Goal: Task Accomplishment & Management: Manage account settings

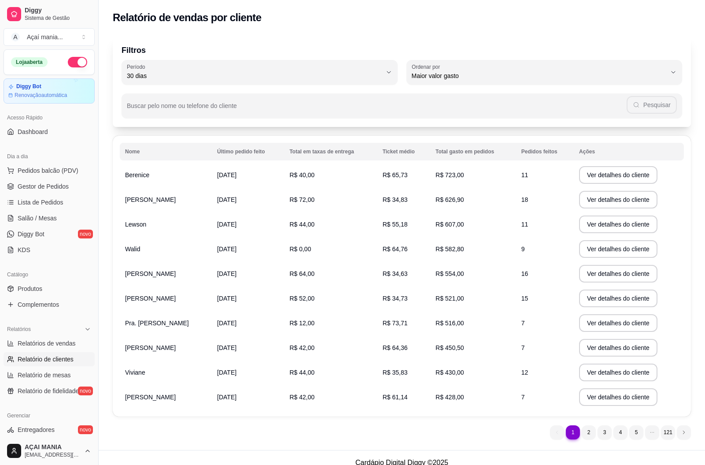
select select "30"
select select "HIGHEST_TOTAL_SPENT_WITH_ORDERS"
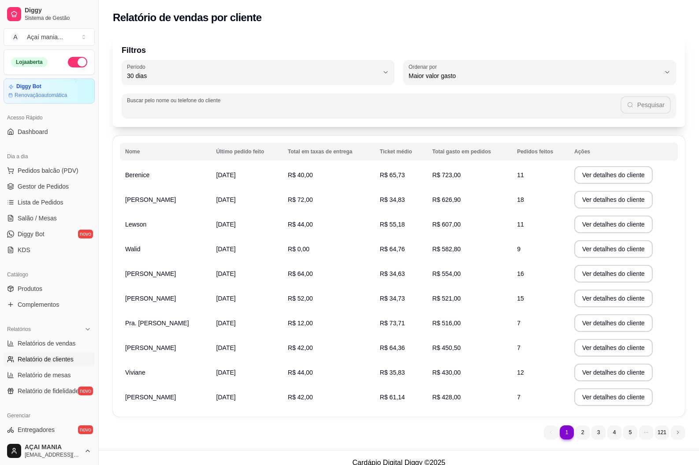
click at [180, 108] on input "Buscar pelo nome ou telefone do cliente" at bounding box center [373, 109] width 493 height 9
type input "95777495"
click at [655, 102] on button "Pesquisar" at bounding box center [646, 105] width 50 height 18
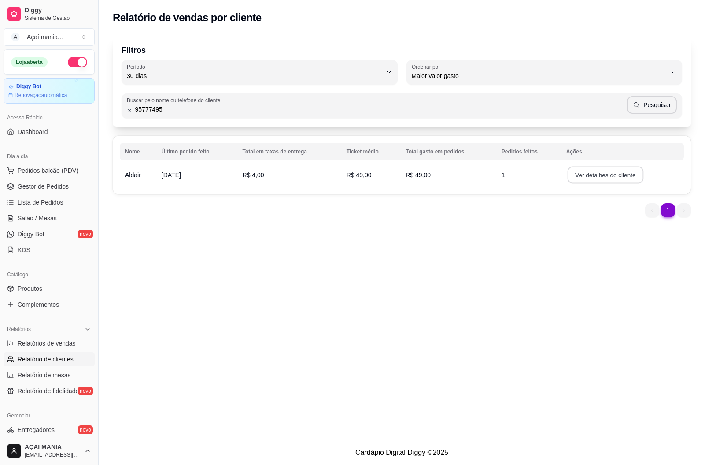
click at [588, 175] on button "Ver detalhes do cliente" at bounding box center [605, 174] width 76 height 17
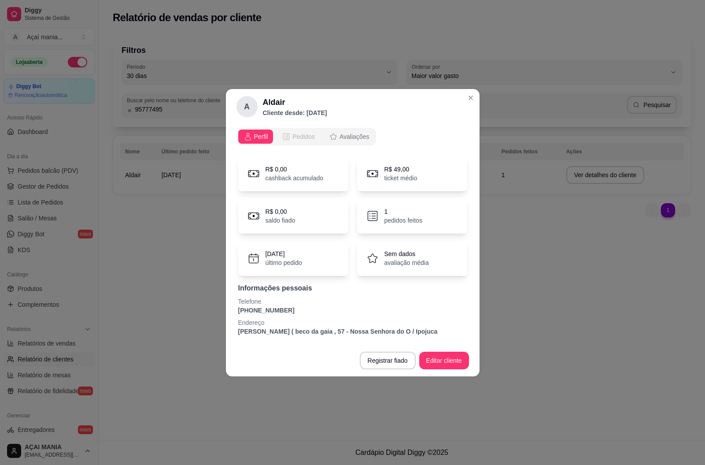
click at [305, 134] on span "Pedidos" at bounding box center [303, 136] width 22 height 9
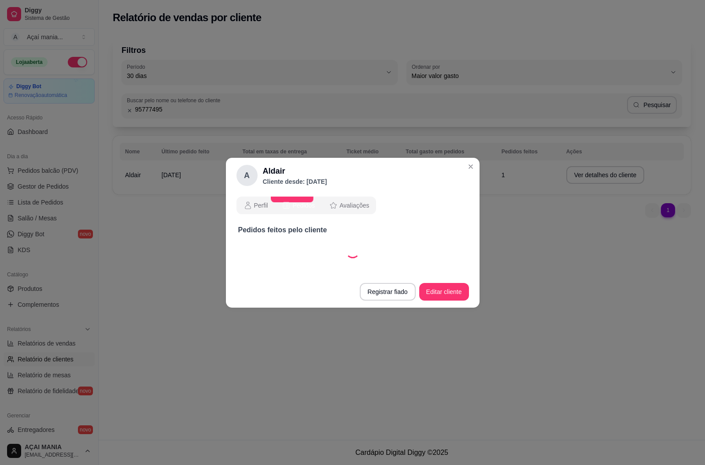
select select "30"
select select "ALL"
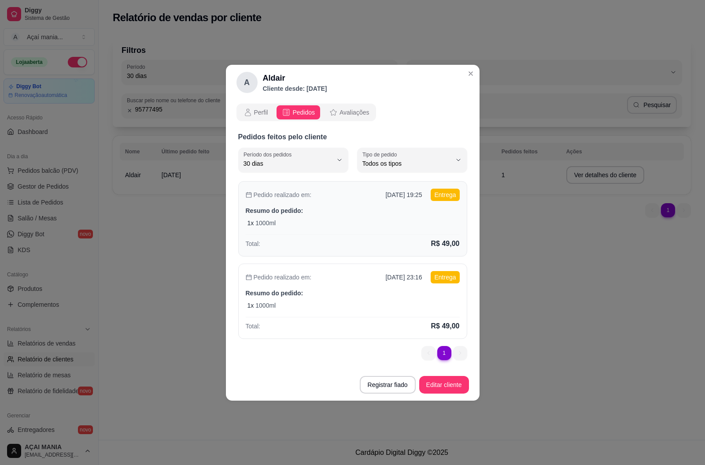
click at [313, 221] on div "1 x 1000ml" at bounding box center [354, 222] width 212 height 9
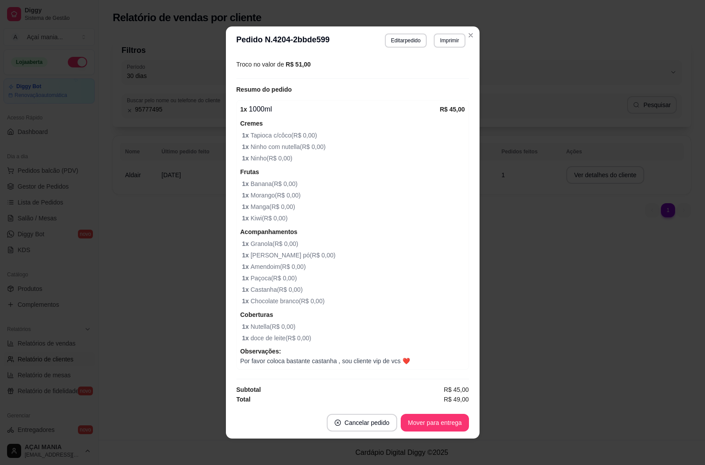
scroll to position [278, 0]
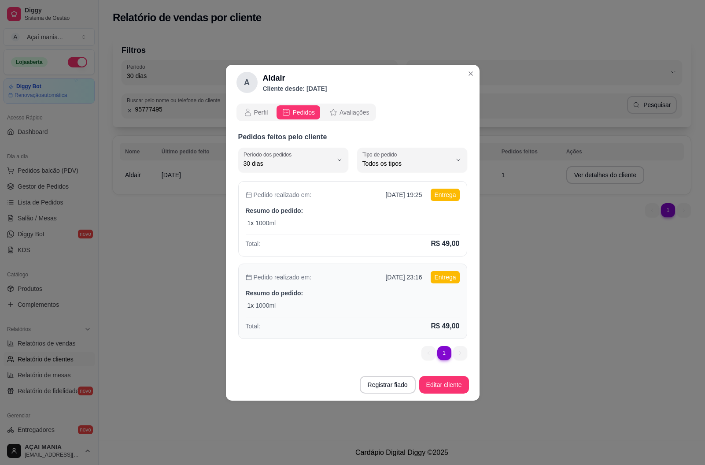
click at [368, 296] on p "Resumo do pedido:" at bounding box center [353, 293] width 214 height 9
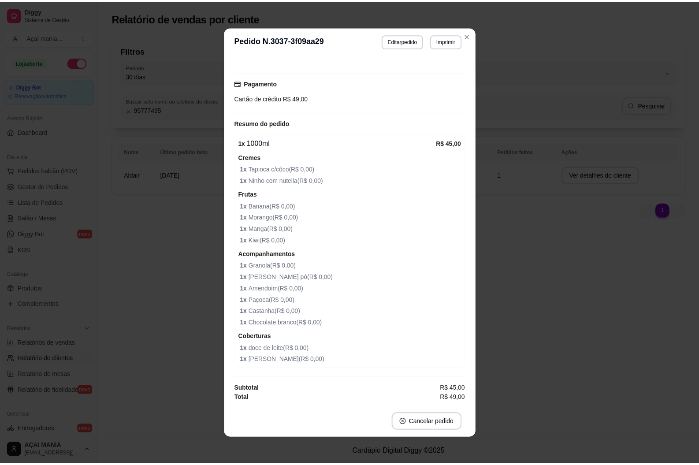
scroll to position [2, 0]
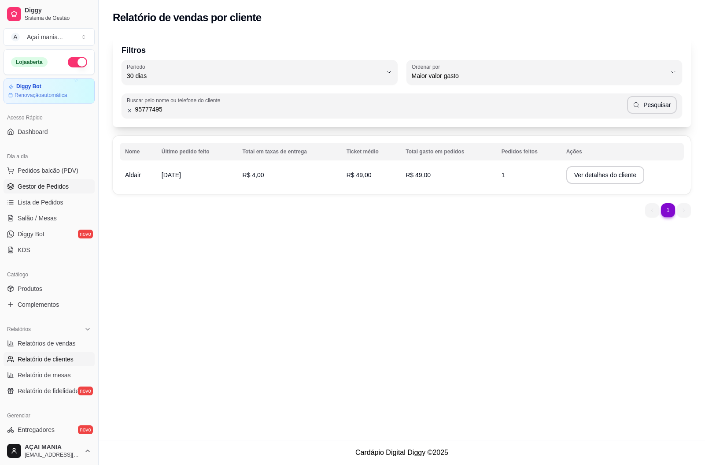
click at [46, 189] on span "Gestor de Pedidos" at bounding box center [43, 186] width 51 height 9
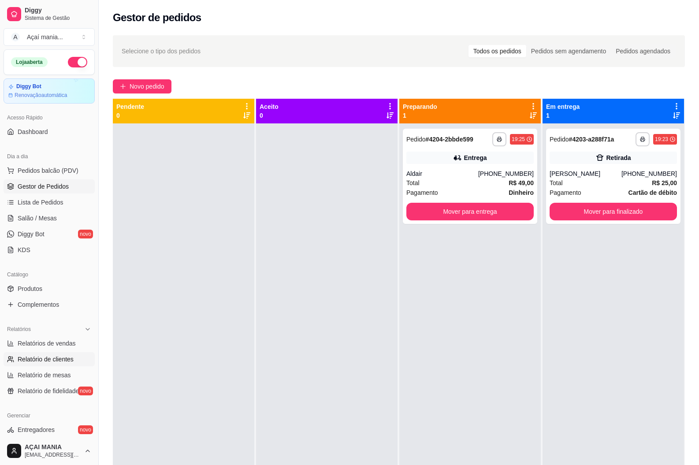
click at [66, 358] on span "Relatório de clientes" at bounding box center [46, 359] width 56 height 9
select select "30"
select select "HIGHEST_TOTAL_SPENT_WITH_ORDERS"
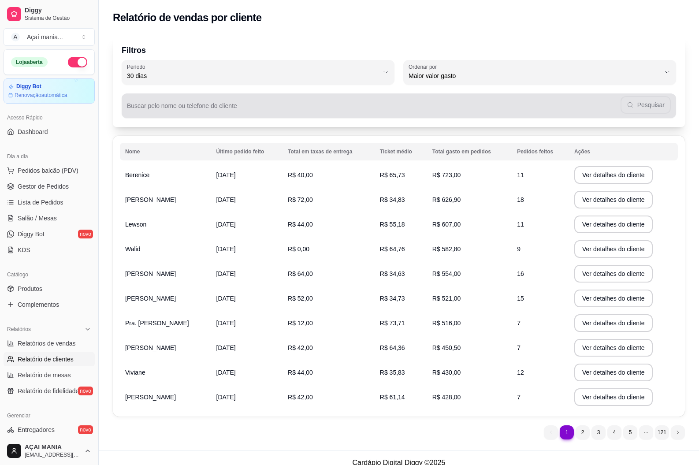
click at [195, 106] on div "Buscar pelo nome ou telefone do cliente Pesquisar" at bounding box center [399, 105] width 554 height 25
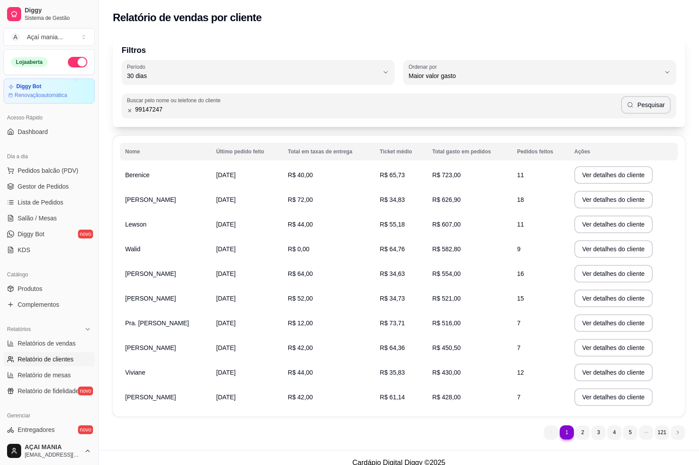
type input "99147247"
click at [642, 112] on button "Pesquisar" at bounding box center [646, 105] width 50 height 18
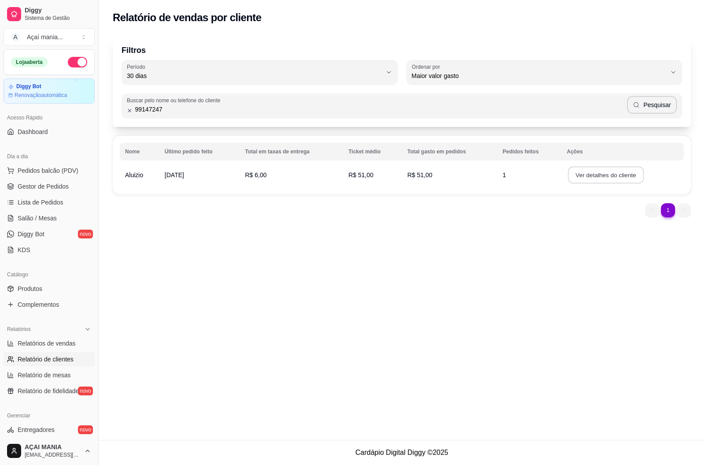
click at [630, 173] on button "Ver detalhes do cliente" at bounding box center [606, 174] width 76 height 17
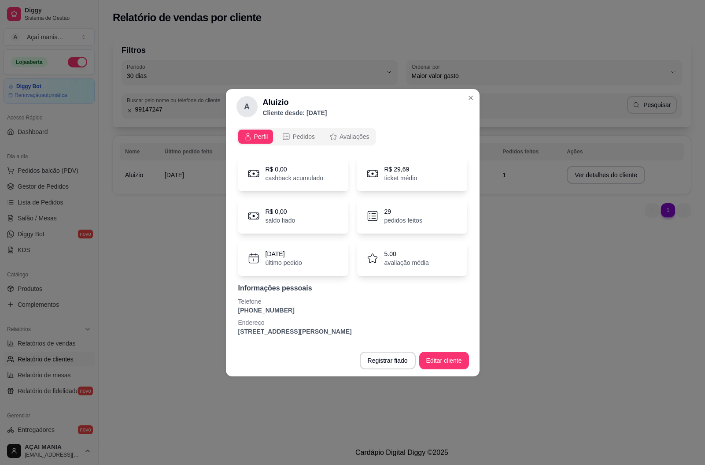
click at [387, 220] on p "pedidos feitos" at bounding box center [404, 220] width 38 height 9
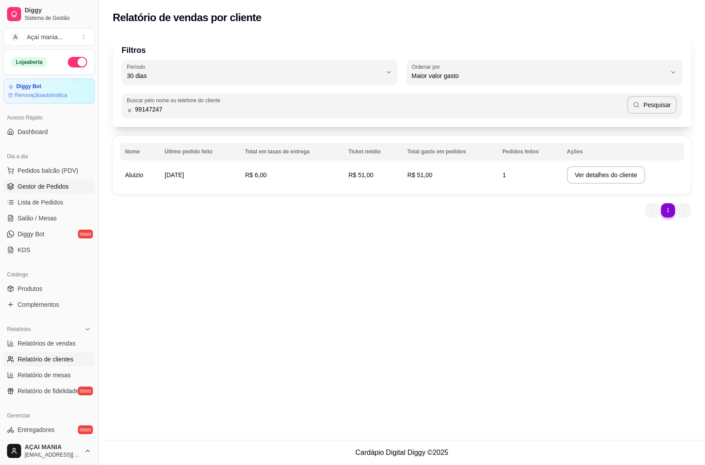
click at [49, 181] on link "Gestor de Pedidos" at bounding box center [49, 186] width 91 height 14
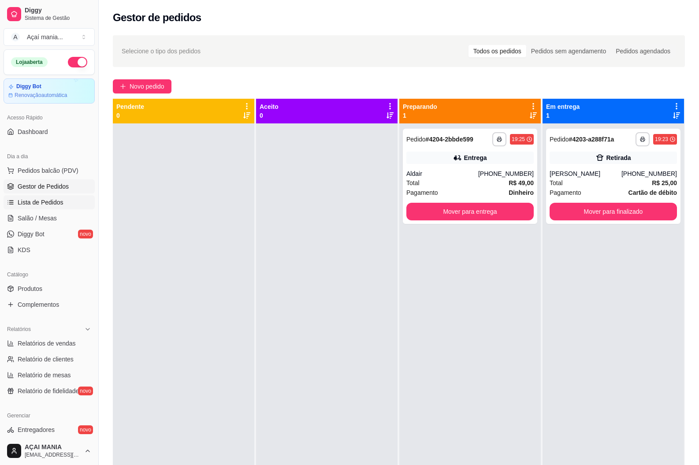
click at [4, 179] on link "Gestor de Pedidos" at bounding box center [49, 186] width 91 height 14
click at [185, 272] on div at bounding box center [183, 355] width 141 height 465
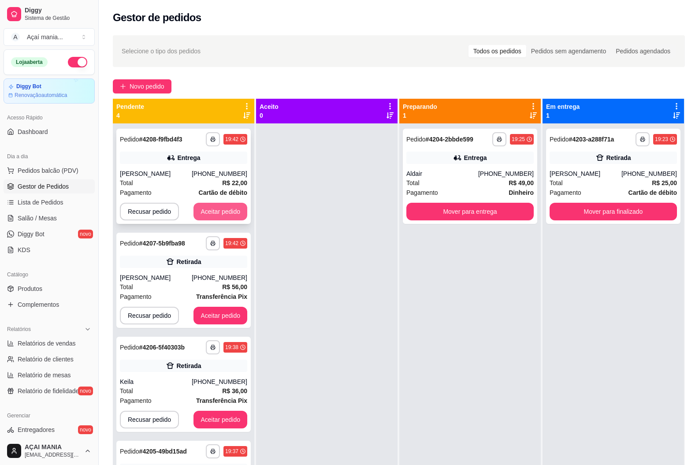
click at [233, 205] on button "Aceitar pedido" at bounding box center [220, 212] width 54 height 18
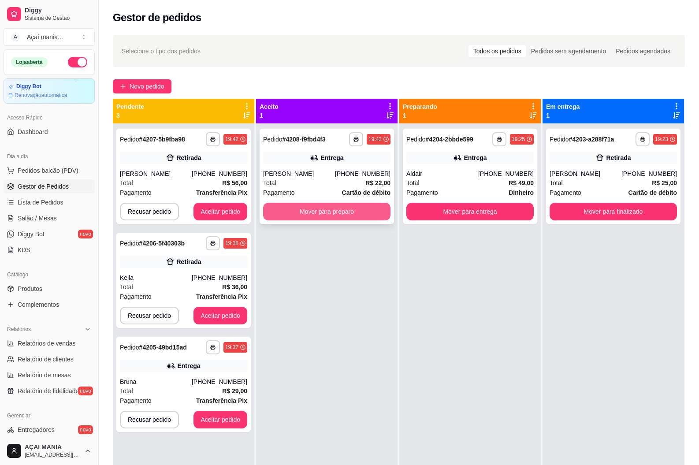
click at [315, 211] on button "Mover para preparo" at bounding box center [326, 212] width 127 height 18
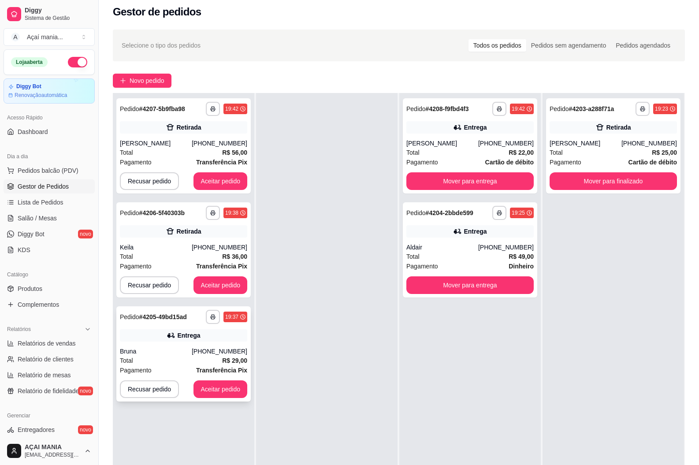
scroll to position [44, 0]
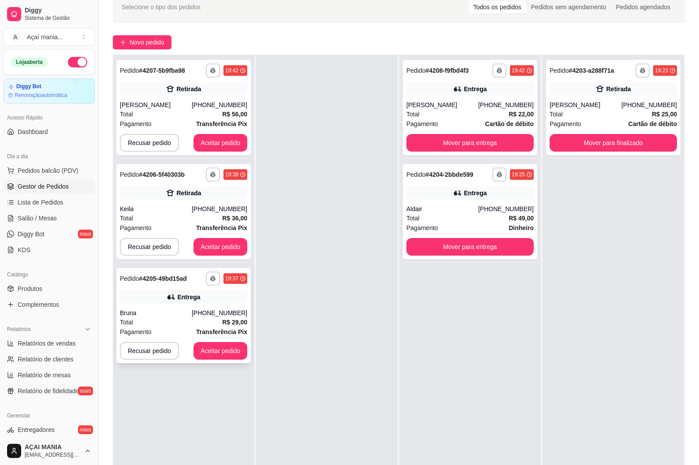
click at [157, 303] on div "**********" at bounding box center [183, 315] width 134 height 95
click at [181, 404] on div "**********" at bounding box center [183, 287] width 141 height 465
click at [322, 297] on div at bounding box center [326, 287] width 141 height 465
click at [229, 140] on button "Aceitar pedido" at bounding box center [220, 143] width 54 height 18
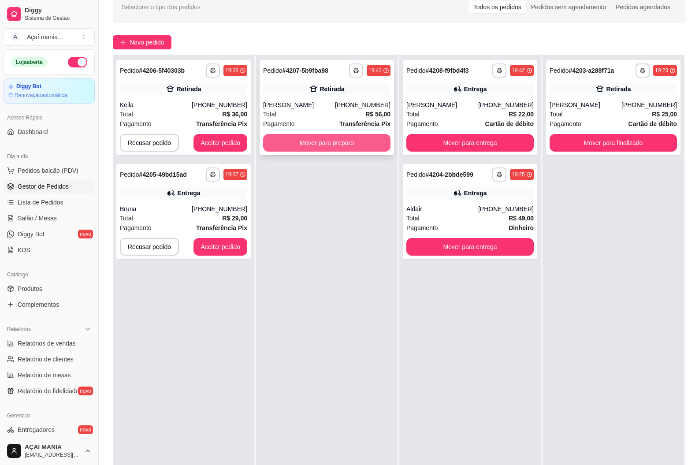
click at [318, 145] on button "Mover para preparo" at bounding box center [326, 143] width 127 height 18
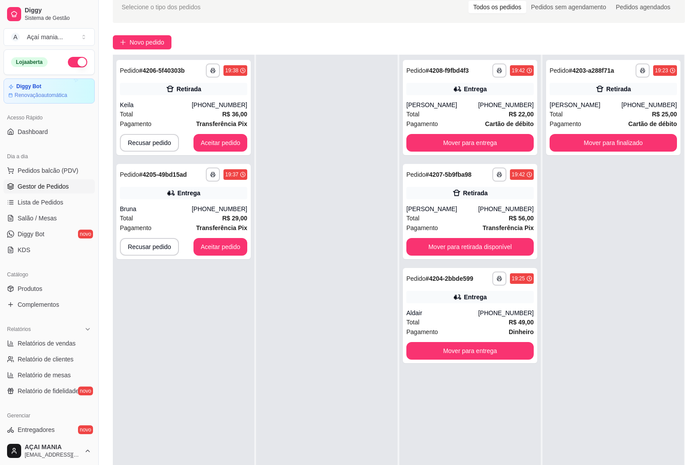
click at [225, 310] on div "**********" at bounding box center [183, 287] width 141 height 465
click at [216, 322] on div "**********" at bounding box center [183, 287] width 141 height 465
click at [232, 148] on button "Aceitar pedido" at bounding box center [220, 143] width 54 height 18
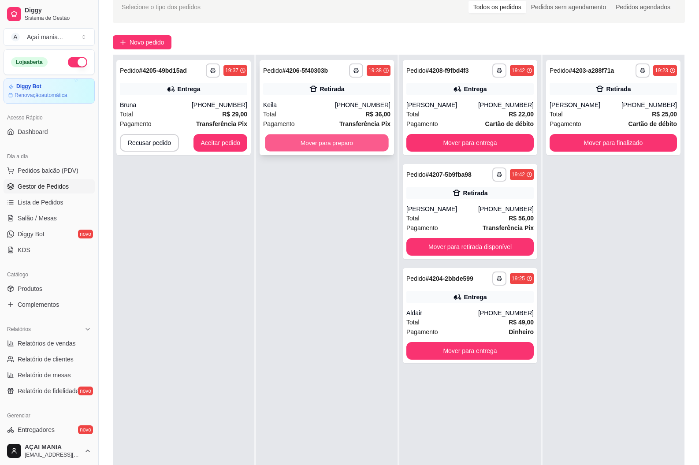
click at [342, 142] on button "Mover para preparo" at bounding box center [326, 142] width 123 height 17
click at [174, 108] on div "Bruna" at bounding box center [156, 104] width 72 height 9
click at [159, 137] on button "Recusar pedido" at bounding box center [149, 143] width 59 height 18
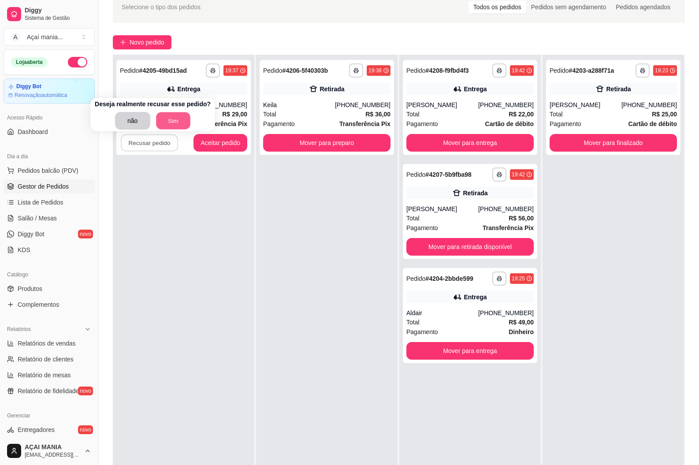
click at [165, 125] on button "Sim" at bounding box center [173, 120] width 34 height 17
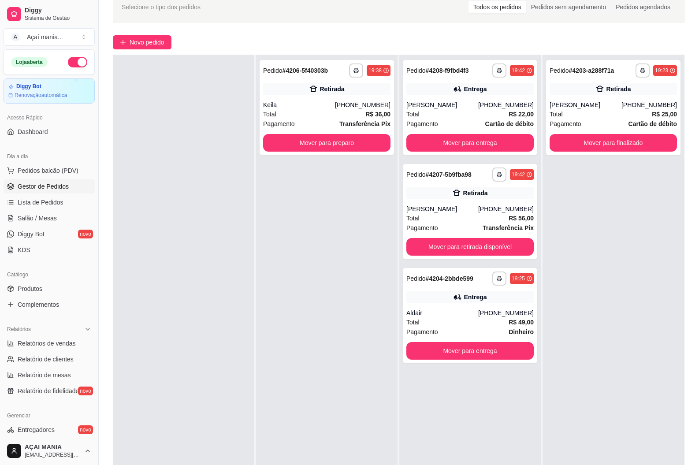
click at [166, 139] on div at bounding box center [183, 287] width 141 height 465
click at [60, 426] on link "Entregadores novo" at bounding box center [49, 429] width 91 height 14
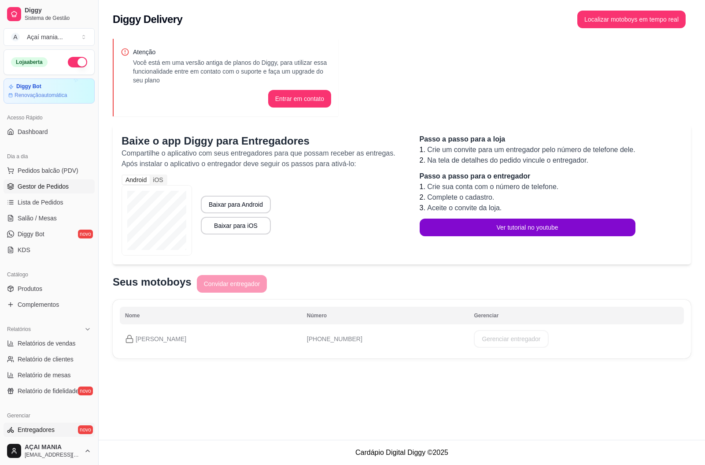
click at [32, 185] on span "Gestor de Pedidos" at bounding box center [43, 186] width 51 height 9
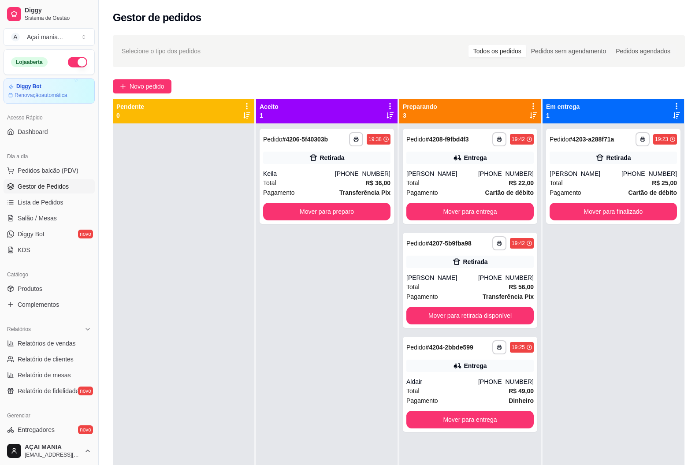
click at [229, 252] on div at bounding box center [183, 355] width 141 height 465
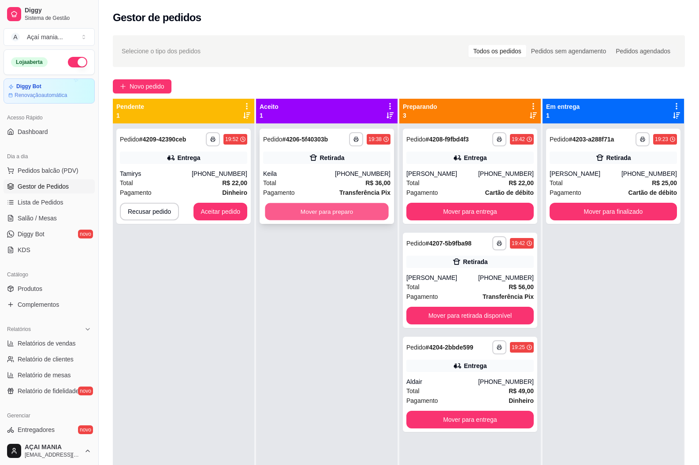
click at [282, 208] on button "Mover para preparo" at bounding box center [326, 211] width 123 height 17
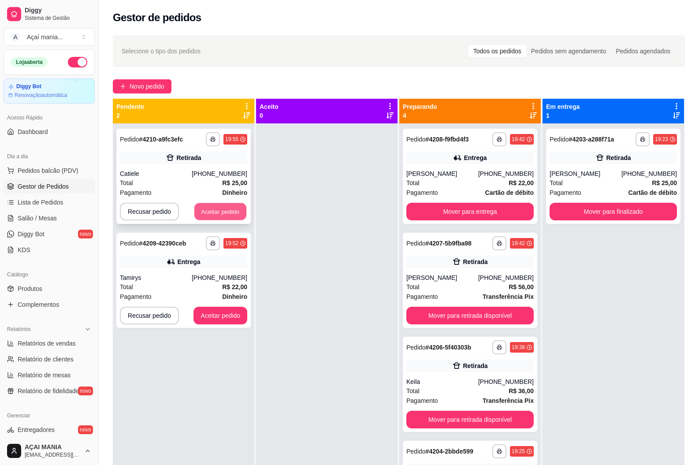
click at [199, 211] on button "Aceitar pedido" at bounding box center [220, 211] width 52 height 17
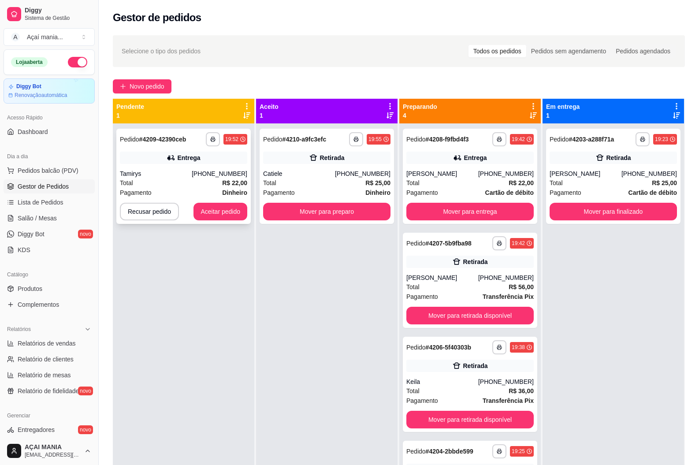
click at [144, 166] on div "**********" at bounding box center [183, 176] width 134 height 95
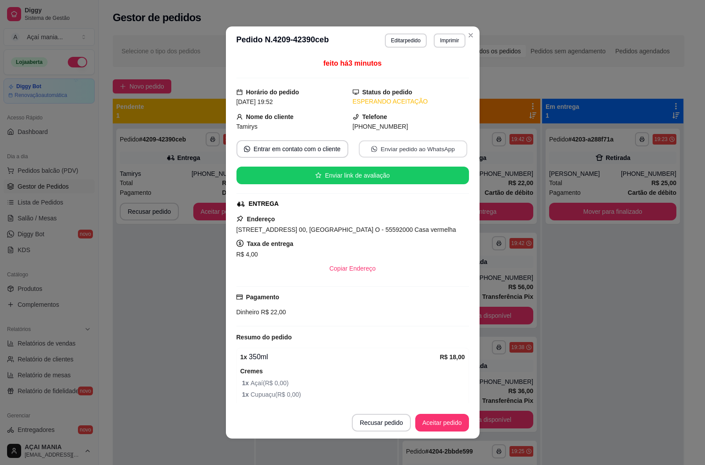
click at [398, 150] on button "Enviar pedido ao WhatsApp" at bounding box center [413, 149] width 108 height 17
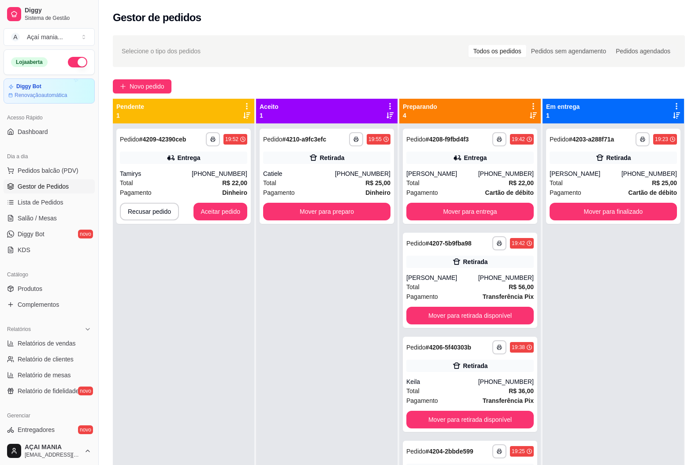
drag, startPoint x: 165, startPoint y: 399, endPoint x: 178, endPoint y: 368, distance: 33.5
click at [165, 399] on div "**********" at bounding box center [183, 355] width 141 height 465
click at [209, 172] on div "[PHONE_NUMBER]" at bounding box center [219, 173] width 55 height 9
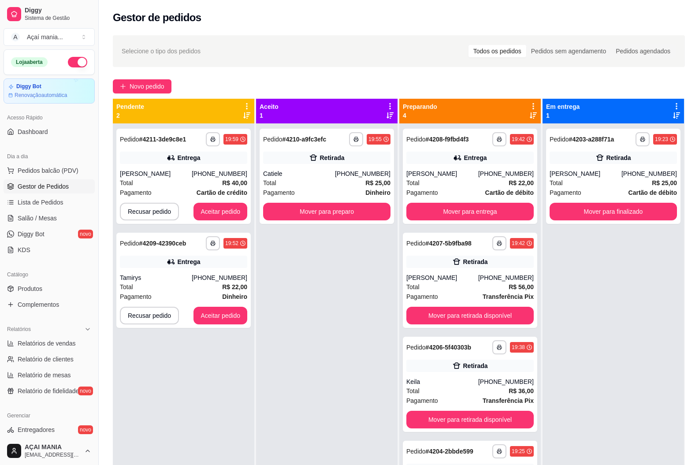
drag, startPoint x: 277, startPoint y: 354, endPoint x: 271, endPoint y: 354, distance: 5.3
click at [277, 354] on div "**********" at bounding box center [326, 355] width 141 height 465
click at [464, 313] on button "Mover para retirada disponível" at bounding box center [469, 316] width 127 height 18
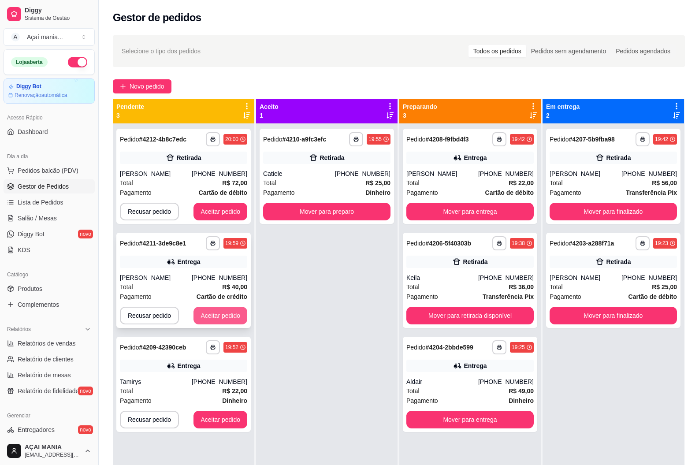
click at [234, 322] on button "Aceitar pedido" at bounding box center [220, 316] width 54 height 18
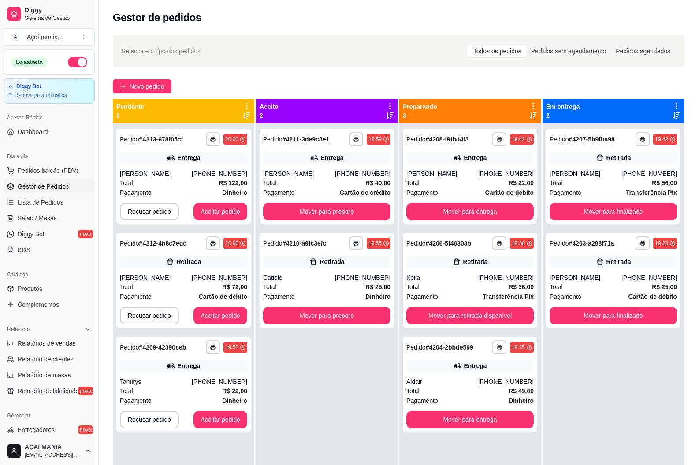
click at [318, 386] on div "**********" at bounding box center [326, 355] width 141 height 465
click at [223, 309] on button "Aceitar pedido" at bounding box center [220, 316] width 54 height 18
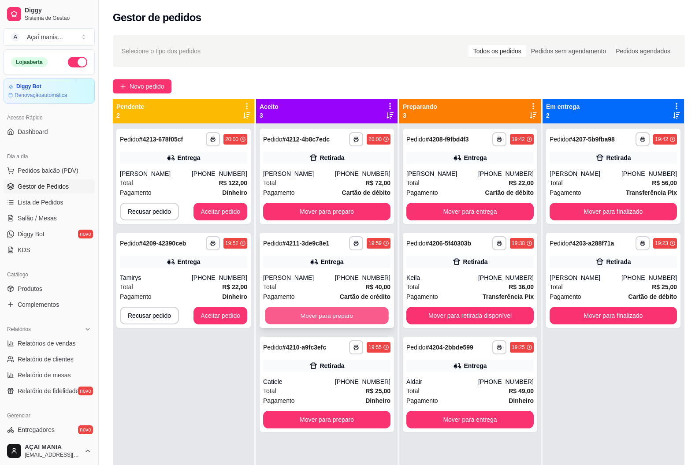
click at [305, 312] on button "Mover para preparo" at bounding box center [326, 315] width 123 height 17
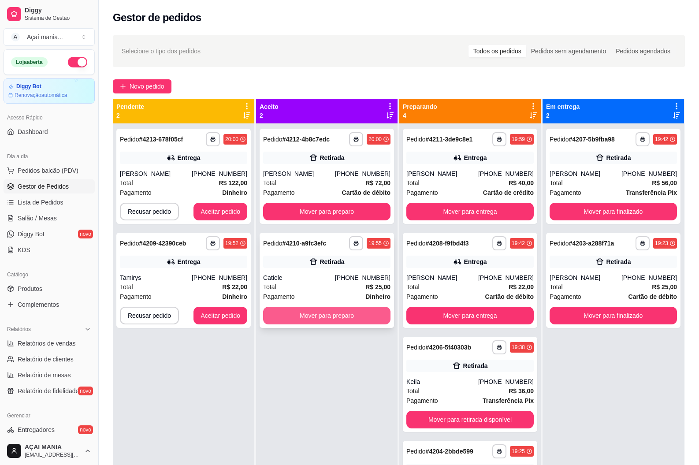
click at [326, 314] on button "Mover para preparo" at bounding box center [326, 316] width 127 height 18
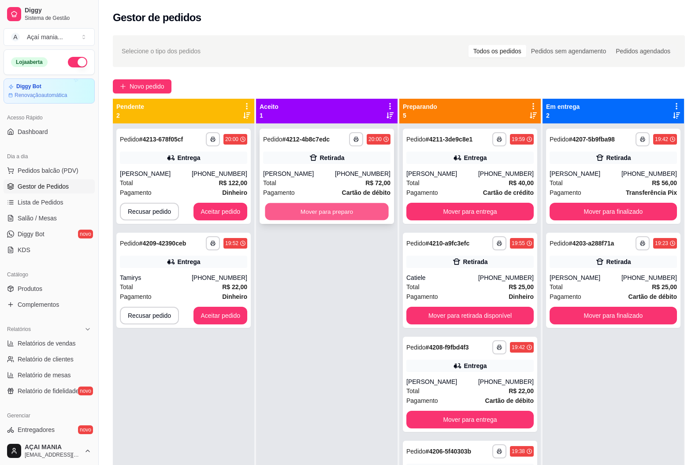
click at [322, 218] on button "Mover para preparo" at bounding box center [326, 211] width 123 height 17
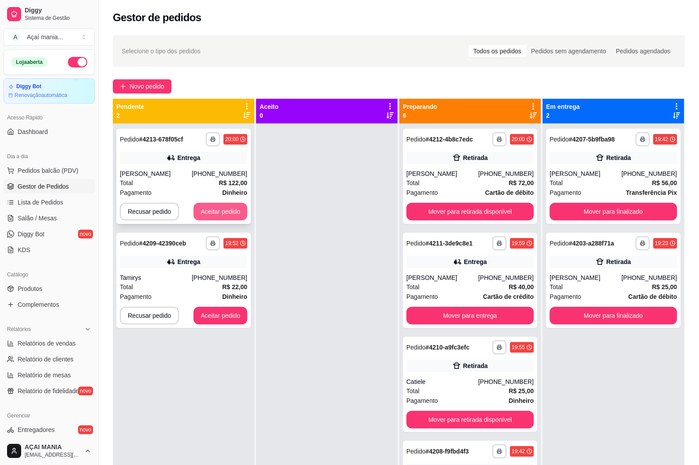
click at [239, 210] on button "Aceitar pedido" at bounding box center [220, 212] width 54 height 18
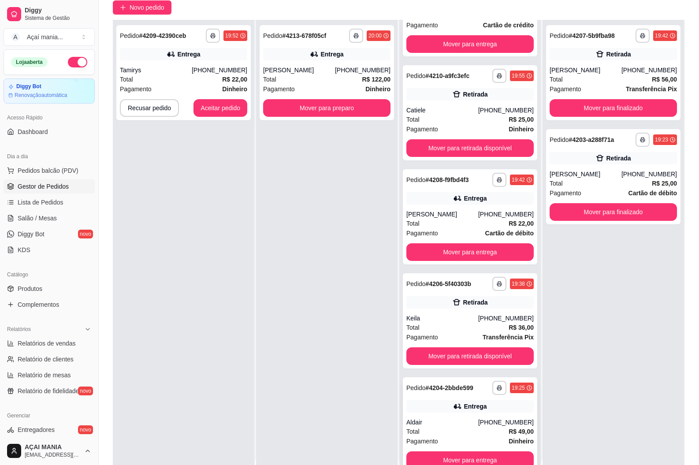
scroll to position [134, 0]
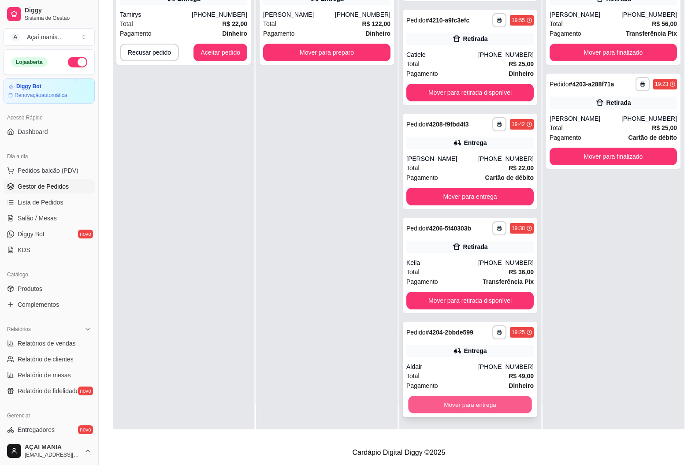
click at [451, 407] on button "Mover para entrega" at bounding box center [469, 404] width 123 height 17
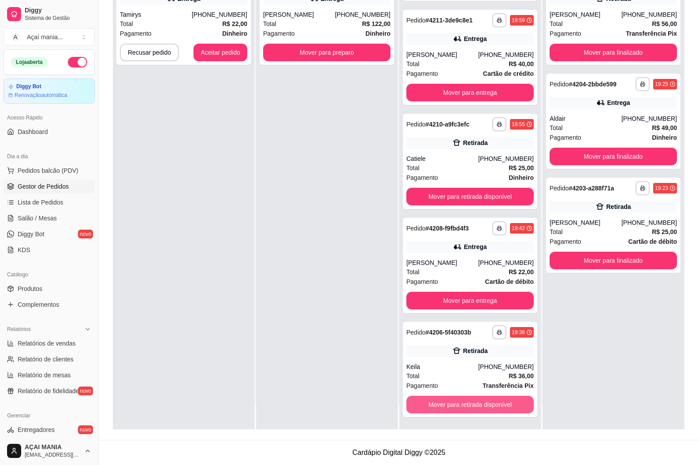
scroll to position [64, 0]
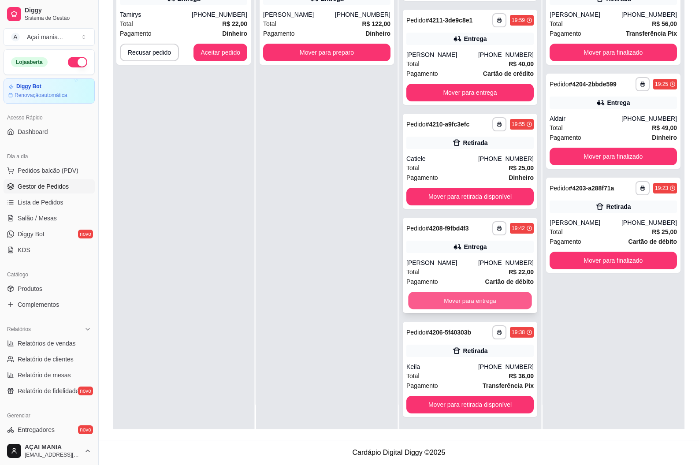
click at [443, 296] on button "Mover para entrega" at bounding box center [469, 300] width 123 height 17
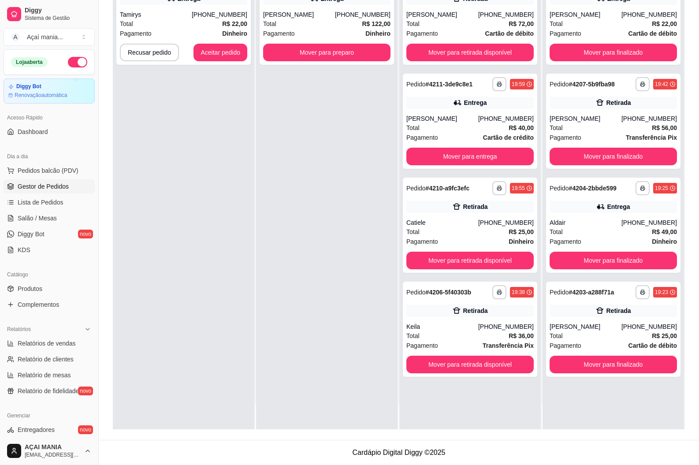
scroll to position [0, 0]
click at [199, 363] on div "**********" at bounding box center [183, 196] width 141 height 465
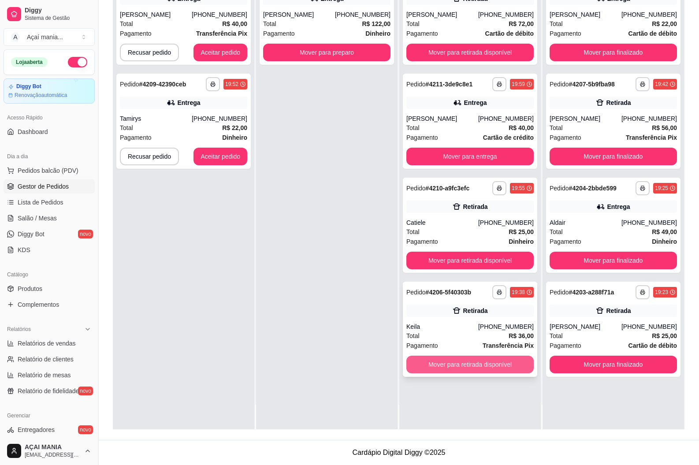
click at [444, 370] on button "Mover para retirada disponível" at bounding box center [469, 364] width 127 height 18
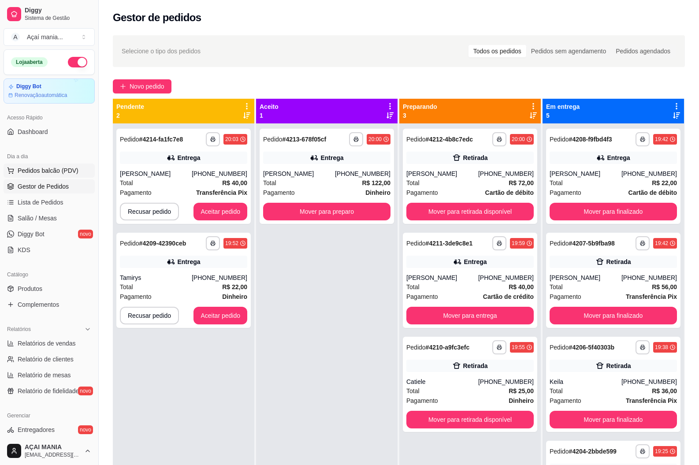
click at [48, 173] on span "Pedidos balcão (PDV)" at bounding box center [48, 170] width 61 height 9
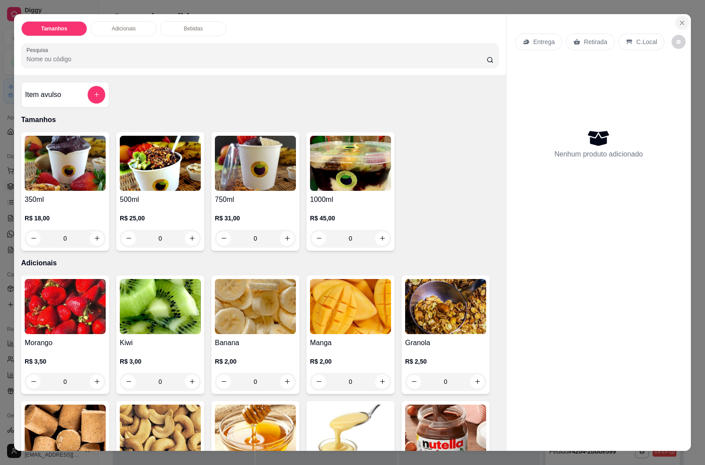
click at [679, 24] on icon "Close" at bounding box center [682, 22] width 7 height 7
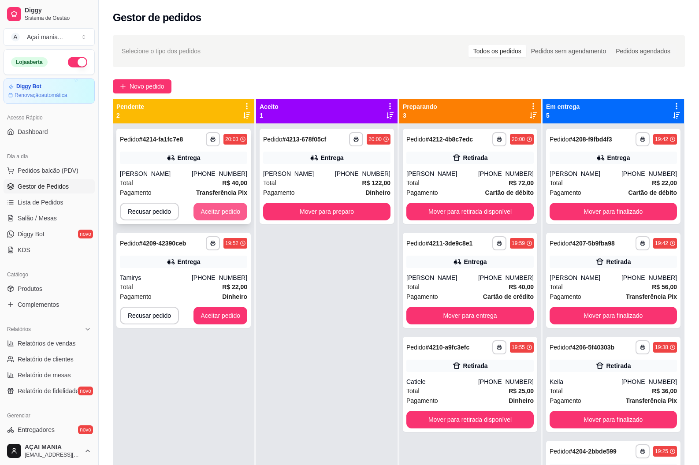
click at [213, 207] on button "Aceitar pedido" at bounding box center [220, 212] width 54 height 18
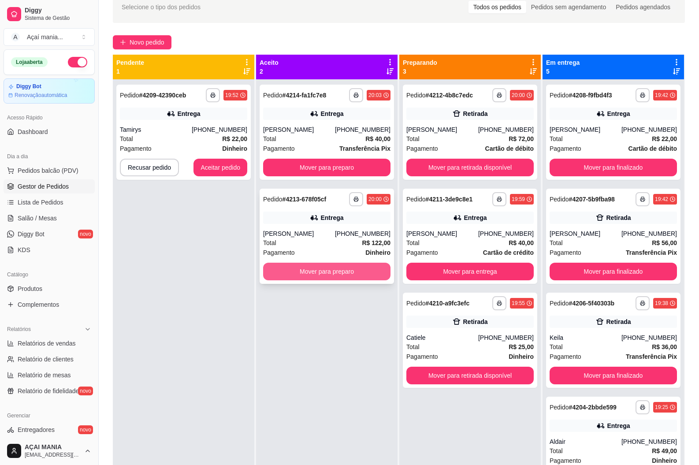
click at [337, 270] on button "Mover para preparo" at bounding box center [326, 272] width 127 height 18
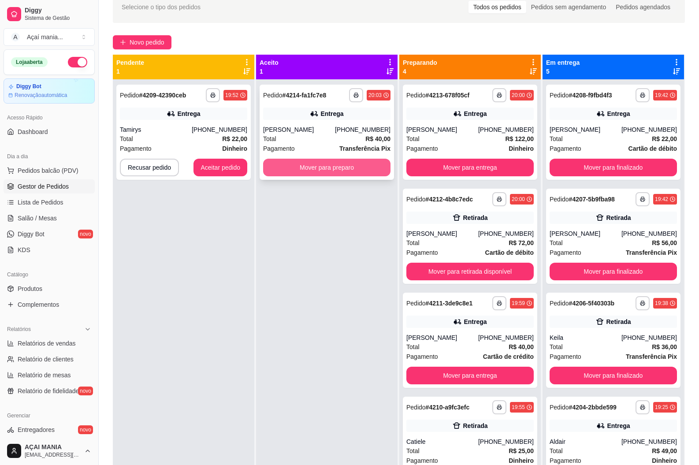
click at [344, 168] on button "Mover para preparo" at bounding box center [326, 168] width 127 height 18
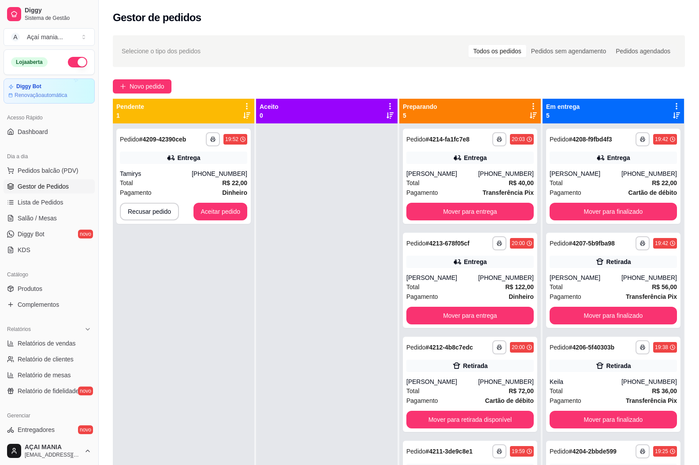
drag, startPoint x: 301, startPoint y: 350, endPoint x: 267, endPoint y: 354, distance: 34.6
click at [301, 350] on div at bounding box center [326, 355] width 141 height 465
click at [169, 197] on div "**********" at bounding box center [183, 176] width 134 height 95
click at [213, 207] on button "Aceitar pedido" at bounding box center [220, 212] width 54 height 18
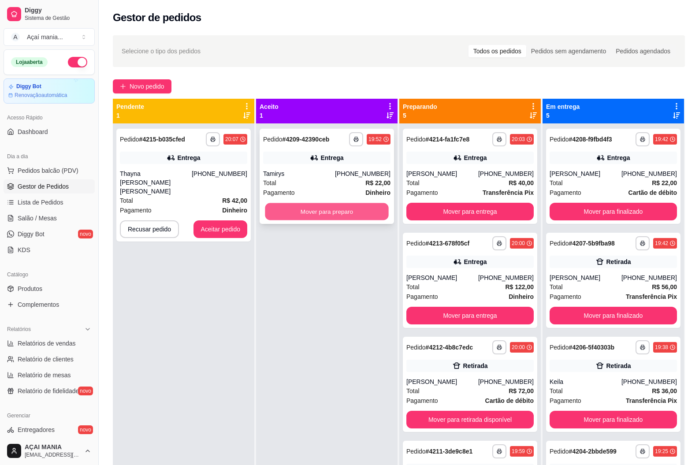
click at [307, 215] on button "Mover para preparo" at bounding box center [326, 211] width 123 height 17
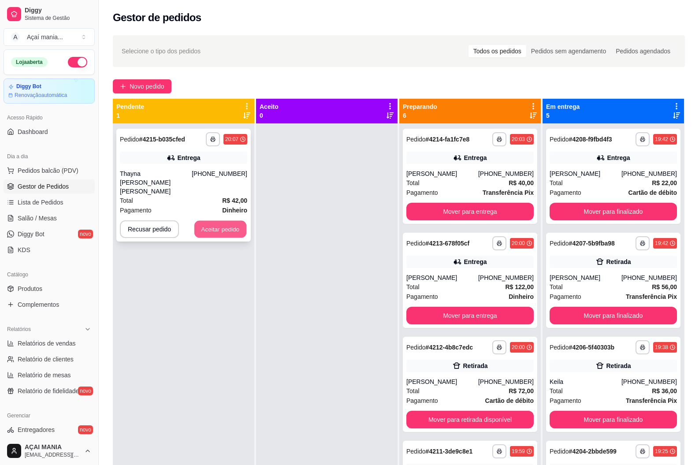
click at [224, 221] on button "Aceitar pedido" at bounding box center [220, 229] width 52 height 17
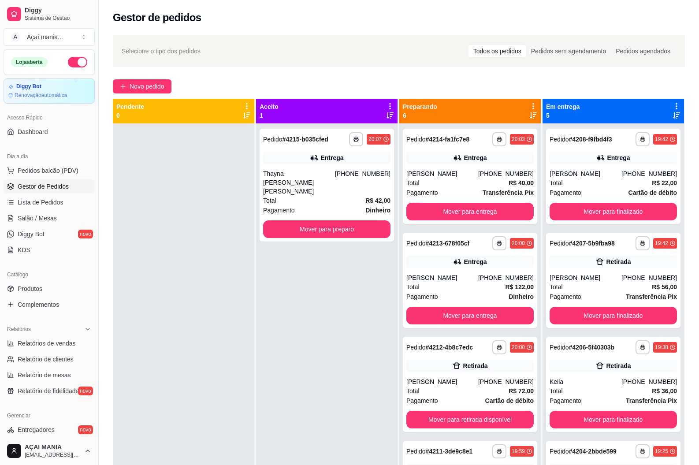
click at [269, 336] on div "**********" at bounding box center [326, 355] width 141 height 465
click at [248, 305] on div at bounding box center [183, 355] width 141 height 465
drag, startPoint x: 258, startPoint y: 227, endPoint x: 236, endPoint y: 227, distance: 22.0
click at [258, 227] on div "**********" at bounding box center [326, 355] width 141 height 465
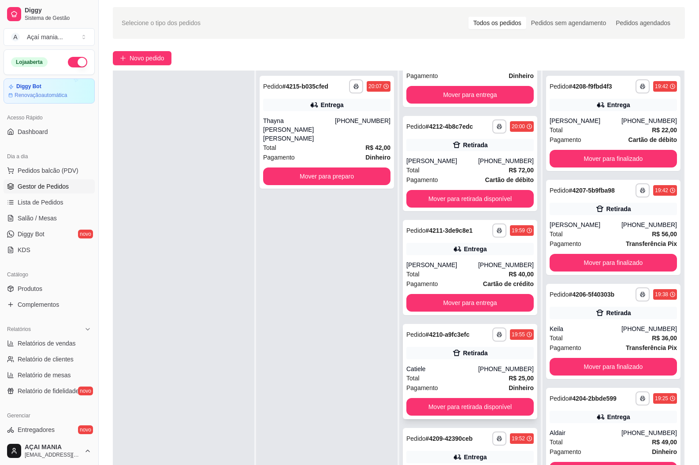
scroll to position [44, 0]
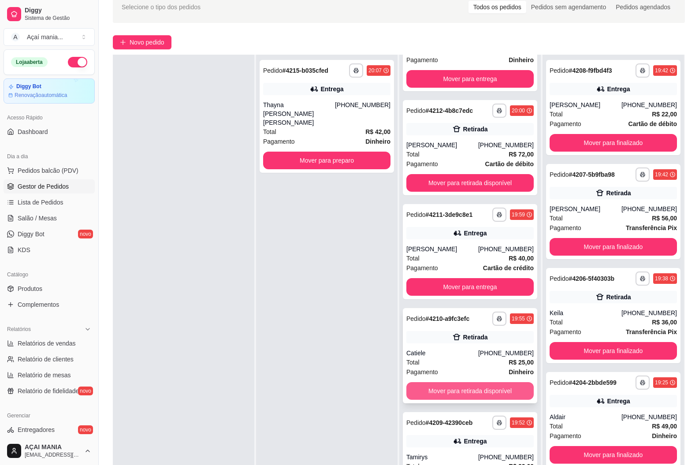
click at [471, 392] on button "Mover para retirada disponível" at bounding box center [469, 391] width 127 height 18
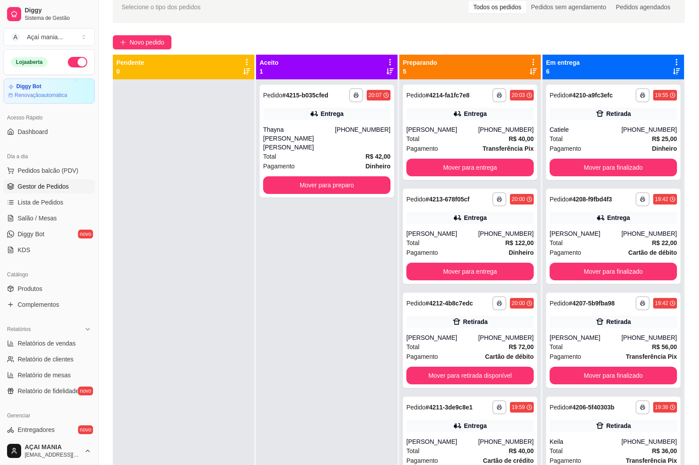
scroll to position [0, 0]
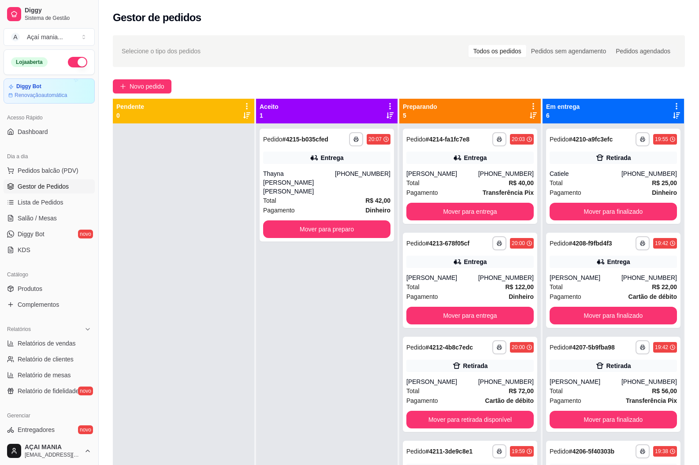
click at [150, 253] on div at bounding box center [183, 355] width 141 height 465
click at [301, 313] on div "**********" at bounding box center [326, 355] width 141 height 465
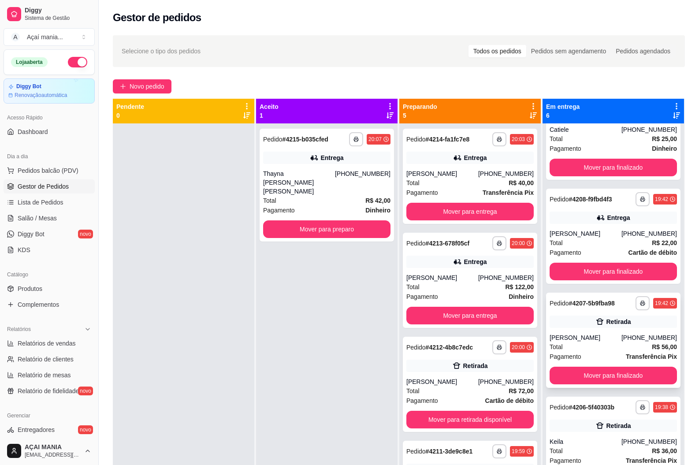
scroll to position [88, 0]
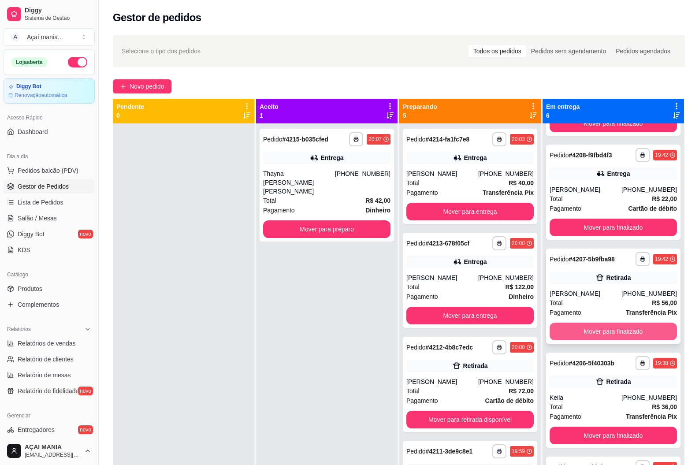
click at [592, 328] on button "Mover para finalizado" at bounding box center [612, 331] width 127 height 18
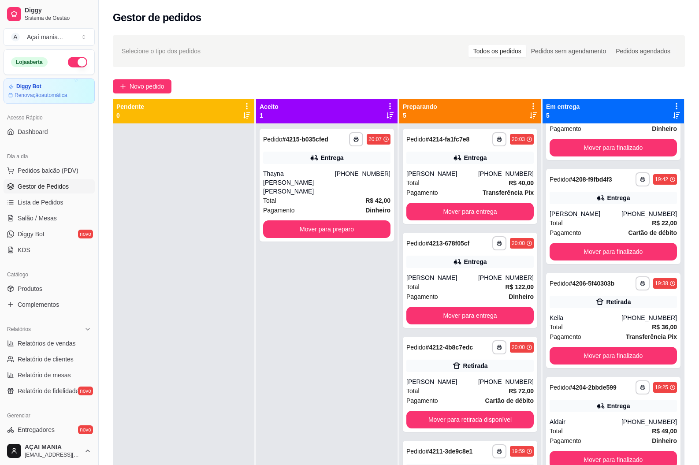
scroll to position [64, 0]
click at [279, 293] on div "**********" at bounding box center [326, 355] width 141 height 465
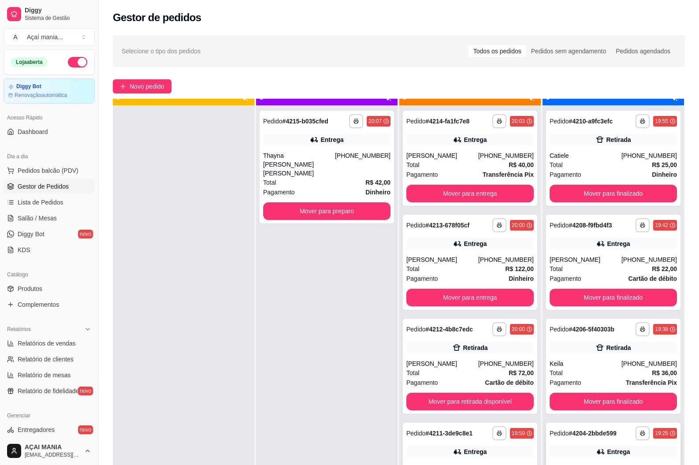
scroll to position [25, 0]
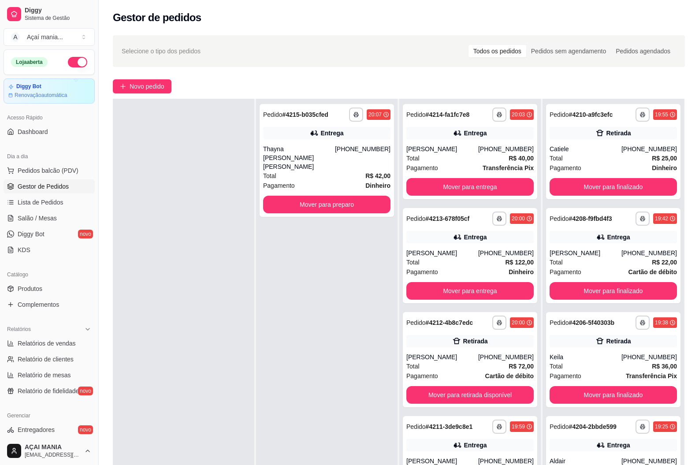
click at [305, 397] on div "**********" at bounding box center [326, 331] width 141 height 465
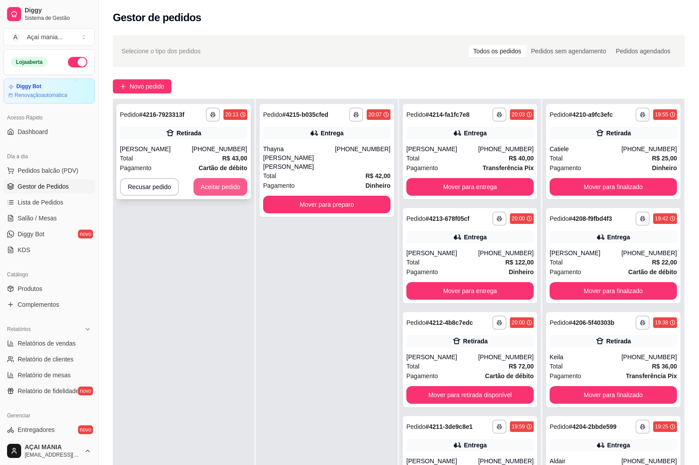
click at [230, 182] on button "Aceitar pedido" at bounding box center [220, 187] width 54 height 18
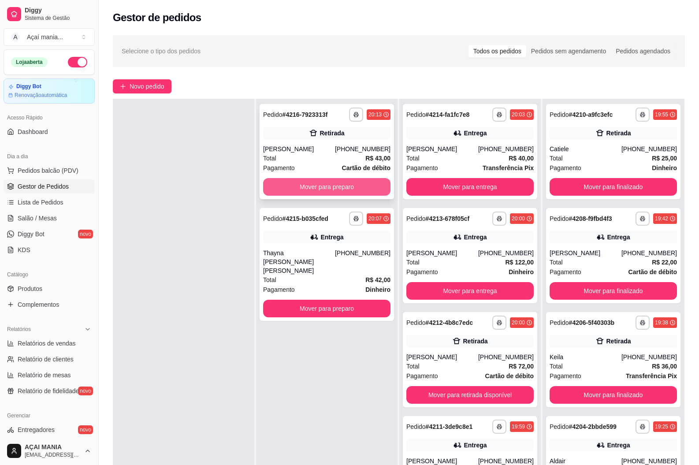
click at [340, 183] on button "Mover para preparo" at bounding box center [326, 187] width 127 height 18
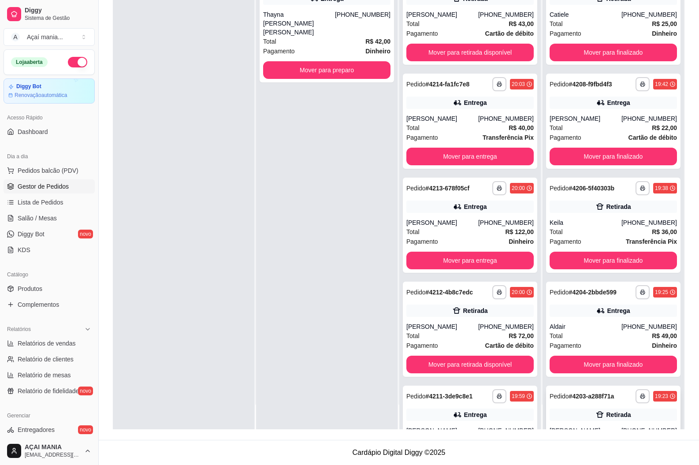
scroll to position [64, 0]
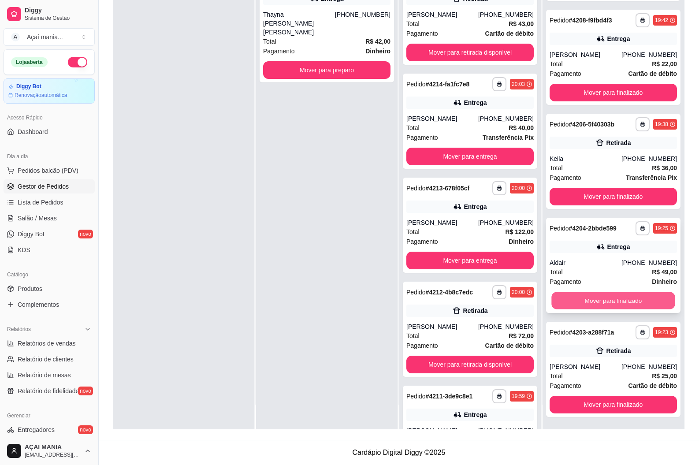
click at [601, 299] on button "Mover para finalizado" at bounding box center [612, 300] width 123 height 17
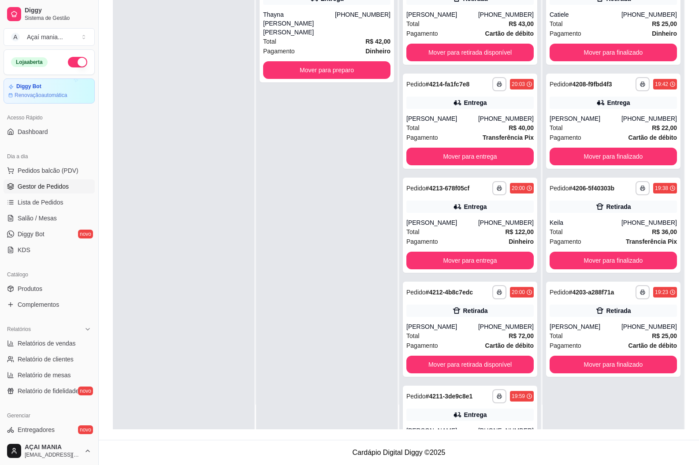
scroll to position [0, 0]
click at [591, 145] on div "**********" at bounding box center [613, 121] width 134 height 95
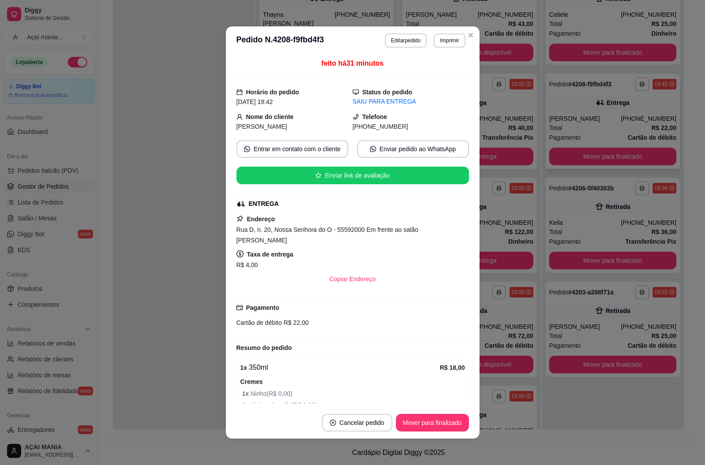
click at [593, 155] on button "Mover para finalizado" at bounding box center [612, 157] width 127 height 18
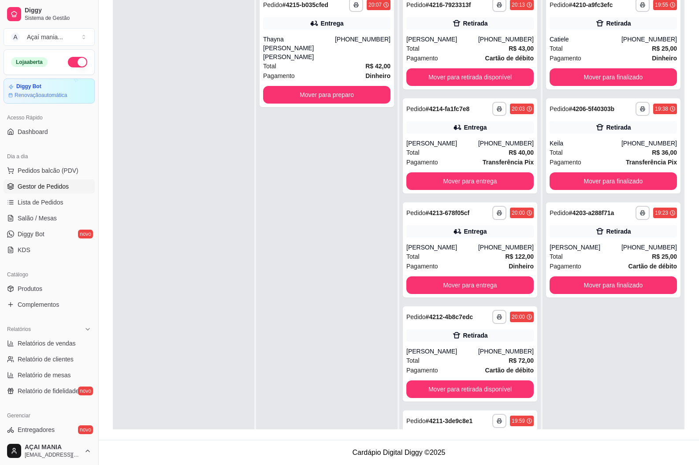
click at [183, 376] on div at bounding box center [183, 221] width 141 height 465
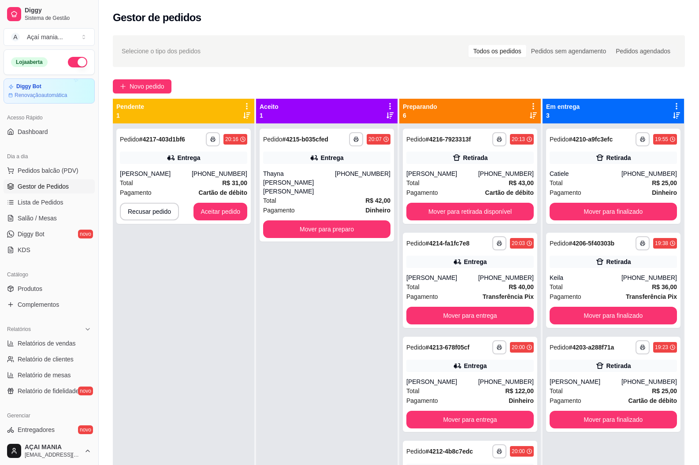
click at [359, 365] on div "**********" at bounding box center [326, 355] width 141 height 465
click at [219, 208] on button "Aceitar pedido" at bounding box center [220, 211] width 52 height 17
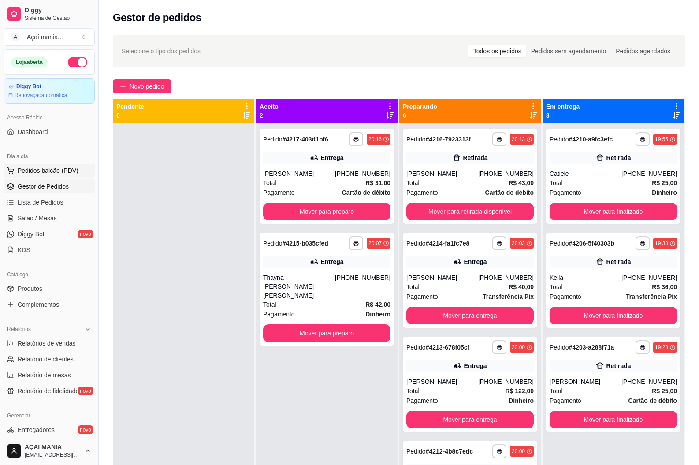
click at [38, 167] on span "Pedidos balcão (PDV)" at bounding box center [48, 170] width 61 height 9
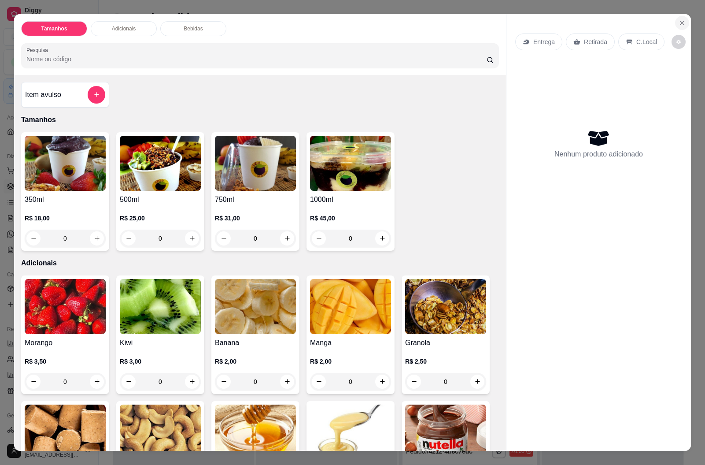
click at [679, 22] on icon "Close" at bounding box center [682, 22] width 7 height 7
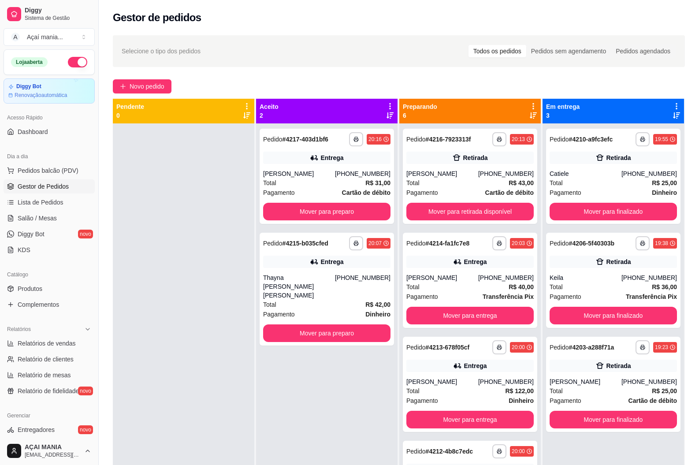
click at [316, 420] on div "**********" at bounding box center [326, 355] width 141 height 465
click at [621, 213] on button "Mover para finalizado" at bounding box center [612, 212] width 127 height 18
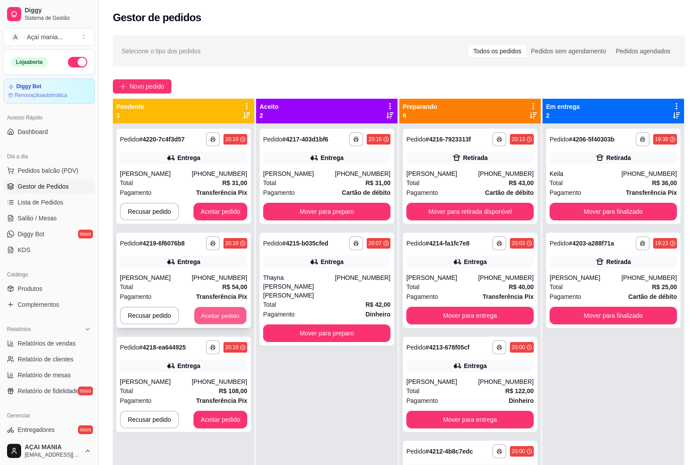
click at [216, 319] on button "Aceitar pedido" at bounding box center [220, 315] width 52 height 17
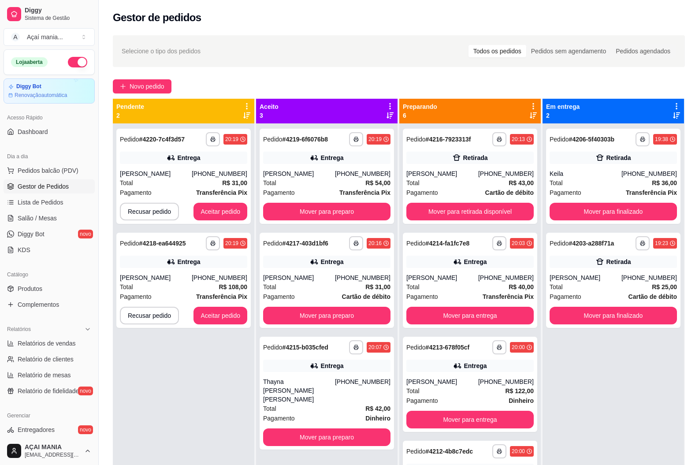
click at [167, 364] on div "**********" at bounding box center [183, 355] width 141 height 465
click at [232, 212] on button "Aceitar pedido" at bounding box center [220, 212] width 54 height 18
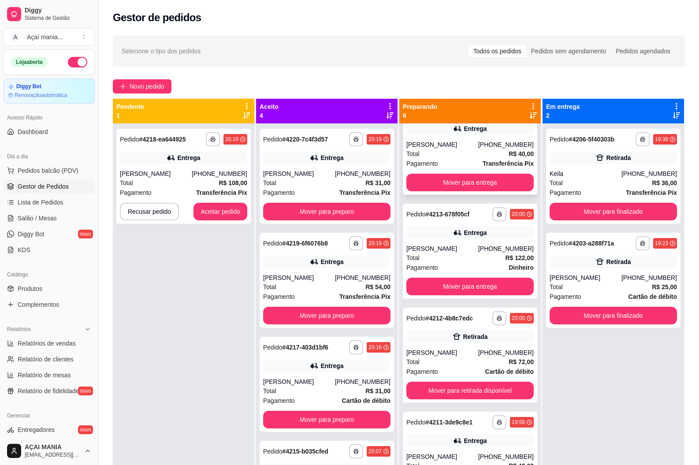
scroll to position [168, 0]
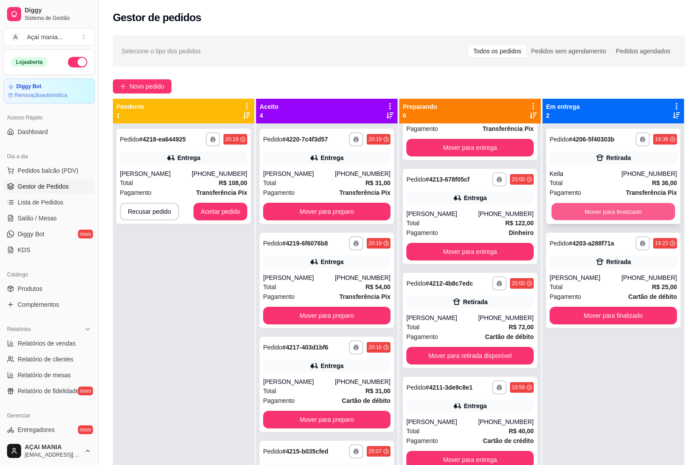
click at [620, 214] on button "Mover para finalizado" at bounding box center [612, 211] width 123 height 17
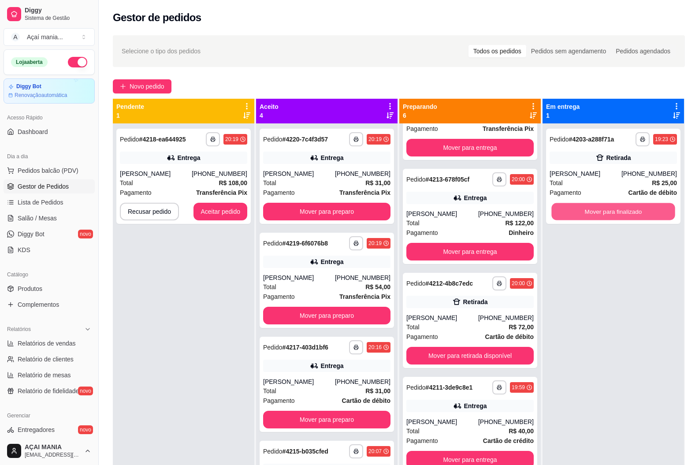
click at [631, 218] on button "Mover para finalizado" at bounding box center [612, 211] width 123 height 17
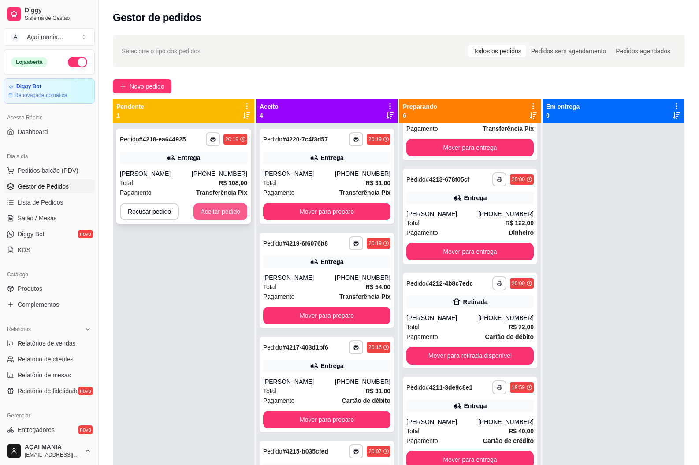
click at [240, 214] on button "Aceitar pedido" at bounding box center [220, 212] width 54 height 18
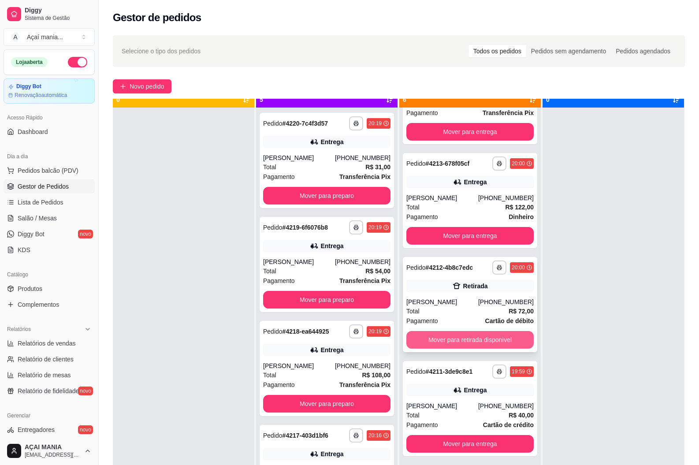
scroll to position [25, 0]
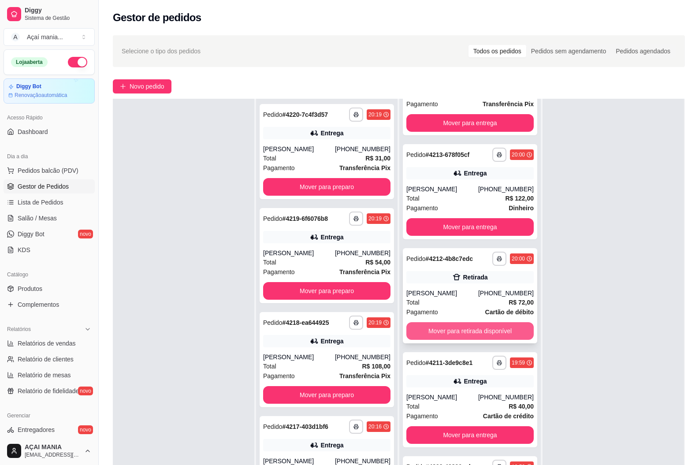
click at [449, 331] on button "Mover para retirada disponível" at bounding box center [469, 331] width 127 height 18
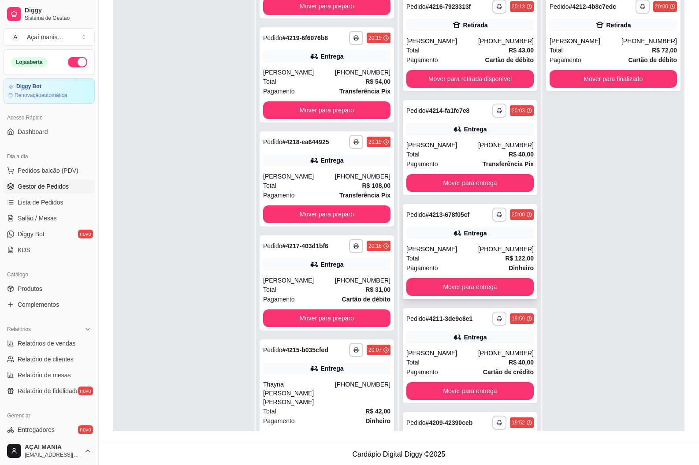
scroll to position [0, 0]
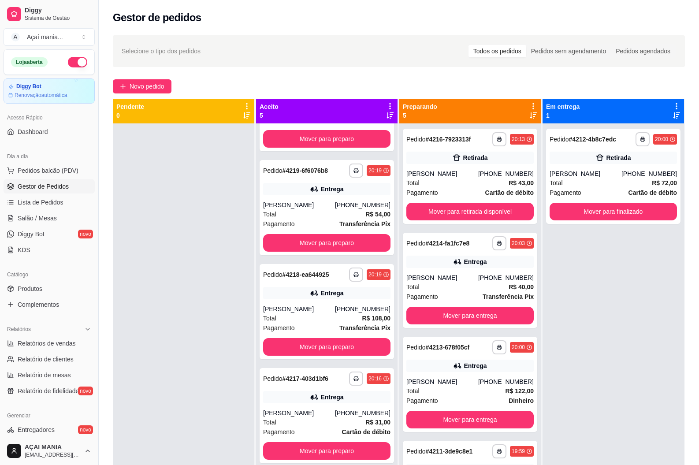
click at [141, 314] on div at bounding box center [183, 355] width 141 height 465
click at [218, 349] on div at bounding box center [183, 355] width 141 height 465
click at [647, 212] on button "Mover para finalizado" at bounding box center [612, 211] width 123 height 17
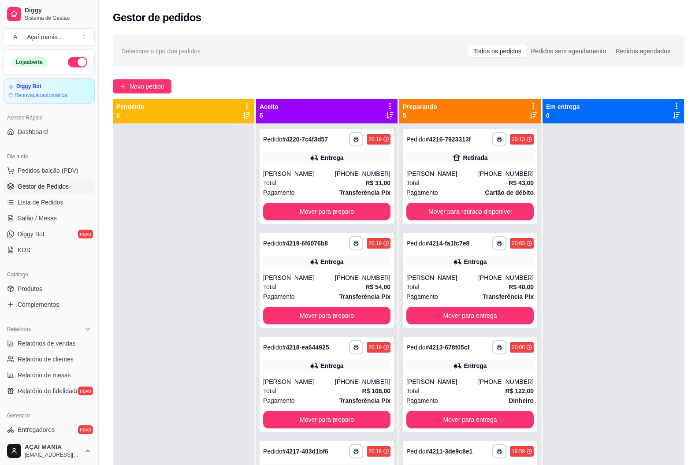
click at [215, 345] on div at bounding box center [183, 355] width 141 height 465
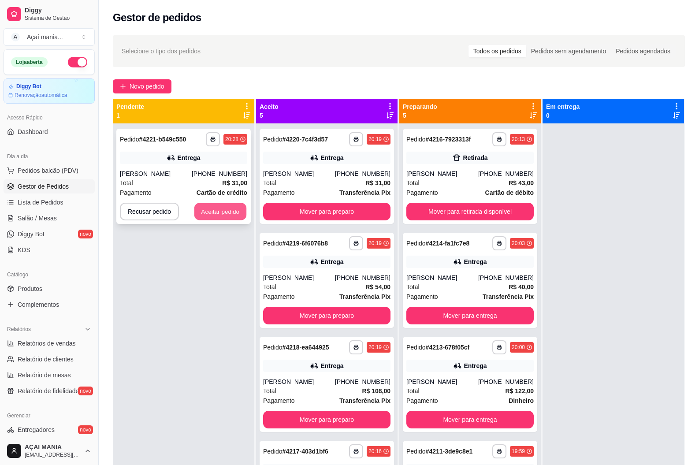
click at [228, 212] on button "Aceitar pedido" at bounding box center [220, 211] width 52 height 17
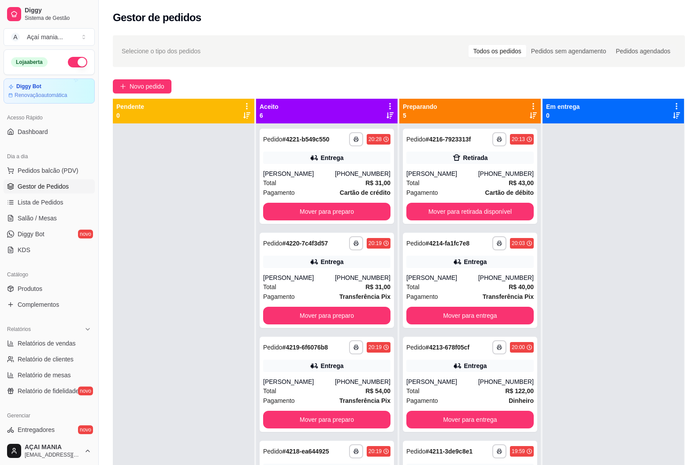
click at [206, 356] on div at bounding box center [183, 355] width 141 height 465
click at [633, 316] on div at bounding box center [612, 355] width 141 height 465
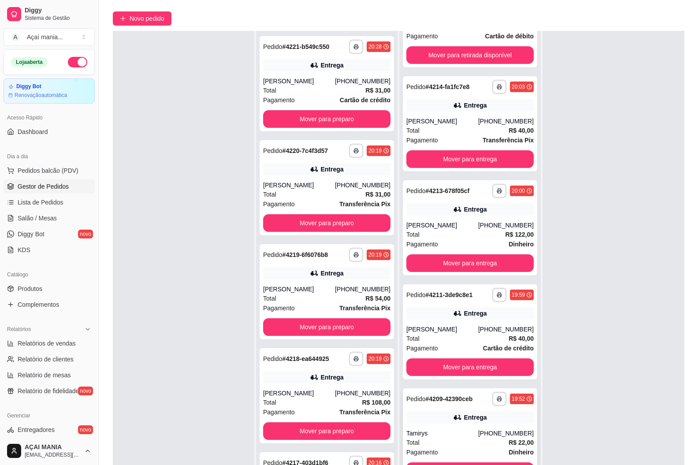
scroll to position [134, 0]
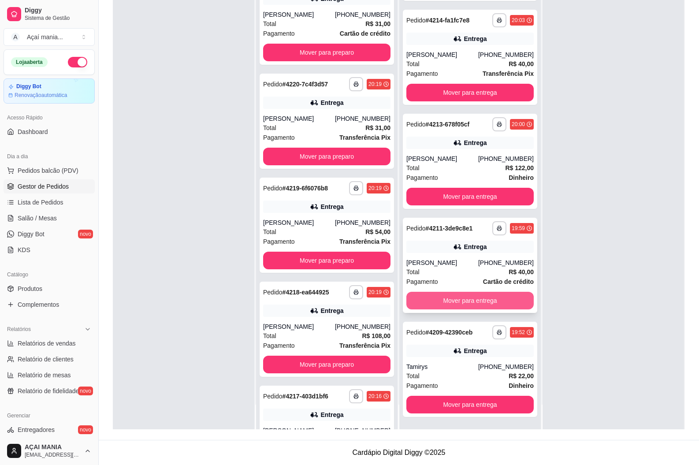
click at [427, 299] on button "Mover para entrega" at bounding box center [469, 301] width 127 height 18
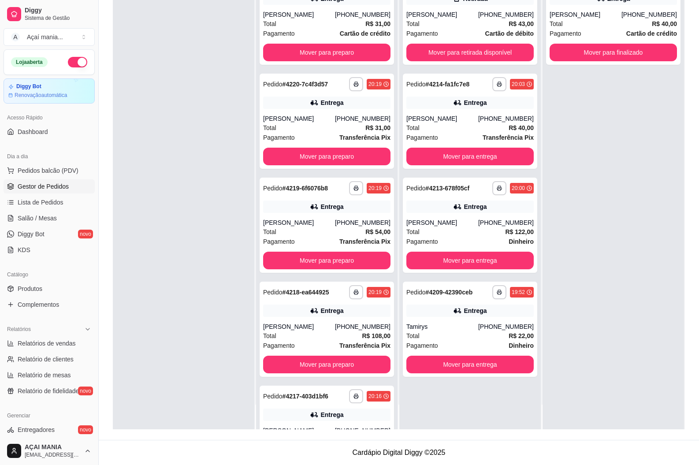
scroll to position [0, 0]
click at [437, 259] on button "Mover para entrega" at bounding box center [469, 261] width 127 height 18
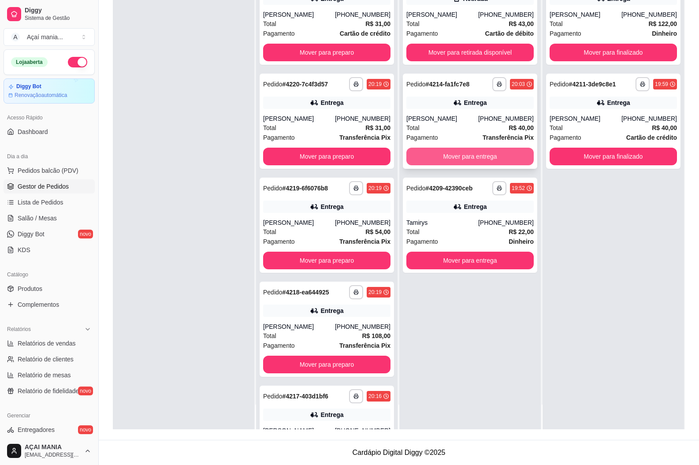
click at [438, 156] on button "Mover para entrega" at bounding box center [469, 157] width 127 height 18
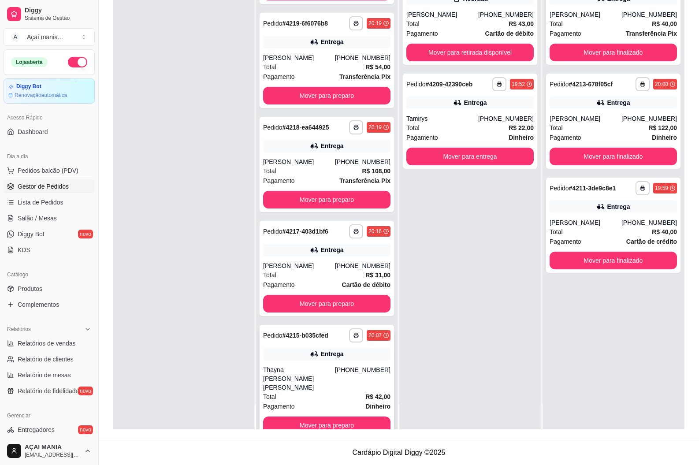
scroll to position [177, 0]
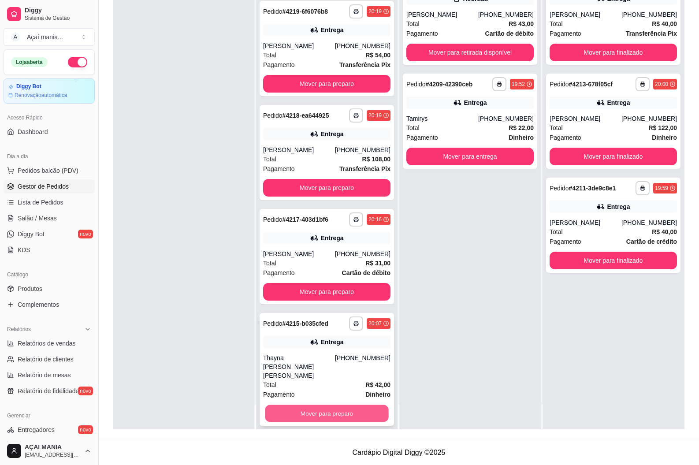
click at [359, 410] on button "Mover para preparo" at bounding box center [326, 413] width 123 height 17
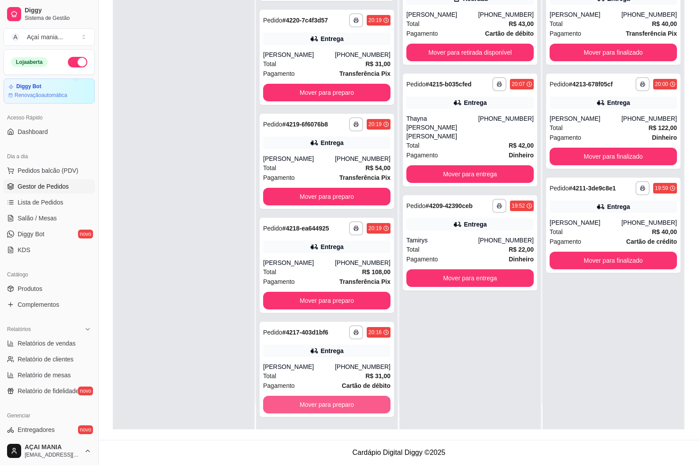
scroll to position [64, 0]
click at [332, 403] on button "Mover para preparo" at bounding box center [326, 404] width 123 height 17
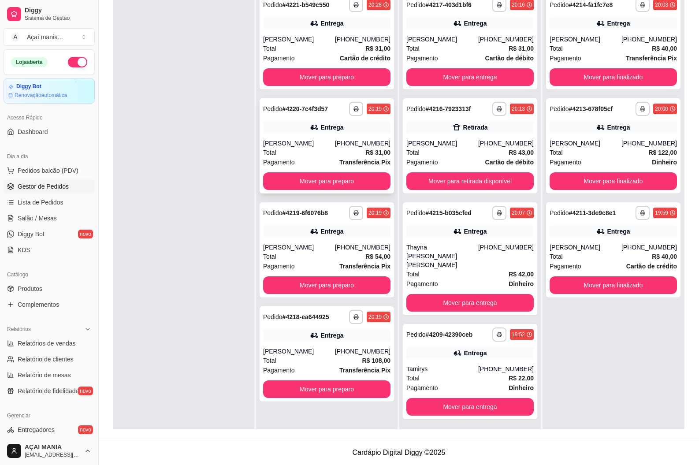
scroll to position [0, 0]
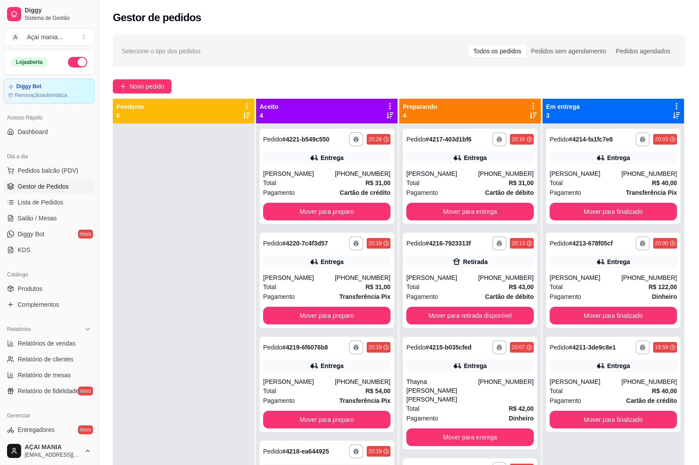
click at [192, 356] on div at bounding box center [183, 355] width 141 height 465
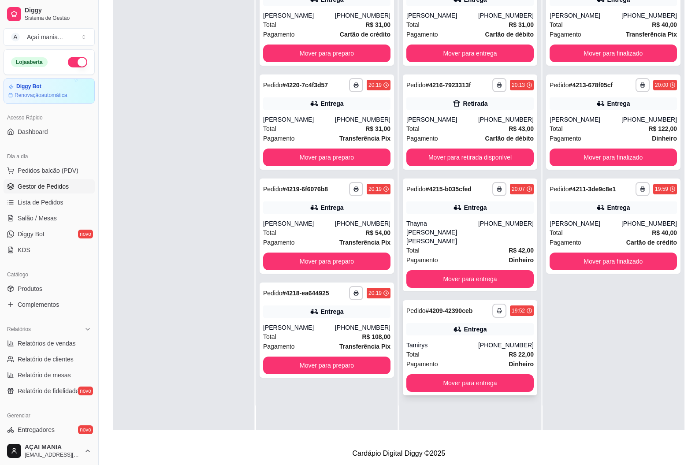
scroll to position [134, 0]
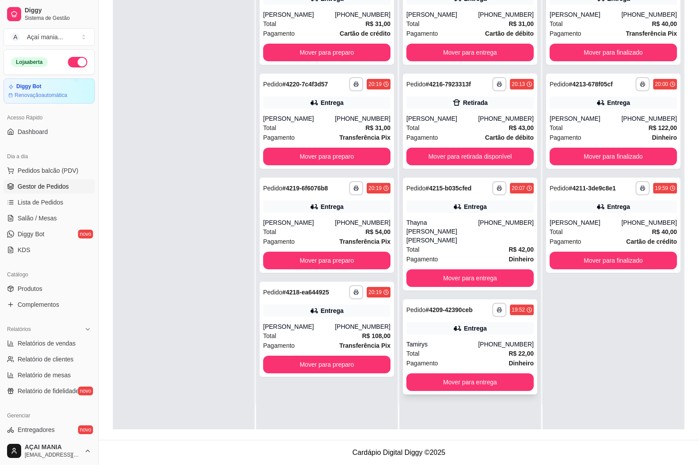
click at [431, 348] on div "Total R$ 22,00" at bounding box center [469, 353] width 127 height 10
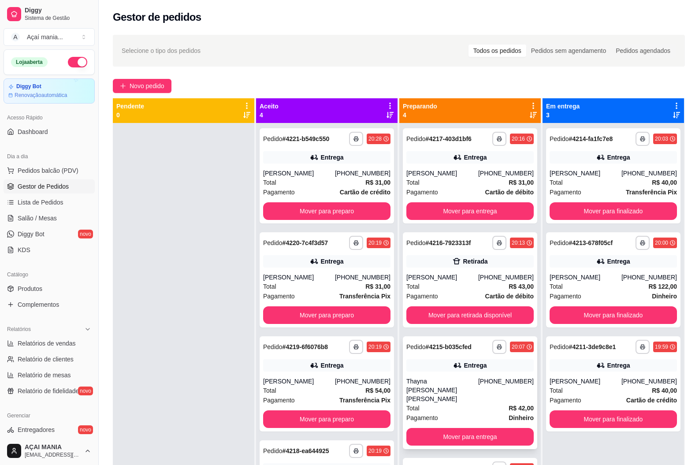
scroll to position [0, 0]
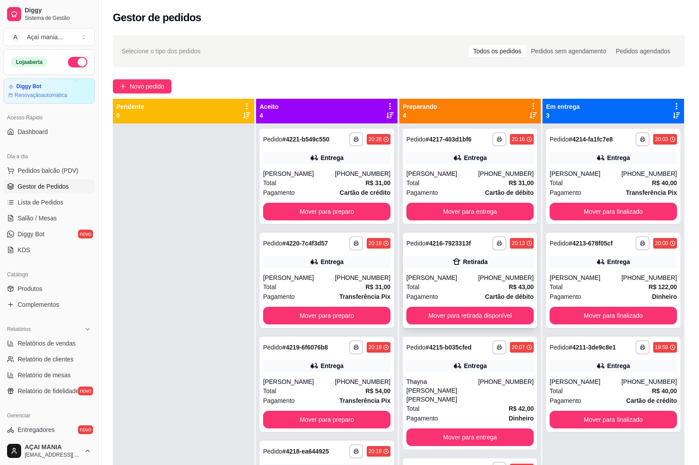
click at [436, 284] on div "Total R$ 43,00" at bounding box center [469, 287] width 127 height 10
click at [203, 372] on div at bounding box center [183, 355] width 141 height 465
click at [571, 185] on div "Total R$ 40,00" at bounding box center [612, 183] width 127 height 10
click at [609, 273] on div "[PERSON_NAME]" at bounding box center [585, 277] width 72 height 9
click at [561, 370] on div "Entrega" at bounding box center [612, 365] width 127 height 12
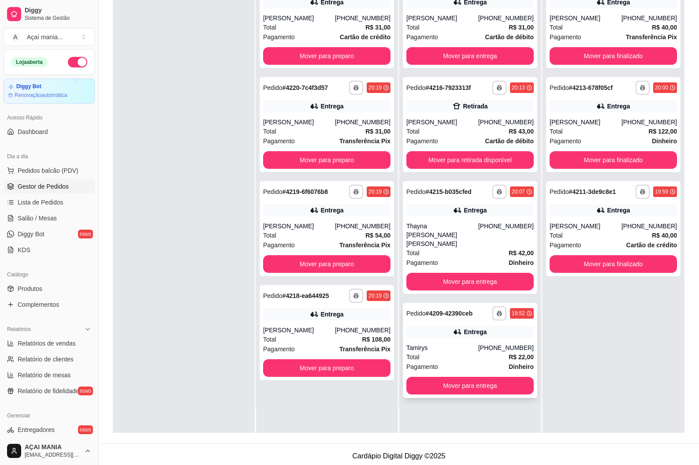
scroll to position [134, 0]
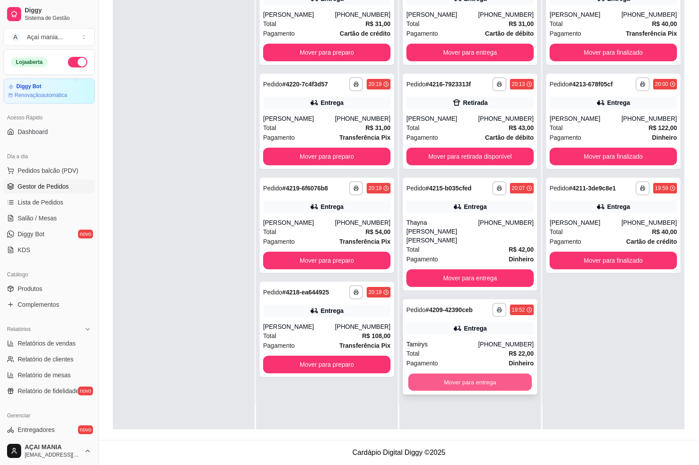
click at [444, 374] on button "Mover para entrega" at bounding box center [469, 382] width 123 height 17
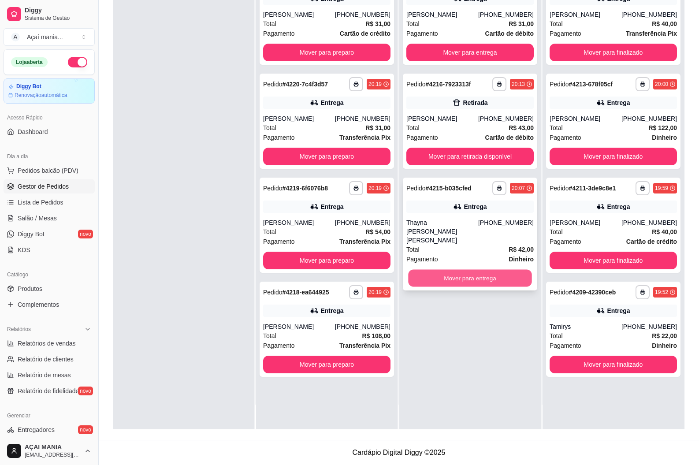
click at [442, 270] on button "Mover para entrega" at bounding box center [469, 278] width 123 height 17
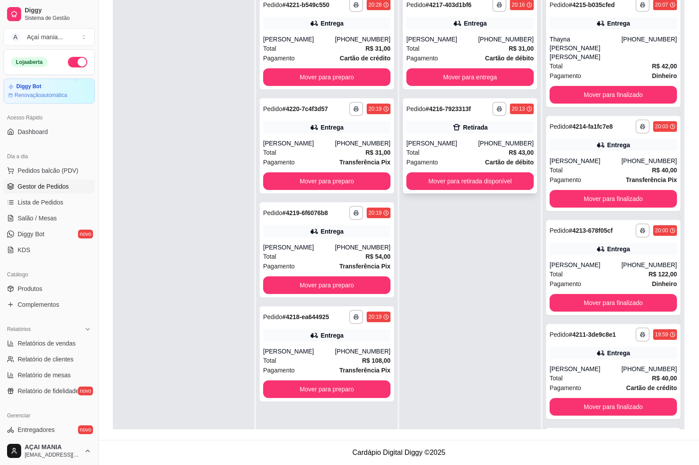
scroll to position [46, 0]
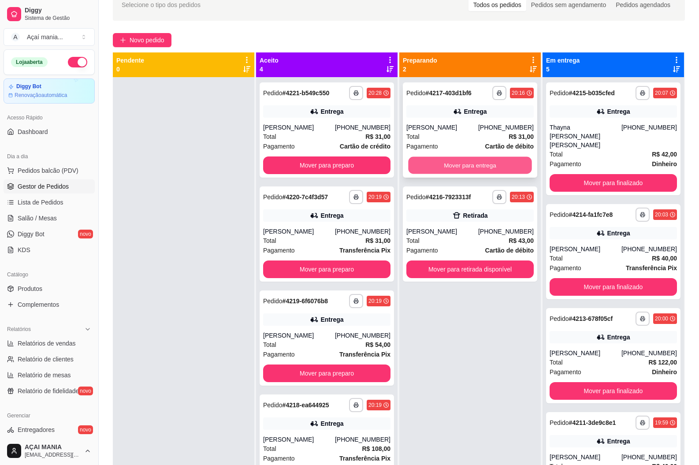
click at [442, 166] on button "Mover para entrega" at bounding box center [469, 165] width 123 height 17
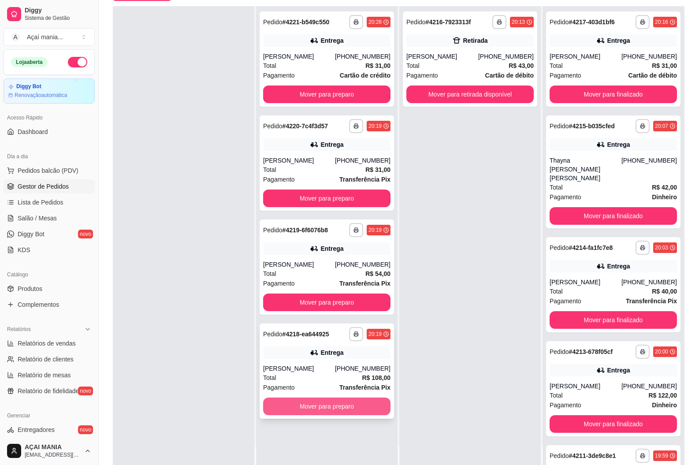
scroll to position [134, 0]
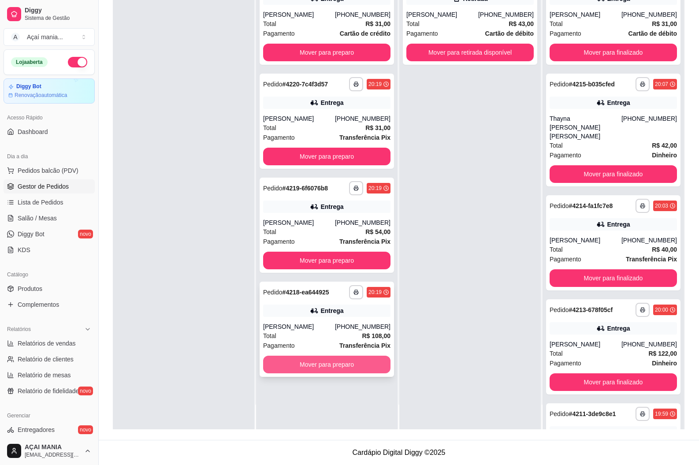
click at [318, 359] on button "Mover para preparo" at bounding box center [326, 364] width 127 height 18
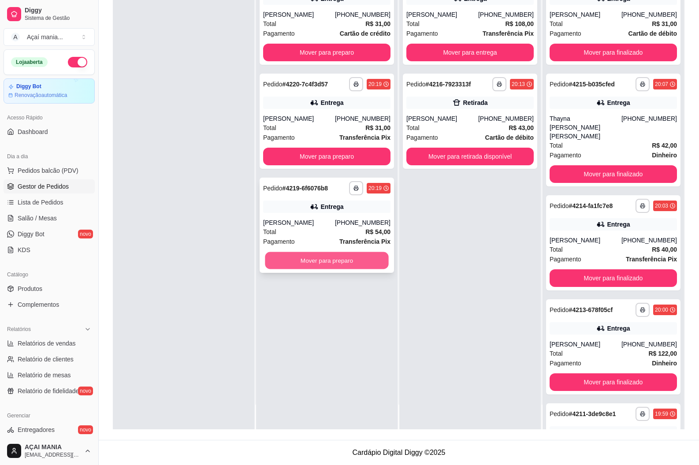
click at [325, 256] on button "Mover para preparo" at bounding box center [326, 260] width 123 height 17
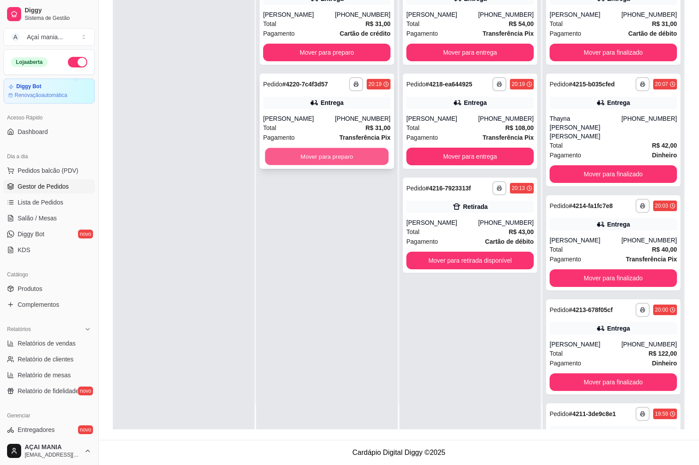
click at [325, 155] on button "Mover para preparo" at bounding box center [326, 156] width 123 height 17
drag, startPoint x: 215, startPoint y: 287, endPoint x: 218, endPoint y: 303, distance: 16.2
click at [215, 288] on div at bounding box center [183, 196] width 141 height 465
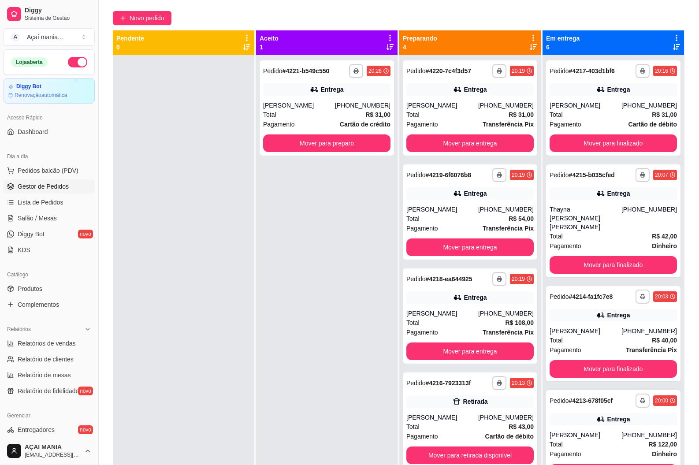
scroll to position [0, 0]
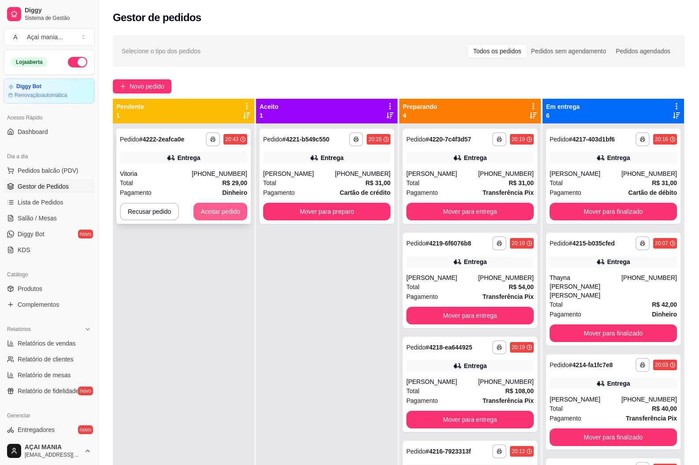
click at [213, 210] on button "Aceitar pedido" at bounding box center [220, 212] width 54 height 18
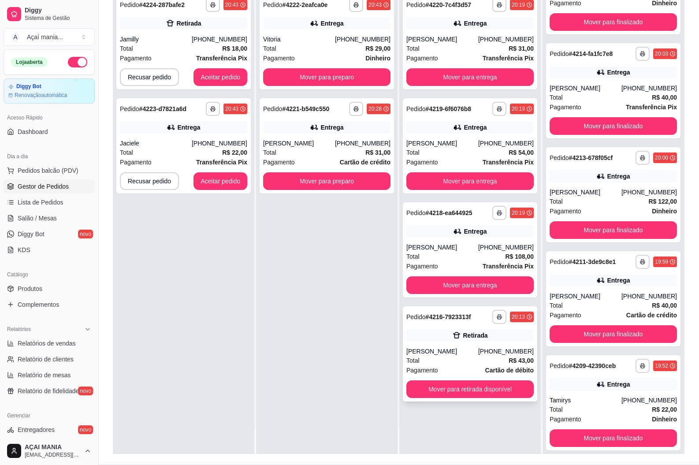
scroll to position [134, 0]
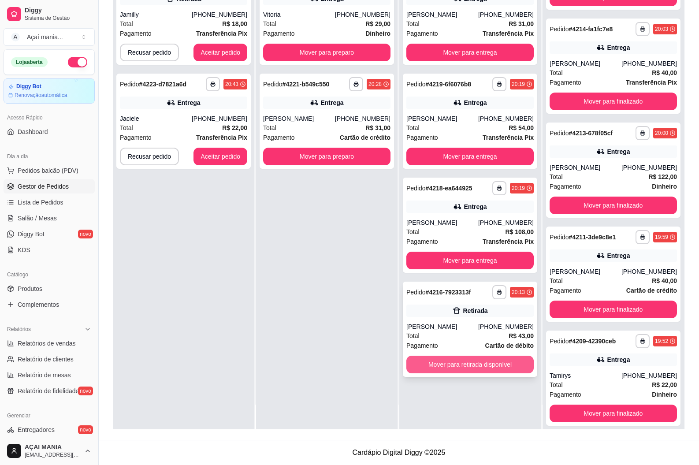
click at [486, 364] on button "Mover para retirada disponível" at bounding box center [469, 364] width 127 height 18
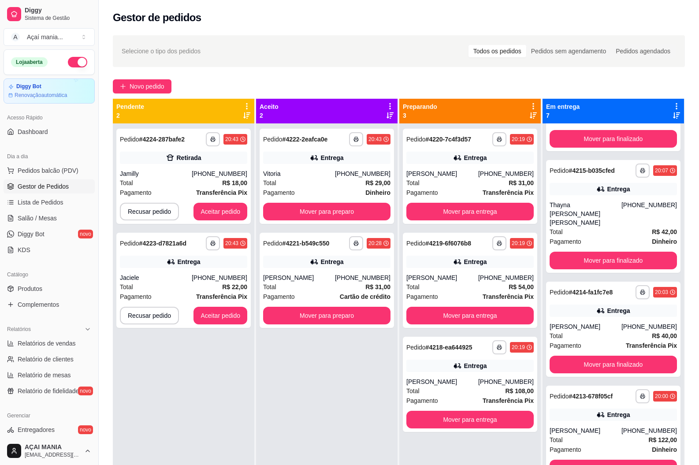
scroll to position [281, 0]
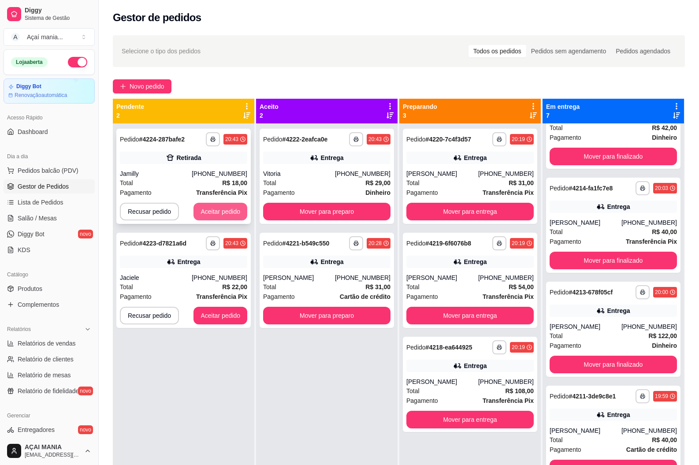
click at [223, 209] on button "Aceitar pedido" at bounding box center [220, 212] width 54 height 18
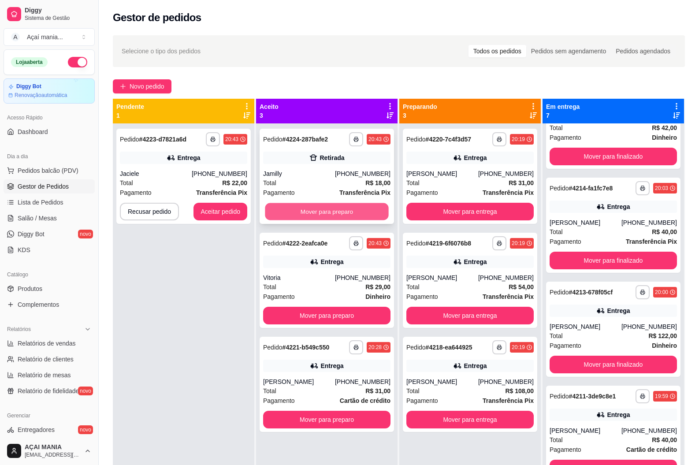
click at [326, 210] on button "Mover para preparo" at bounding box center [326, 211] width 123 height 17
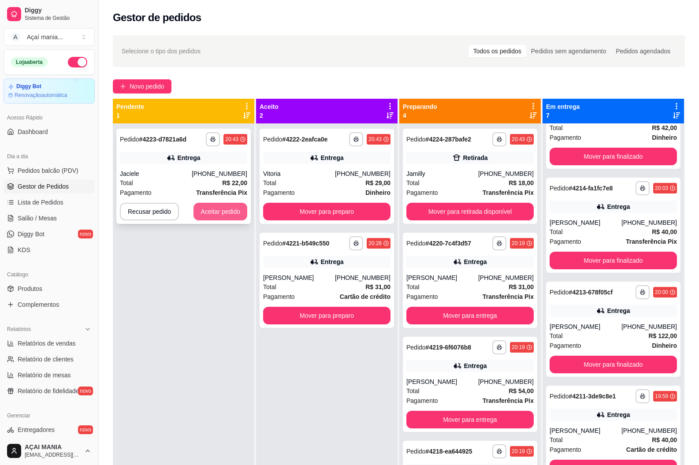
click at [208, 209] on button "Aceitar pedido" at bounding box center [220, 212] width 54 height 18
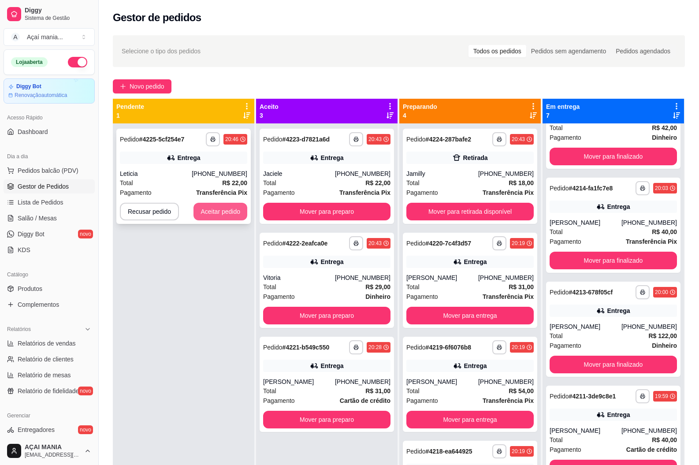
click at [241, 213] on button "Aceitar pedido" at bounding box center [220, 212] width 54 height 18
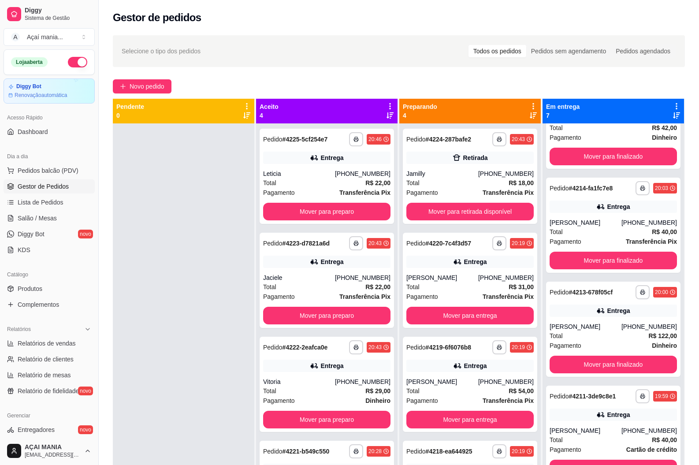
click at [169, 381] on div at bounding box center [183, 355] width 141 height 465
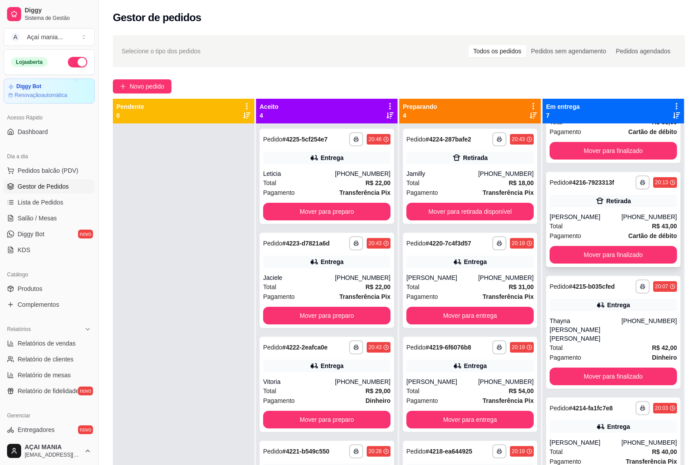
scroll to position [0, 0]
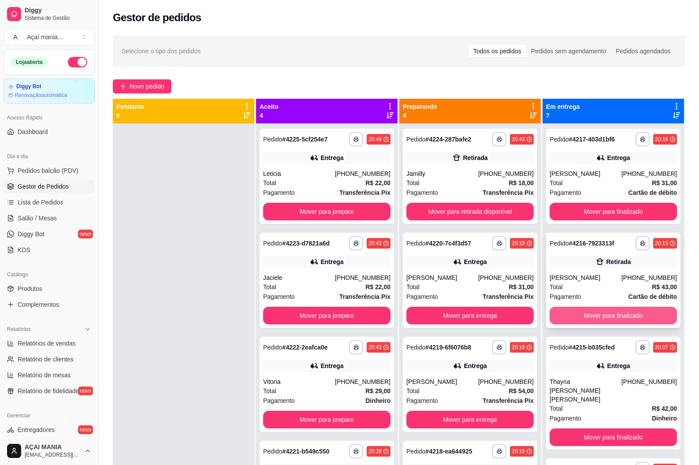
click at [615, 317] on button "Mover para finalizado" at bounding box center [612, 316] width 127 height 18
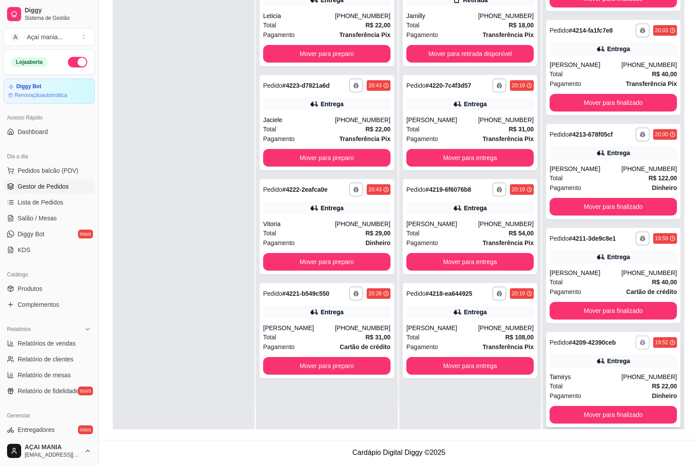
scroll to position [25, 0]
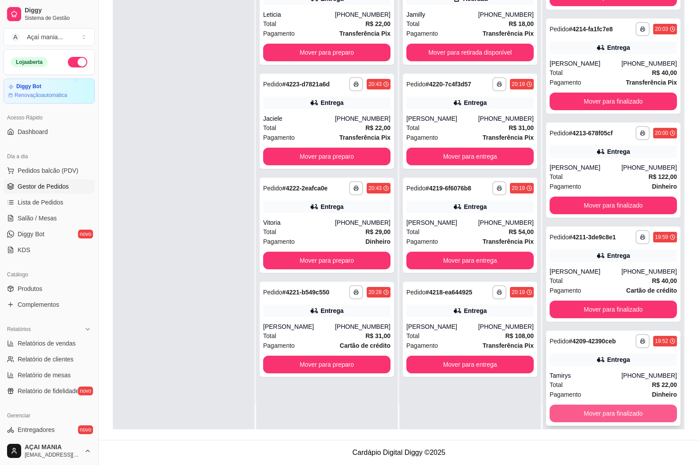
click at [633, 404] on button "Mover para finalizado" at bounding box center [612, 413] width 127 height 18
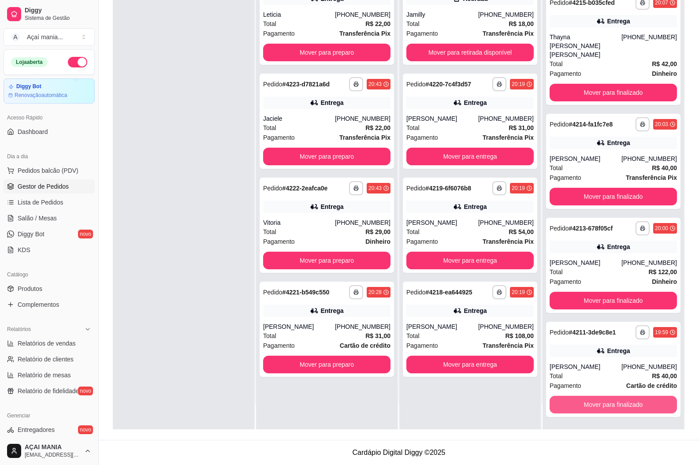
scroll to position [73, 0]
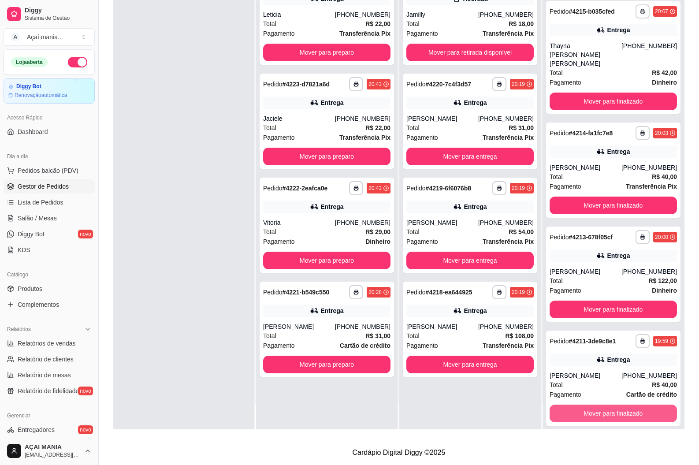
click at [633, 404] on button "Mover para finalizado" at bounding box center [612, 413] width 127 height 18
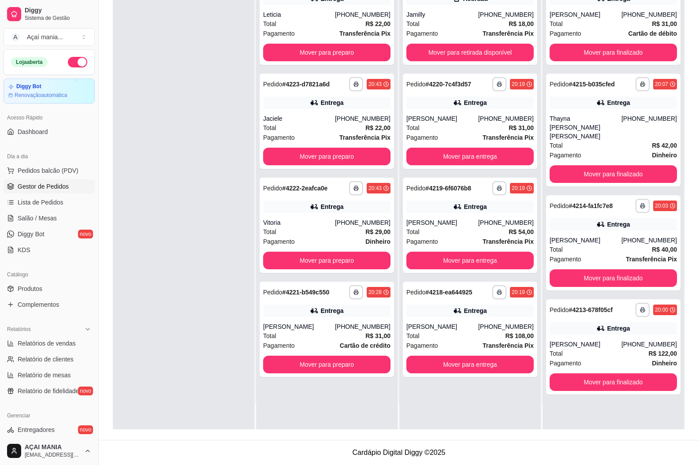
scroll to position [0, 0]
click at [633, 402] on div "**********" at bounding box center [612, 196] width 141 height 465
click at [622, 373] on button "Mover para finalizado" at bounding box center [612, 382] width 127 height 18
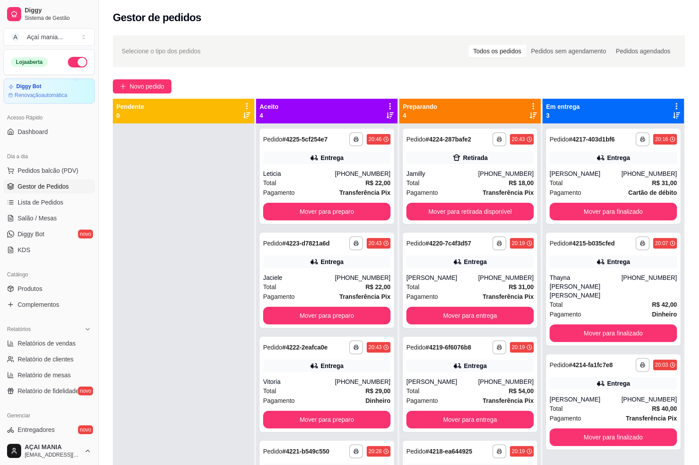
click at [167, 315] on div at bounding box center [183, 355] width 141 height 465
click at [206, 318] on div at bounding box center [183, 355] width 141 height 465
click at [204, 382] on div at bounding box center [183, 355] width 141 height 465
click at [189, 334] on div at bounding box center [183, 355] width 141 height 465
click at [195, 288] on div at bounding box center [183, 355] width 141 height 465
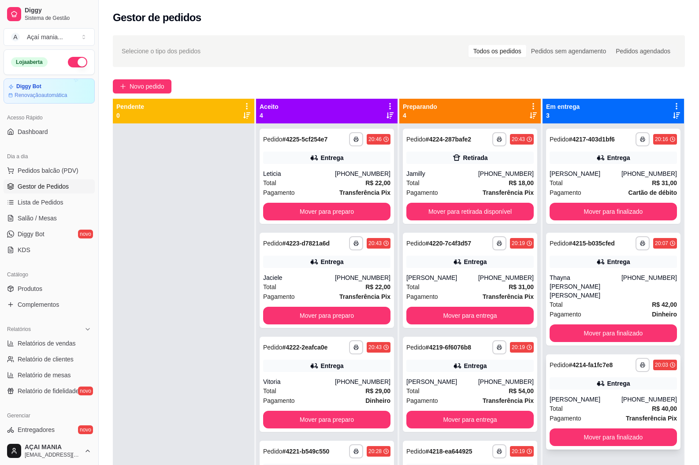
click at [570, 403] on div "Total R$ 40,00" at bounding box center [612, 408] width 127 height 10
click at [607, 262] on div "Entrega" at bounding box center [618, 261] width 23 height 9
click at [556, 173] on div "[PERSON_NAME]" at bounding box center [585, 173] width 72 height 9
click at [601, 395] on div "[PERSON_NAME]" at bounding box center [585, 399] width 72 height 9
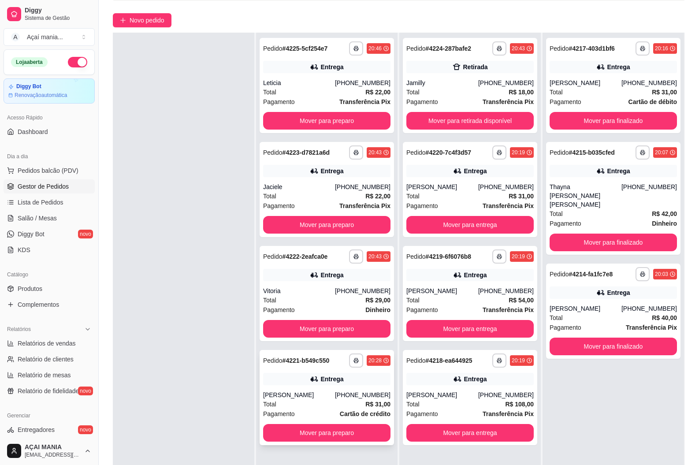
scroll to position [134, 0]
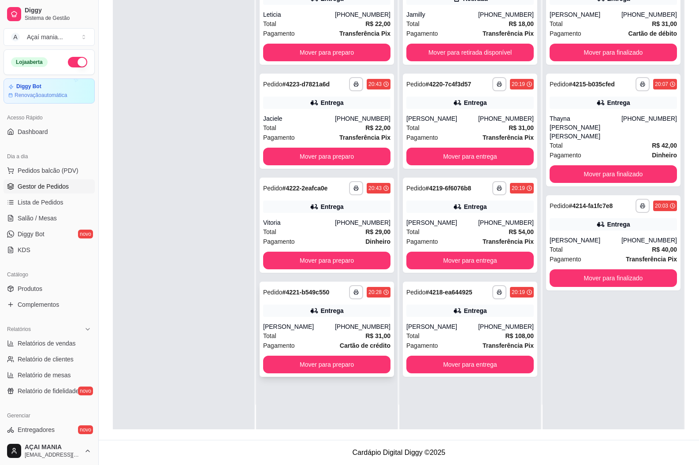
click at [337, 347] on div "Pagamento Cartão de crédito" at bounding box center [326, 345] width 127 height 10
drag, startPoint x: 435, startPoint y: 316, endPoint x: 438, endPoint y: 307, distance: 9.3
click at [438, 307] on div "Entrega" at bounding box center [469, 310] width 127 height 12
click at [466, 217] on div "**********" at bounding box center [470, 225] width 134 height 95
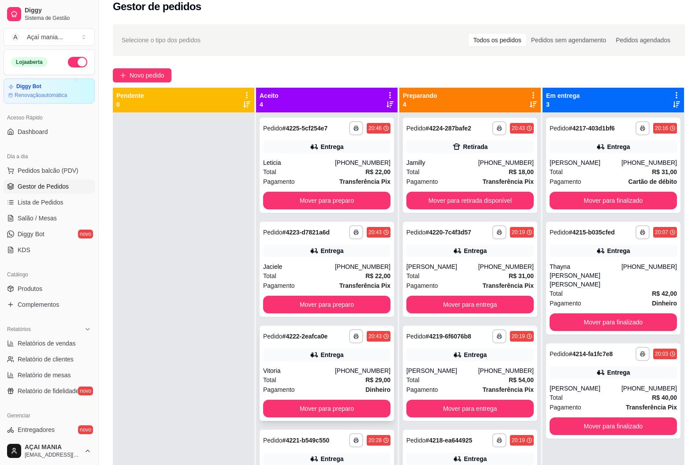
scroll to position [2, 0]
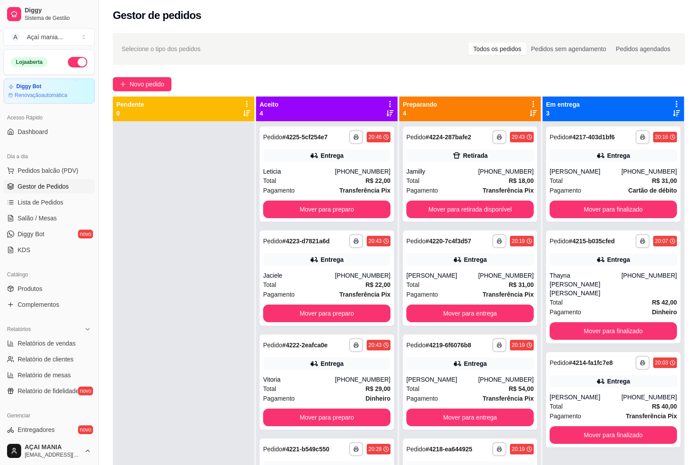
click at [218, 347] on div at bounding box center [183, 353] width 141 height 465
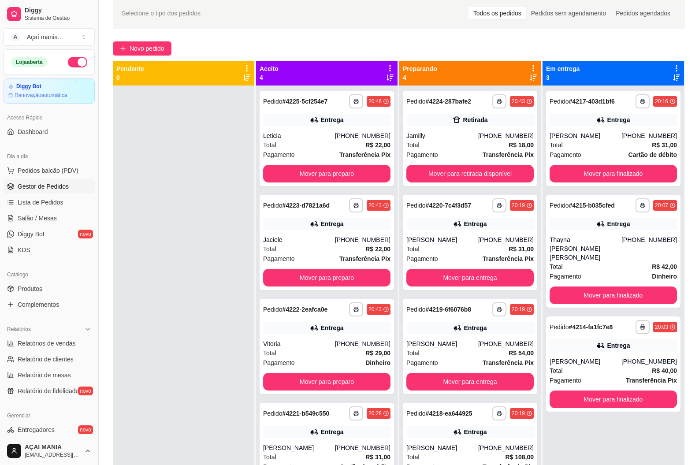
scroll to position [0, 0]
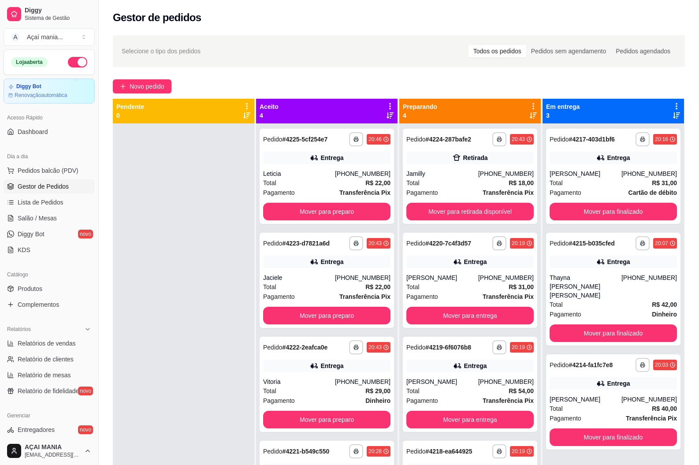
click at [230, 201] on div at bounding box center [183, 355] width 141 height 465
drag, startPoint x: 142, startPoint y: 173, endPoint x: 152, endPoint y: 187, distance: 17.3
click at [141, 174] on div at bounding box center [183, 355] width 141 height 465
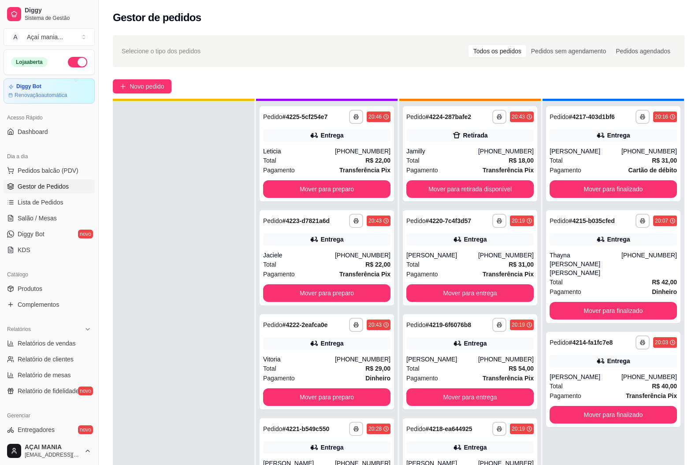
scroll to position [25, 0]
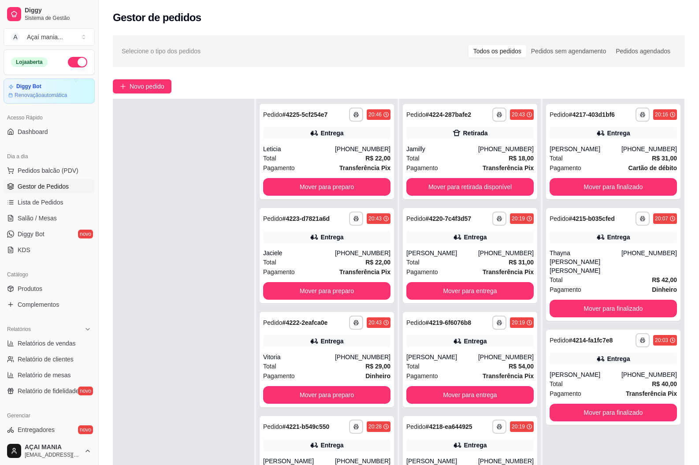
click at [165, 207] on div at bounding box center [183, 331] width 141 height 465
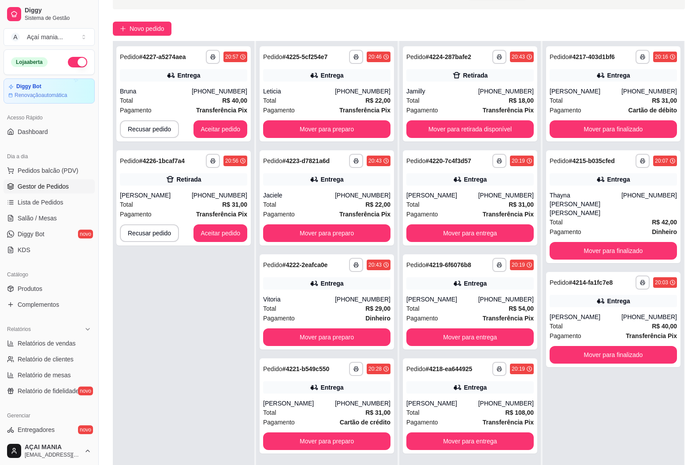
scroll to position [134, 0]
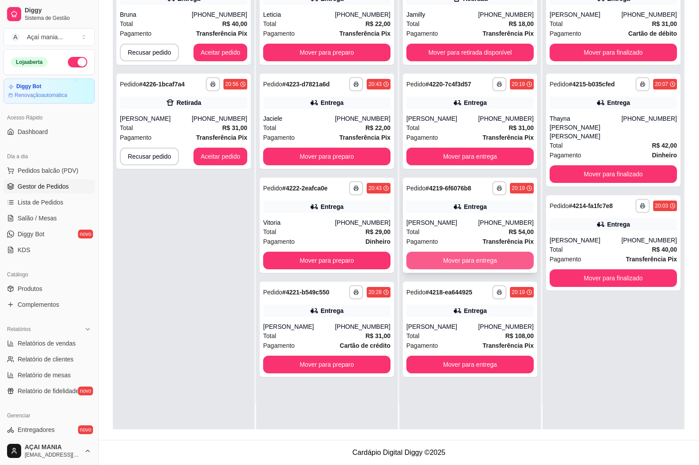
click at [472, 264] on button "Mover para entrega" at bounding box center [469, 261] width 127 height 18
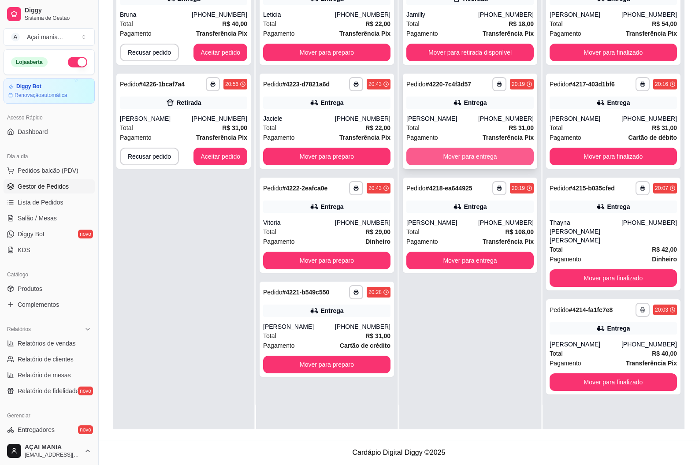
click at [438, 162] on button "Mover para entrega" at bounding box center [469, 157] width 127 height 18
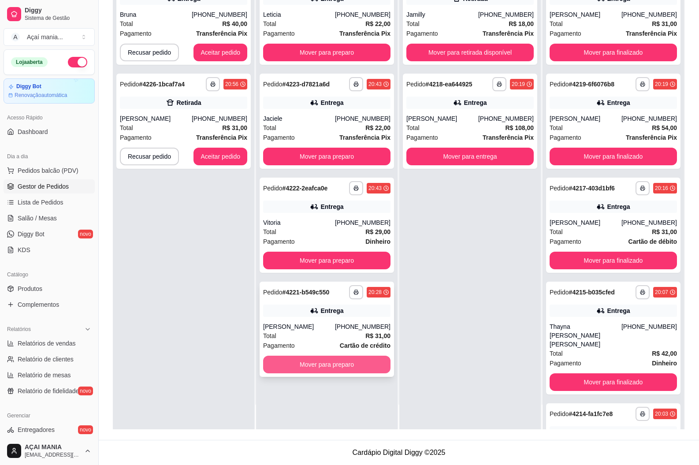
click at [349, 360] on button "Mover para preparo" at bounding box center [326, 364] width 127 height 18
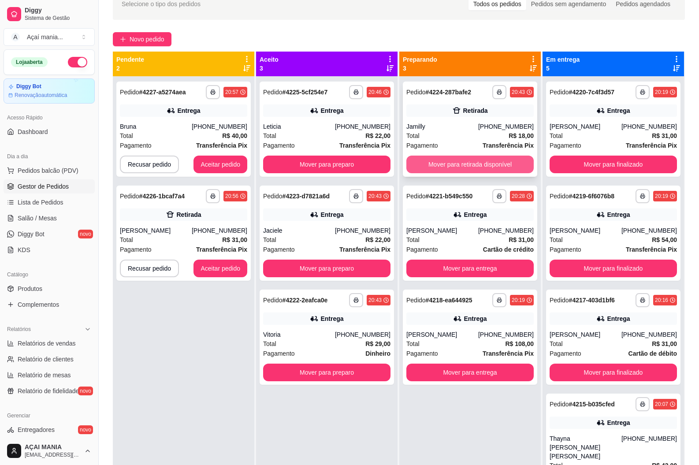
scroll to position [46, 0]
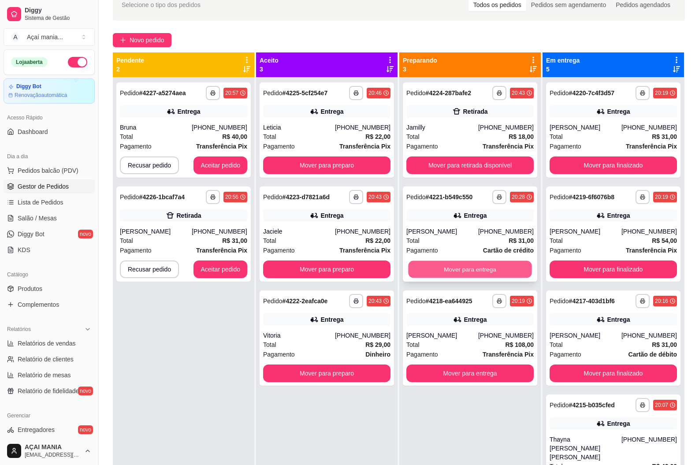
click at [459, 268] on button "Mover para entrega" at bounding box center [469, 269] width 123 height 17
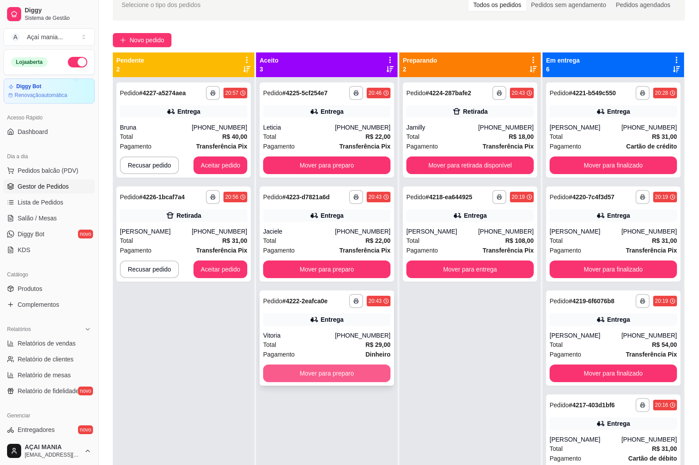
click at [329, 375] on button "Mover para preparo" at bounding box center [326, 373] width 127 height 18
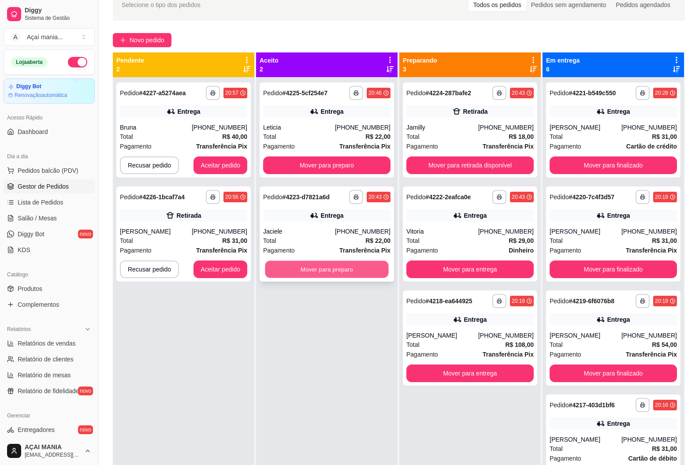
click at [324, 267] on button "Mover para preparo" at bounding box center [326, 269] width 123 height 17
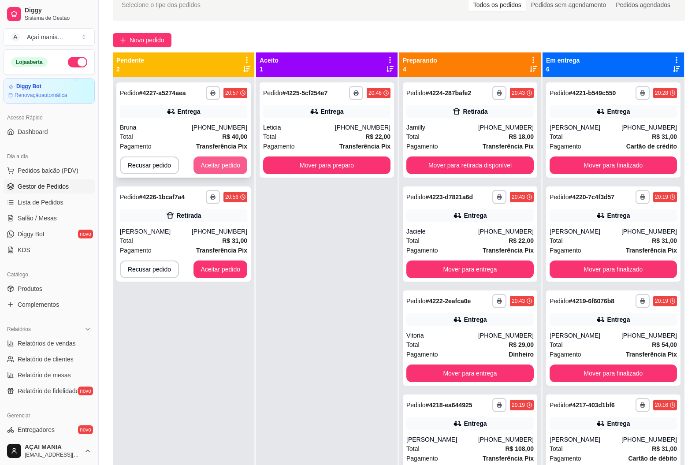
click at [223, 163] on button "Aceitar pedido" at bounding box center [220, 165] width 54 height 18
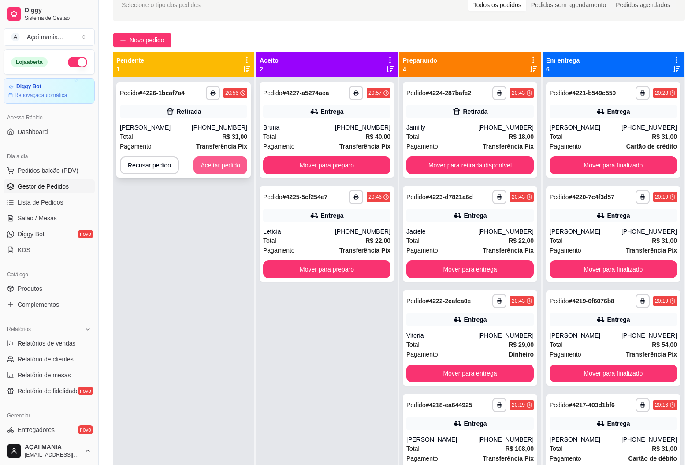
click at [213, 167] on button "Aceitar pedido" at bounding box center [220, 165] width 54 height 18
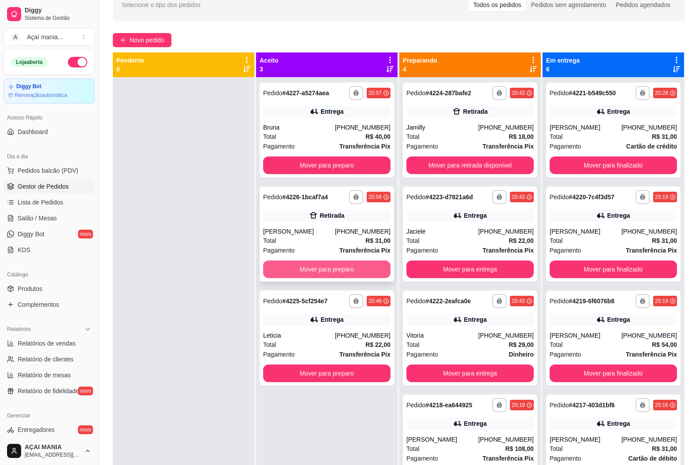
click at [341, 274] on button "Mover para preparo" at bounding box center [326, 269] width 127 height 18
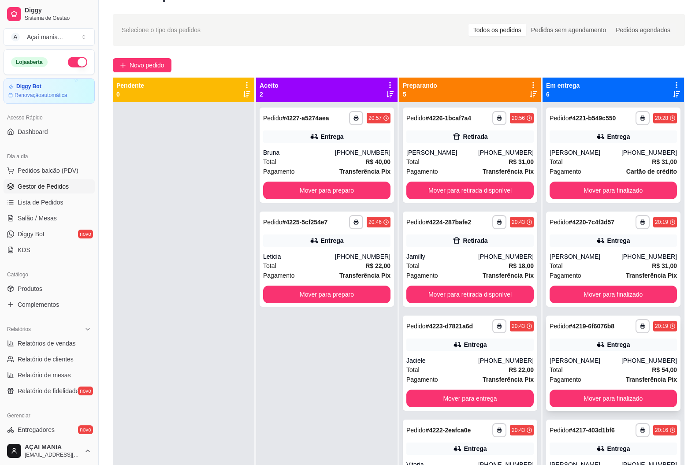
scroll to position [0, 0]
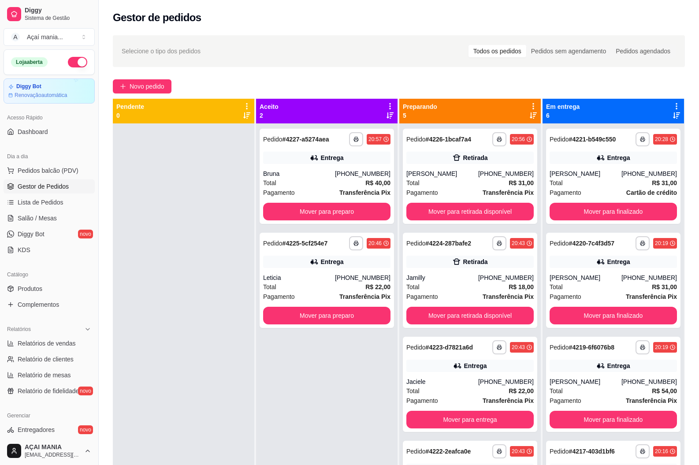
click at [324, 400] on div "**********" at bounding box center [326, 355] width 141 height 465
click at [455, 312] on button "Mover para retirada disponível" at bounding box center [469, 316] width 127 height 18
drag, startPoint x: 175, startPoint y: 245, endPoint x: 166, endPoint y: 262, distance: 19.3
click at [175, 248] on div at bounding box center [183, 355] width 141 height 465
click at [166, 268] on div at bounding box center [183, 355] width 141 height 465
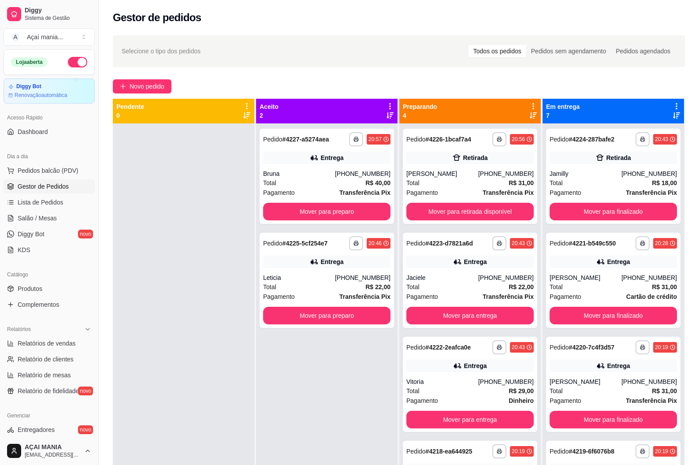
drag, startPoint x: 213, startPoint y: 242, endPoint x: 200, endPoint y: 242, distance: 13.2
click at [214, 242] on div at bounding box center [183, 355] width 141 height 465
click at [185, 311] on div at bounding box center [183, 355] width 141 height 465
click at [207, 289] on div at bounding box center [183, 355] width 141 height 465
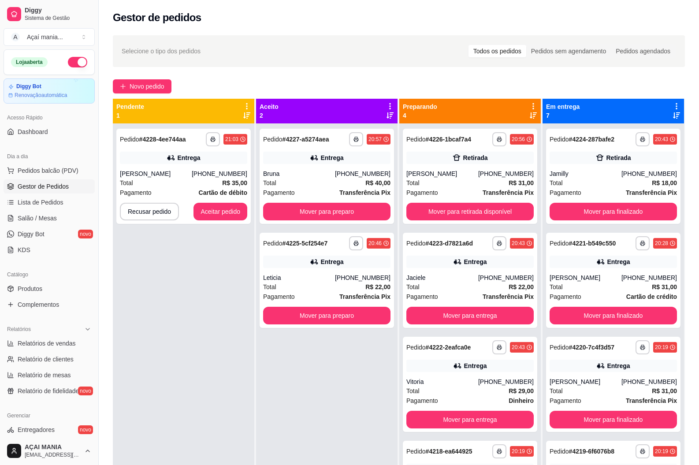
click at [178, 390] on div "**********" at bounding box center [183, 355] width 141 height 465
click at [217, 206] on button "Aceitar pedido" at bounding box center [220, 211] width 52 height 17
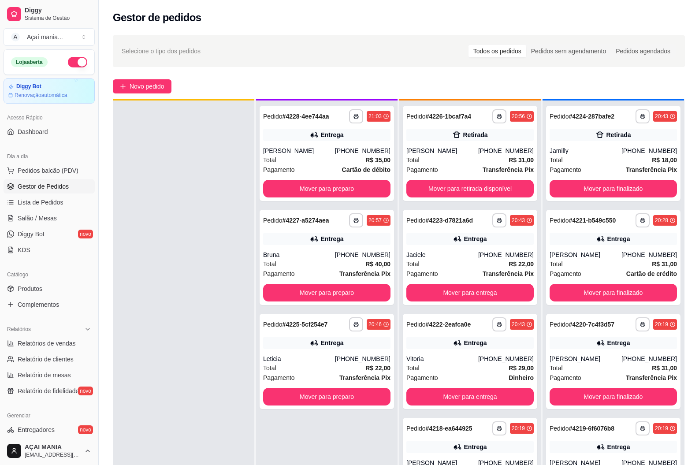
scroll to position [25, 0]
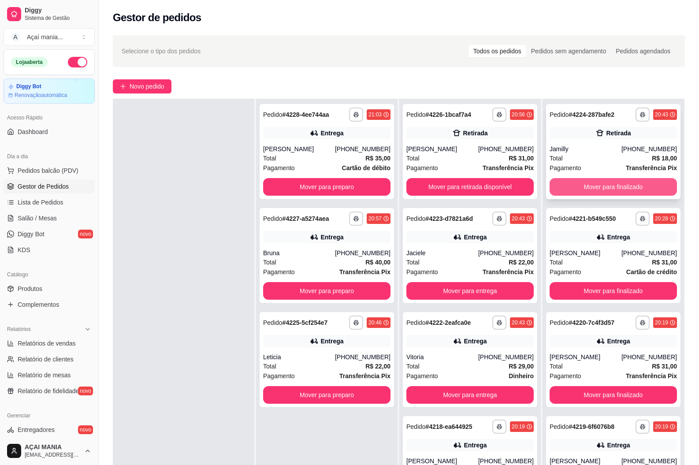
click at [587, 178] on div "**********" at bounding box center [613, 151] width 134 height 95
click at [569, 188] on button "Mover para finalizado" at bounding box center [612, 187] width 127 height 18
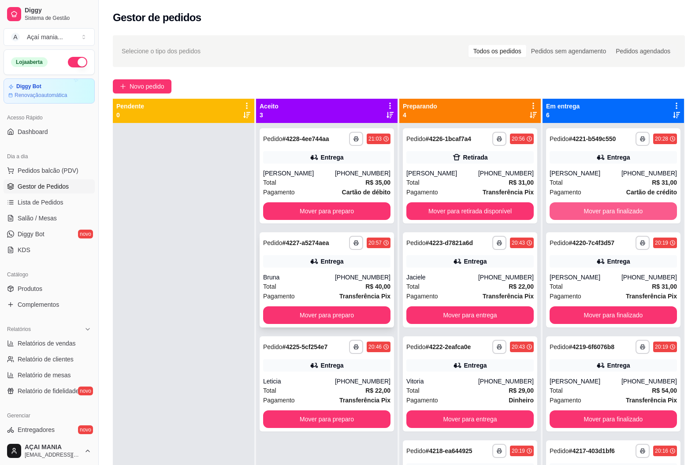
scroll to position [0, 0]
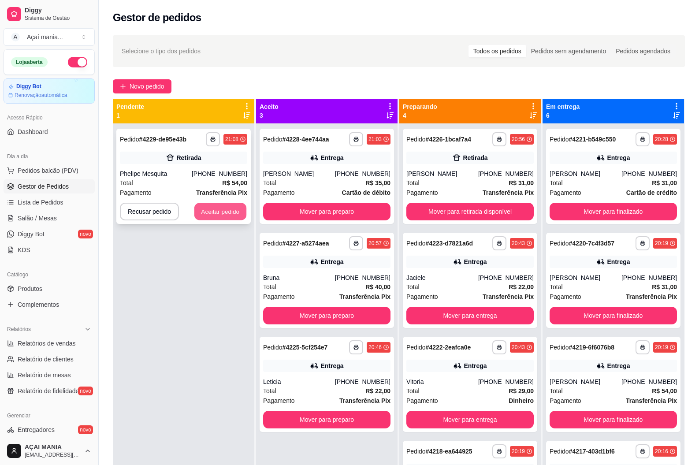
click at [207, 210] on button "Aceitar pedido" at bounding box center [220, 211] width 52 height 17
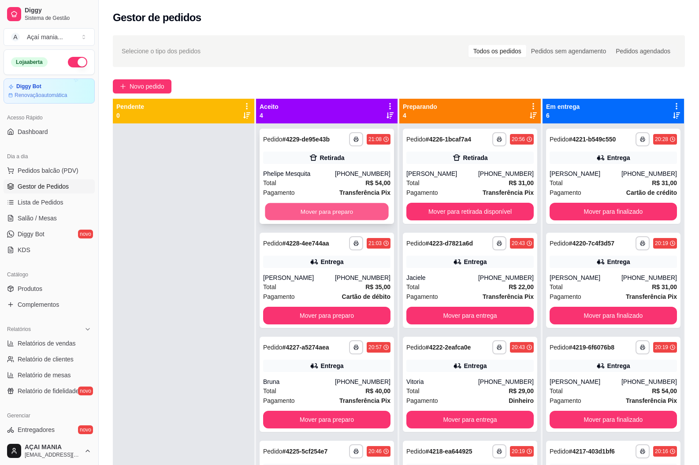
click at [366, 210] on button "Mover para preparo" at bounding box center [326, 211] width 123 height 17
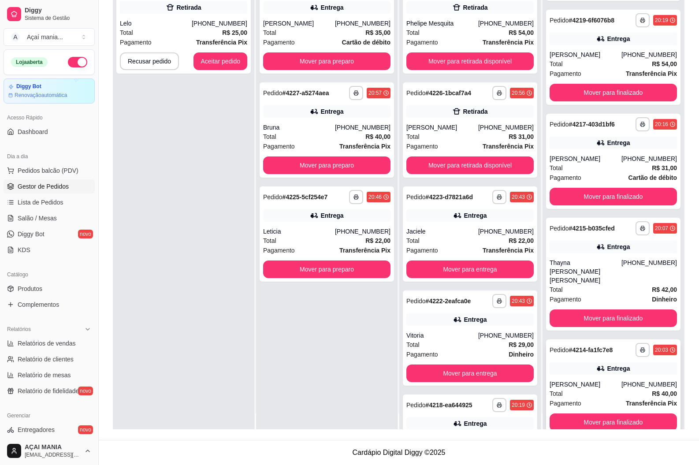
scroll to position [25, 0]
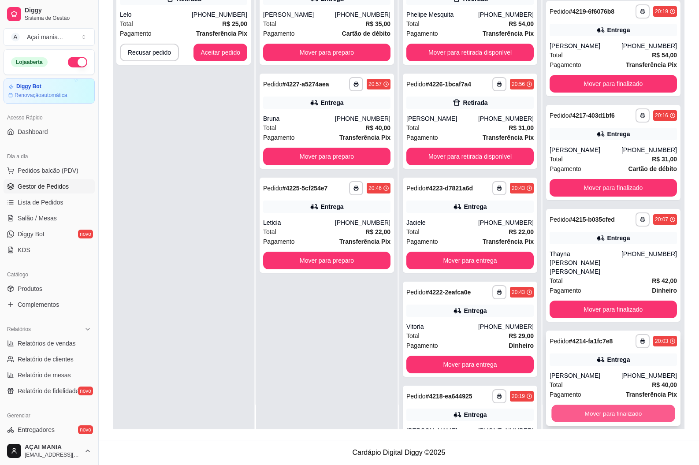
click at [633, 405] on button "Mover para finalizado" at bounding box center [612, 413] width 123 height 17
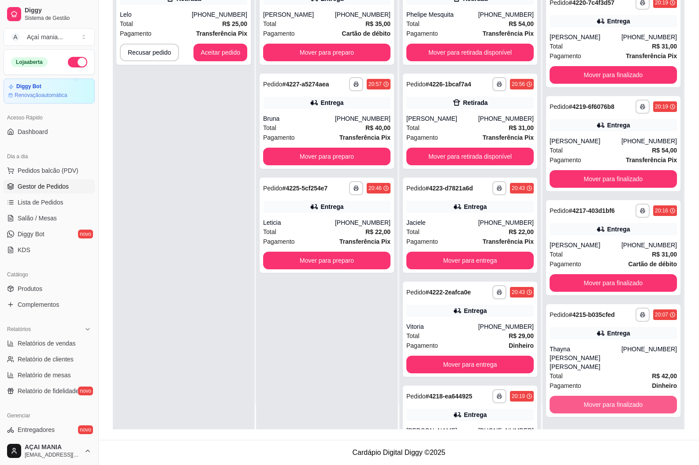
scroll to position [73, 0]
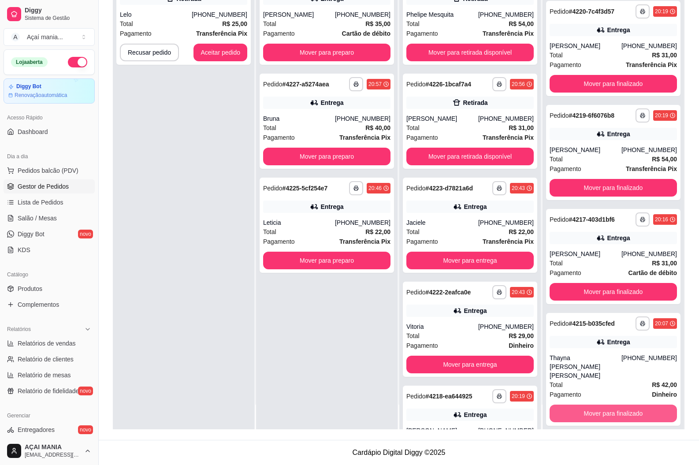
click at [633, 404] on button "Mover para finalizado" at bounding box center [612, 413] width 127 height 18
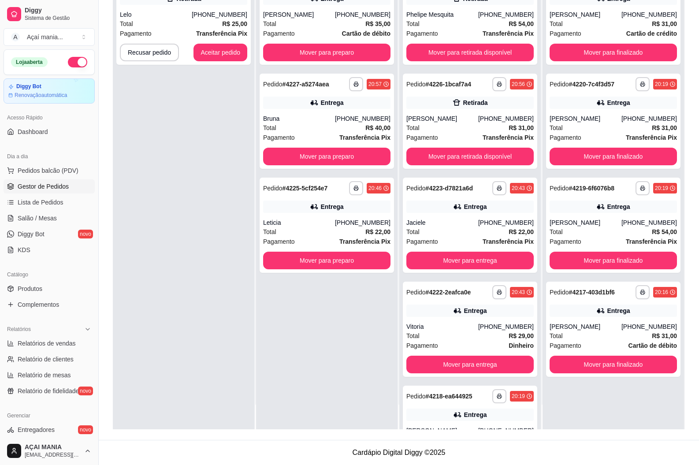
scroll to position [0, 0]
click at [623, 361] on button "Mover para finalizado" at bounding box center [612, 364] width 127 height 18
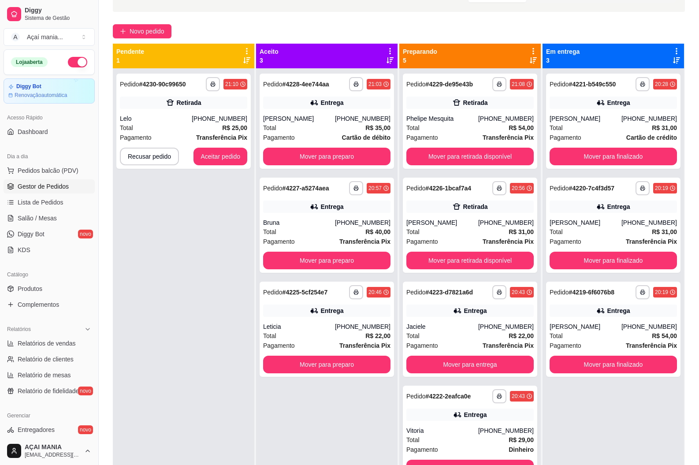
scroll to position [46, 0]
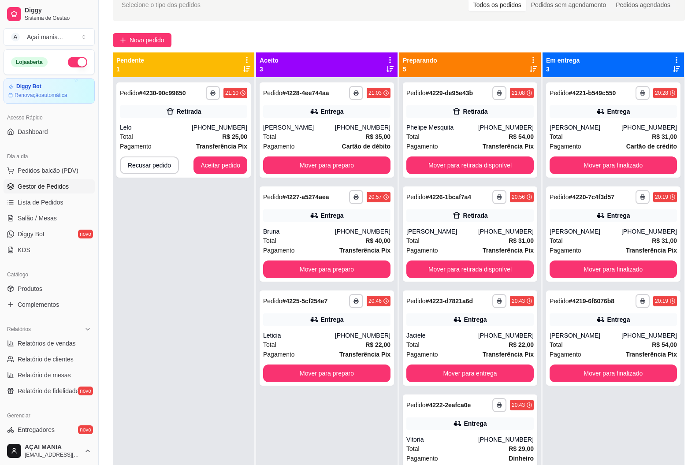
click at [175, 346] on div "**********" at bounding box center [183, 309] width 141 height 465
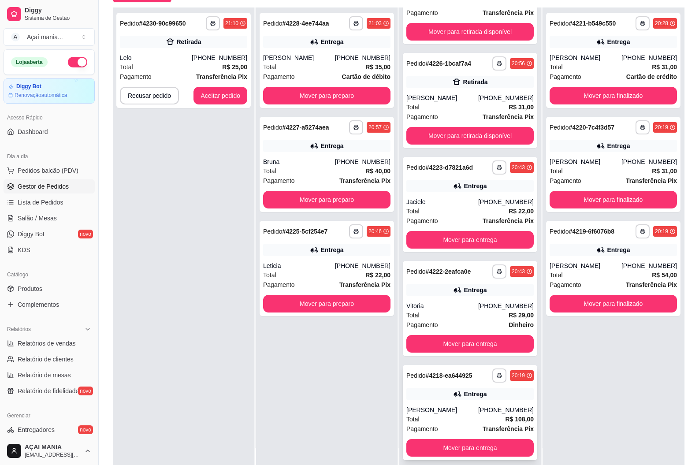
scroll to position [134, 0]
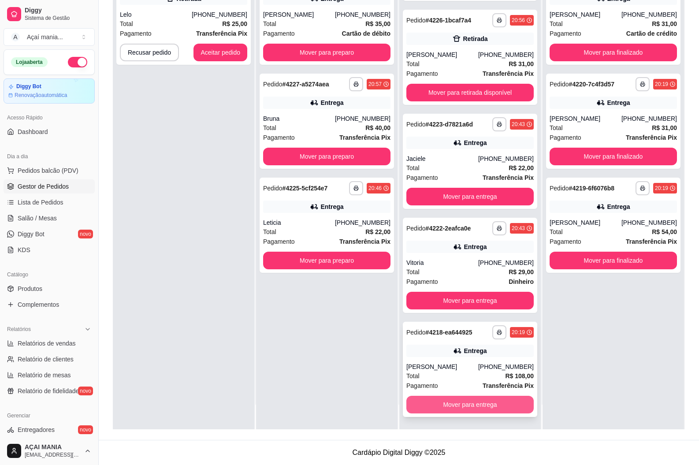
click at [436, 402] on button "Mover para entrega" at bounding box center [469, 405] width 127 height 18
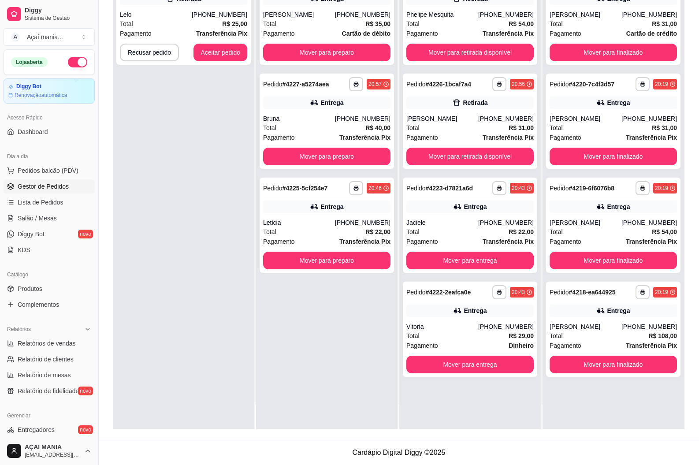
scroll to position [0, 0]
click at [424, 362] on button "Mover para entrega" at bounding box center [469, 364] width 127 height 18
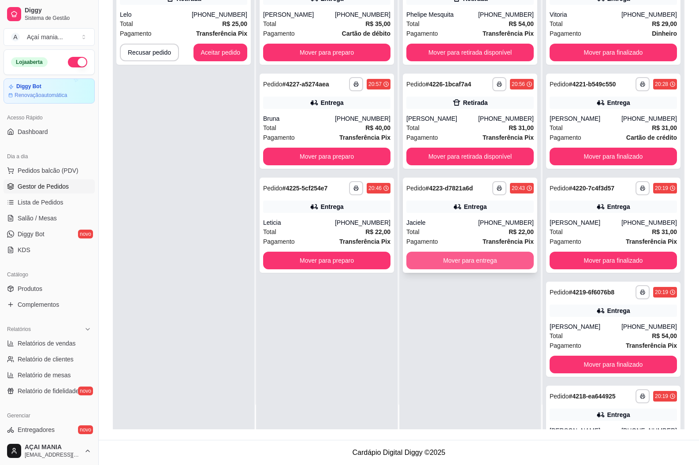
click at [499, 259] on button "Mover para entrega" at bounding box center [469, 261] width 127 height 18
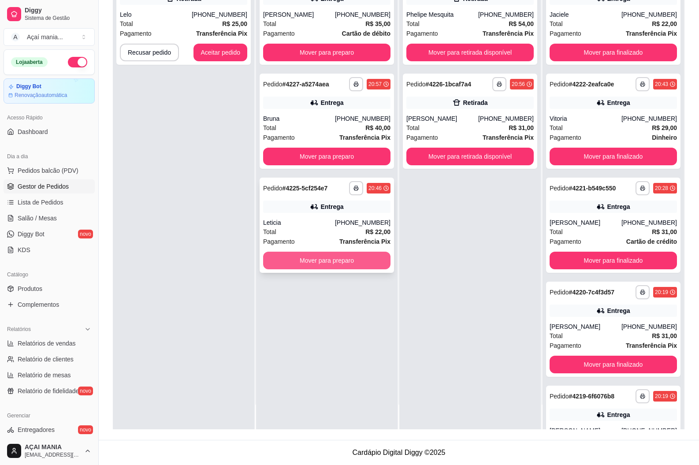
click at [327, 258] on button "Mover para preparo" at bounding box center [326, 261] width 127 height 18
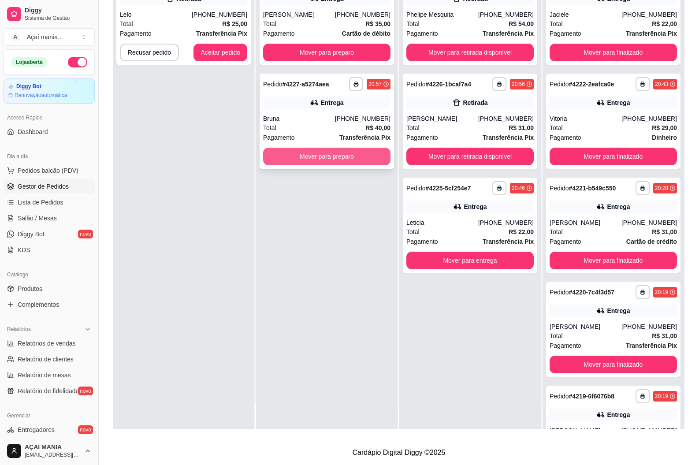
click at [311, 159] on button "Mover para preparo" at bounding box center [326, 157] width 127 height 18
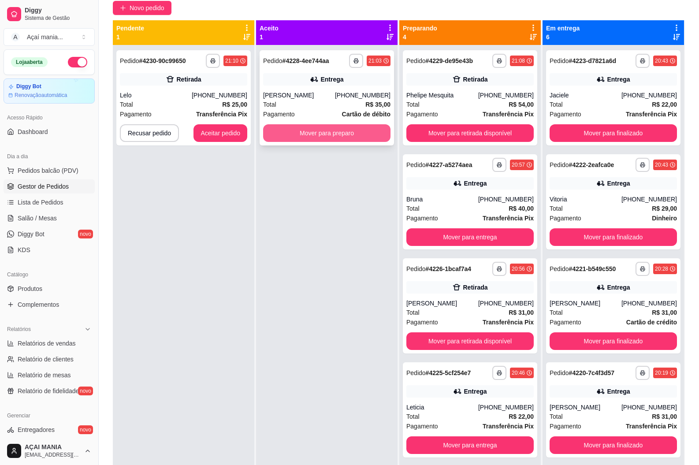
scroll to position [46, 0]
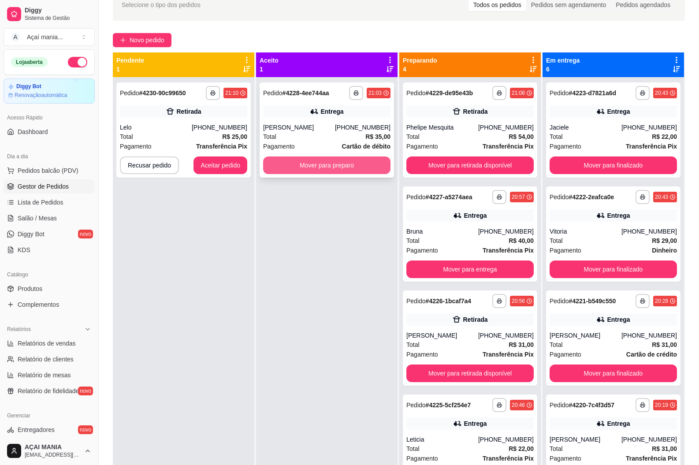
click at [316, 167] on button "Mover para preparo" at bounding box center [326, 165] width 127 height 18
click at [200, 283] on div "**********" at bounding box center [183, 309] width 141 height 465
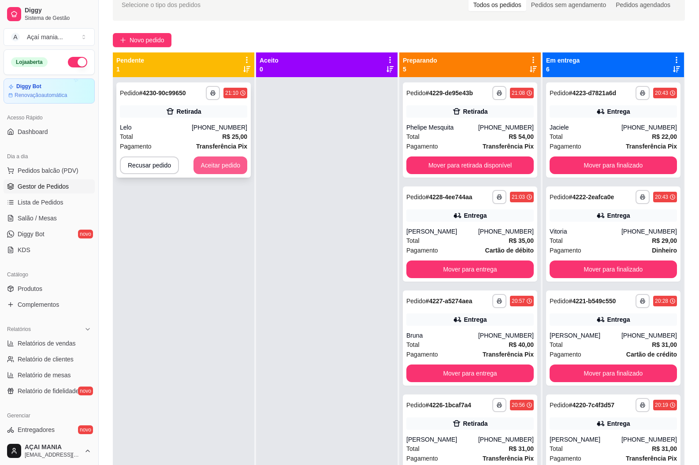
click at [212, 165] on button "Aceitar pedido" at bounding box center [220, 165] width 54 height 18
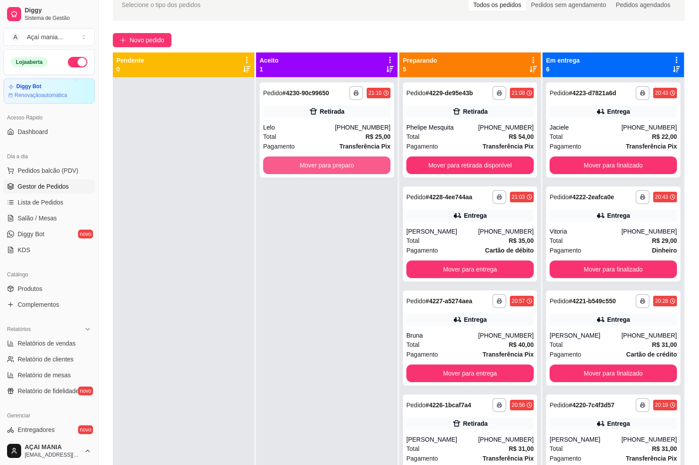
click at [347, 169] on button "Mover para preparo" at bounding box center [326, 165] width 127 height 18
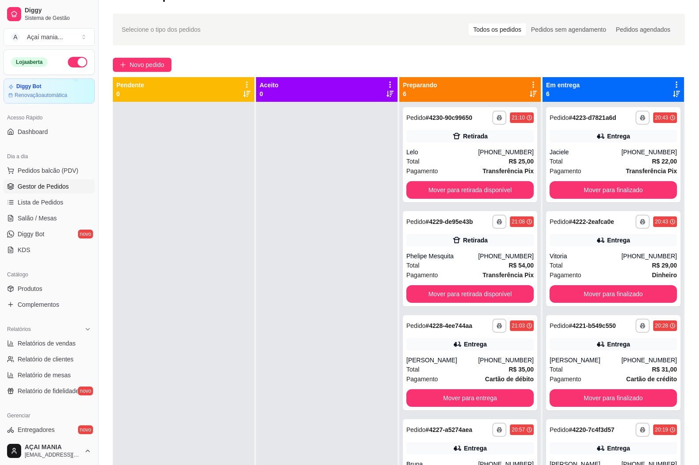
scroll to position [0, 0]
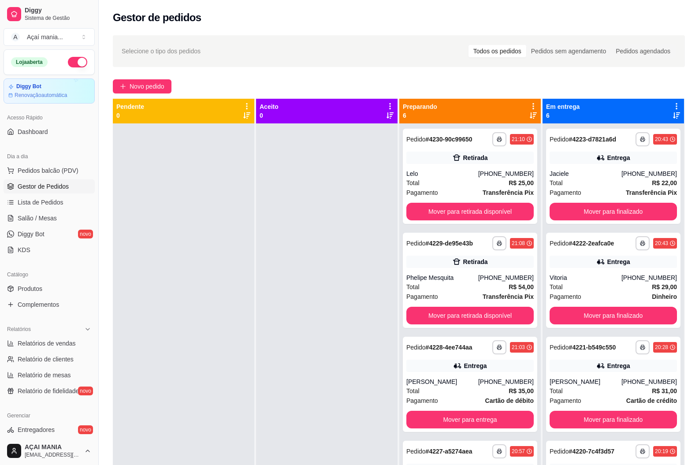
drag, startPoint x: 153, startPoint y: 360, endPoint x: 184, endPoint y: 354, distance: 31.5
click at [153, 359] on div at bounding box center [183, 355] width 141 height 465
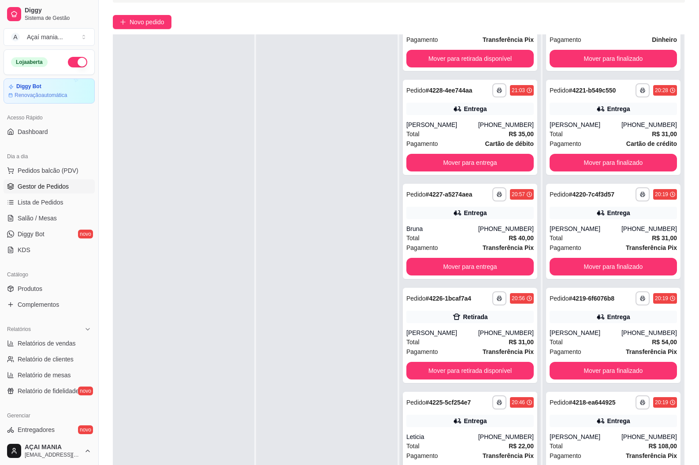
scroll to position [134, 0]
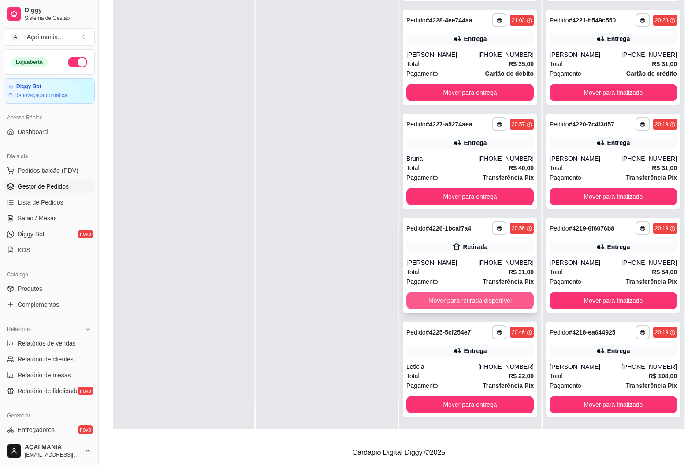
click at [446, 303] on button "Mover para retirada disponível" at bounding box center [469, 301] width 127 height 18
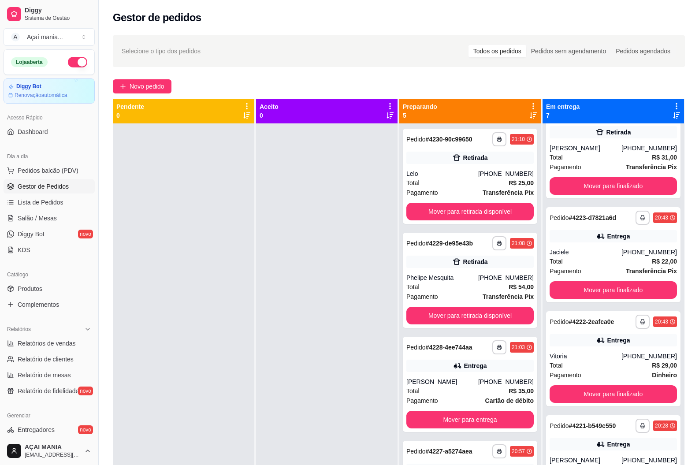
scroll to position [0, 0]
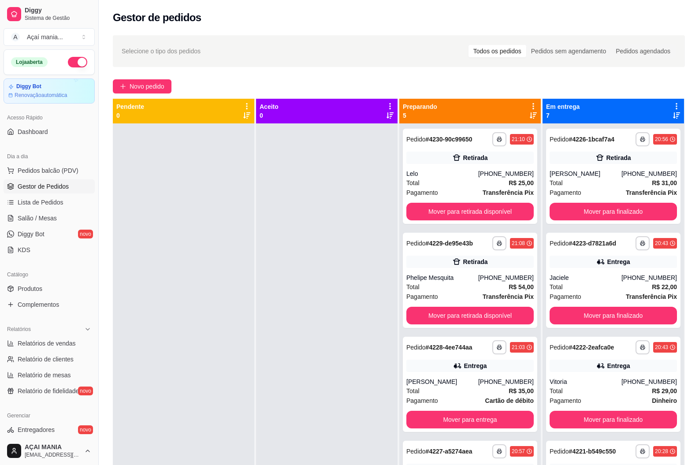
click at [243, 221] on div at bounding box center [183, 355] width 141 height 465
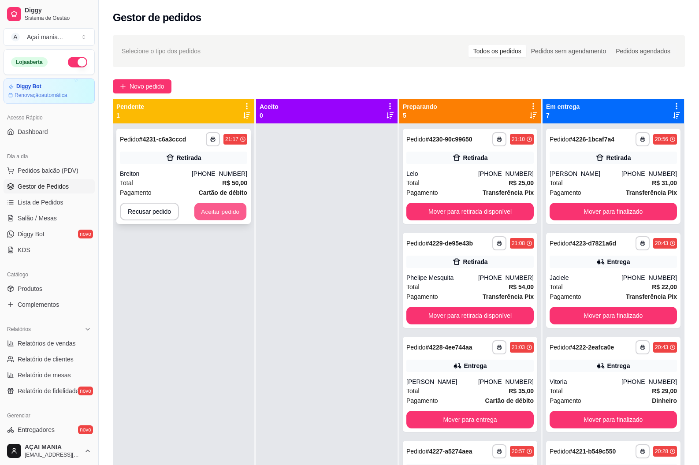
click at [217, 211] on button "Aceitar pedido" at bounding box center [220, 211] width 52 height 17
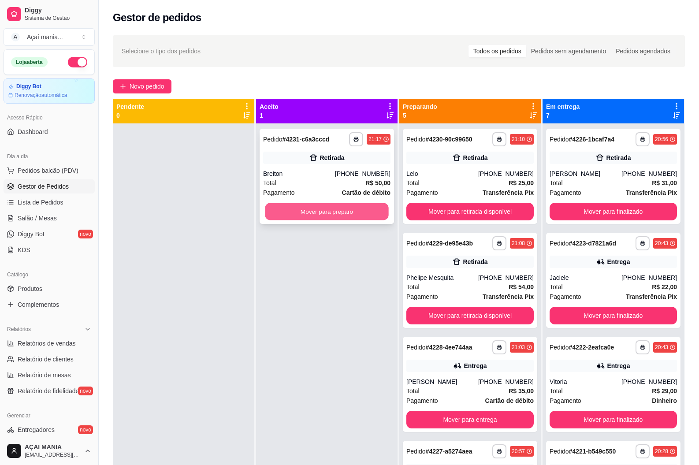
click at [288, 211] on button "Mover para preparo" at bounding box center [326, 211] width 123 height 17
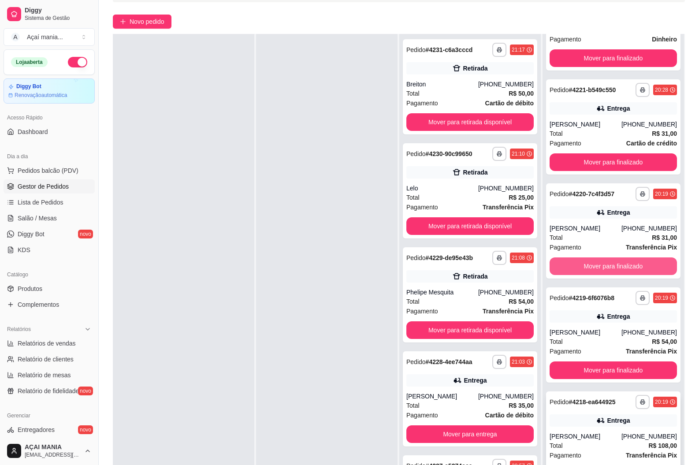
scroll to position [134, 0]
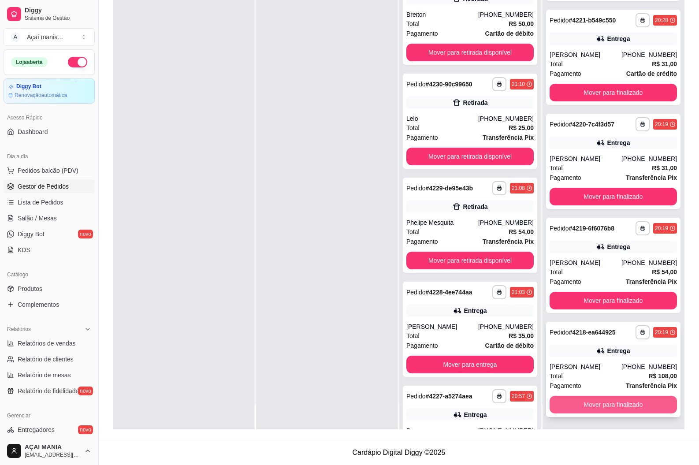
click at [600, 402] on button "Mover para finalizado" at bounding box center [612, 405] width 127 height 18
click at [599, 402] on button "Mover para finalizado" at bounding box center [612, 404] width 123 height 17
click at [595, 403] on button "Mover para finalizado" at bounding box center [612, 405] width 127 height 18
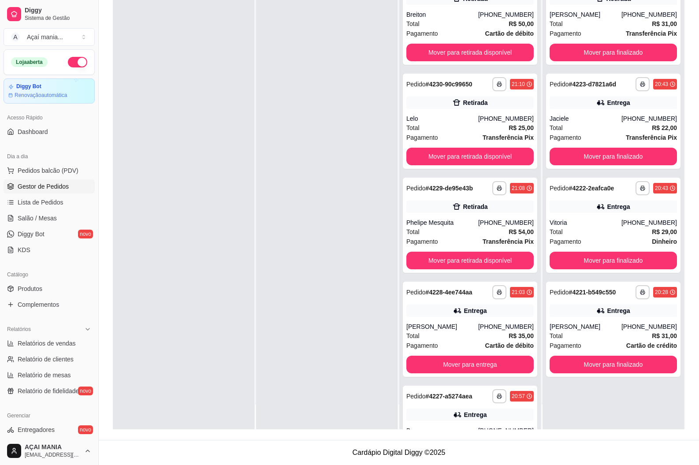
scroll to position [0, 0]
click at [269, 347] on div at bounding box center [326, 196] width 141 height 465
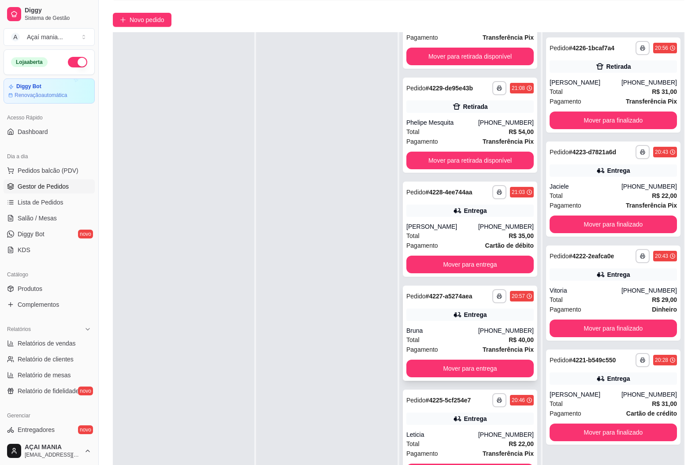
scroll to position [134, 0]
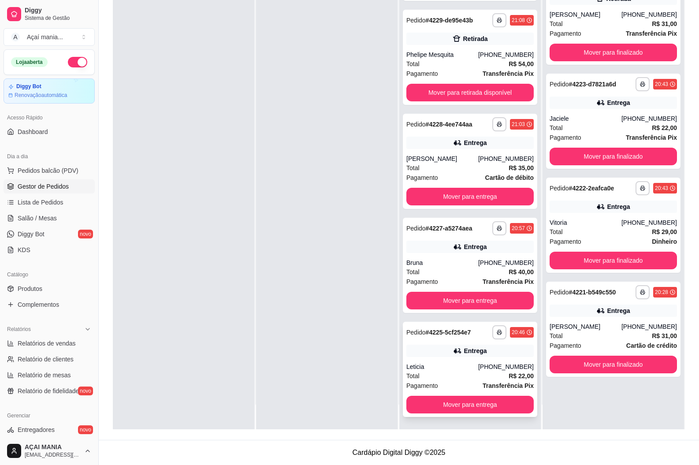
click at [434, 361] on div "**********" at bounding box center [470, 369] width 134 height 95
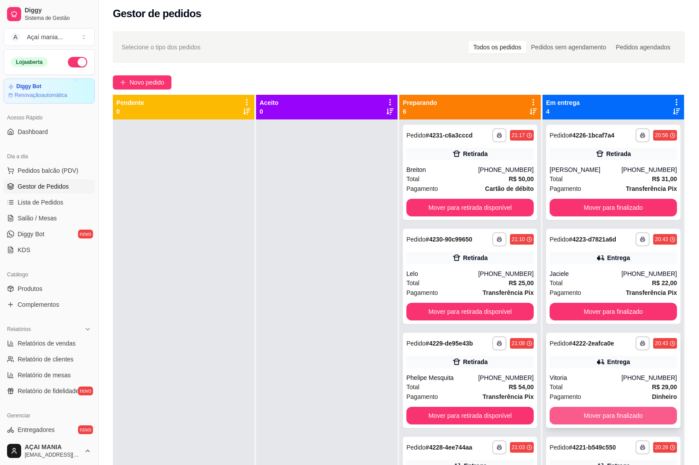
scroll to position [0, 0]
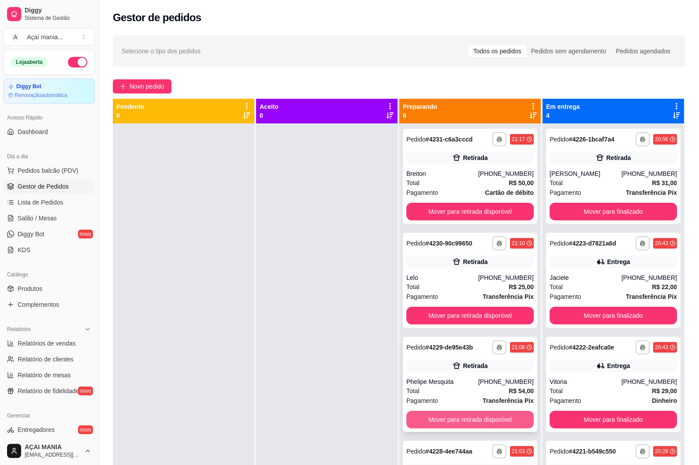
click at [464, 421] on button "Mover para retirada disponível" at bounding box center [469, 420] width 127 height 18
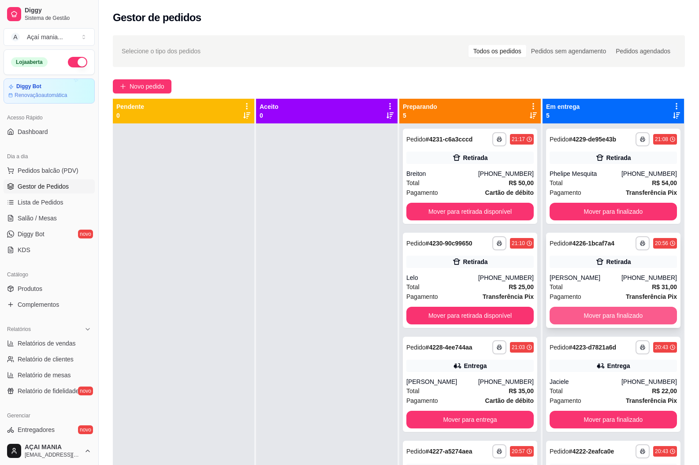
click at [646, 313] on button "Mover para finalizado" at bounding box center [612, 316] width 127 height 18
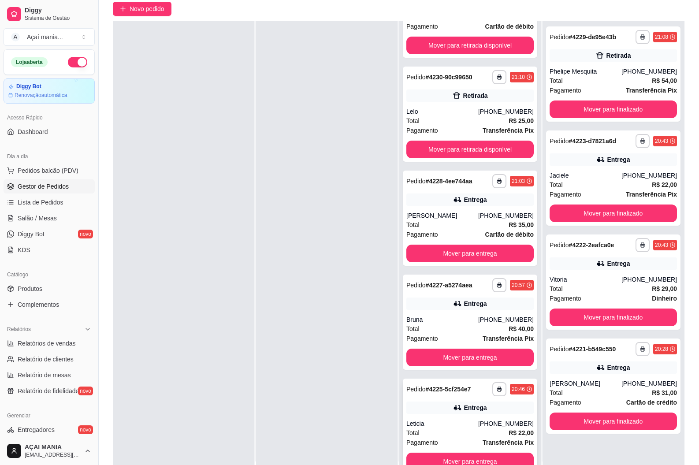
scroll to position [134, 0]
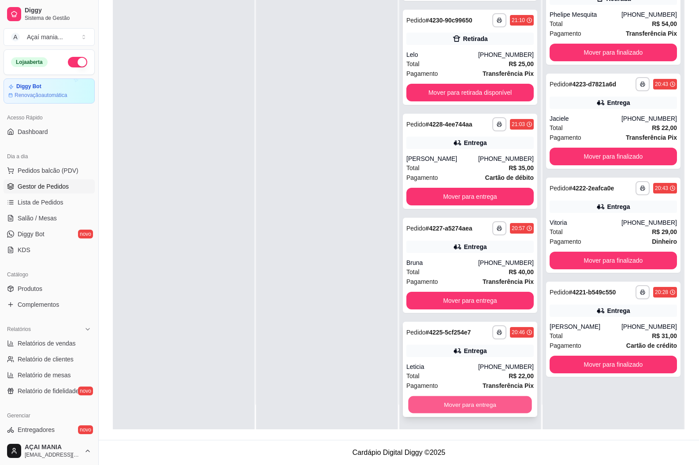
click at [475, 401] on button "Mover para entrega" at bounding box center [469, 404] width 123 height 17
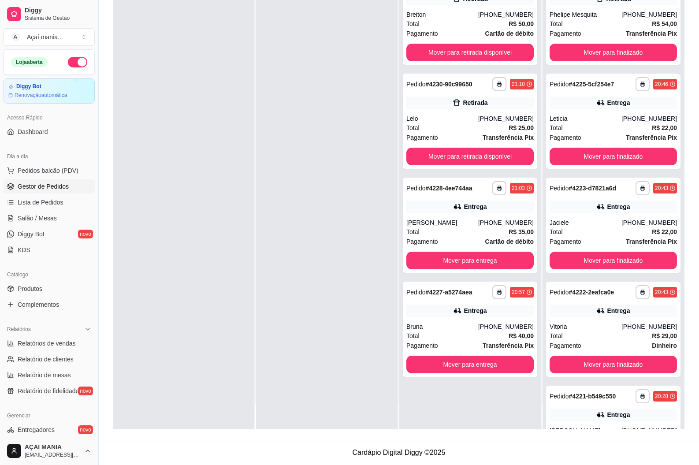
scroll to position [0, 0]
click at [466, 364] on button "Mover para entrega" at bounding box center [469, 364] width 123 height 17
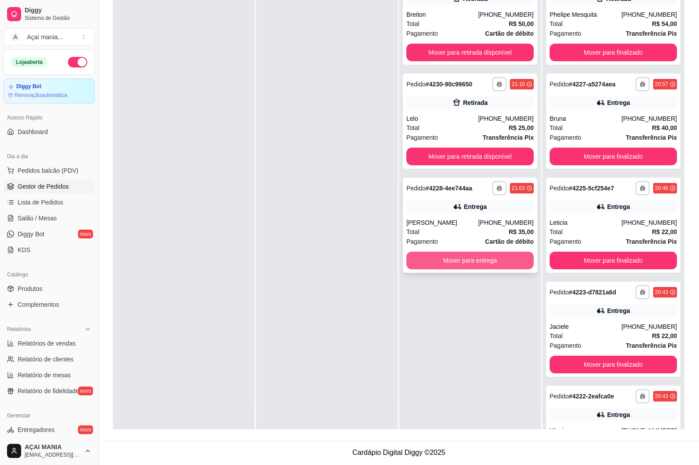
click at [457, 268] on button "Mover para entrega" at bounding box center [469, 261] width 127 height 18
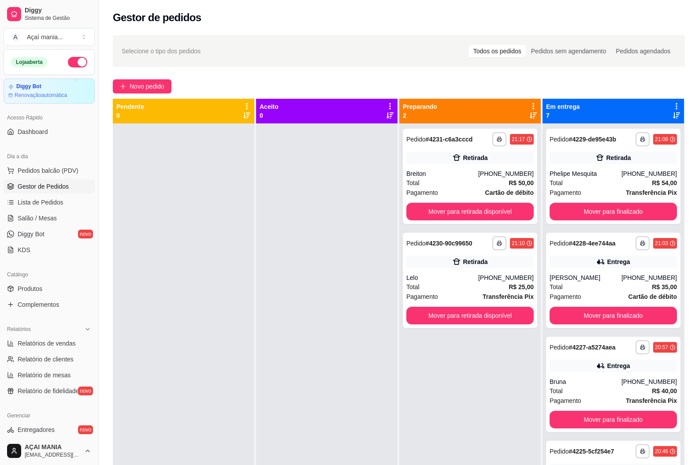
click at [232, 327] on div at bounding box center [183, 355] width 141 height 465
click at [485, 316] on button "Mover para retirada disponível" at bounding box center [469, 316] width 127 height 18
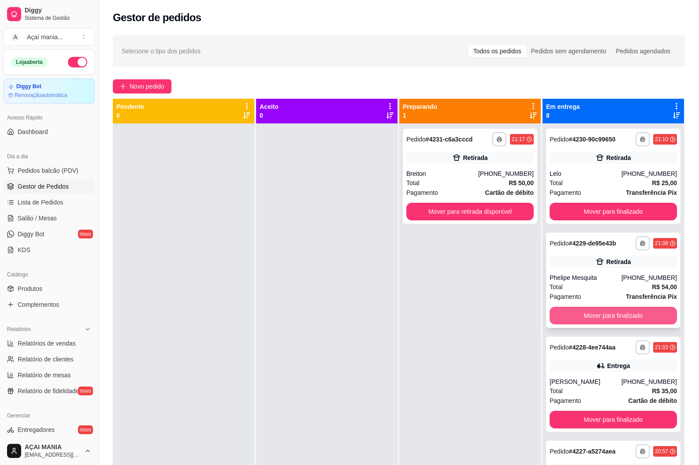
click at [640, 311] on button "Mover para finalizado" at bounding box center [612, 316] width 127 height 18
drag, startPoint x: 287, startPoint y: 273, endPoint x: 273, endPoint y: 274, distance: 13.7
click at [284, 273] on div at bounding box center [326, 355] width 141 height 465
click at [177, 275] on div at bounding box center [183, 355] width 141 height 465
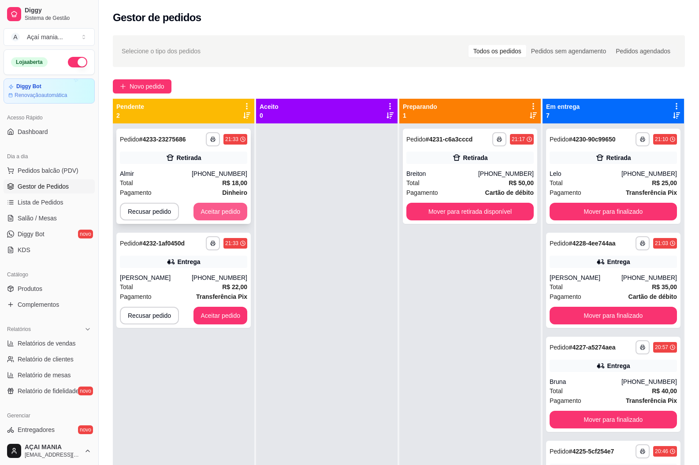
click at [218, 215] on button "Aceitar pedido" at bounding box center [220, 212] width 54 height 18
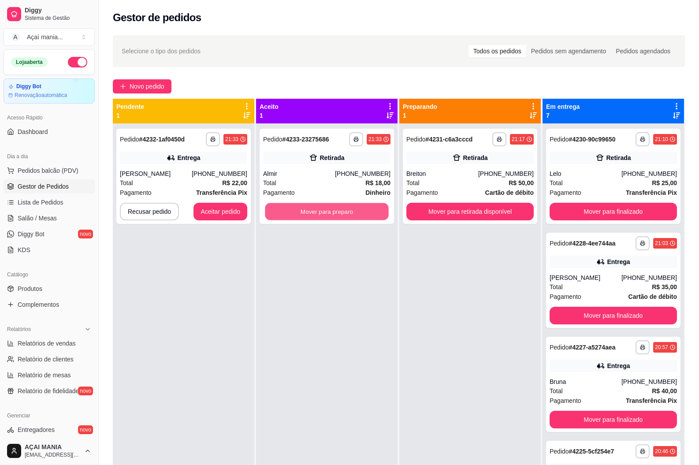
click at [323, 210] on button "Mover para preparo" at bounding box center [326, 211] width 123 height 17
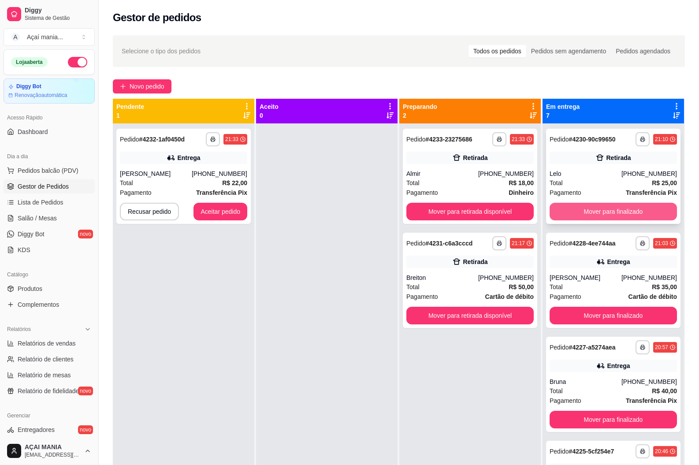
click at [611, 210] on button "Mover para finalizado" at bounding box center [612, 212] width 127 height 18
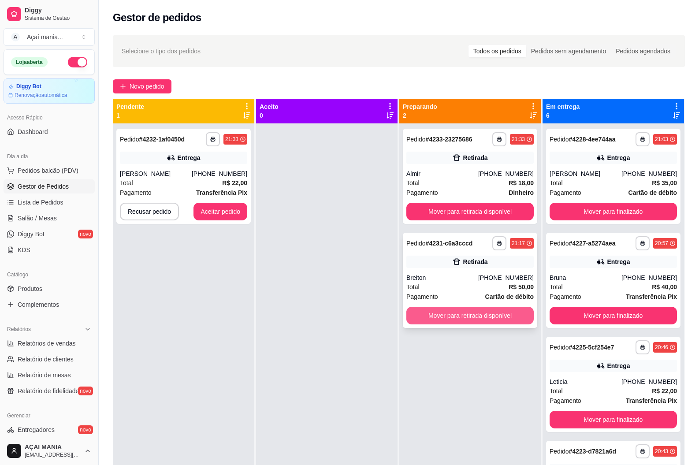
click at [473, 311] on button "Mover para retirada disponível" at bounding box center [469, 316] width 127 height 18
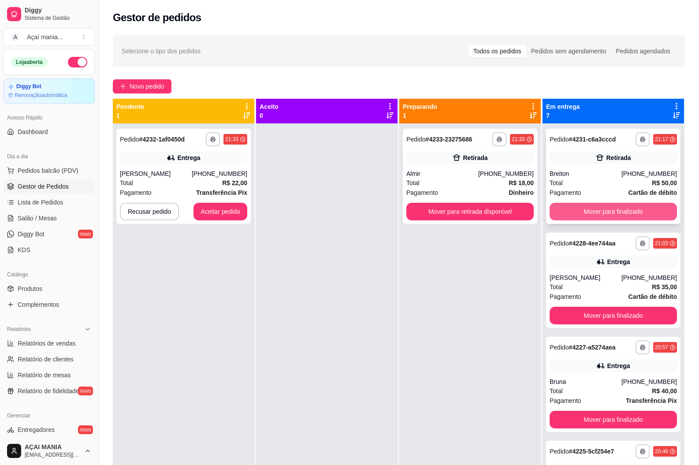
click at [572, 208] on button "Mover para finalizado" at bounding box center [612, 212] width 127 height 18
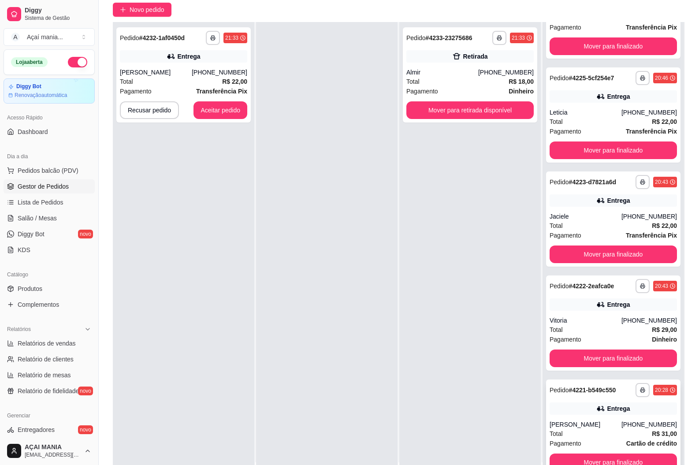
scroll to position [134, 0]
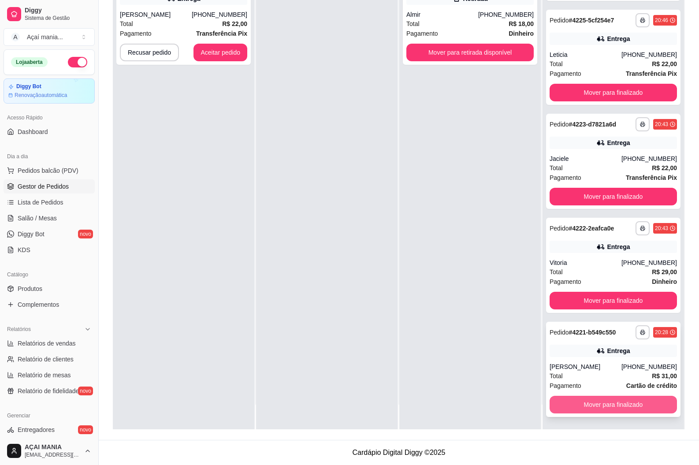
click at [617, 402] on button "Mover para finalizado" at bounding box center [612, 405] width 127 height 18
click at [617, 403] on button "Mover para finalizado" at bounding box center [612, 405] width 127 height 18
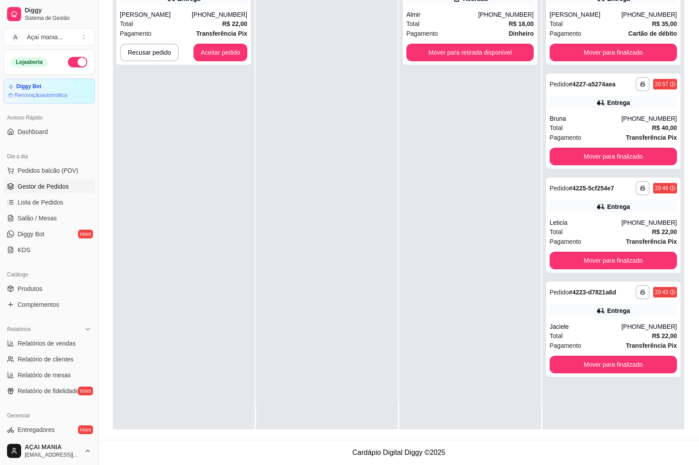
scroll to position [0, 0]
click at [633, 369] on button "Mover para finalizado" at bounding box center [612, 364] width 127 height 18
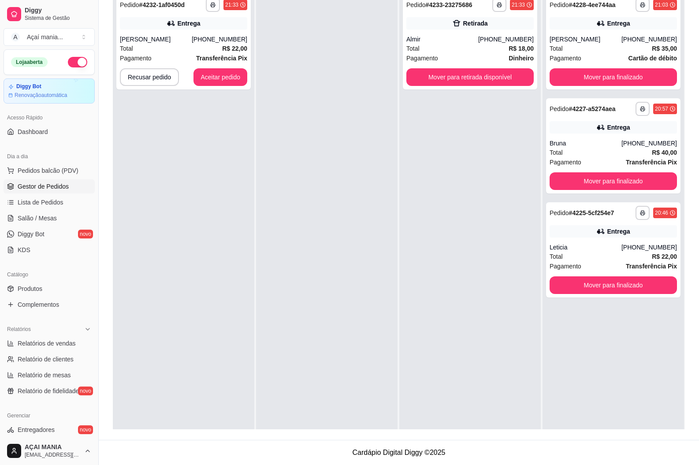
drag, startPoint x: 398, startPoint y: 351, endPoint x: 396, endPoint y: 357, distance: 6.3
click at [399, 354] on div "**********" at bounding box center [469, 221] width 141 height 465
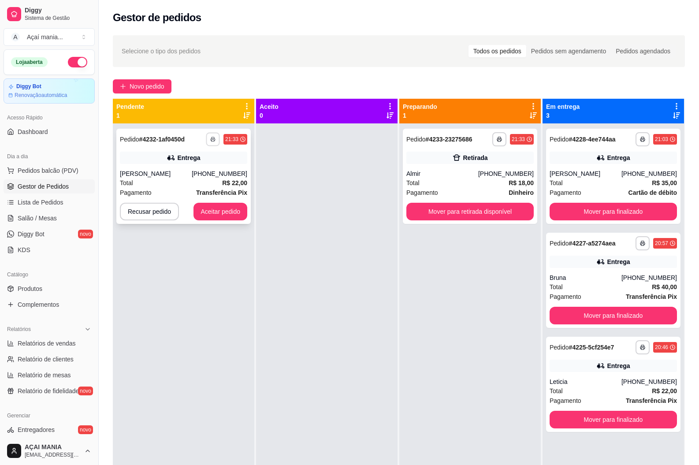
click at [211, 141] on icon "button" at bounding box center [212, 139] width 5 height 5
click at [189, 170] on button "IMPRESSORA" at bounding box center [188, 170] width 62 height 14
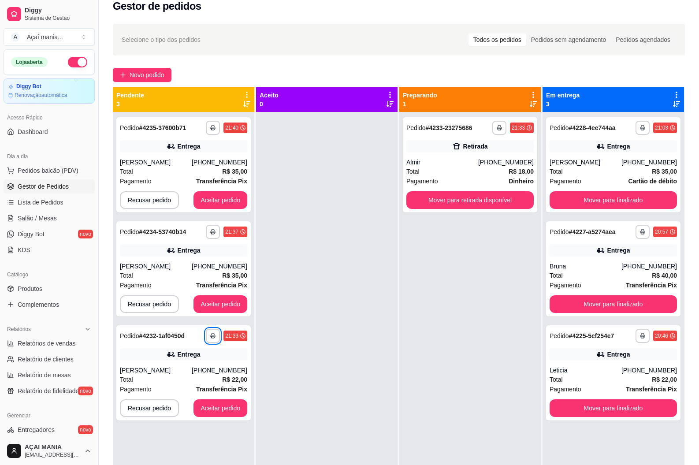
scroll to position [44, 0]
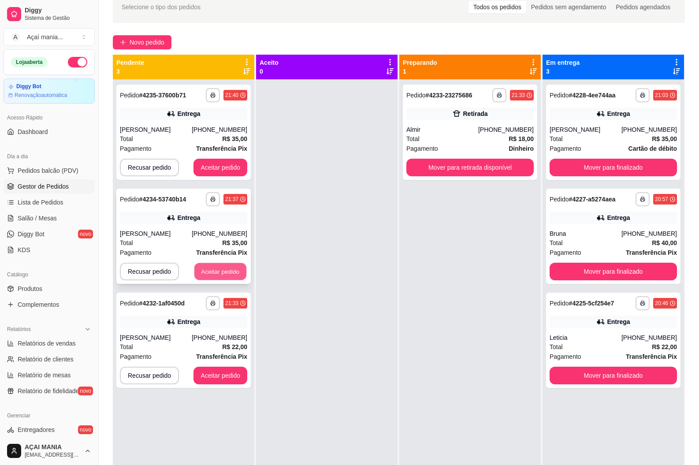
click at [225, 271] on button "Aceitar pedido" at bounding box center [220, 271] width 52 height 17
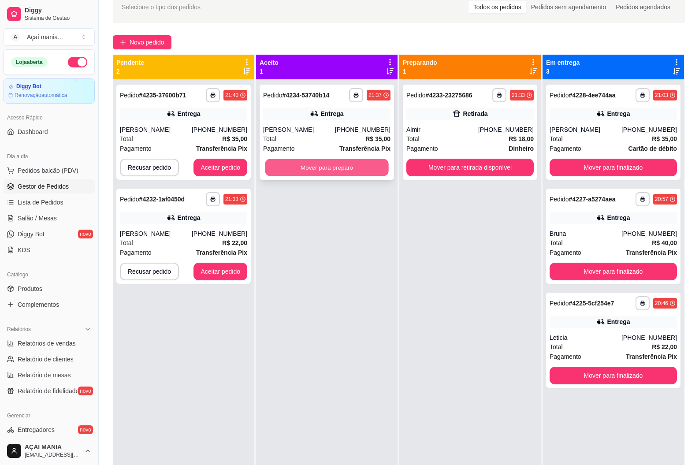
click at [287, 164] on button "Mover para preparo" at bounding box center [326, 167] width 123 height 17
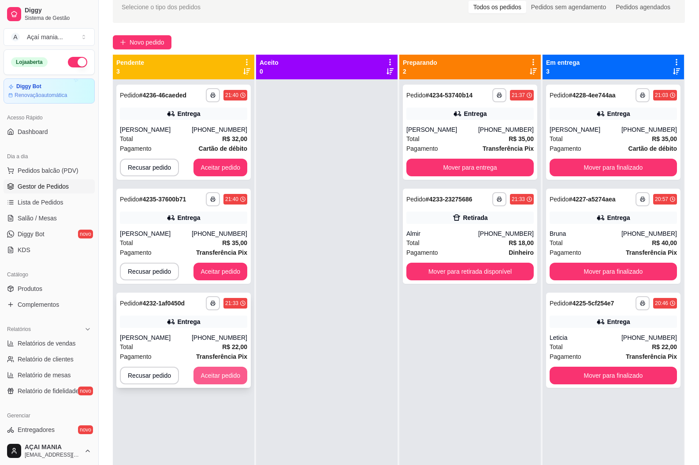
click at [221, 371] on button "Aceitar pedido" at bounding box center [220, 375] width 54 height 18
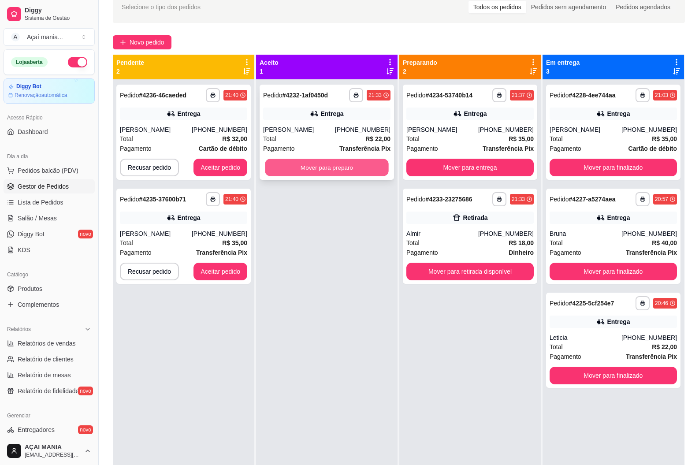
click at [331, 173] on button "Mover para preparo" at bounding box center [326, 167] width 123 height 17
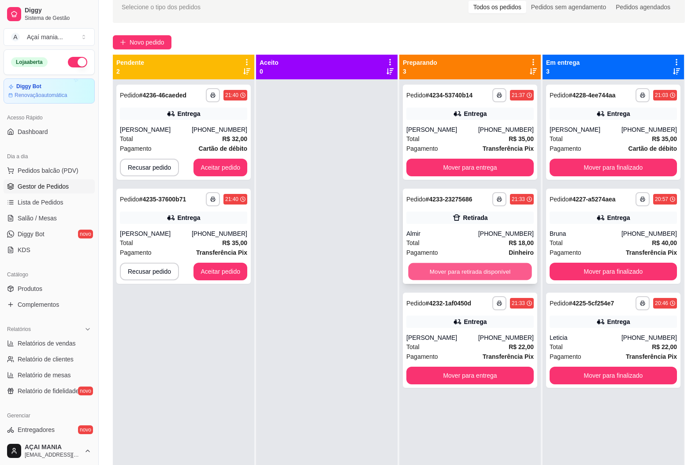
click at [486, 271] on button "Mover para retirada disponível" at bounding box center [469, 271] width 123 height 17
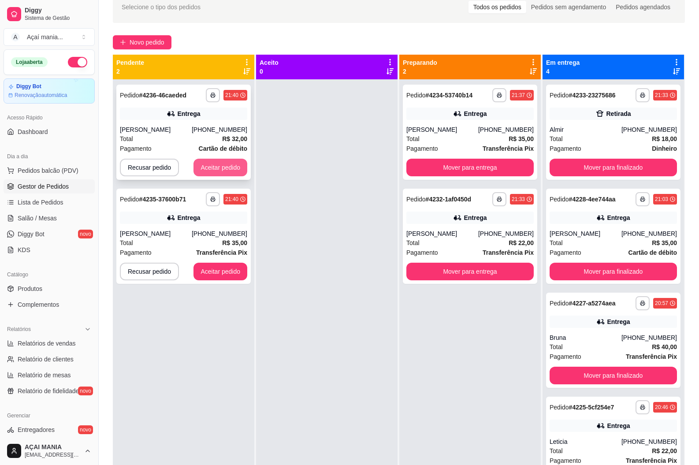
click at [227, 171] on button "Aceitar pedido" at bounding box center [220, 168] width 54 height 18
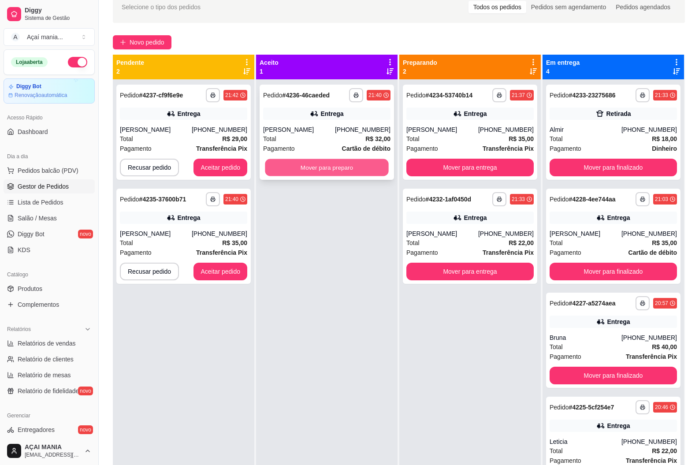
click at [314, 173] on button "Mover para preparo" at bounding box center [326, 167] width 123 height 17
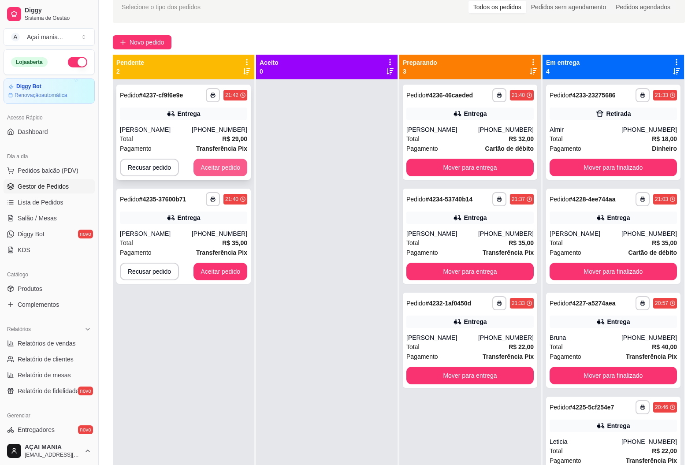
click at [231, 164] on button "Aceitar pedido" at bounding box center [220, 168] width 54 height 18
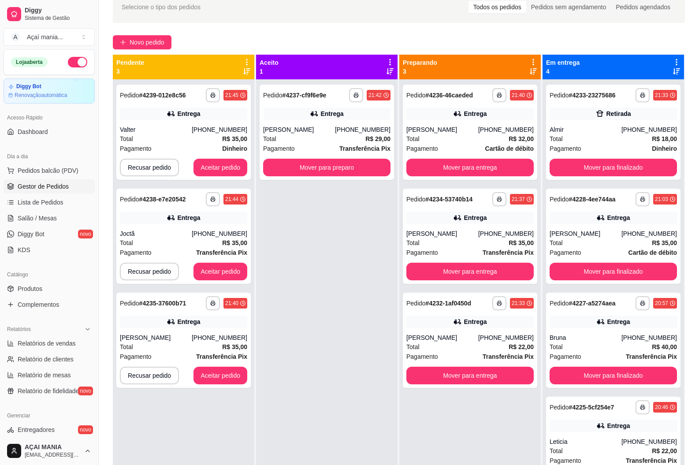
click at [299, 371] on div "**********" at bounding box center [326, 311] width 141 height 465
click at [233, 170] on button "Aceitar pedido" at bounding box center [220, 168] width 54 height 18
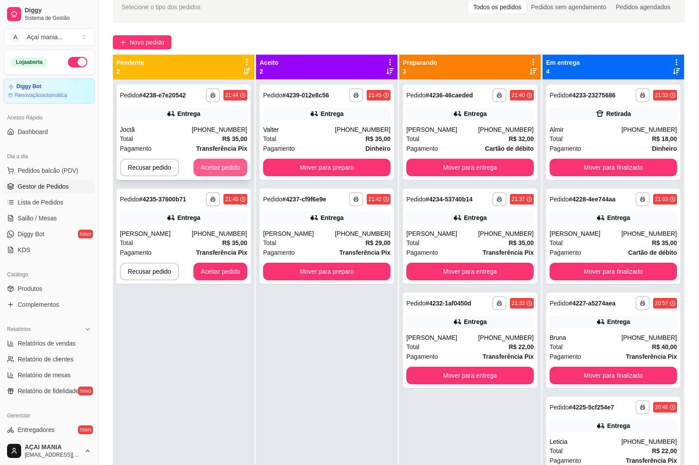
click at [221, 167] on button "Aceitar pedido" at bounding box center [220, 168] width 54 height 18
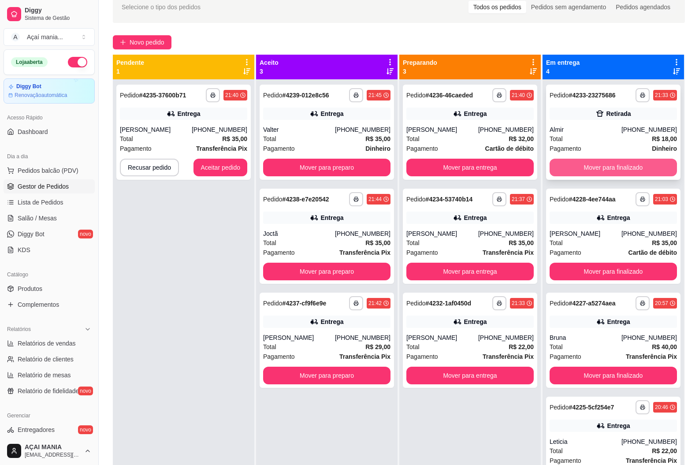
click at [623, 159] on button "Mover para finalizado" at bounding box center [612, 168] width 127 height 18
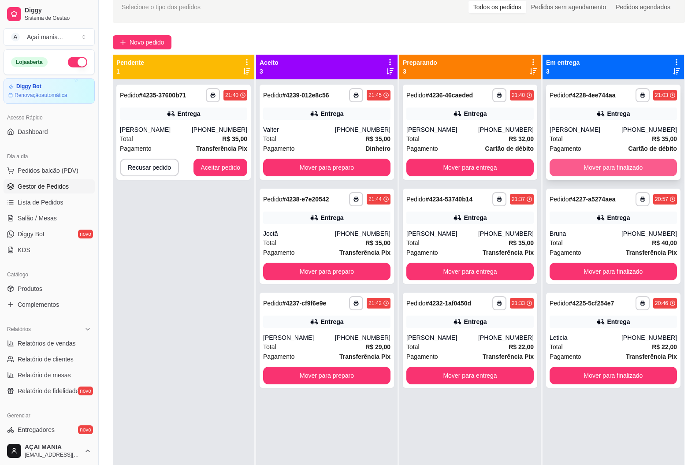
click at [607, 164] on button "Mover para finalizado" at bounding box center [612, 168] width 127 height 18
click at [607, 263] on button "Mover para finalizado" at bounding box center [612, 272] width 127 height 18
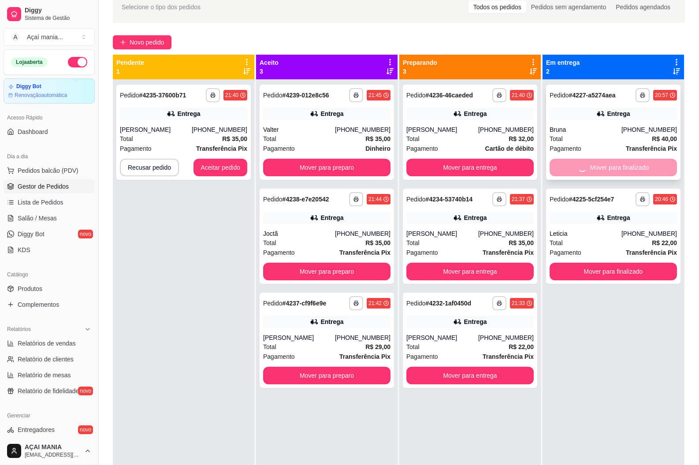
click at [607, 263] on button "Mover para finalizado" at bounding box center [612, 272] width 127 height 18
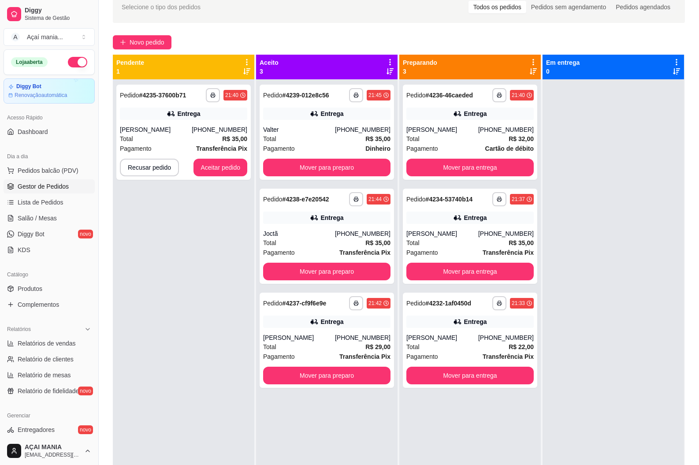
drag, startPoint x: 449, startPoint y: 420, endPoint x: 511, endPoint y: 440, distance: 65.1
click at [449, 420] on div "**********" at bounding box center [469, 311] width 141 height 465
click at [180, 241] on div "**********" at bounding box center [183, 311] width 141 height 465
click at [209, 283] on div "**********" at bounding box center [183, 311] width 141 height 465
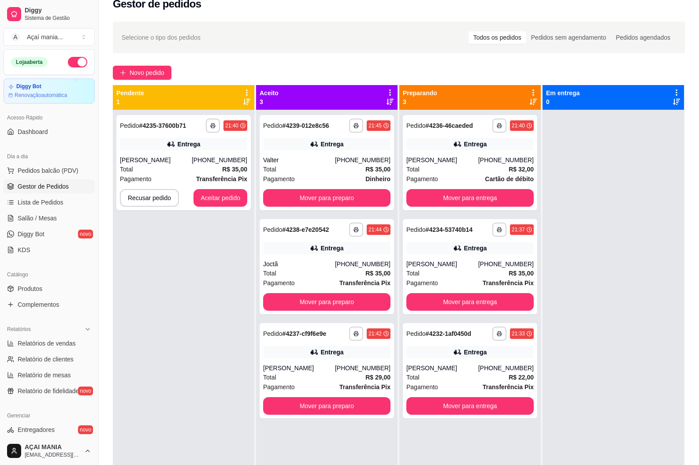
scroll to position [0, 0]
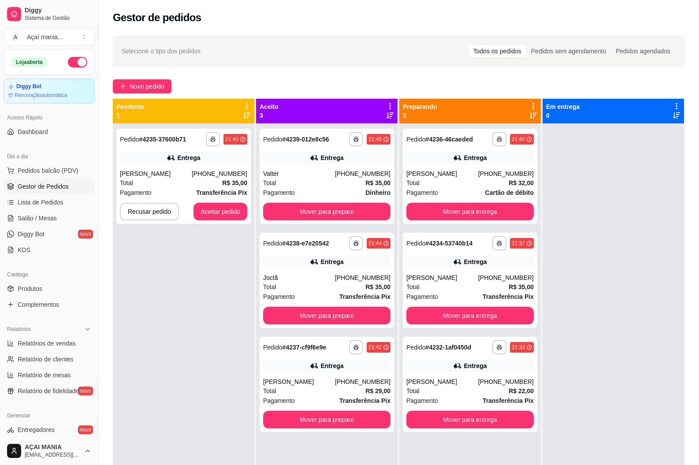
click at [130, 319] on div "**********" at bounding box center [183, 355] width 141 height 465
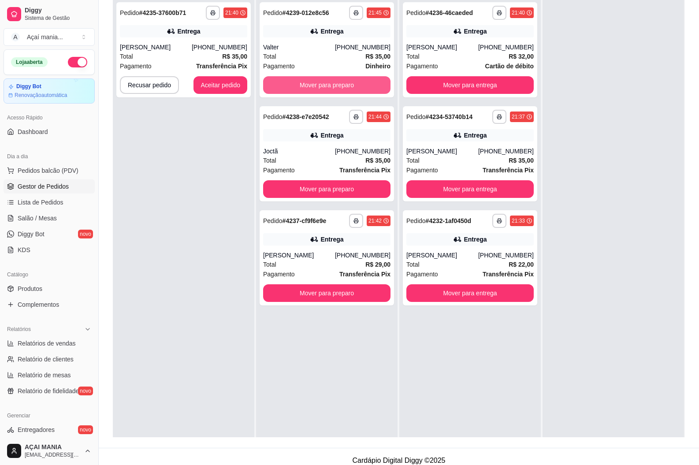
scroll to position [134, 0]
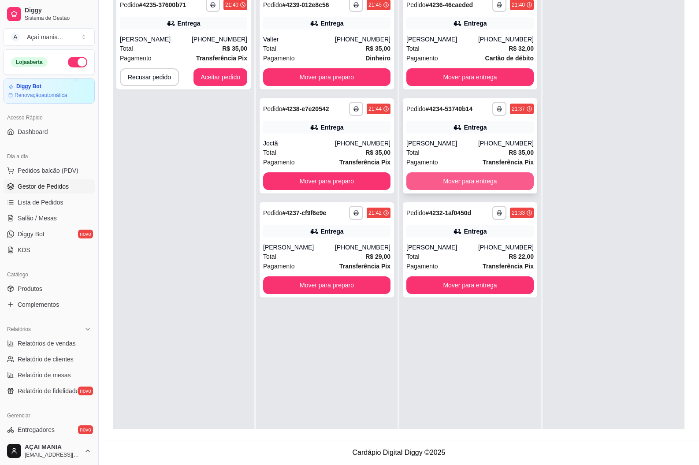
click at [433, 179] on button "Mover para entrega" at bounding box center [469, 181] width 127 height 18
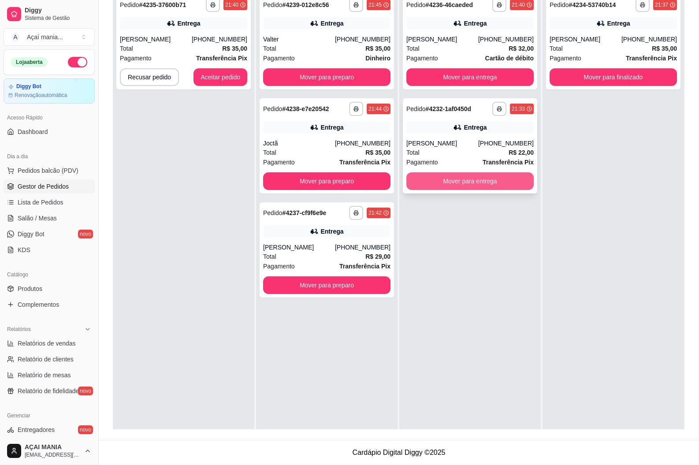
click at [436, 179] on button "Mover para entrega" at bounding box center [469, 181] width 127 height 18
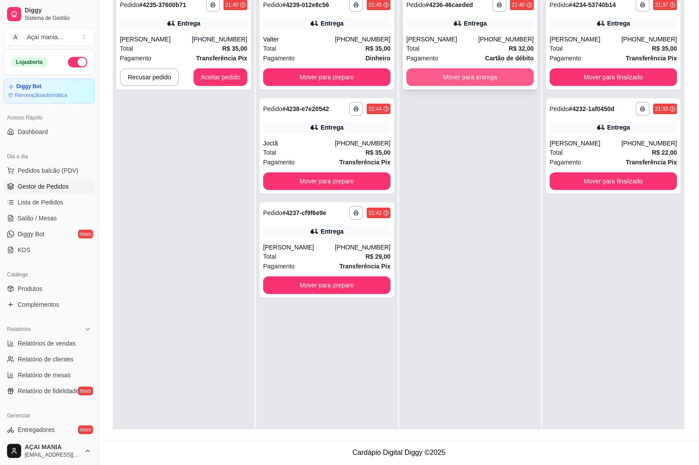
click at [434, 76] on button "Mover para entrega" at bounding box center [469, 77] width 127 height 18
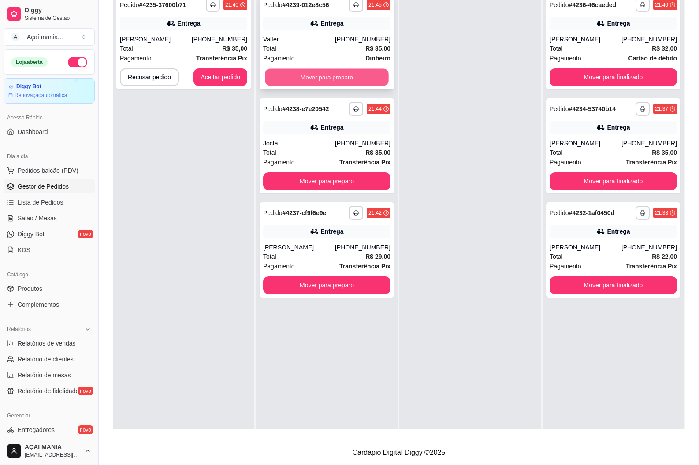
click at [363, 71] on button "Mover para preparo" at bounding box center [326, 77] width 123 height 17
click at [362, 172] on button "Mover para preparo" at bounding box center [326, 181] width 127 height 18
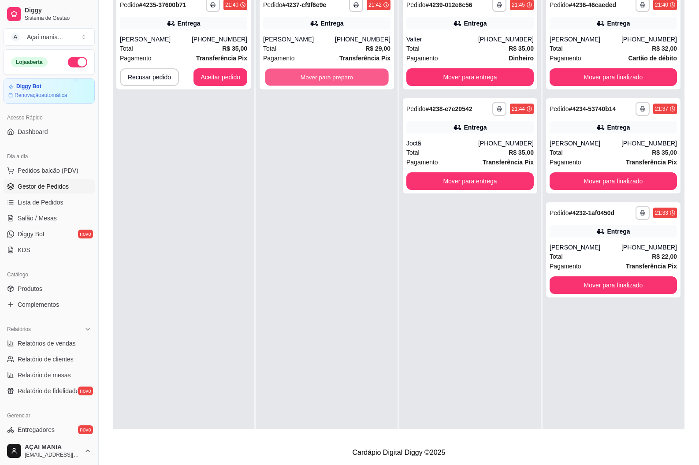
click at [362, 77] on button "Mover para preparo" at bounding box center [326, 77] width 123 height 17
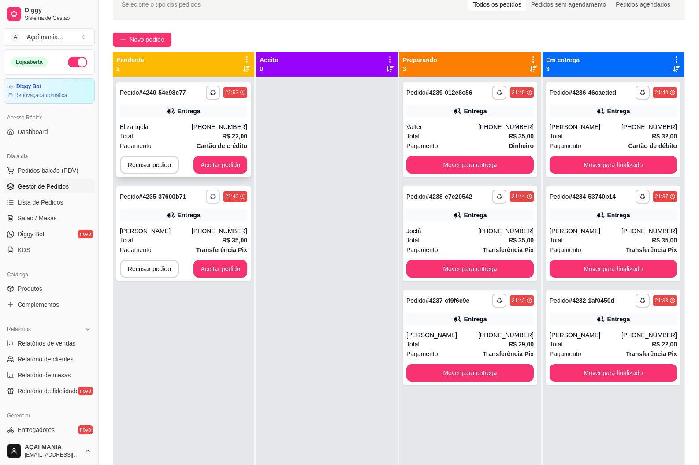
scroll to position [46, 0]
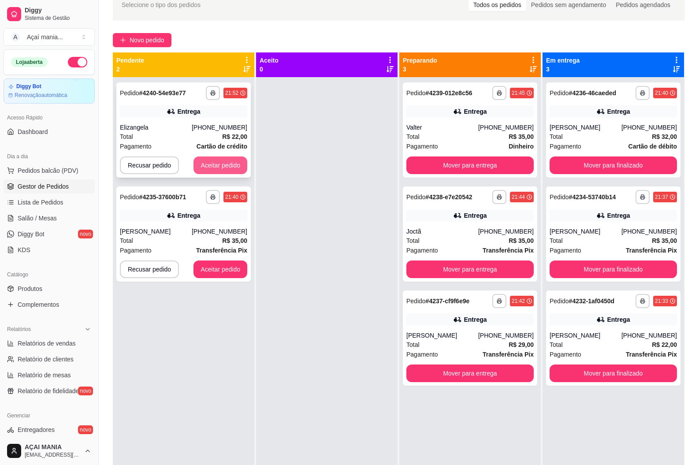
click at [223, 167] on button "Aceitar pedido" at bounding box center [220, 165] width 54 height 18
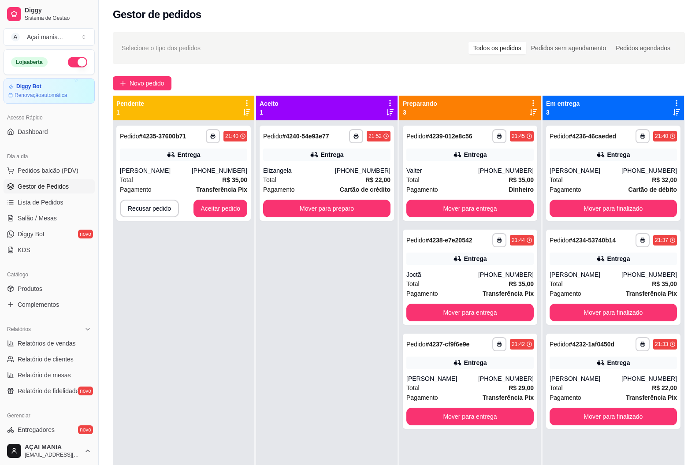
scroll to position [0, 0]
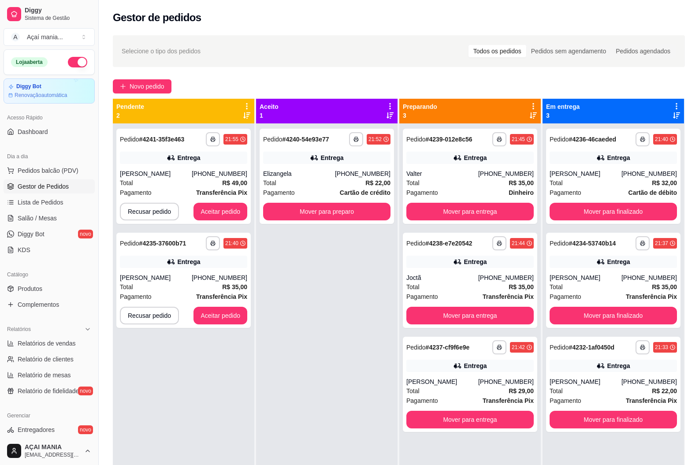
click at [293, 343] on div "**********" at bounding box center [326, 355] width 141 height 465
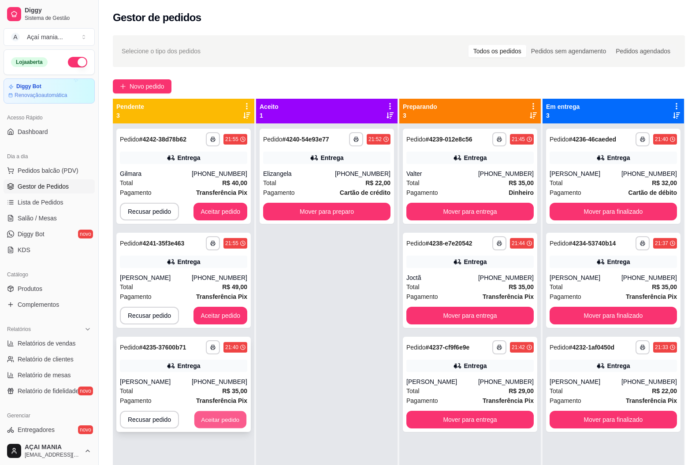
click at [233, 414] on button "Aceitar pedido" at bounding box center [220, 419] width 52 height 17
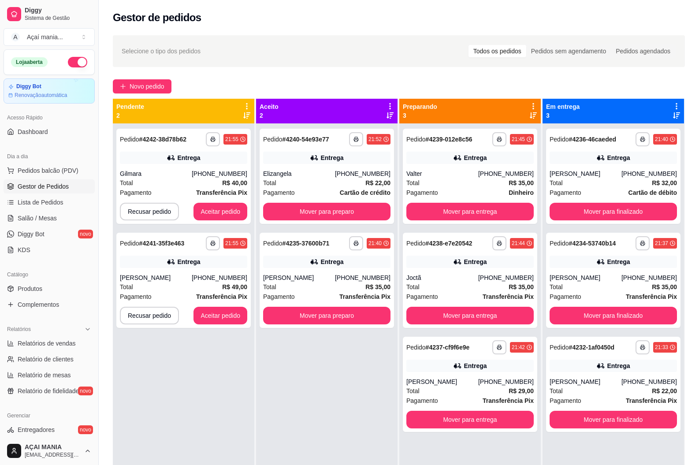
click at [175, 359] on div "**********" at bounding box center [183, 355] width 141 height 465
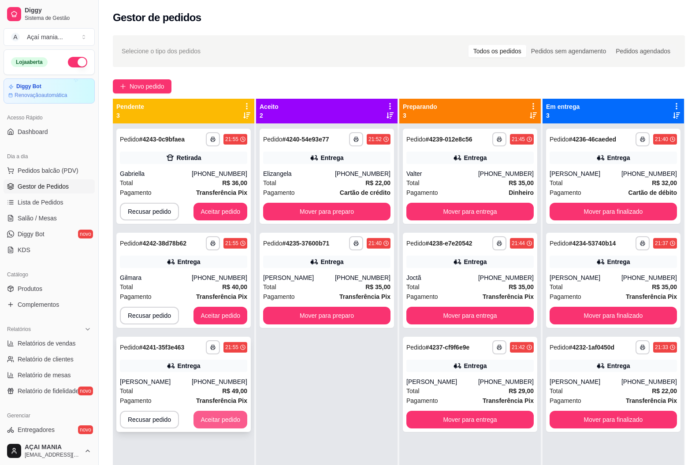
click at [239, 421] on button "Aceitar pedido" at bounding box center [220, 420] width 54 height 18
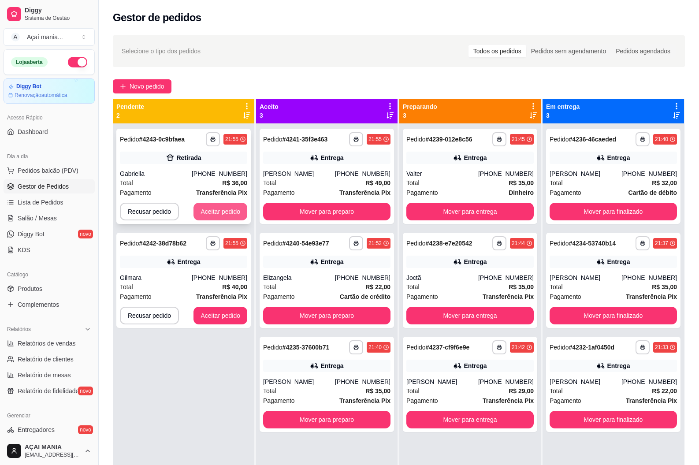
click at [225, 214] on button "Aceitar pedido" at bounding box center [220, 212] width 54 height 18
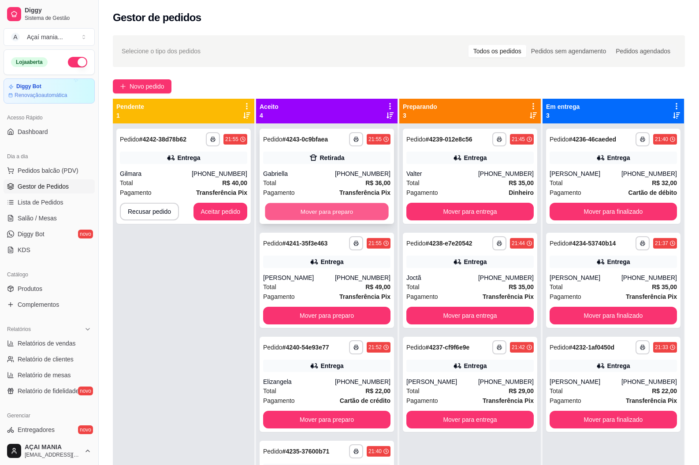
click at [340, 214] on button "Mover para preparo" at bounding box center [326, 211] width 123 height 17
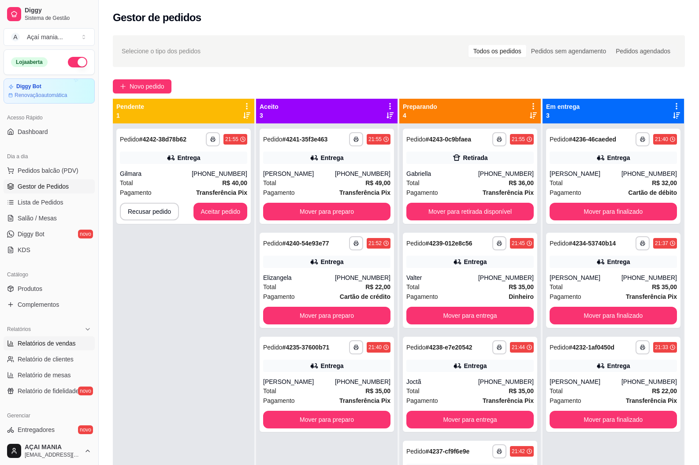
click at [39, 345] on span "Relatórios de vendas" at bounding box center [47, 343] width 58 height 9
select select "ALL"
select select "0"
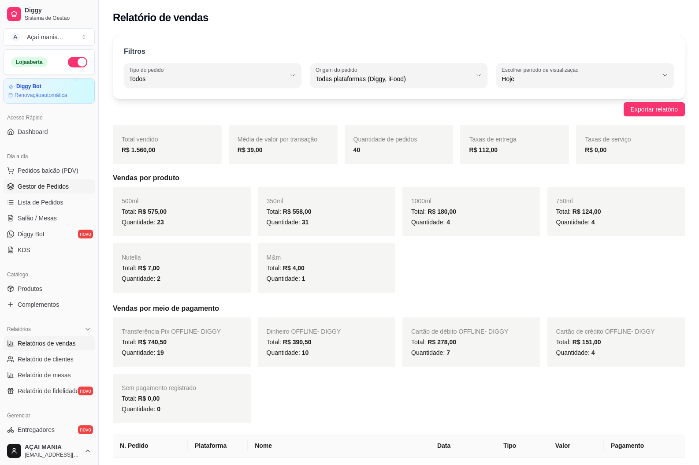
click at [44, 188] on span "Gestor de Pedidos" at bounding box center [43, 186] width 51 height 9
click at [35, 186] on span "Gestor de Pedidos" at bounding box center [43, 186] width 51 height 9
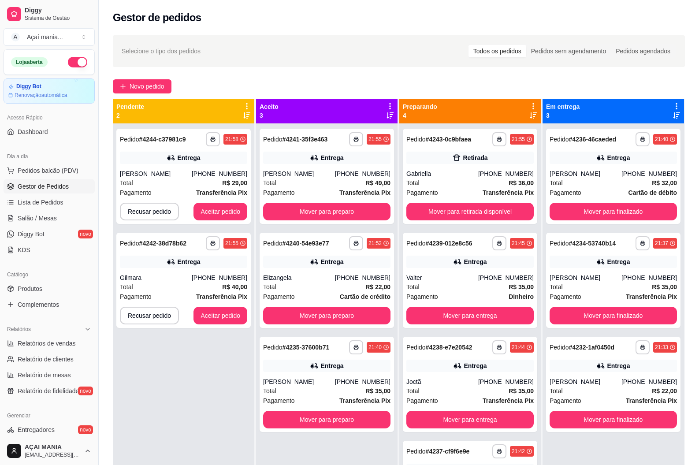
click at [198, 385] on div "**********" at bounding box center [183, 355] width 141 height 465
click at [158, 404] on div "**********" at bounding box center [183, 355] width 141 height 465
click at [144, 368] on div "**********" at bounding box center [183, 355] width 141 height 465
click at [222, 208] on button "Aceitar pedido" at bounding box center [220, 211] width 52 height 17
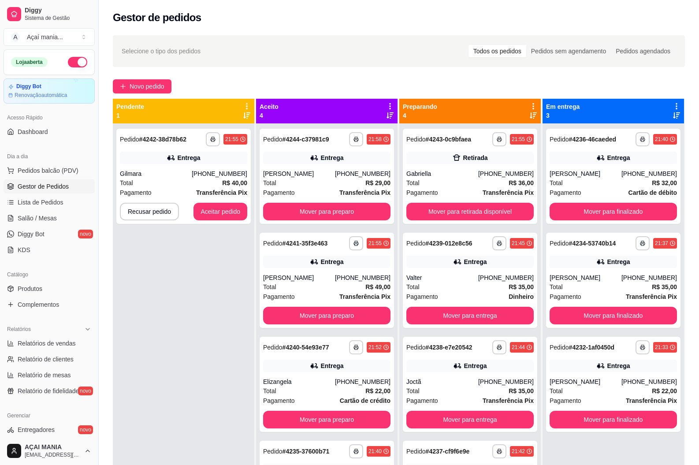
click at [220, 344] on div "**********" at bounding box center [183, 355] width 141 height 465
click at [590, 389] on div "Total R$ 22,00" at bounding box center [612, 391] width 127 height 10
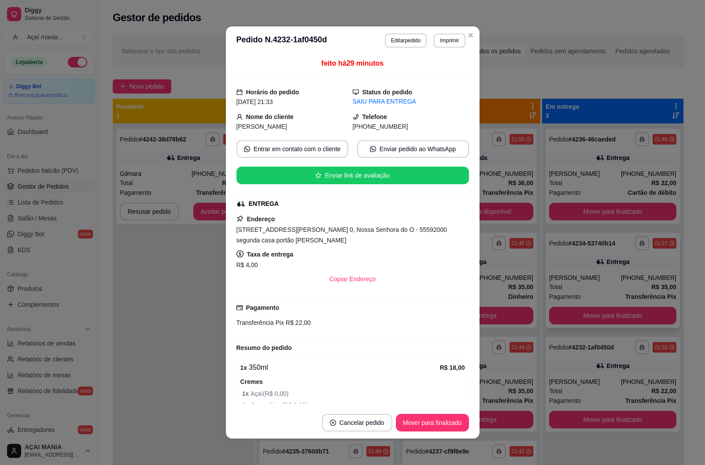
click at [615, 291] on div "Total R$ 35,00" at bounding box center [612, 287] width 127 height 10
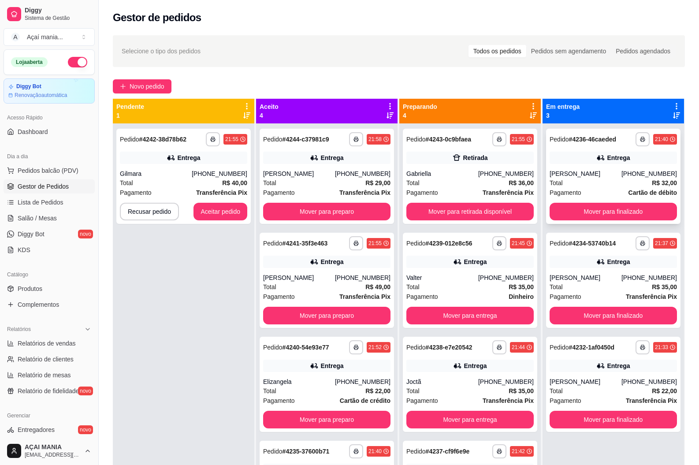
click at [614, 175] on div "[PERSON_NAME]" at bounding box center [585, 173] width 72 height 9
click at [581, 173] on div "[PERSON_NAME]" at bounding box center [585, 173] width 72 height 9
click at [460, 209] on button "Mover para retirada disponível" at bounding box center [469, 211] width 123 height 17
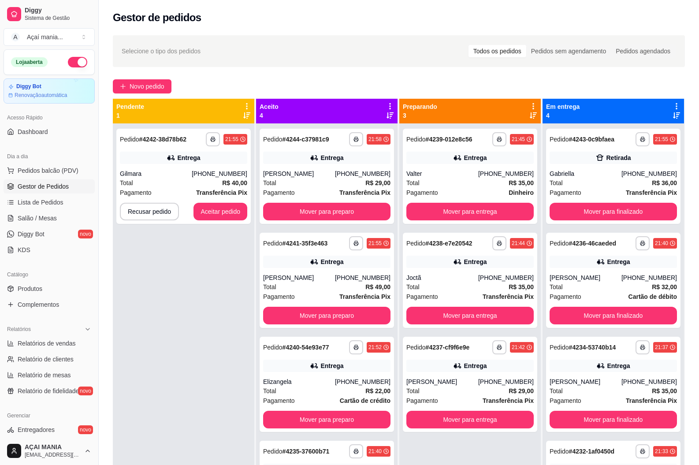
click at [151, 362] on div "**********" at bounding box center [183, 355] width 141 height 465
click at [487, 423] on button "Mover para entrega" at bounding box center [469, 420] width 127 height 18
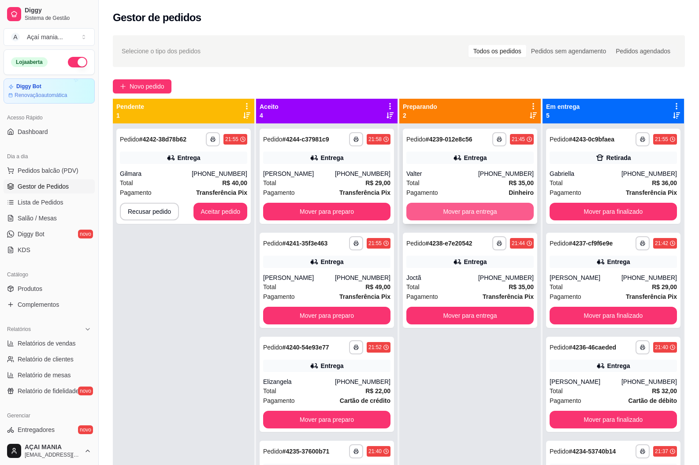
click at [466, 212] on button "Mover para entrega" at bounding box center [469, 212] width 127 height 18
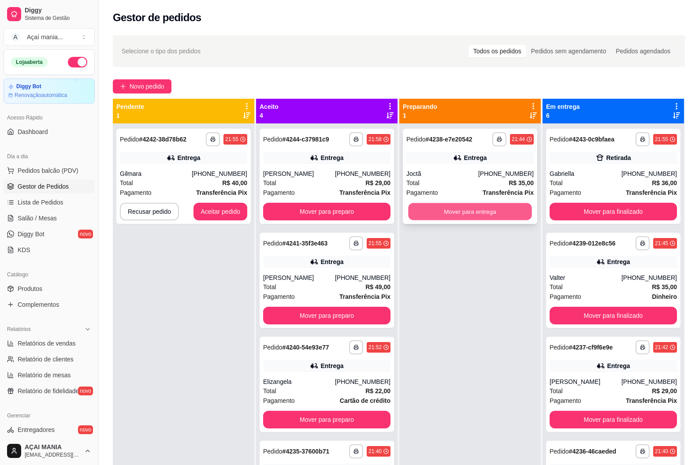
click at [465, 205] on button "Mover para entrega" at bounding box center [469, 211] width 123 height 17
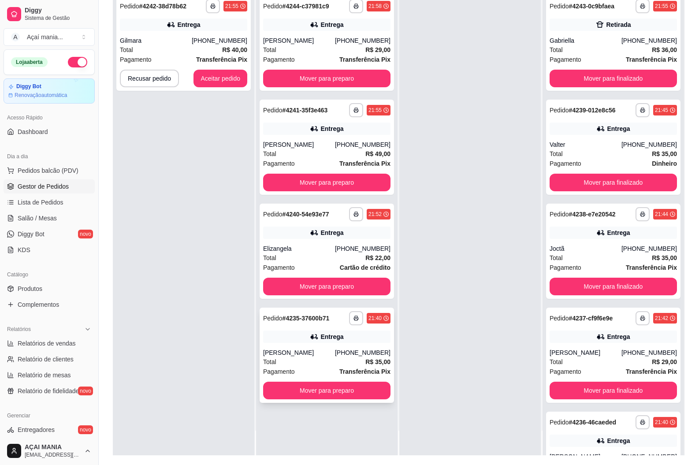
scroll to position [134, 0]
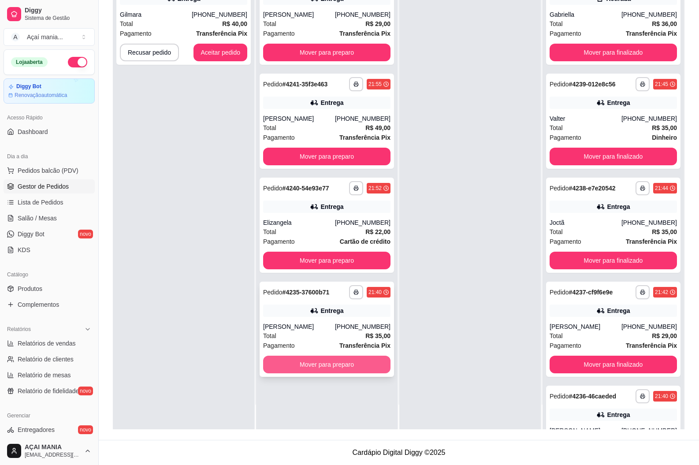
click at [322, 363] on button "Mover para preparo" at bounding box center [326, 364] width 127 height 18
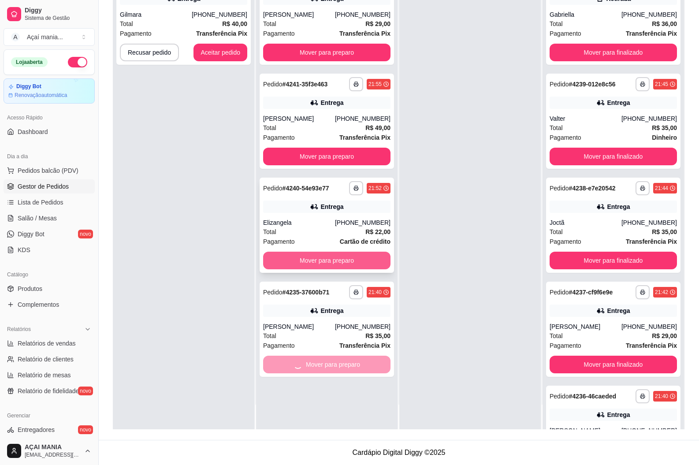
click at [334, 259] on button "Mover para preparo" at bounding box center [326, 261] width 127 height 18
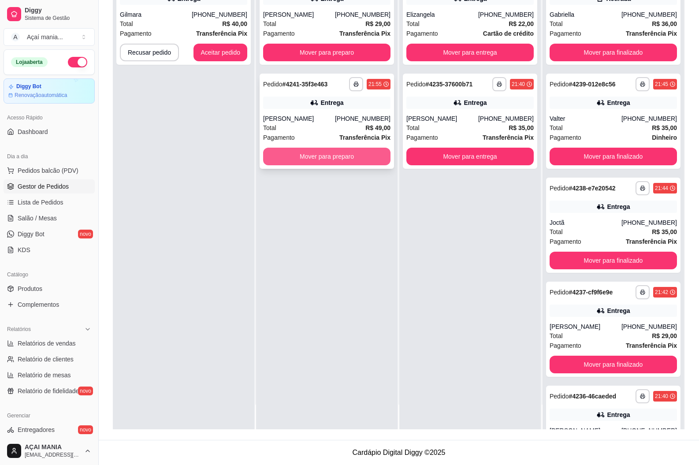
click at [345, 155] on button "Mover para preparo" at bounding box center [326, 157] width 127 height 18
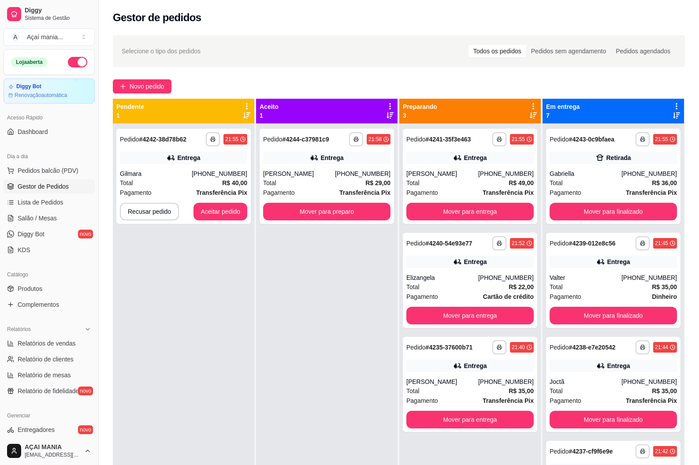
scroll to position [25, 0]
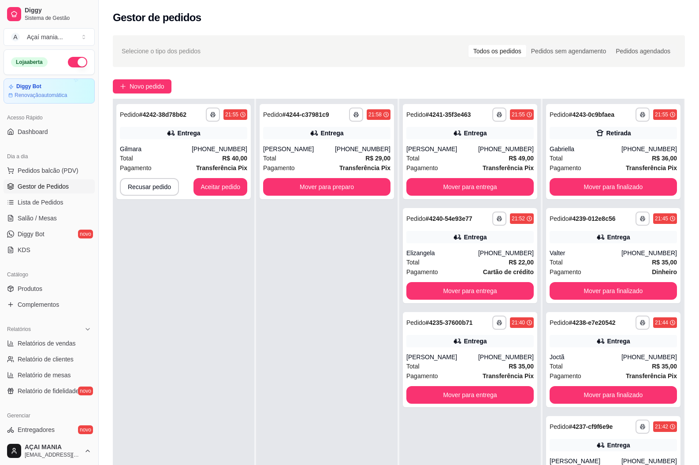
click at [174, 308] on div "**********" at bounding box center [183, 331] width 141 height 465
click at [354, 311] on div "**********" at bounding box center [326, 331] width 141 height 465
click at [216, 186] on button "Aceitar pedido" at bounding box center [220, 186] width 52 height 17
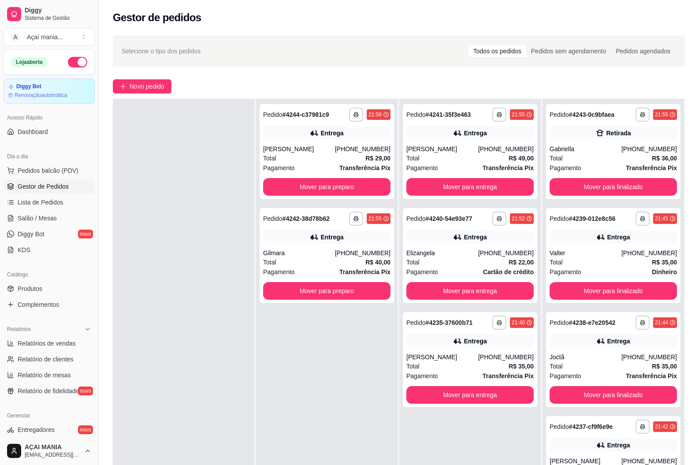
scroll to position [0, 0]
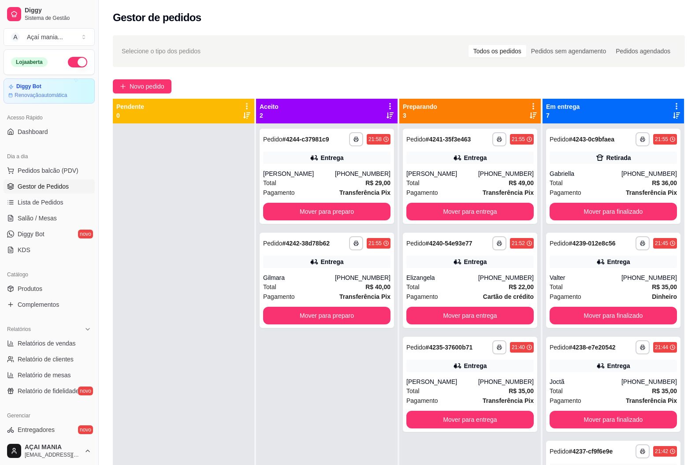
click at [277, 368] on div "**********" at bounding box center [326, 355] width 141 height 465
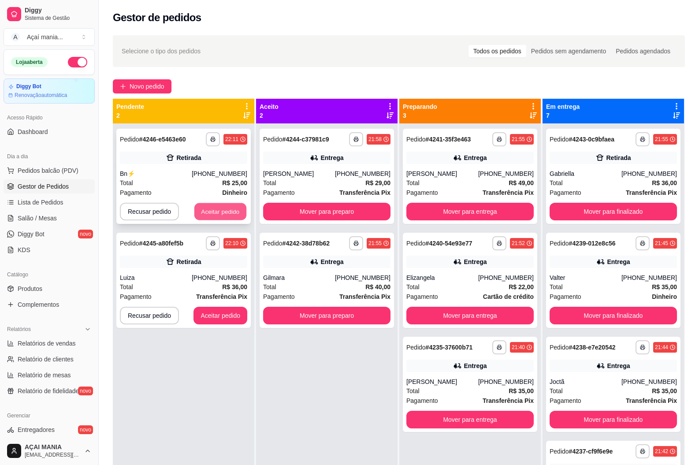
click at [215, 211] on button "Aceitar pedido" at bounding box center [220, 211] width 52 height 17
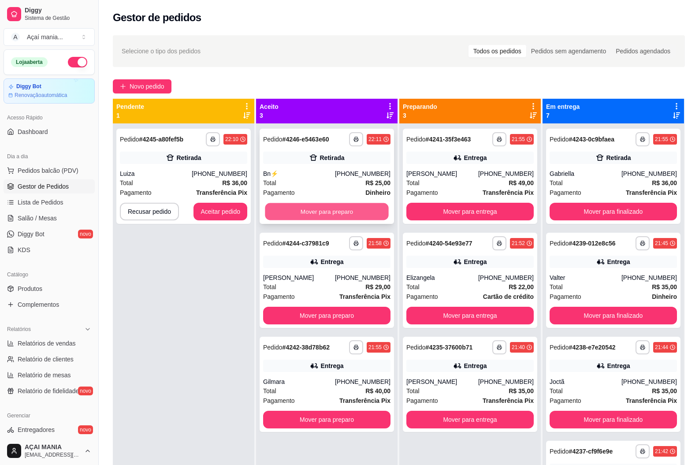
click at [351, 208] on button "Mover para preparo" at bounding box center [326, 211] width 123 height 17
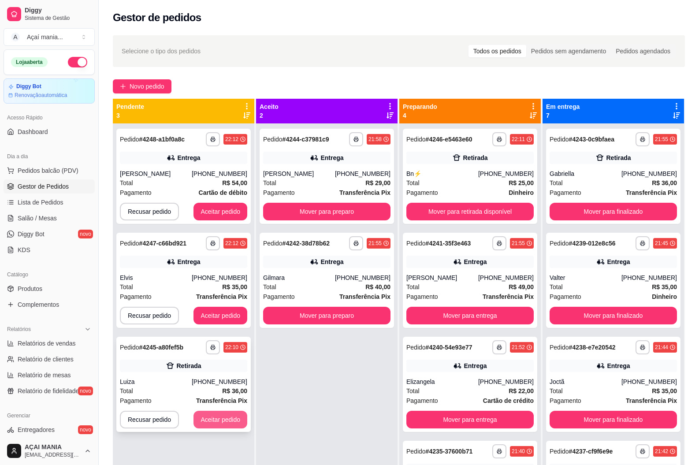
click at [209, 422] on button "Aceitar pedido" at bounding box center [220, 420] width 54 height 18
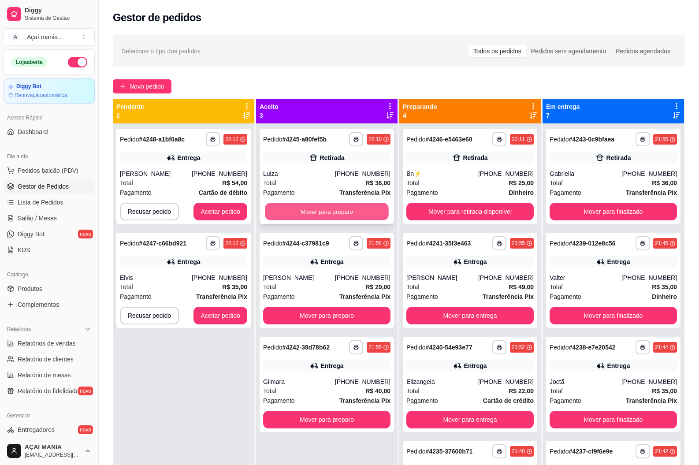
click at [329, 213] on button "Mover para preparo" at bounding box center [326, 211] width 123 height 17
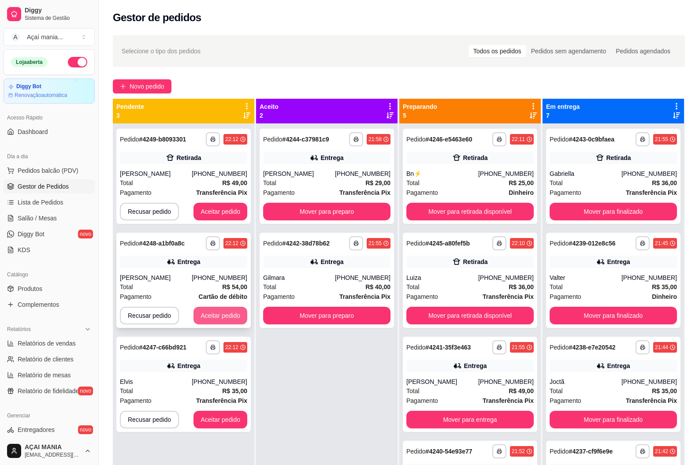
click at [229, 322] on button "Aceitar pedido" at bounding box center [220, 316] width 54 height 18
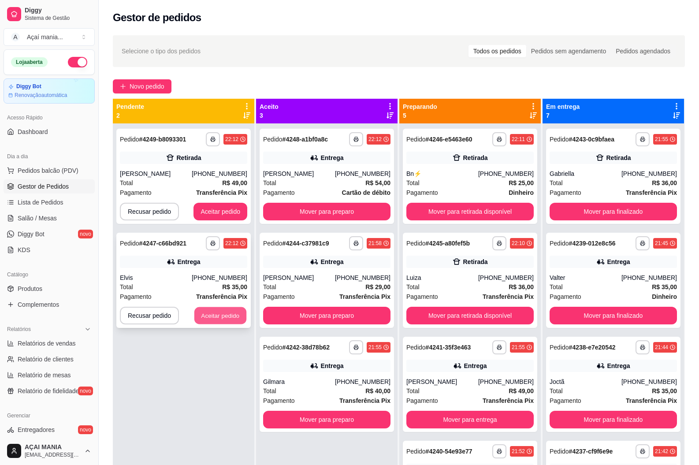
click at [212, 314] on button "Aceitar pedido" at bounding box center [220, 315] width 52 height 17
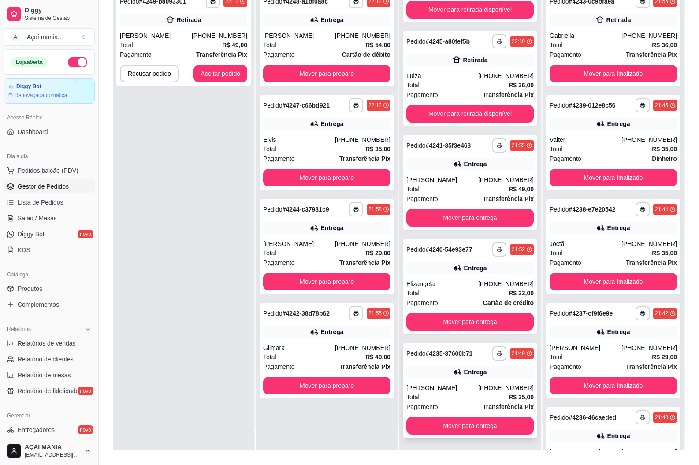
scroll to position [134, 0]
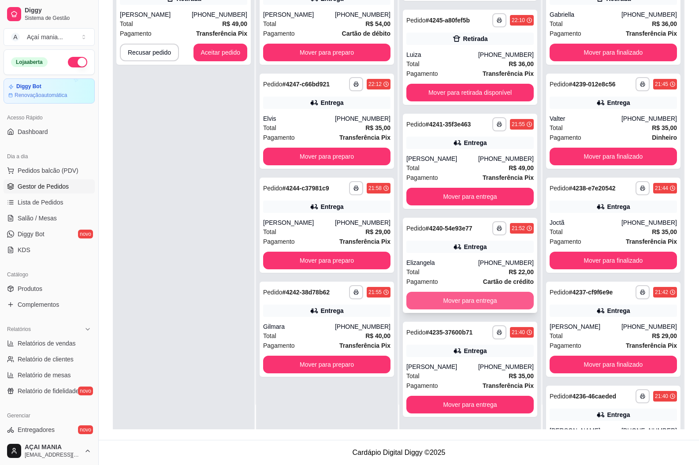
click at [457, 301] on button "Mover para entrega" at bounding box center [469, 301] width 127 height 18
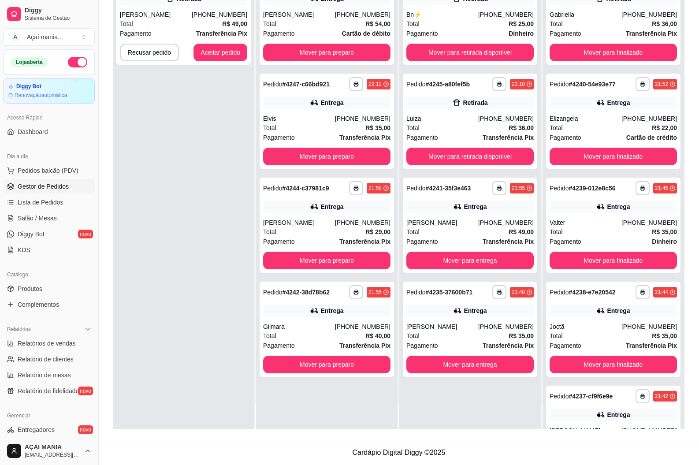
scroll to position [0, 0]
click at [454, 361] on button "Mover para entrega" at bounding box center [469, 364] width 123 height 17
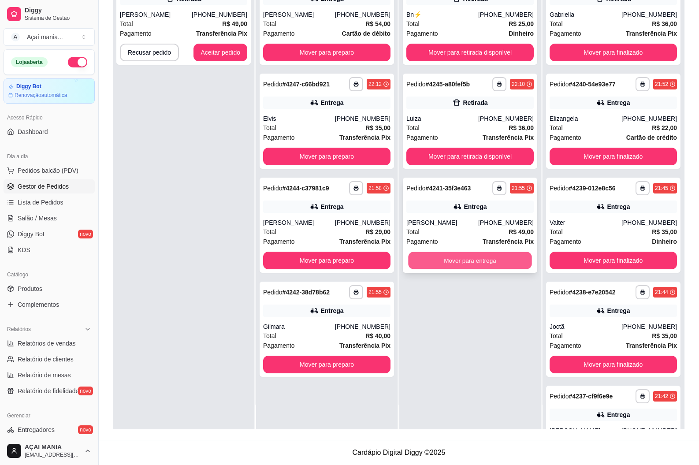
click at [468, 262] on button "Mover para entrega" at bounding box center [469, 260] width 123 height 17
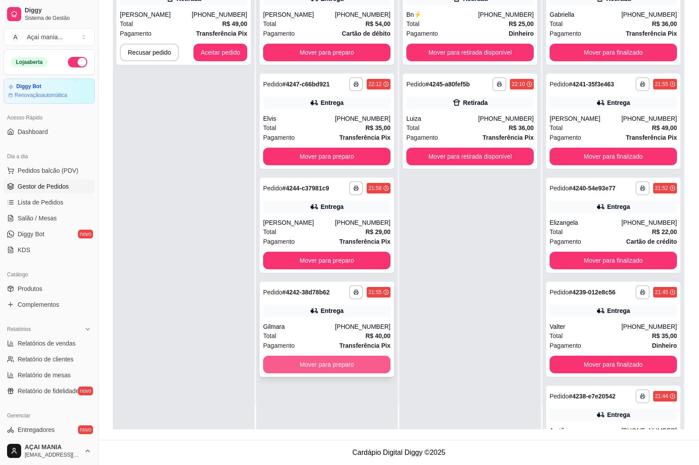
click at [355, 363] on button "Mover para preparo" at bounding box center [326, 364] width 127 height 18
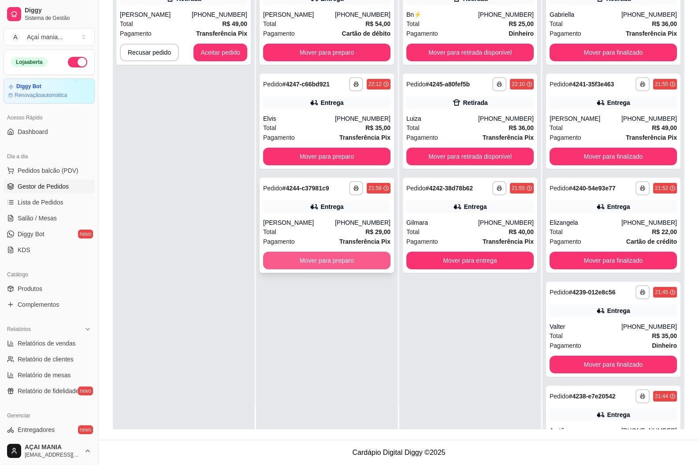
click at [360, 262] on button "Mover para preparo" at bounding box center [326, 261] width 127 height 18
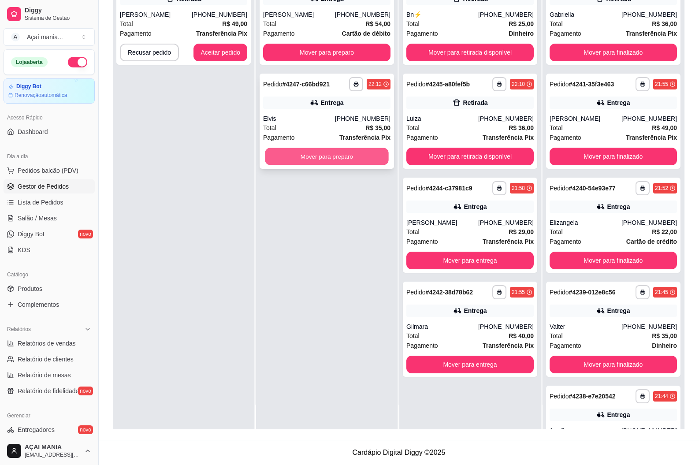
click at [352, 160] on button "Mover para preparo" at bounding box center [326, 156] width 123 height 17
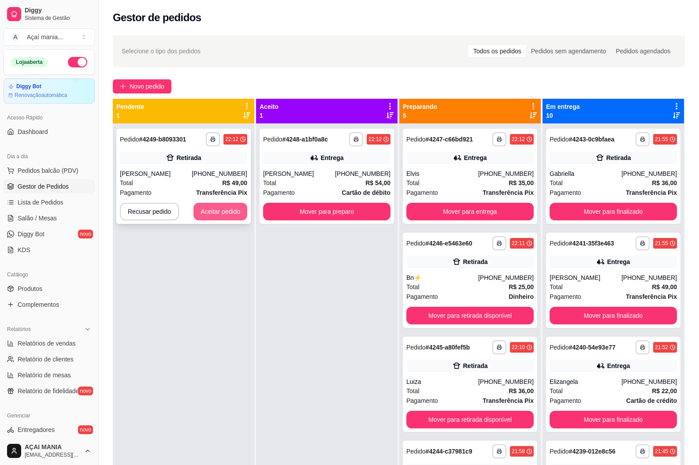
click at [225, 213] on button "Aceitar pedido" at bounding box center [220, 212] width 54 height 18
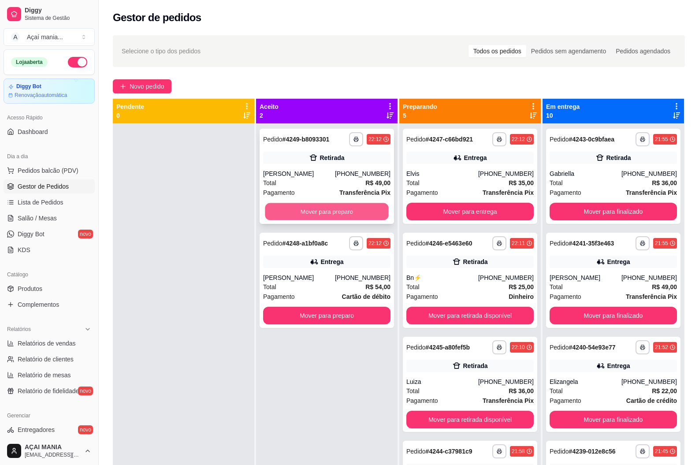
click at [328, 213] on button "Mover para preparo" at bounding box center [326, 211] width 123 height 17
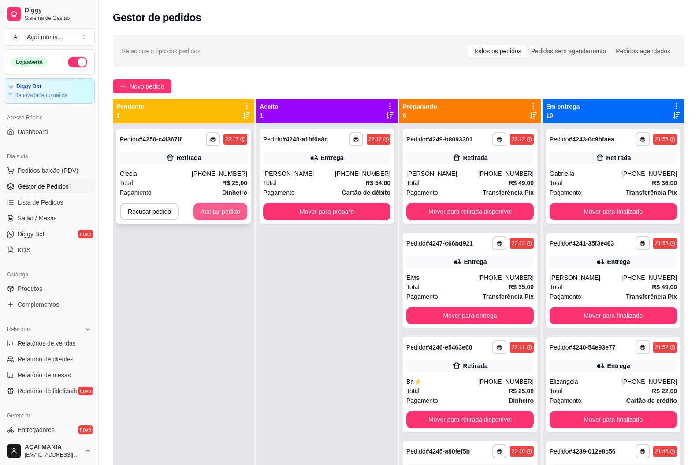
click at [224, 209] on button "Aceitar pedido" at bounding box center [220, 212] width 54 height 18
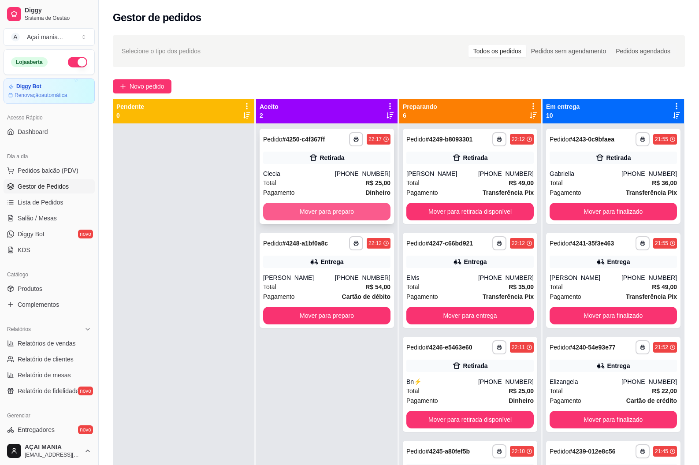
click at [325, 205] on button "Mover para preparo" at bounding box center [326, 212] width 127 height 18
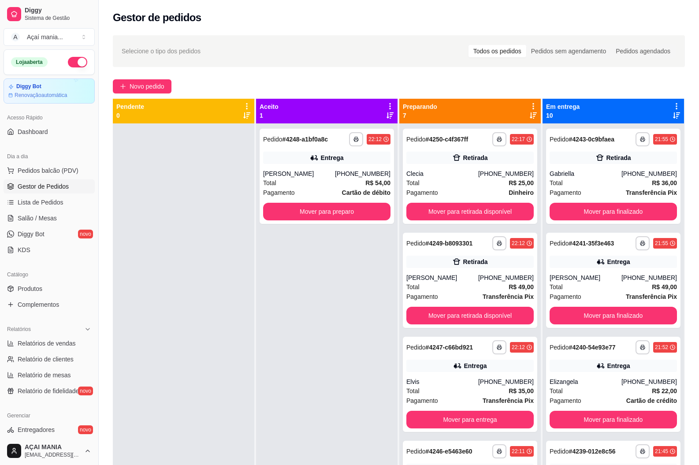
click at [283, 368] on div "**********" at bounding box center [326, 355] width 141 height 465
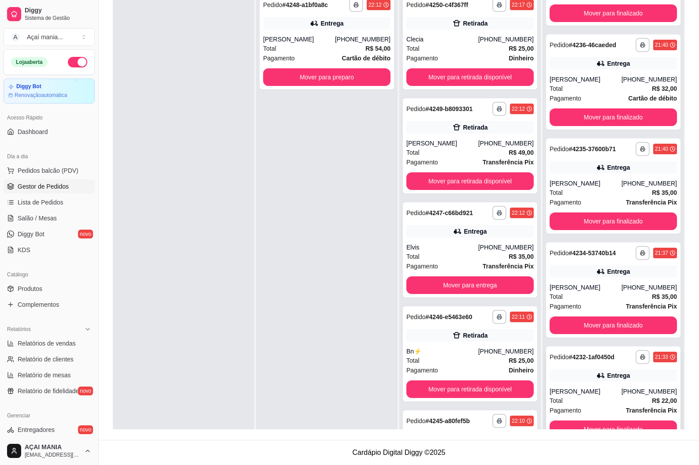
scroll to position [25, 0]
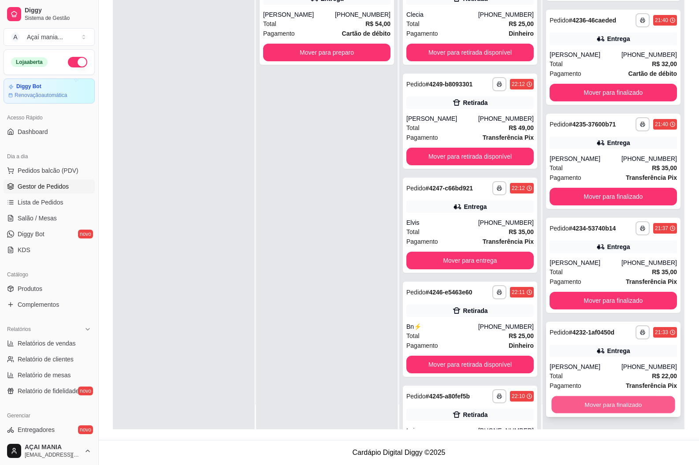
click at [608, 402] on button "Mover para finalizado" at bounding box center [612, 404] width 123 height 17
click at [606, 402] on button "Mover para finalizado" at bounding box center [612, 405] width 127 height 18
click at [602, 401] on button "Mover para finalizado" at bounding box center [612, 404] width 123 height 17
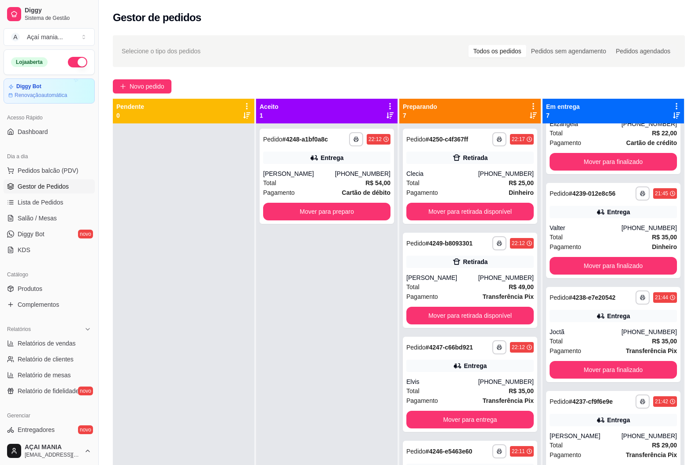
scroll to position [272, 0]
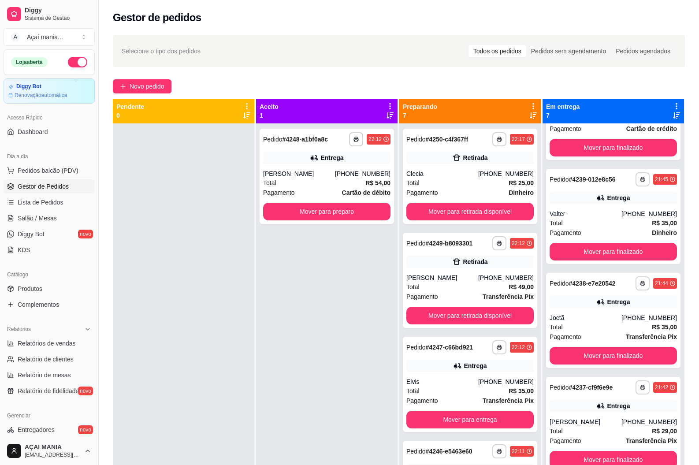
click at [156, 236] on div at bounding box center [183, 355] width 141 height 465
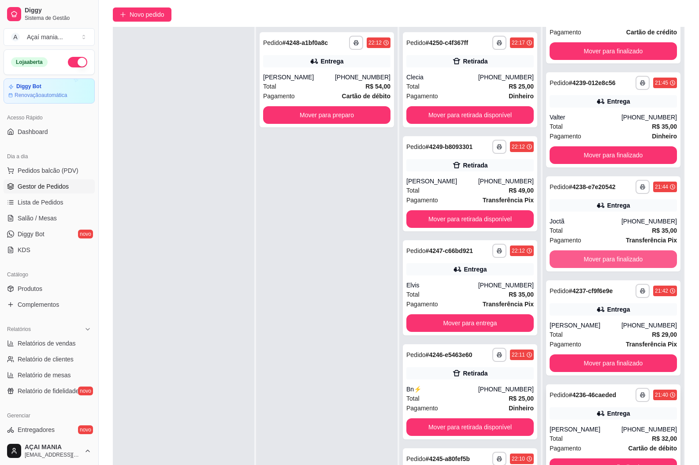
scroll to position [134, 0]
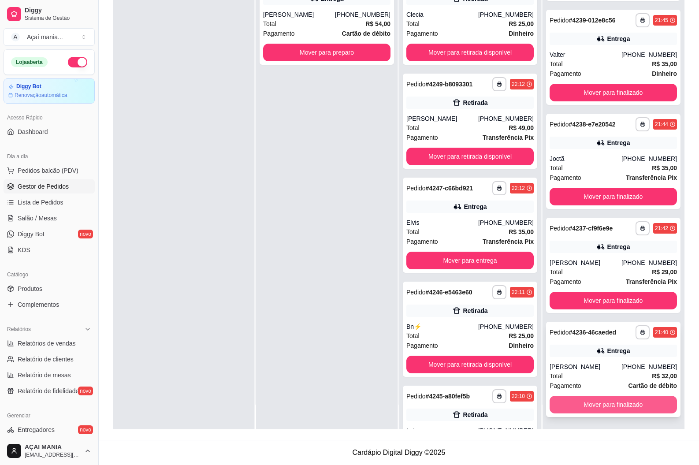
click at [597, 398] on button "Mover para finalizado" at bounding box center [612, 405] width 127 height 18
click at [596, 309] on button "Mover para finalizado" at bounding box center [612, 301] width 127 height 18
click at [595, 400] on button "Mover para finalizado" at bounding box center [612, 404] width 123 height 17
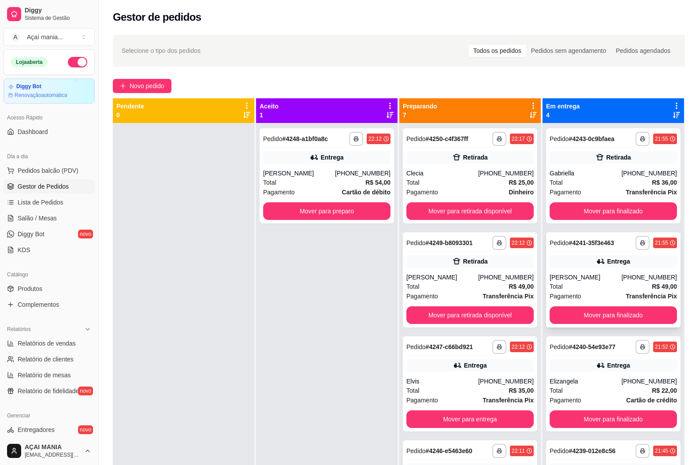
scroll to position [0, 0]
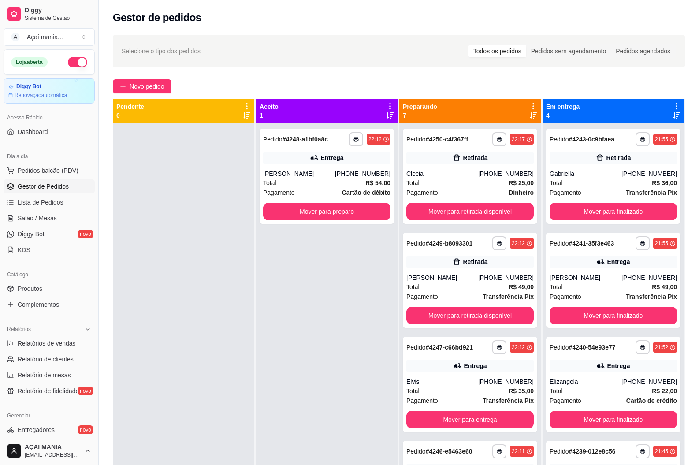
click at [322, 343] on div "**********" at bounding box center [326, 355] width 141 height 465
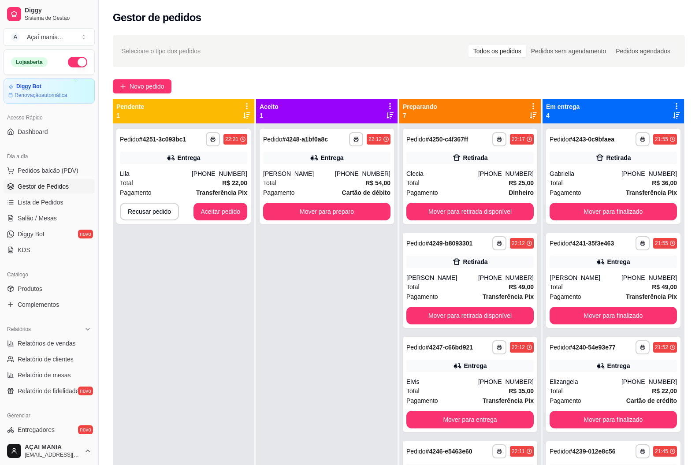
click at [156, 310] on div "**********" at bounding box center [183, 355] width 141 height 465
drag, startPoint x: 273, startPoint y: 314, endPoint x: 263, endPoint y: 291, distance: 25.3
click at [273, 314] on div "**********" at bounding box center [326, 355] width 141 height 465
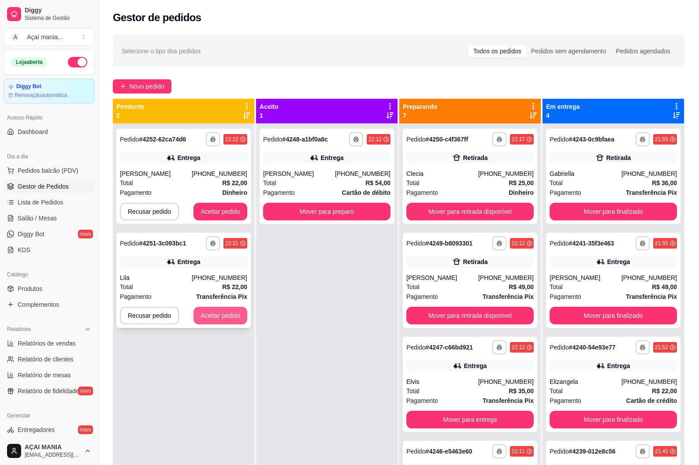
click at [216, 319] on button "Aceitar pedido" at bounding box center [220, 316] width 54 height 18
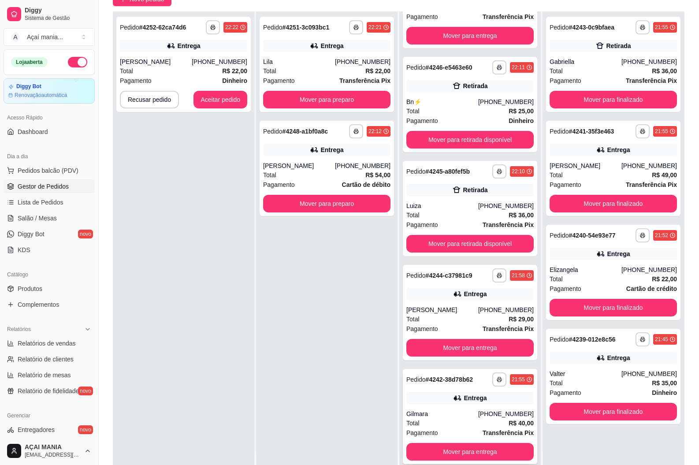
scroll to position [134, 0]
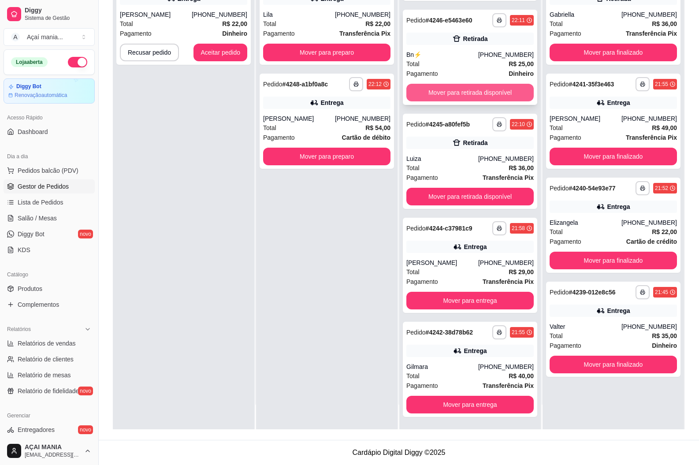
click at [428, 99] on button "Mover para retirada disponível" at bounding box center [469, 93] width 127 height 18
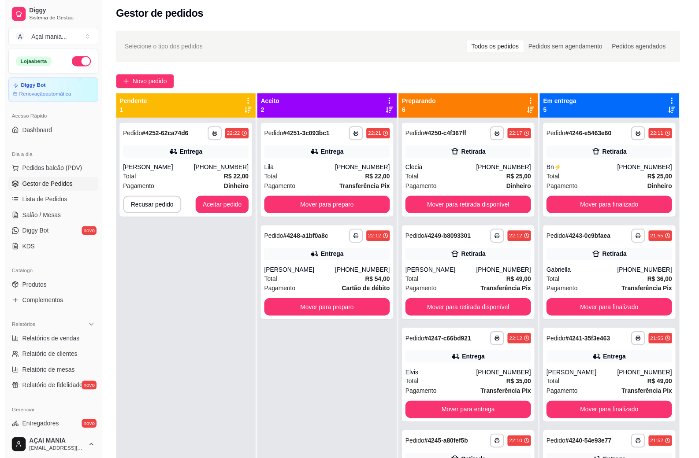
scroll to position [0, 0]
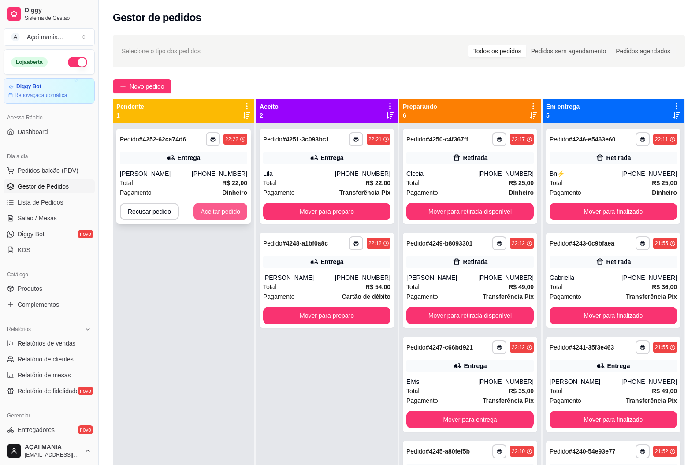
click at [222, 212] on button "Aceitar pedido" at bounding box center [220, 212] width 54 height 18
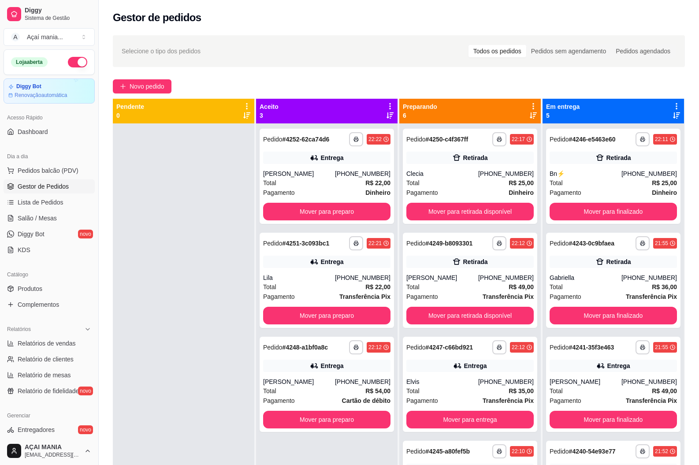
drag, startPoint x: 190, startPoint y: 270, endPoint x: 182, endPoint y: 272, distance: 8.2
click at [184, 272] on div at bounding box center [183, 355] width 141 height 465
click at [41, 236] on span "Diggy Bot" at bounding box center [31, 233] width 27 height 9
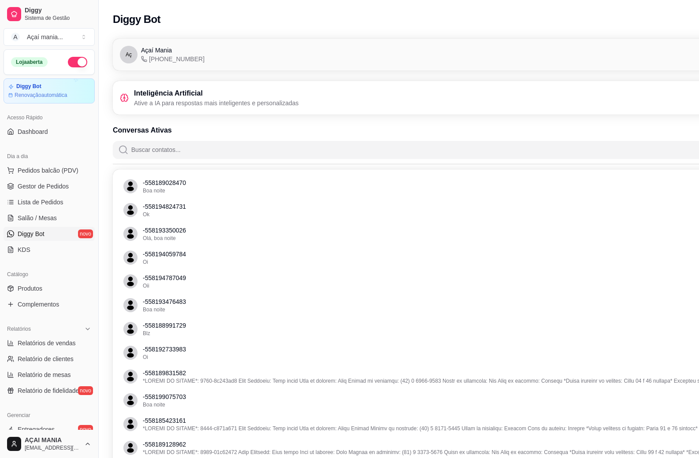
click at [261, 100] on p "Ative a IA para respostas mais inteligentes e personalizadas" at bounding box center [216, 103] width 165 height 9
click at [182, 95] on h3 "Inteligência Artificial" at bounding box center [216, 93] width 165 height 11
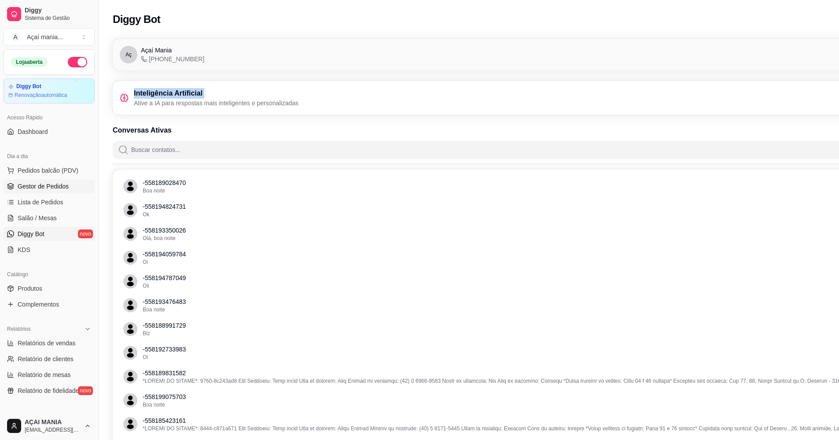
click at [49, 186] on span "Gestor de Pedidos" at bounding box center [43, 186] width 51 height 9
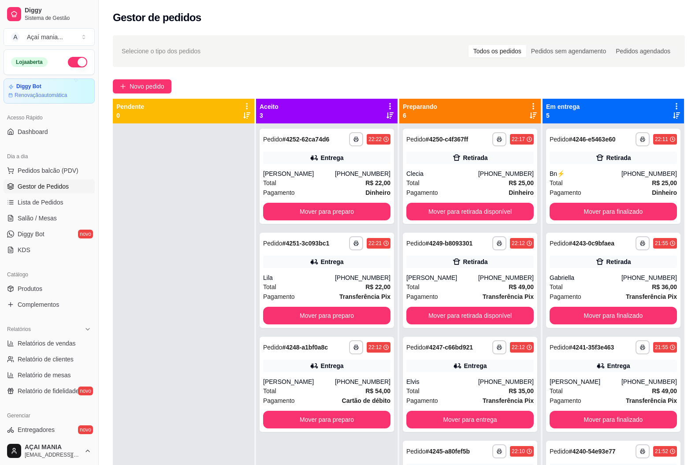
click at [162, 297] on div at bounding box center [183, 355] width 141 height 465
click at [630, 208] on button "Mover para finalizado" at bounding box center [612, 212] width 127 height 18
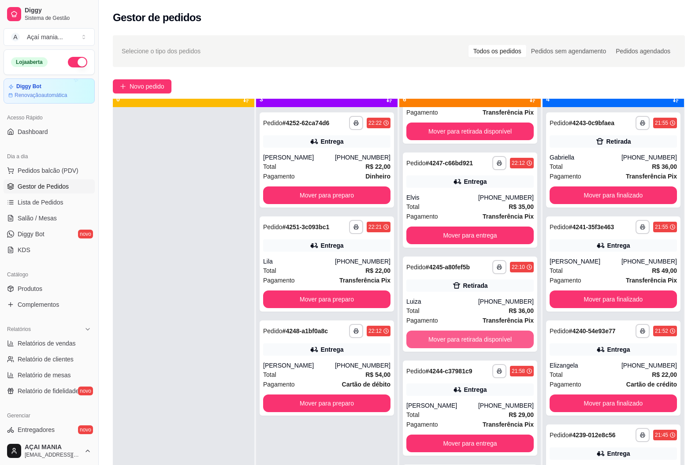
scroll to position [25, 0]
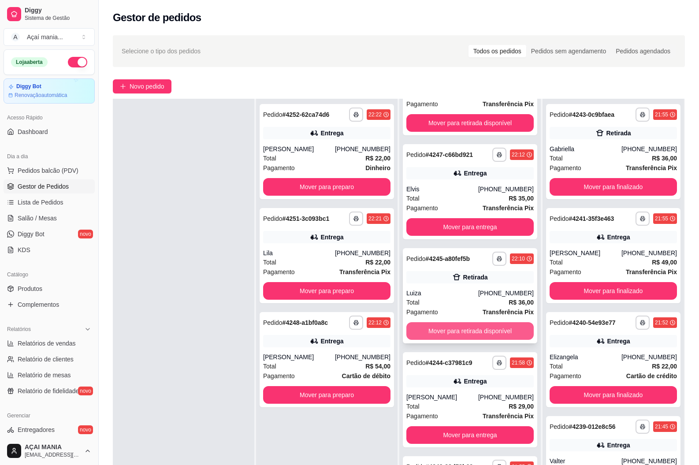
click at [447, 334] on button "Mover para retirada disponível" at bounding box center [469, 331] width 127 height 18
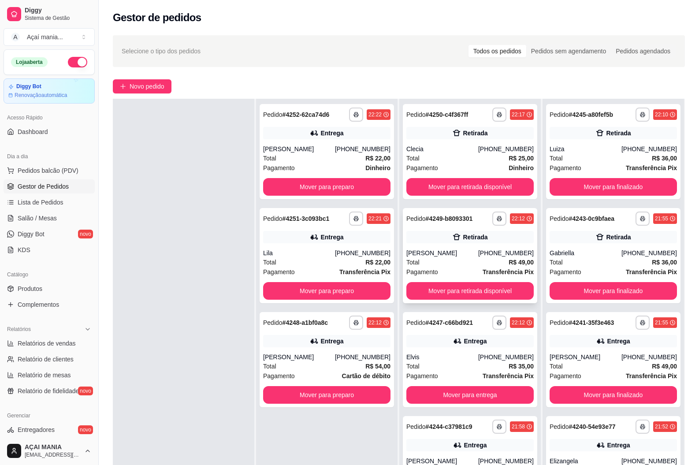
scroll to position [0, 0]
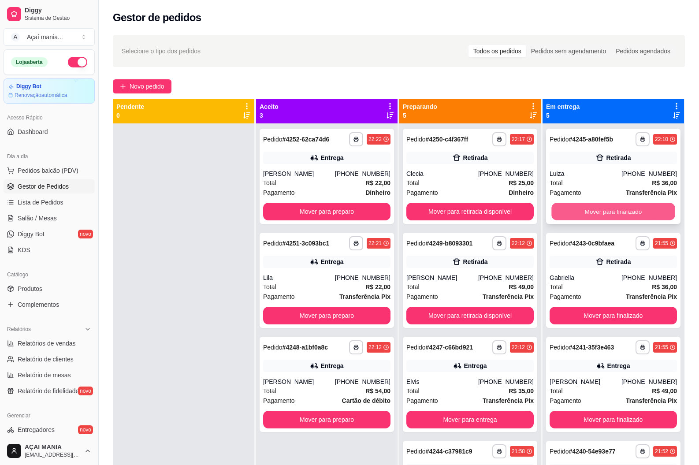
click at [581, 207] on button "Mover para finalizado" at bounding box center [612, 211] width 123 height 17
click at [215, 310] on div at bounding box center [183, 355] width 141 height 465
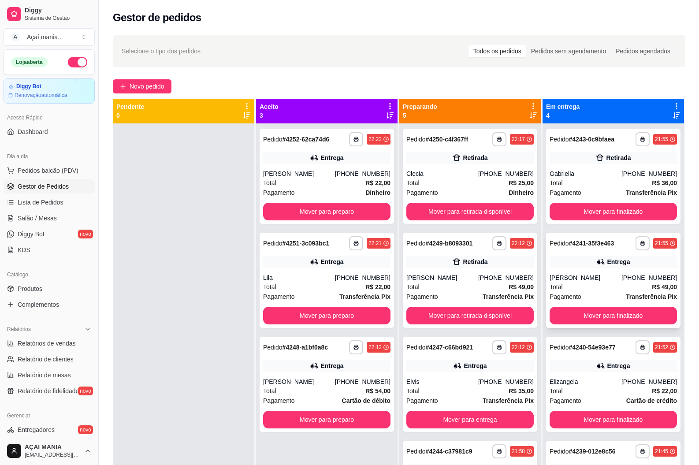
scroll to position [25, 0]
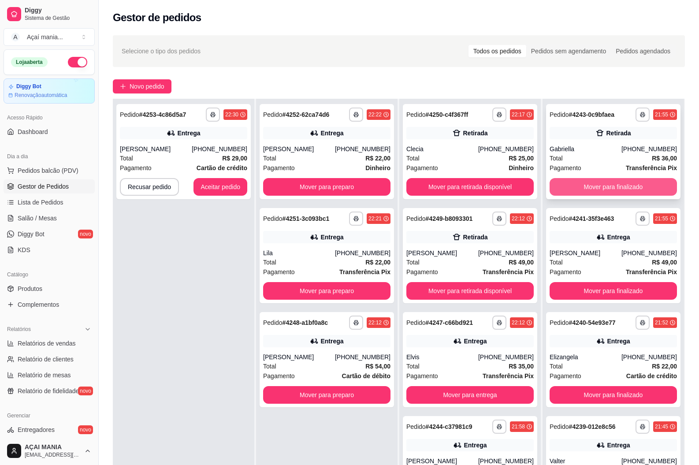
click at [640, 181] on button "Mover para finalizado" at bounding box center [612, 187] width 127 height 18
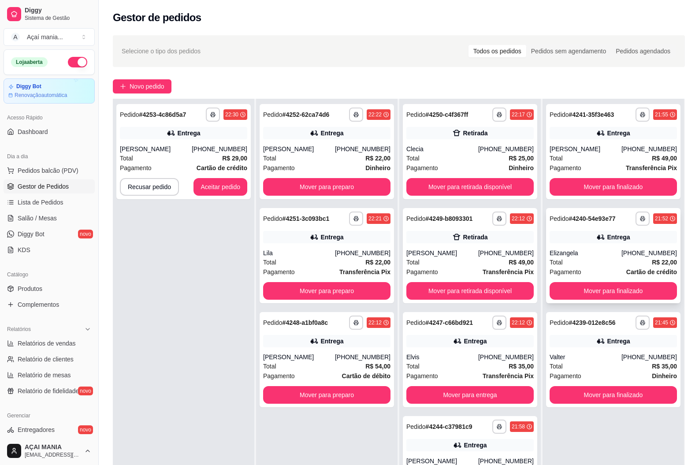
scroll to position [0, 0]
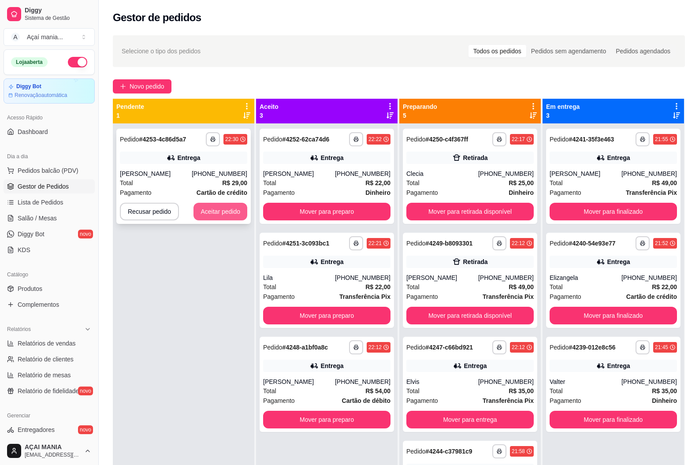
click at [231, 218] on button "Aceitar pedido" at bounding box center [220, 212] width 54 height 18
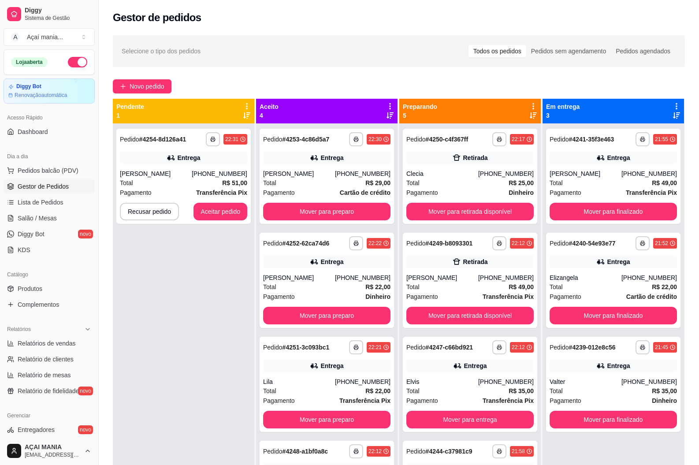
click at [211, 351] on div "**********" at bounding box center [183, 355] width 141 height 465
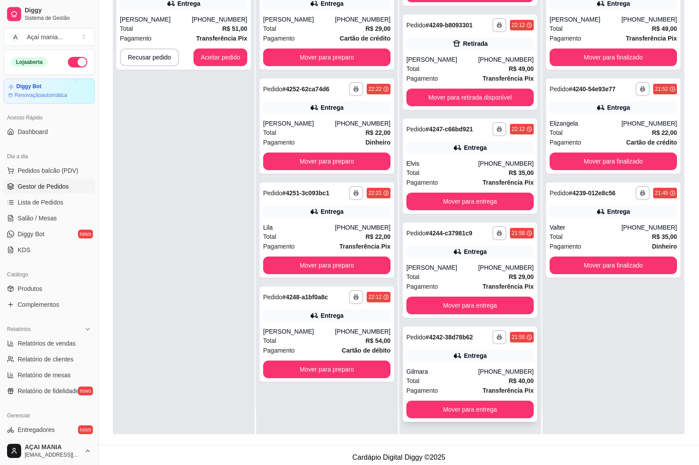
scroll to position [134, 0]
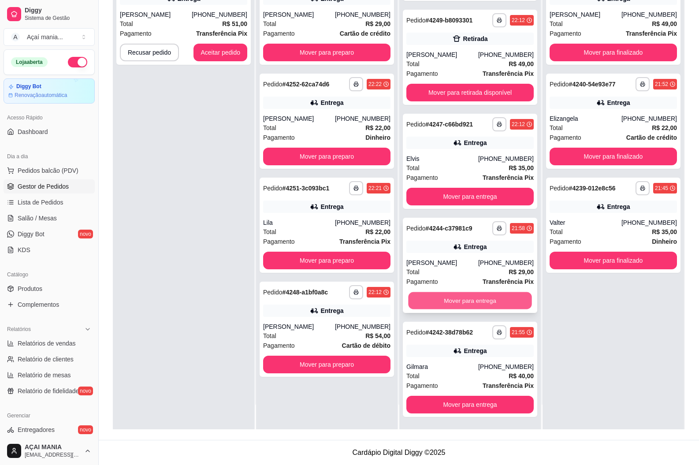
click at [429, 303] on button "Mover para entrega" at bounding box center [469, 300] width 123 height 17
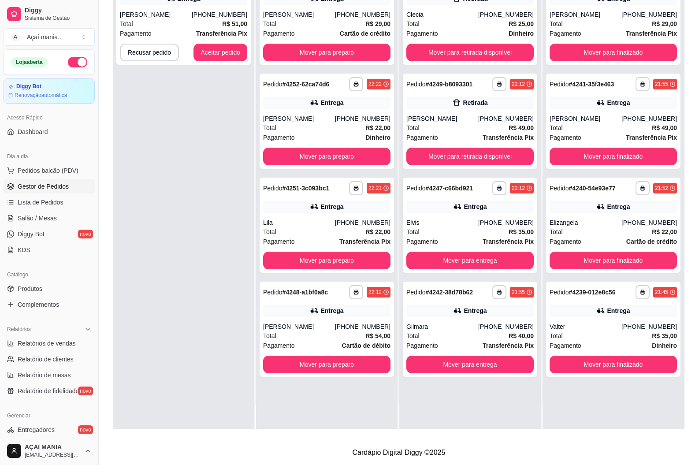
scroll to position [0, 0]
click at [436, 363] on button "Mover para entrega" at bounding box center [469, 364] width 127 height 18
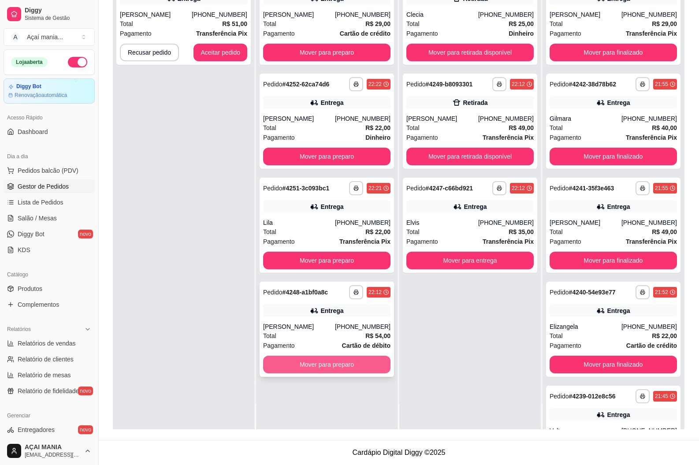
click at [347, 364] on button "Mover para preparo" at bounding box center [326, 364] width 127 height 18
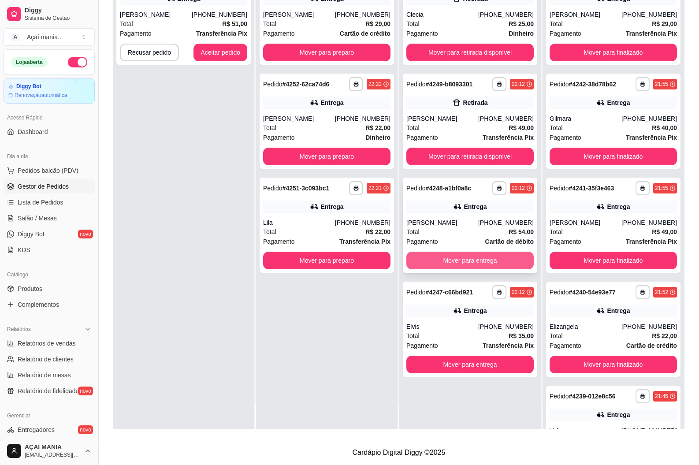
click at [440, 263] on button "Mover para entrega" at bounding box center [469, 261] width 127 height 18
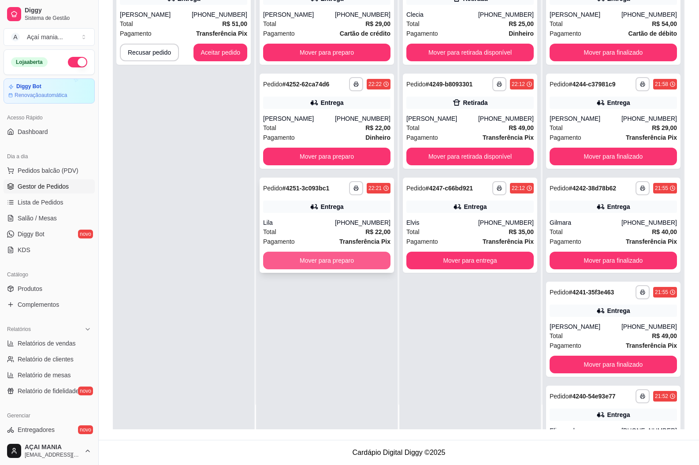
click at [337, 266] on button "Mover para preparo" at bounding box center [326, 261] width 127 height 18
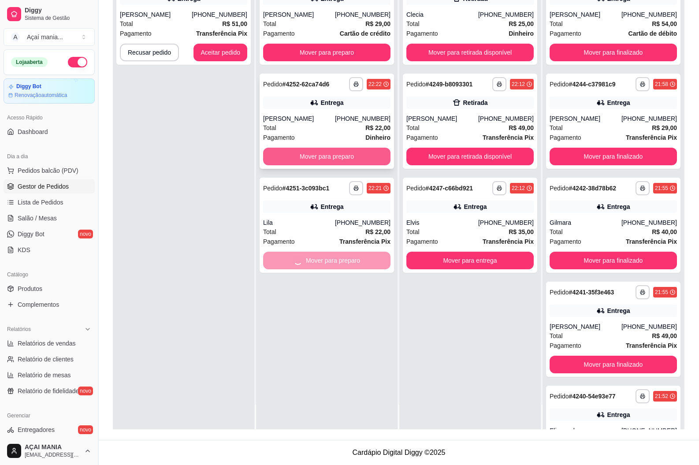
click at [313, 146] on div "**********" at bounding box center [326, 121] width 134 height 95
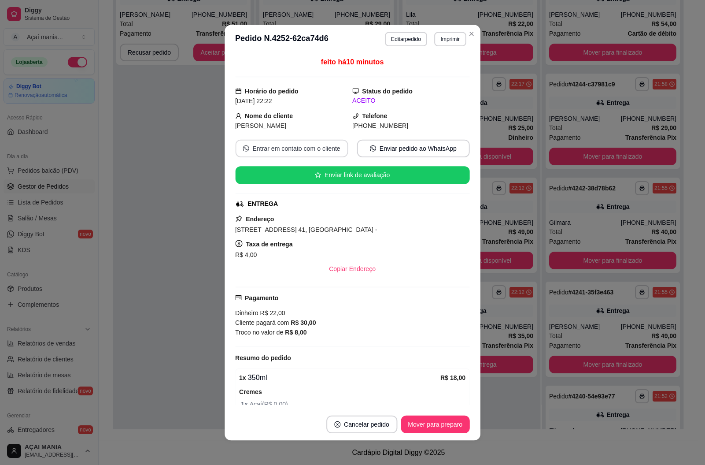
click at [309, 153] on button "Entrar em contato com o cliente" at bounding box center [291, 148] width 113 height 18
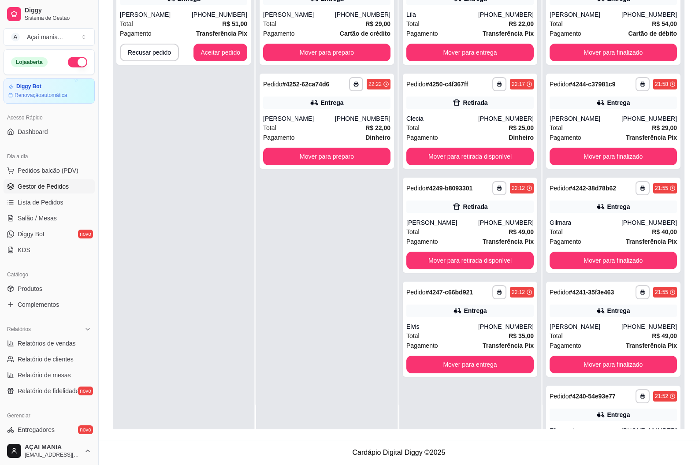
click at [189, 285] on div "**********" at bounding box center [183, 196] width 141 height 465
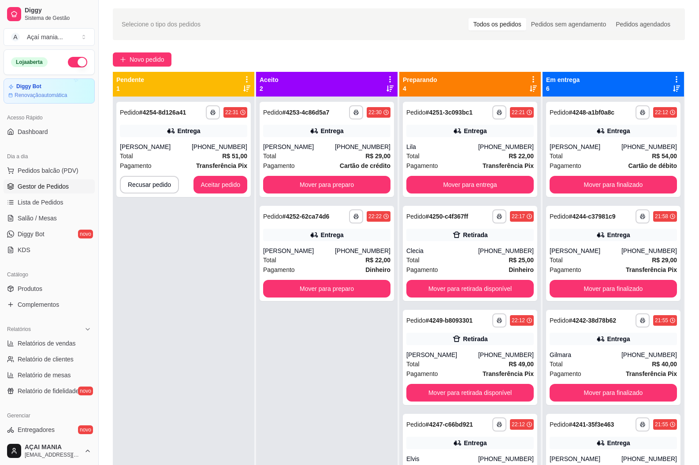
scroll to position [2, 0]
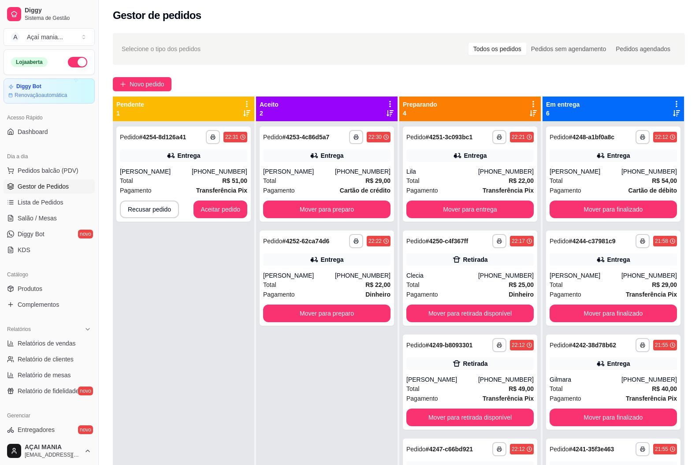
click at [148, 280] on div "**********" at bounding box center [183, 353] width 141 height 465
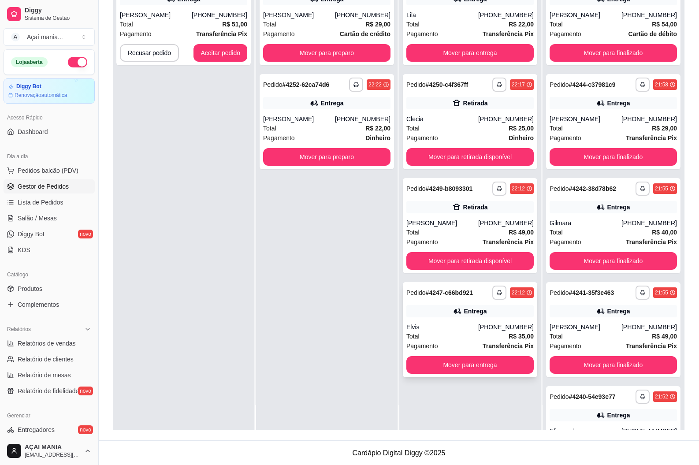
scroll to position [134, 0]
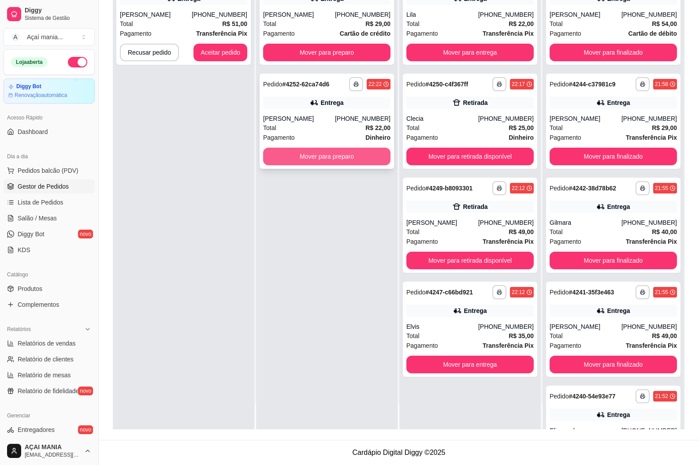
click at [327, 158] on button "Mover para preparo" at bounding box center [326, 157] width 127 height 18
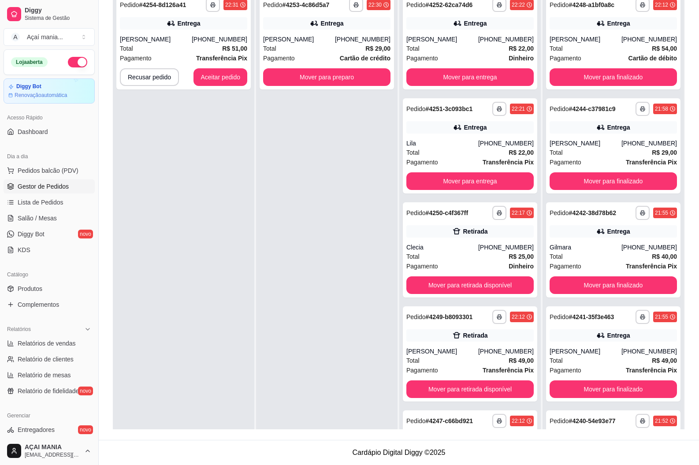
scroll to position [0, 0]
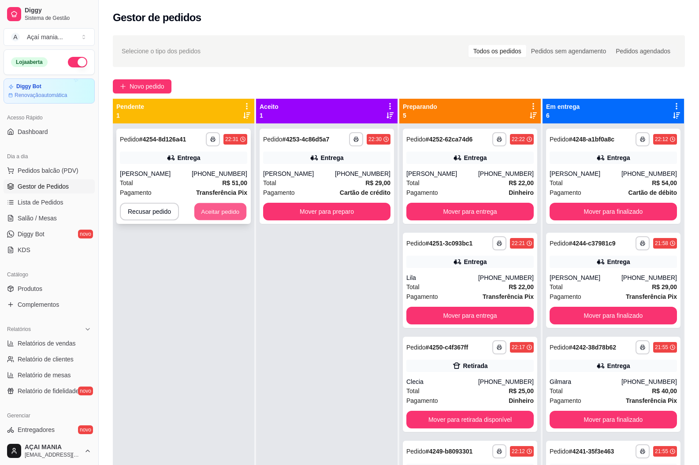
click at [229, 208] on button "Aceitar pedido" at bounding box center [220, 211] width 52 height 17
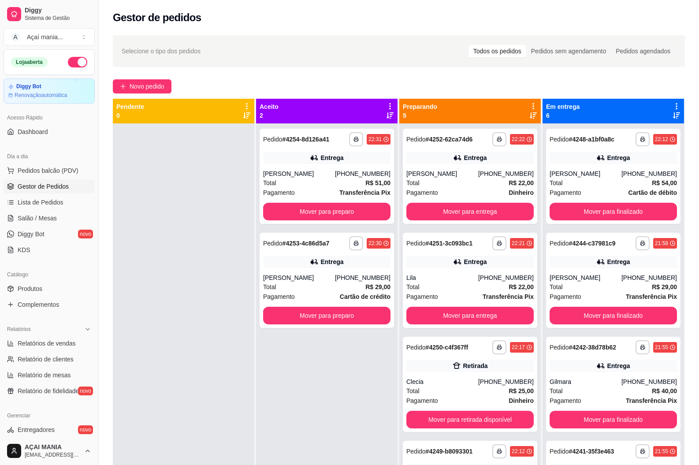
drag, startPoint x: 175, startPoint y: 359, endPoint x: 125, endPoint y: 359, distance: 49.8
click at [175, 359] on div at bounding box center [183, 355] width 141 height 465
click at [223, 338] on div at bounding box center [183, 355] width 141 height 465
click at [180, 234] on div at bounding box center [183, 355] width 141 height 465
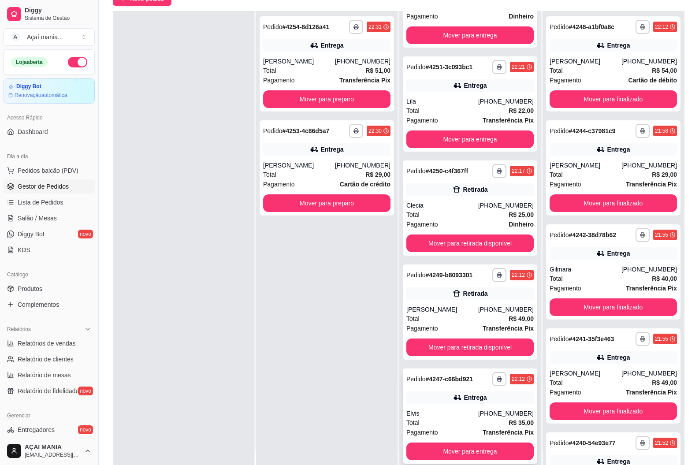
scroll to position [88, 0]
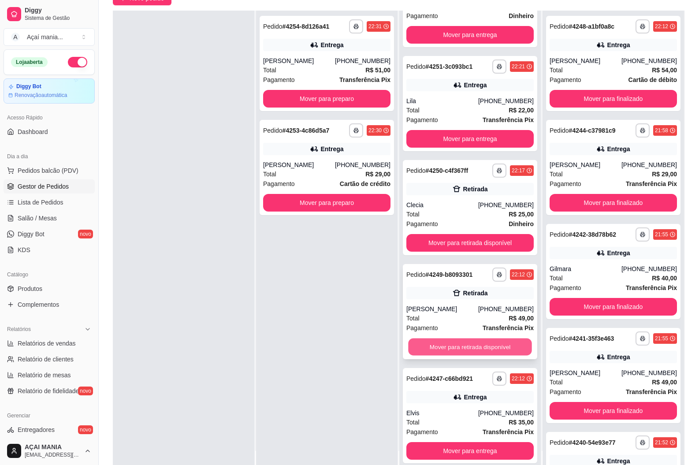
click at [479, 348] on button "Mover para retirada disponível" at bounding box center [469, 346] width 123 height 17
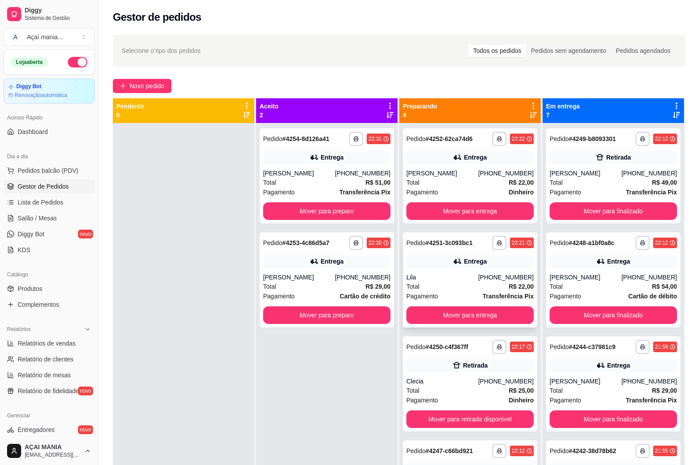
scroll to position [0, 0]
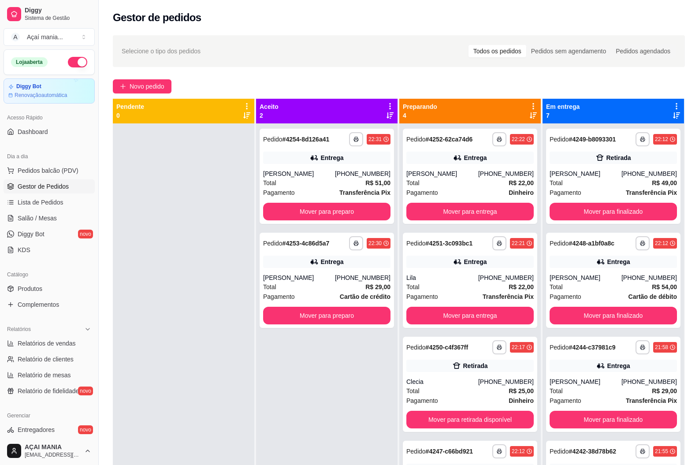
click at [171, 214] on div at bounding box center [183, 355] width 141 height 465
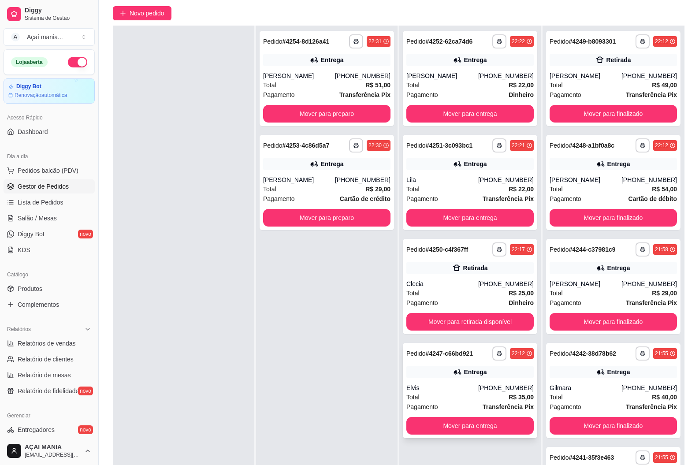
scroll to position [134, 0]
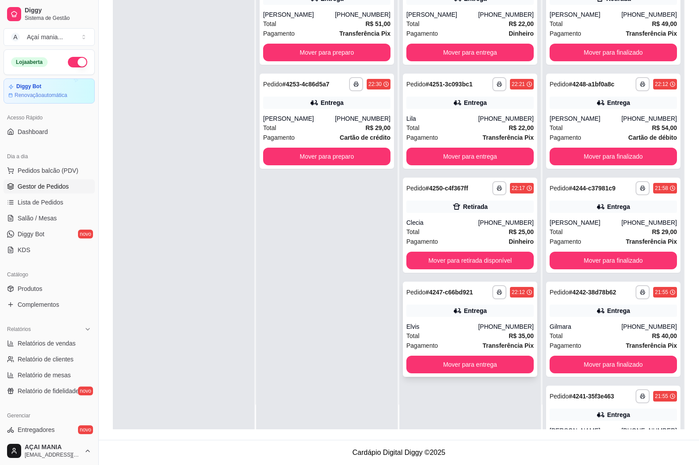
click at [436, 335] on div "Total R$ 35,00" at bounding box center [469, 336] width 127 height 10
click at [455, 221] on div "Clecia" at bounding box center [442, 222] width 72 height 9
click at [441, 134] on div "**********" at bounding box center [470, 121] width 134 height 95
click at [476, 22] on div "Total R$ 22,00" at bounding box center [469, 24] width 127 height 10
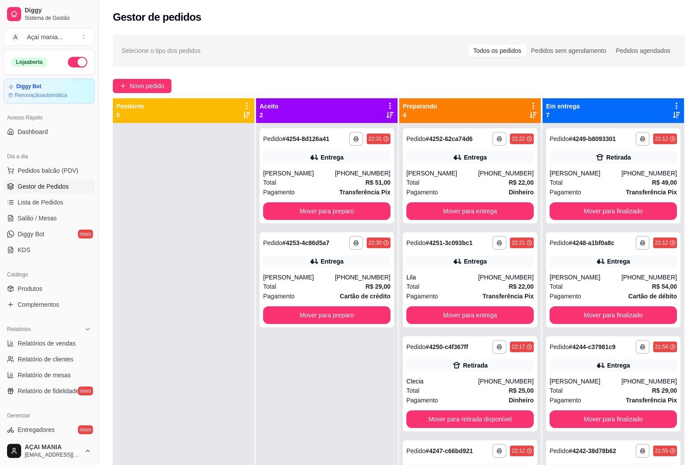
scroll to position [0, 0]
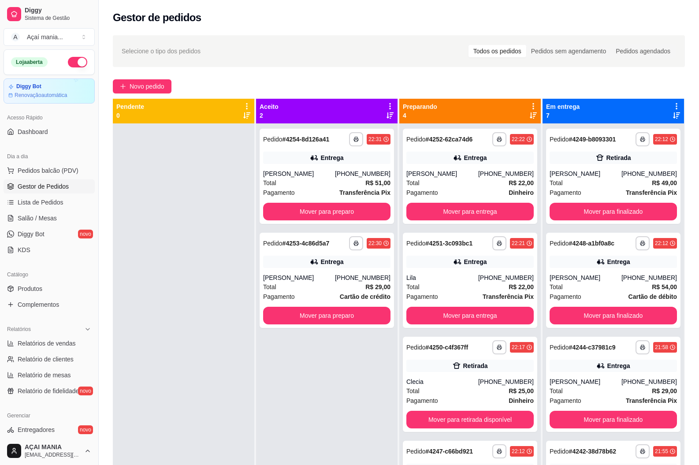
click at [189, 249] on div at bounding box center [183, 355] width 141 height 465
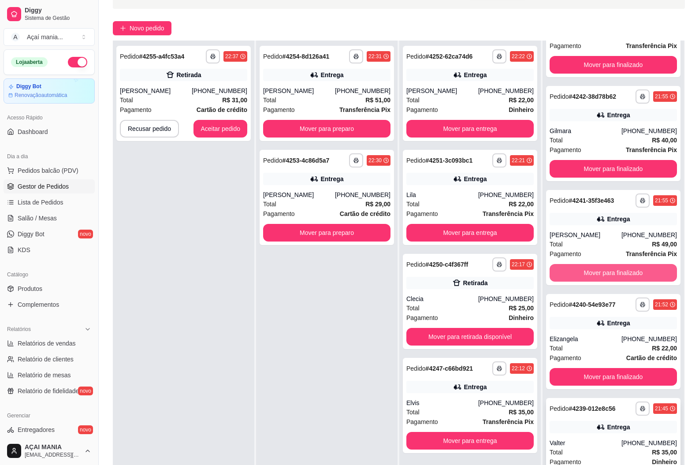
scroll to position [134, 0]
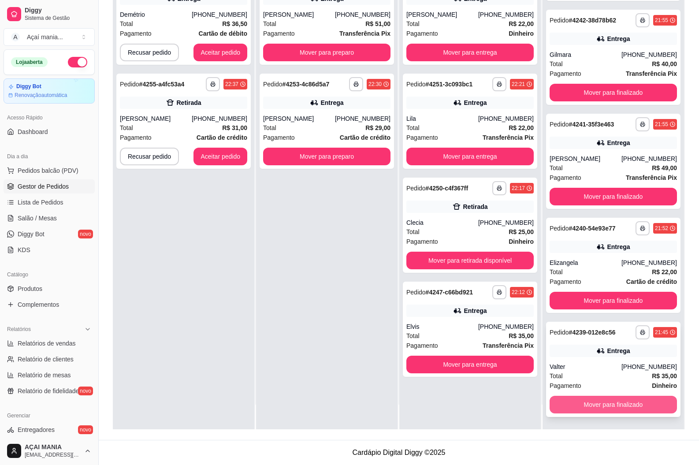
click at [599, 402] on button "Mover para finalizado" at bounding box center [612, 405] width 127 height 18
click at [597, 404] on button "Mover para finalizado" at bounding box center [612, 405] width 127 height 18
click at [596, 403] on button "Mover para finalizado" at bounding box center [612, 405] width 127 height 18
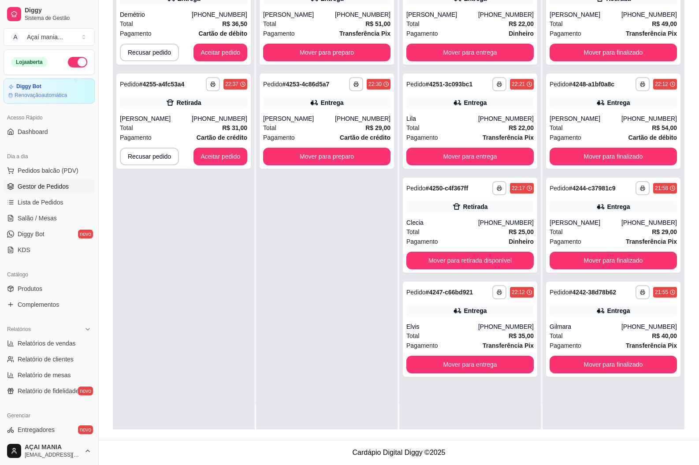
scroll to position [0, 0]
click at [278, 363] on div "**********" at bounding box center [326, 196] width 141 height 465
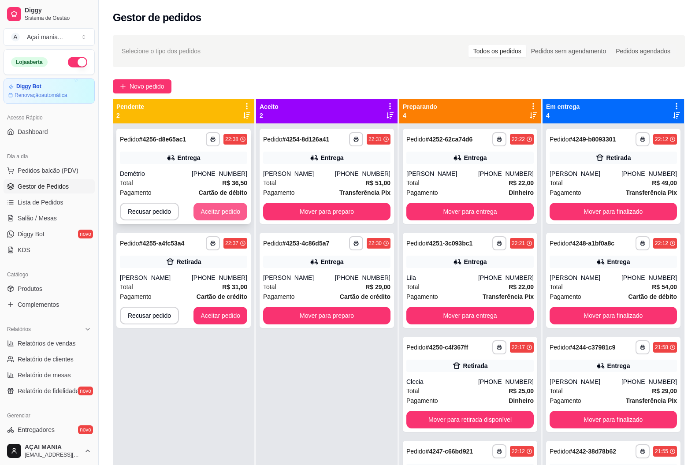
click at [223, 214] on button "Aceitar pedido" at bounding box center [220, 212] width 54 height 18
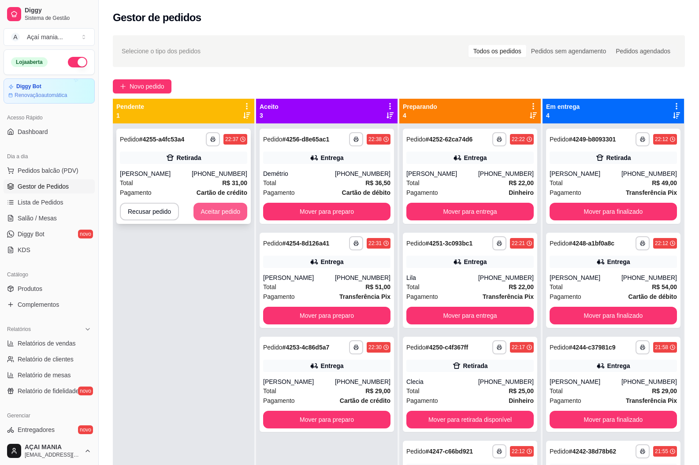
click at [221, 211] on button "Aceitar pedido" at bounding box center [220, 212] width 54 height 18
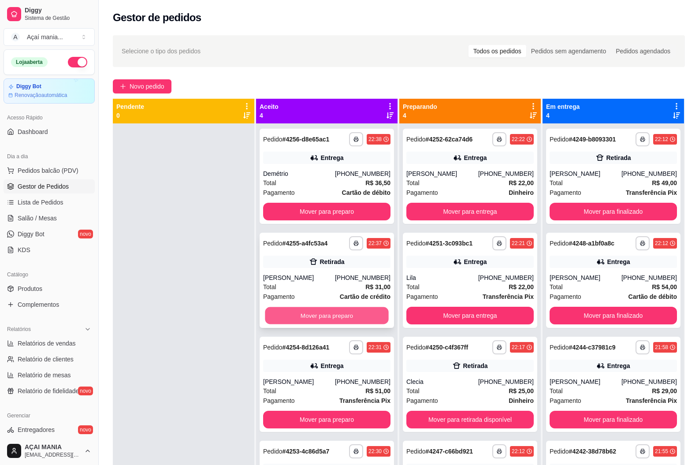
click at [312, 317] on button "Mover para preparo" at bounding box center [326, 315] width 123 height 17
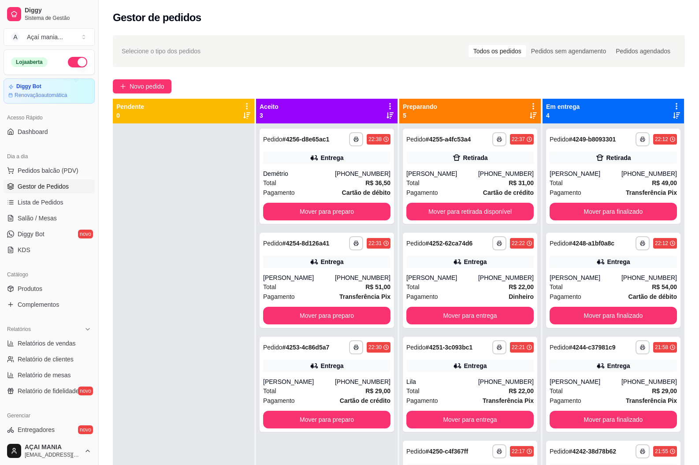
click at [235, 287] on div at bounding box center [183, 355] width 141 height 465
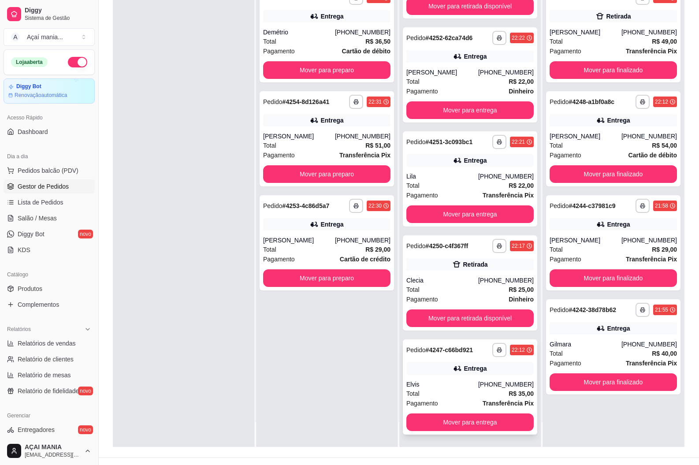
scroll to position [132, 0]
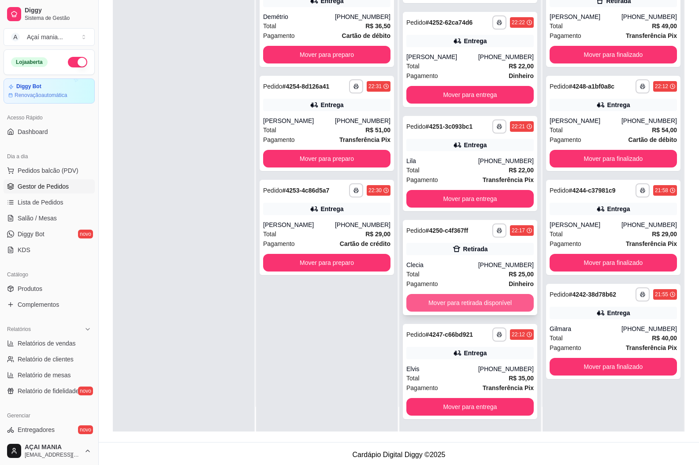
click at [469, 300] on button "Mover para retirada disponível" at bounding box center [469, 303] width 127 height 18
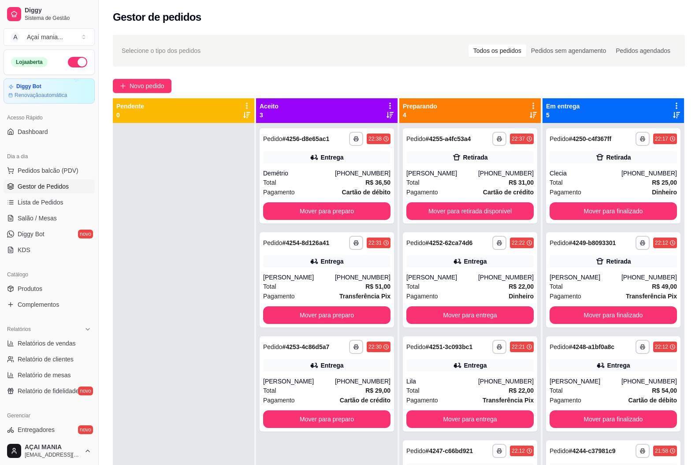
scroll to position [0, 0]
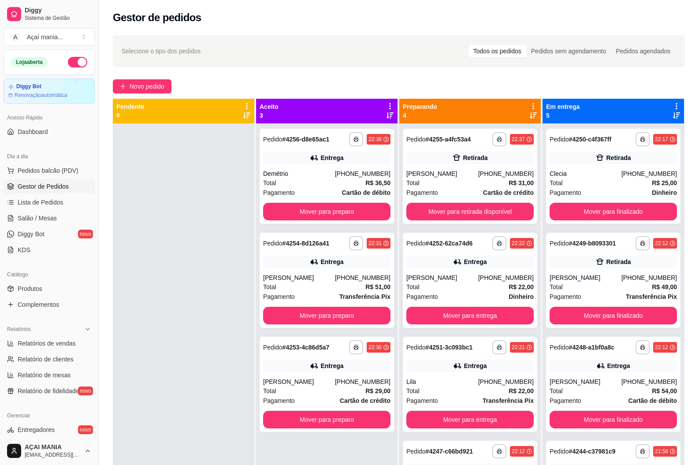
click at [200, 362] on div at bounding box center [183, 355] width 141 height 465
click at [344, 178] on div "**********" at bounding box center [326, 176] width 134 height 95
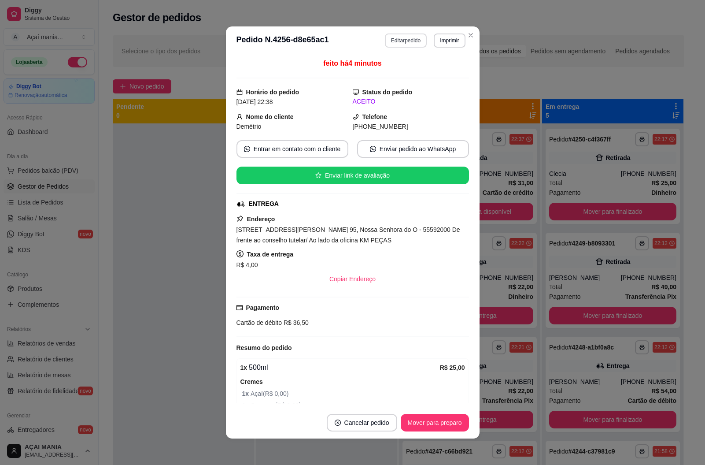
click at [394, 41] on button "Editar pedido" at bounding box center [406, 40] width 42 height 14
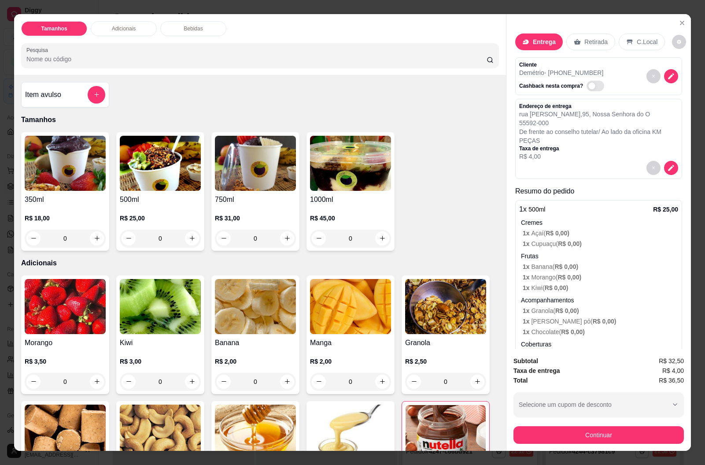
click at [606, 44] on div "Retirada" at bounding box center [590, 41] width 49 height 17
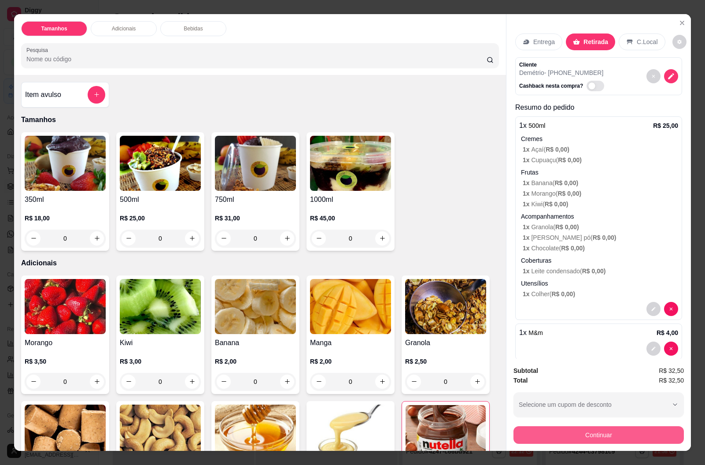
click at [608, 433] on button "Continuar" at bounding box center [599, 435] width 170 height 18
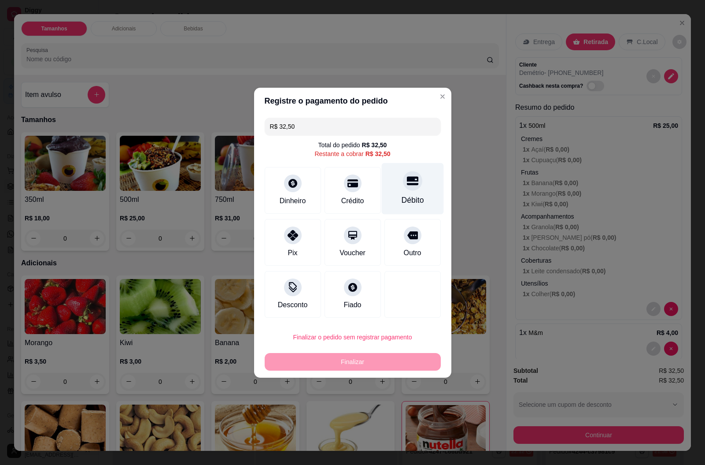
click at [406, 194] on div "Débito" at bounding box center [412, 189] width 62 height 52
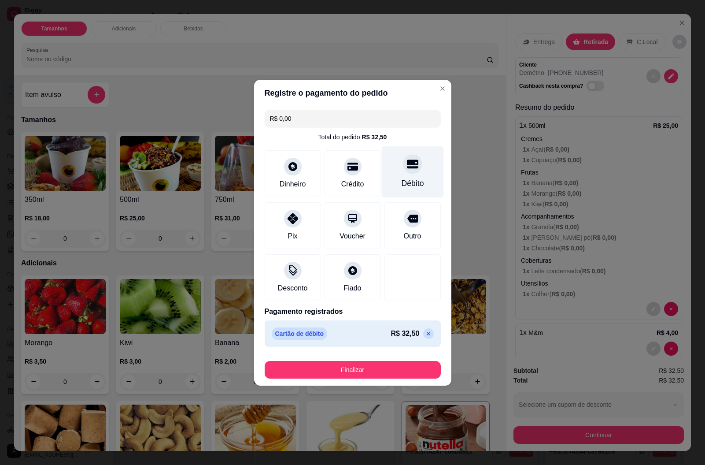
type input "R$ 0,00"
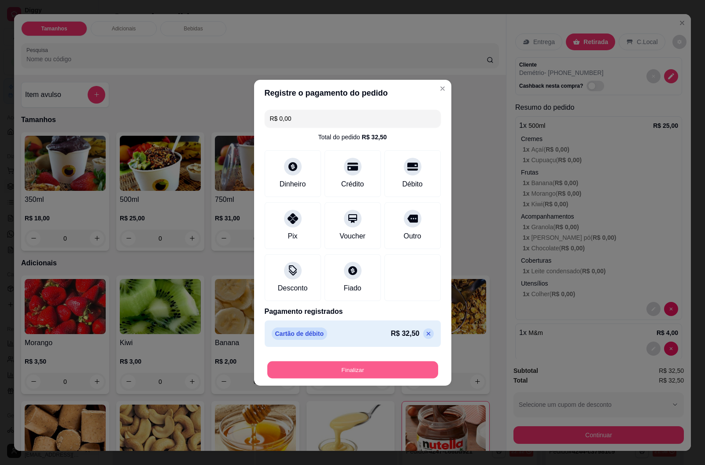
click at [367, 371] on button "Finalizar" at bounding box center [352, 369] width 171 height 17
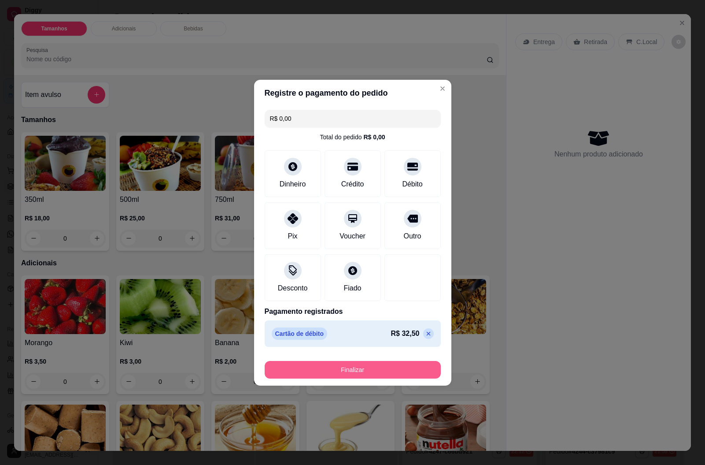
type input "0"
type input "-R$ 32,50"
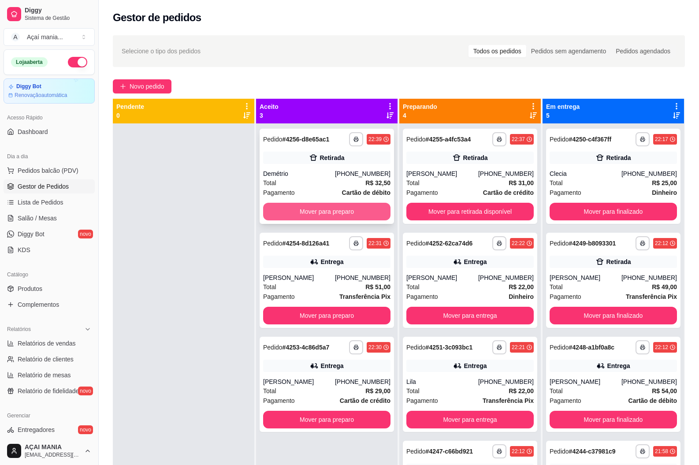
click at [357, 207] on button "Mover para preparo" at bounding box center [326, 212] width 127 height 18
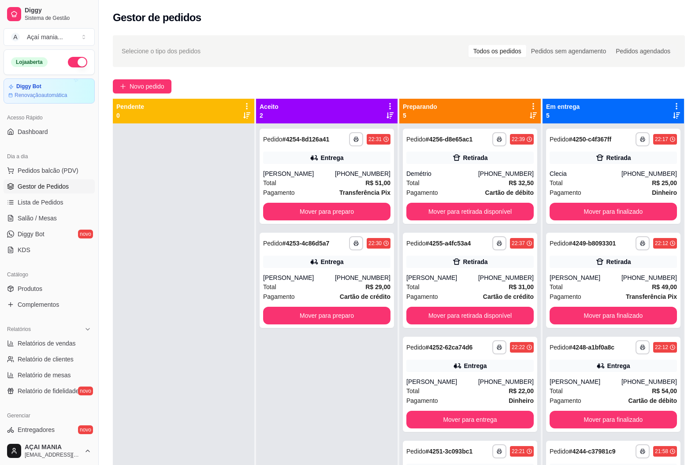
drag, startPoint x: 277, startPoint y: 358, endPoint x: 152, endPoint y: 365, distance: 124.8
click at [276, 359] on div "**********" at bounding box center [326, 355] width 141 height 465
click at [259, 369] on div "**********" at bounding box center [326, 355] width 141 height 465
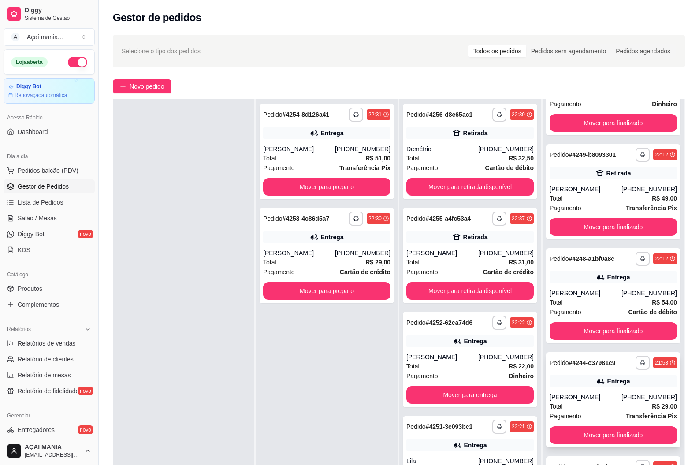
scroll to position [134, 0]
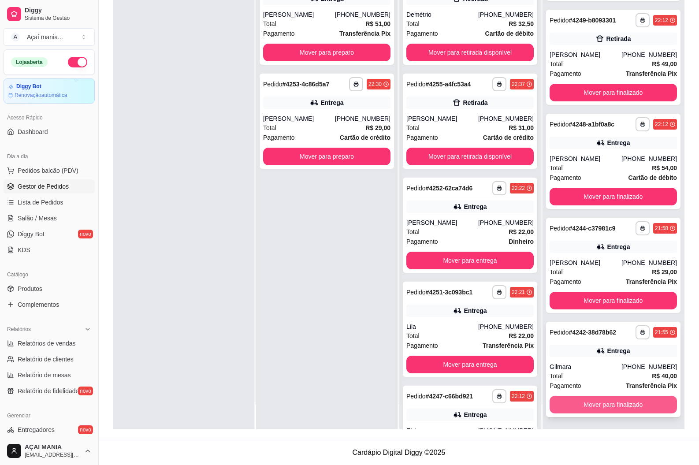
click at [603, 405] on button "Mover para finalizado" at bounding box center [612, 405] width 127 height 18
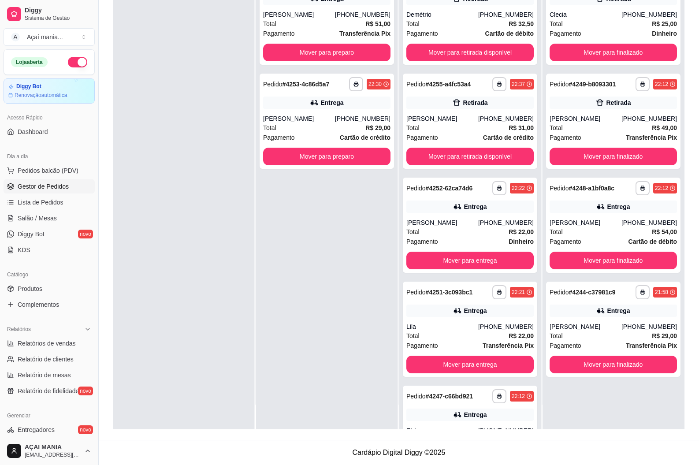
scroll to position [0, 0]
click at [603, 363] on button "Mover para finalizado" at bounding box center [612, 364] width 127 height 18
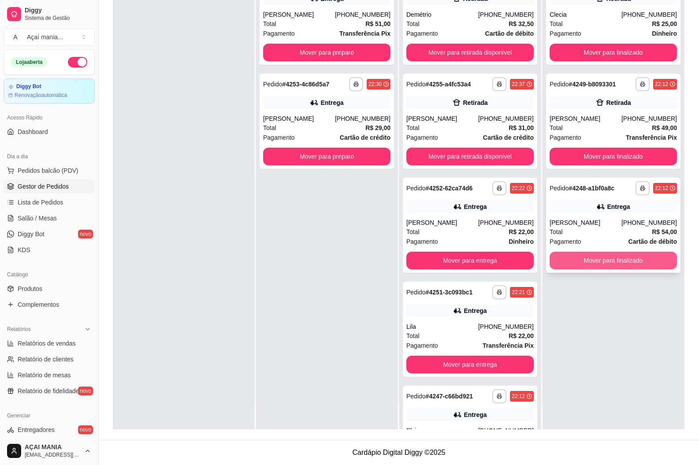
click at [607, 258] on button "Mover para finalizado" at bounding box center [612, 261] width 127 height 18
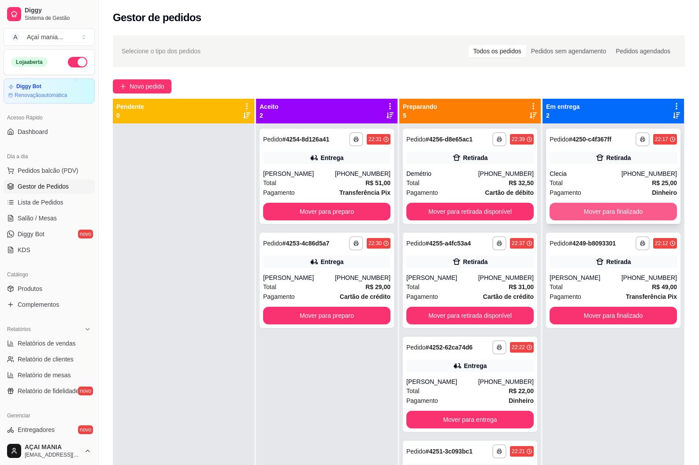
click at [617, 215] on button "Mover para finalizado" at bounding box center [612, 212] width 127 height 18
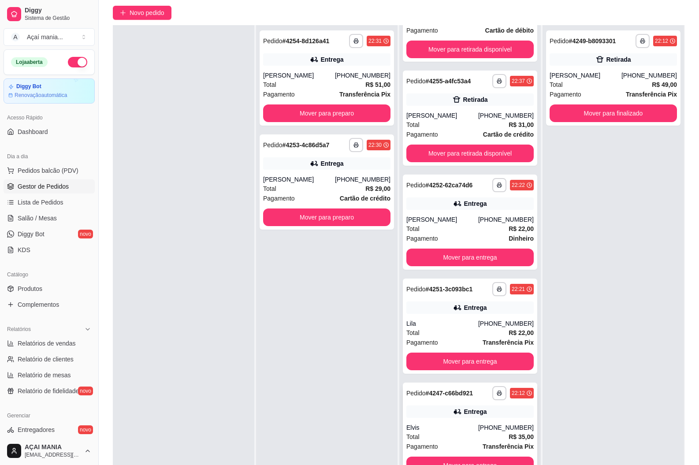
scroll to position [134, 0]
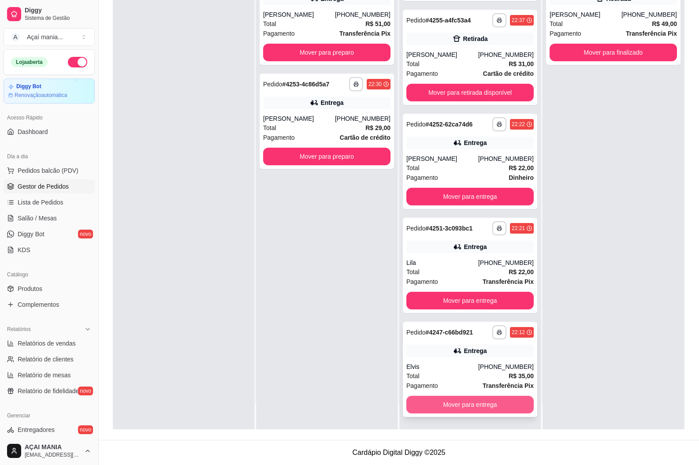
click at [455, 407] on button "Mover para entrega" at bounding box center [469, 405] width 127 height 18
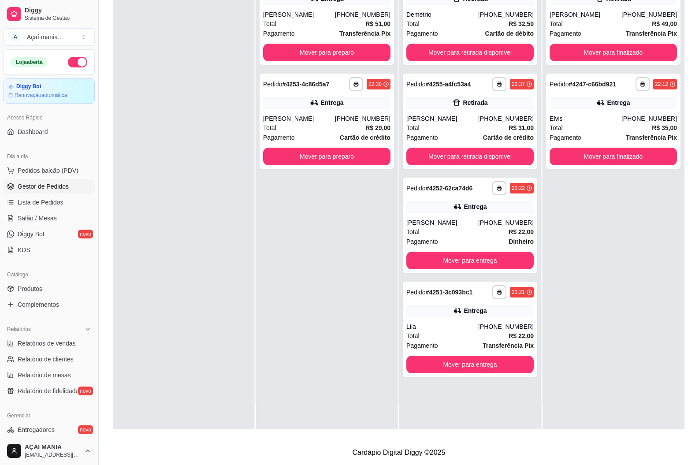
scroll to position [0, 0]
click at [474, 366] on button "Mover para entrega" at bounding box center [469, 364] width 123 height 17
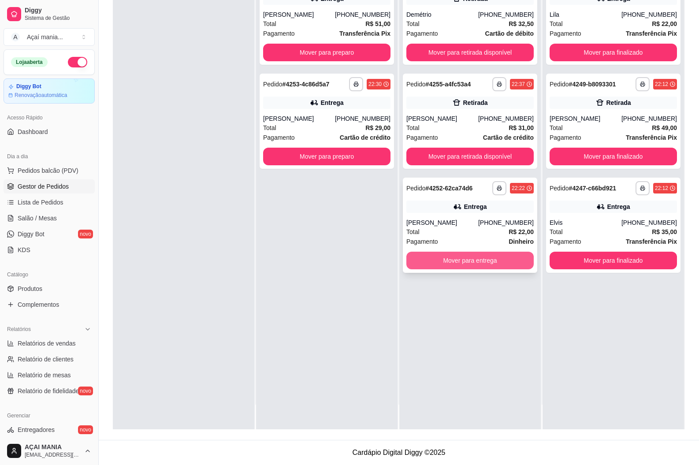
click at [477, 257] on button "Mover para entrega" at bounding box center [469, 261] width 127 height 18
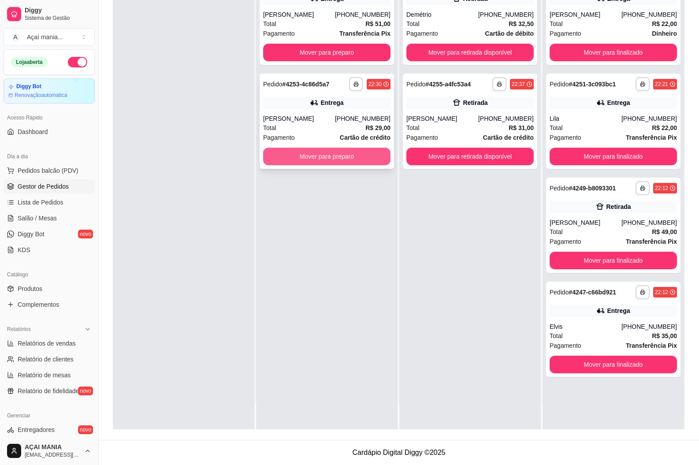
click at [338, 152] on button "Mover para preparo" at bounding box center [326, 157] width 127 height 18
click at [354, 51] on button "Mover para preparo" at bounding box center [326, 53] width 127 height 18
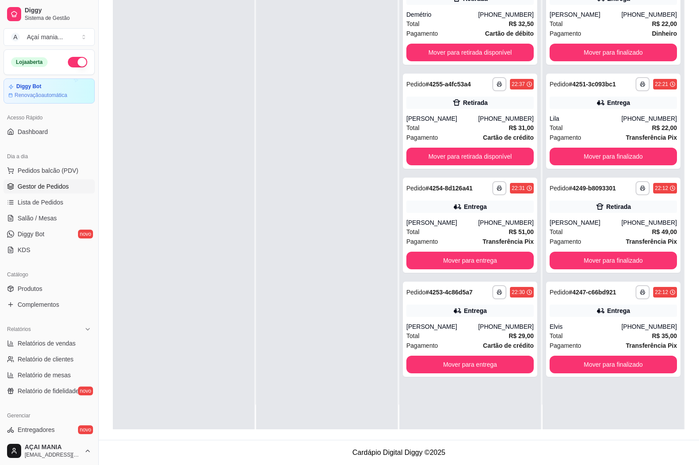
scroll to position [2, 0]
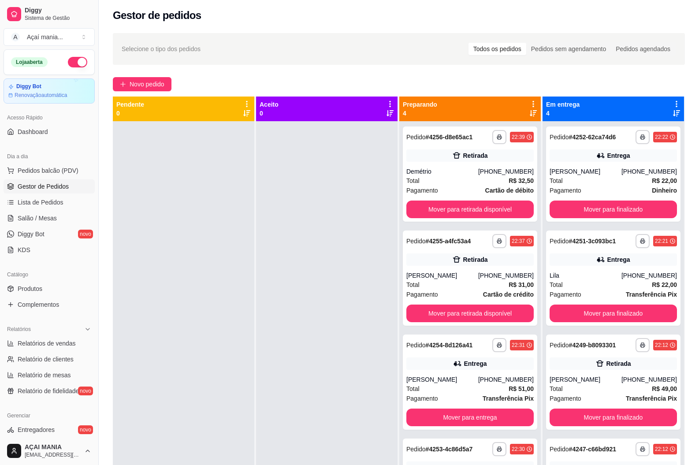
click at [310, 329] on div at bounding box center [326, 353] width 141 height 465
click at [475, 209] on button "Mover para retirada disponível" at bounding box center [469, 209] width 127 height 18
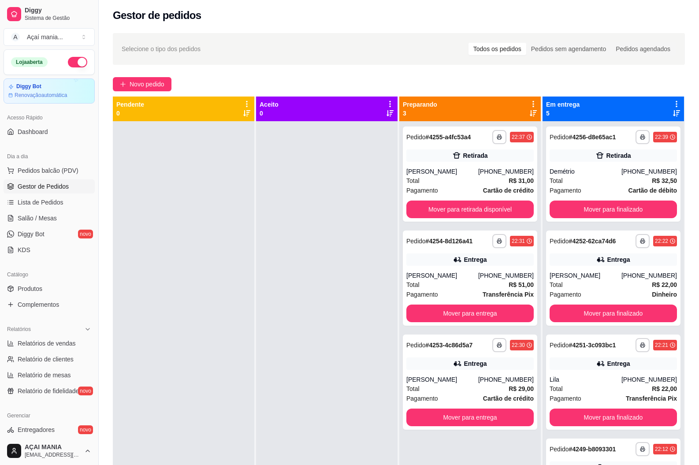
click at [262, 250] on div at bounding box center [326, 353] width 141 height 465
click at [599, 211] on button "Mover para finalizado" at bounding box center [612, 209] width 127 height 18
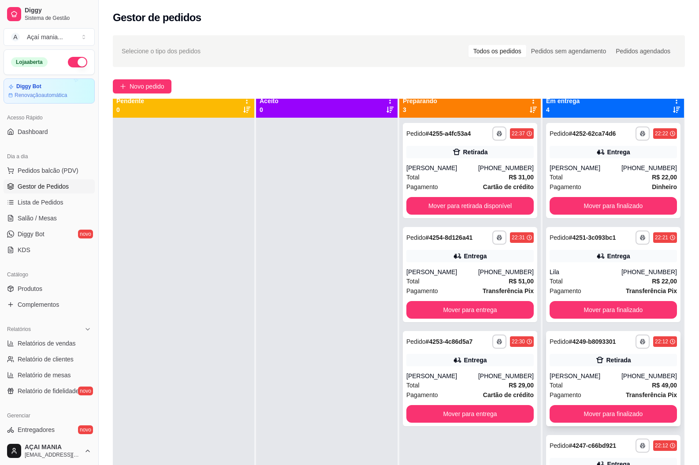
scroll to position [0, 0]
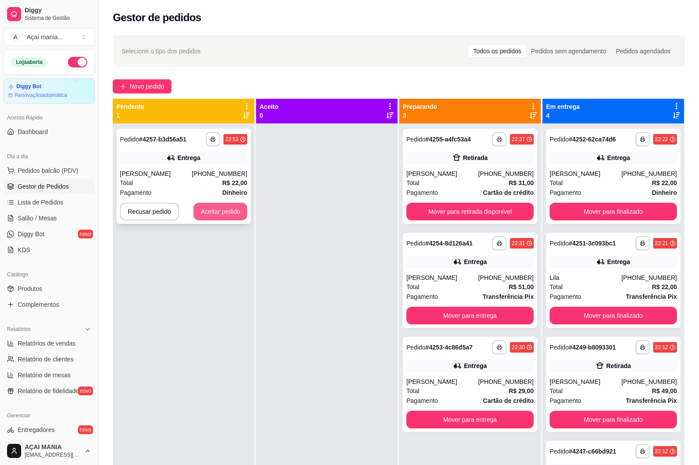
click at [215, 211] on button "Aceitar pedido" at bounding box center [220, 212] width 54 height 18
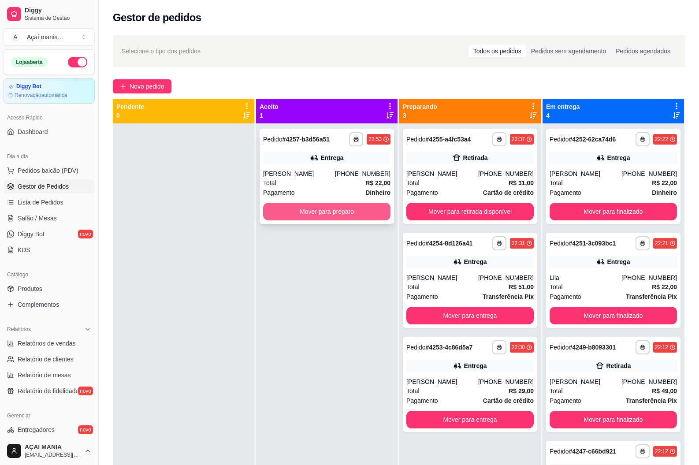
click at [340, 213] on button "Mover para preparo" at bounding box center [326, 212] width 127 height 18
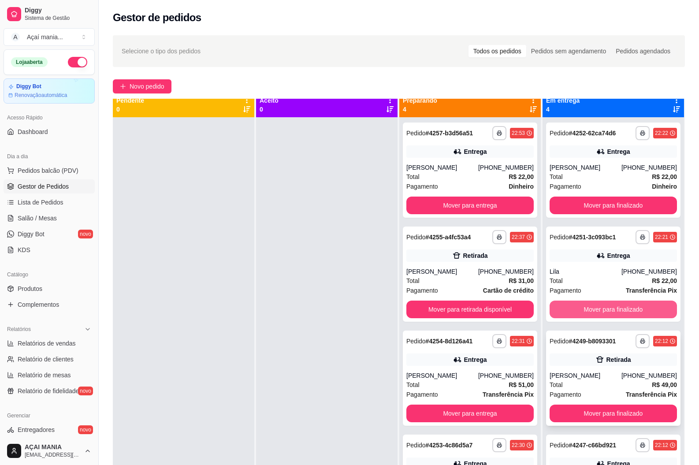
scroll to position [25, 0]
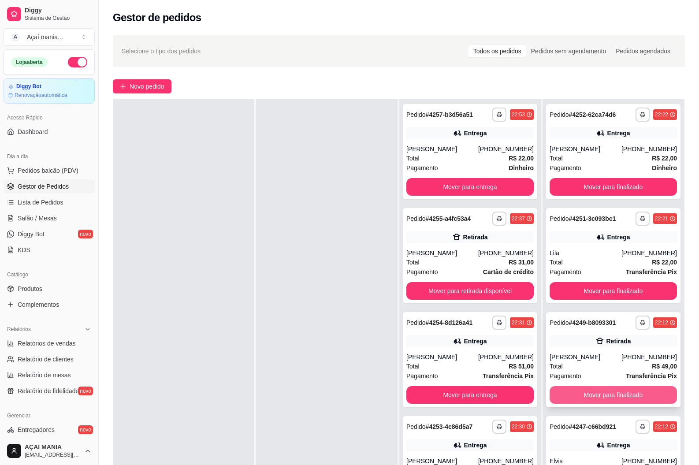
click at [604, 398] on button "Mover para finalizado" at bounding box center [612, 395] width 127 height 18
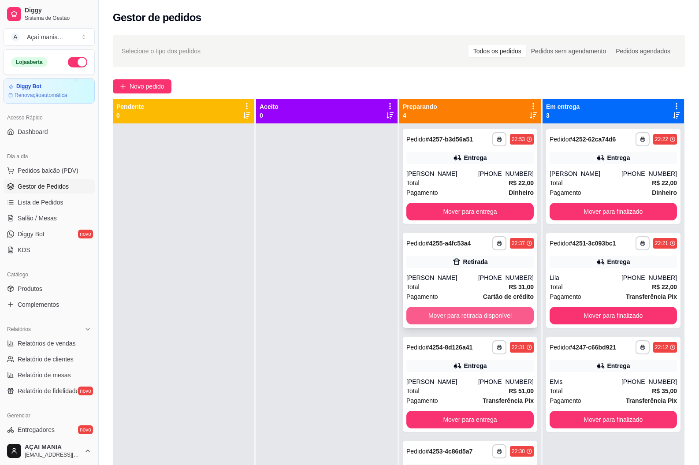
click at [456, 316] on button "Mover para retirada disponível" at bounding box center [469, 316] width 127 height 18
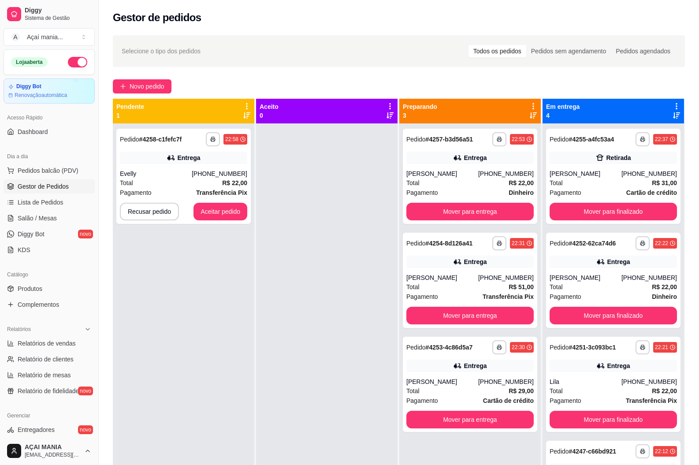
click at [276, 314] on div at bounding box center [326, 355] width 141 height 465
click at [256, 344] on div at bounding box center [326, 355] width 141 height 465
click at [219, 212] on button "Aceitar pedido" at bounding box center [220, 212] width 54 height 18
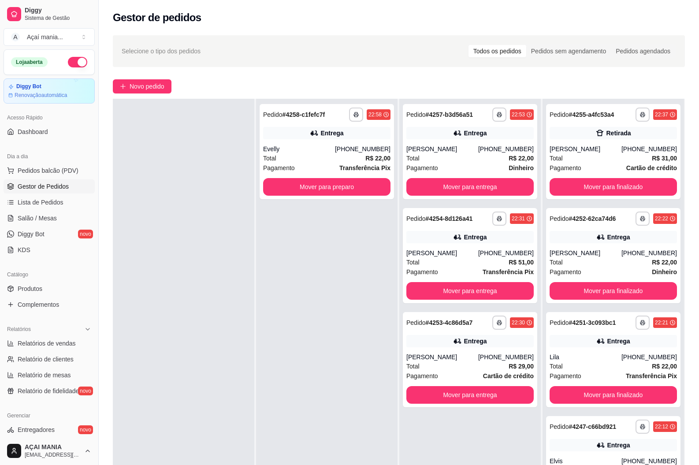
scroll to position [134, 0]
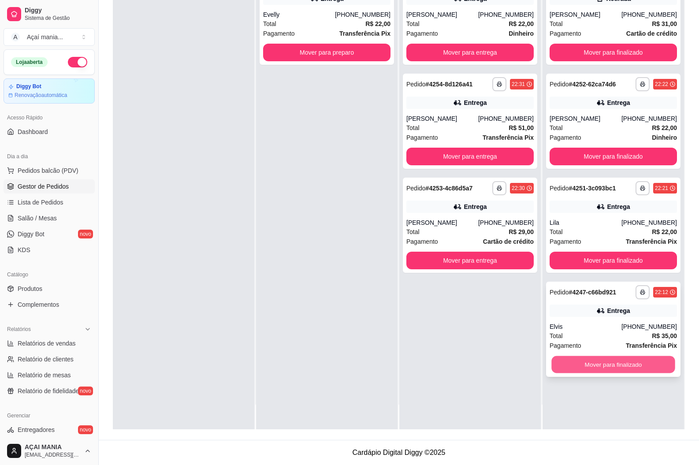
click at [629, 365] on button "Mover para finalizado" at bounding box center [612, 364] width 123 height 17
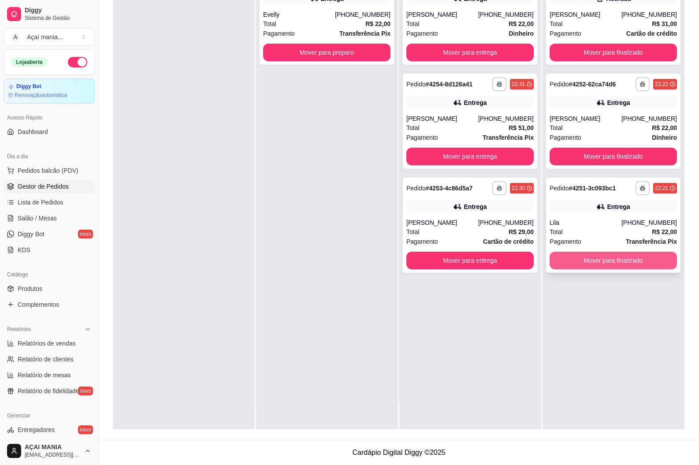
click at [602, 258] on button "Mover para finalizado" at bounding box center [612, 261] width 127 height 18
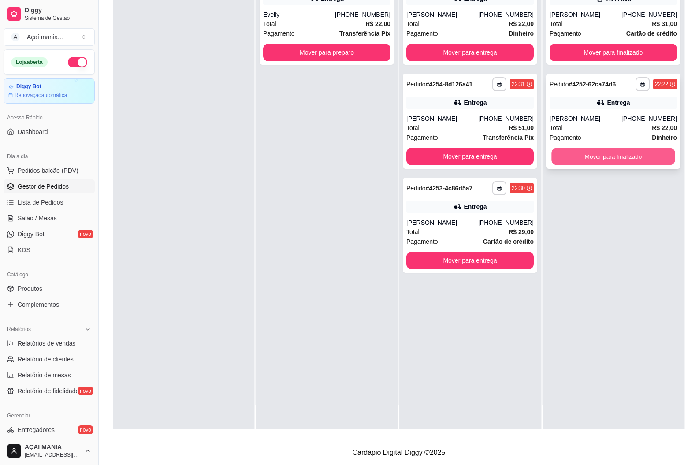
click at [594, 152] on button "Mover para finalizado" at bounding box center [612, 156] width 123 height 17
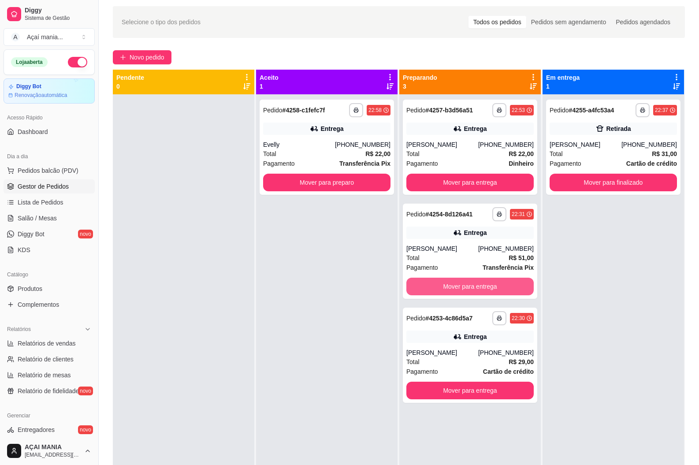
scroll to position [0, 0]
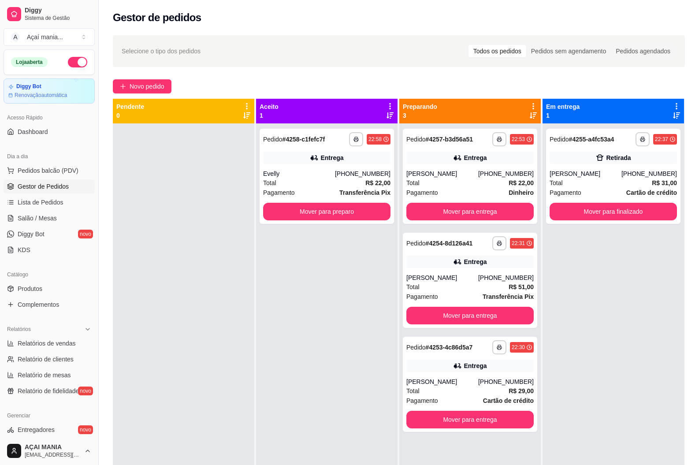
click at [236, 356] on div at bounding box center [183, 355] width 141 height 465
click at [446, 174] on div "[PERSON_NAME]" at bounding box center [442, 173] width 72 height 9
click at [465, 213] on button "Mover para entrega" at bounding box center [469, 212] width 127 height 18
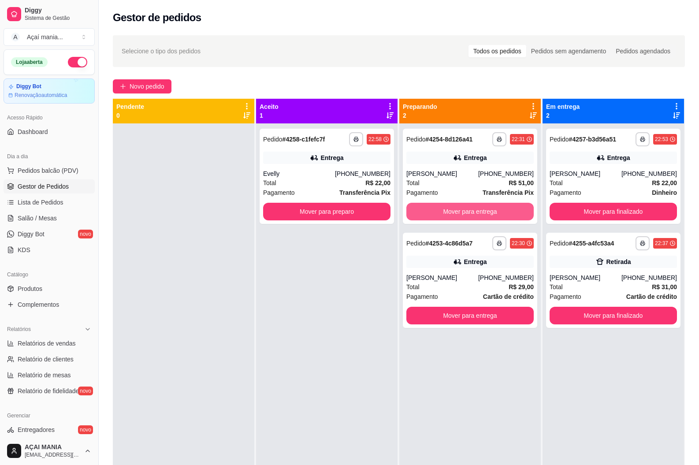
click at [465, 213] on button "Mover para entrega" at bounding box center [469, 212] width 127 height 18
click at [465, 307] on button "Mover para entrega" at bounding box center [469, 316] width 127 height 18
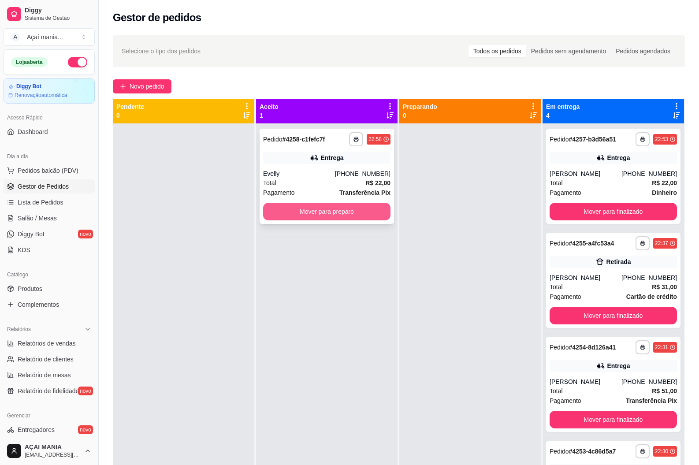
click at [349, 210] on button "Mover para preparo" at bounding box center [326, 212] width 127 height 18
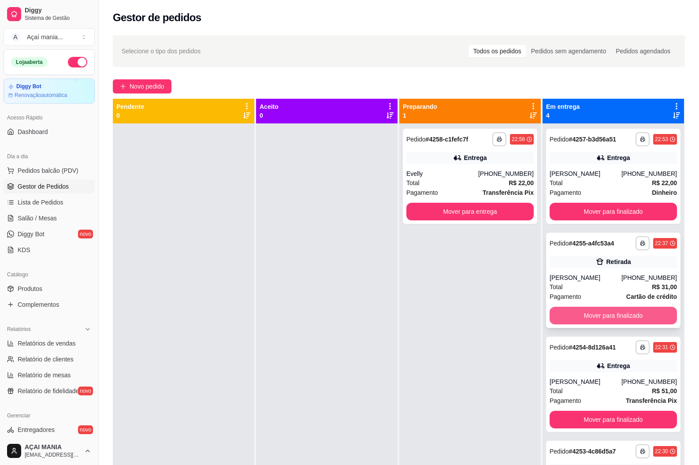
click at [662, 312] on button "Mover para finalizado" at bounding box center [612, 316] width 127 height 18
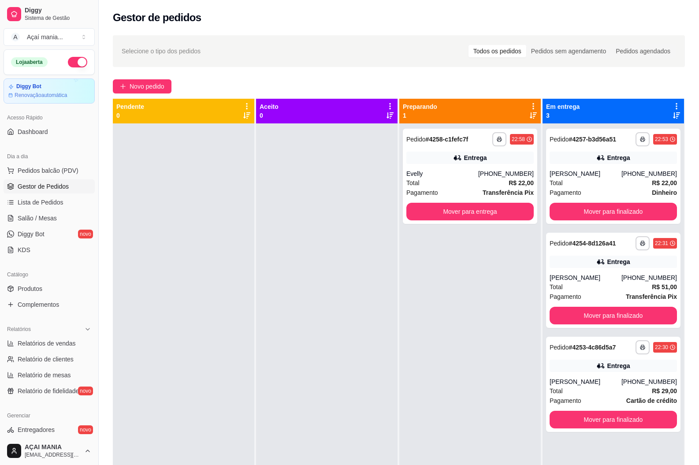
click at [381, 371] on div at bounding box center [326, 355] width 141 height 465
click at [208, 301] on div at bounding box center [183, 355] width 141 height 465
click at [56, 235] on link "Diggy Bot novo" at bounding box center [49, 234] width 91 height 14
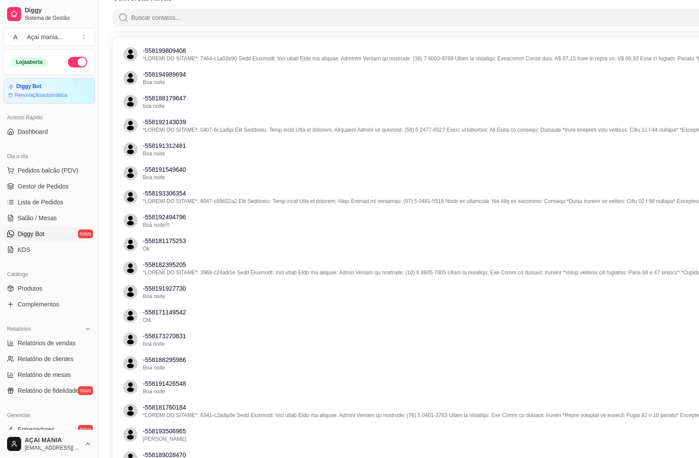
scroll to position [100, 0]
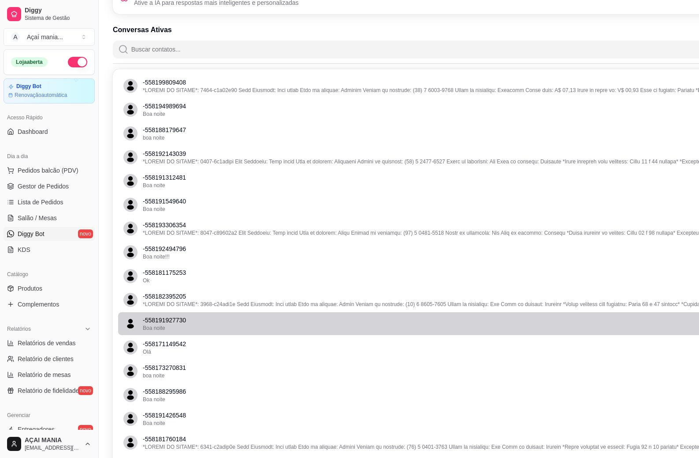
click at [176, 326] on div "Boa noite" at bounding box center [449, 328] width 612 height 7
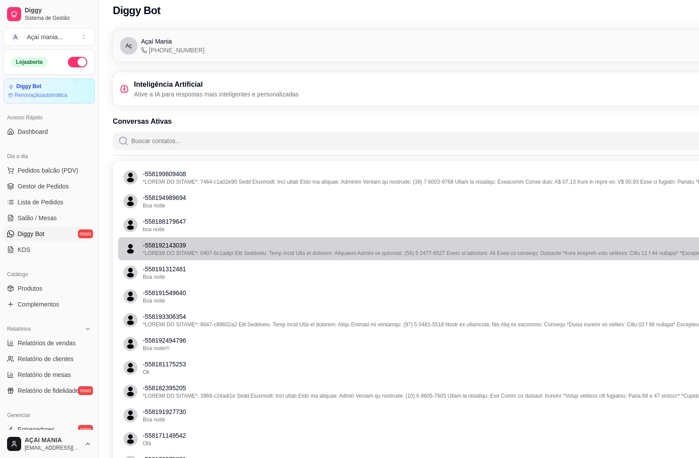
scroll to position [0, 0]
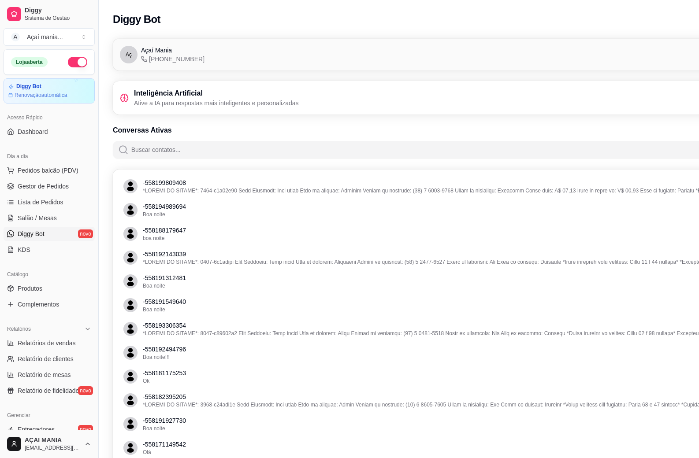
click at [188, 105] on p "Ative a IA para respostas mais inteligentes e personalizadas" at bounding box center [216, 103] width 165 height 9
click at [270, 59] on div "Aç Açaí Mania [PHONE_NUMBER] Conectado" at bounding box center [448, 55] width 656 height 18
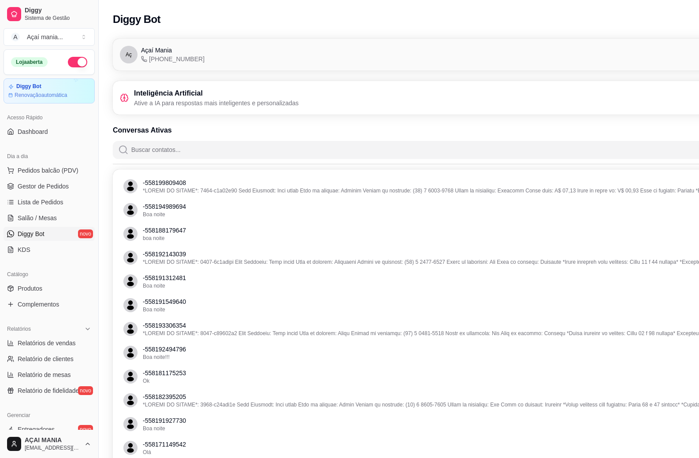
click at [126, 56] on span "Aç" at bounding box center [129, 54] width 6 height 7
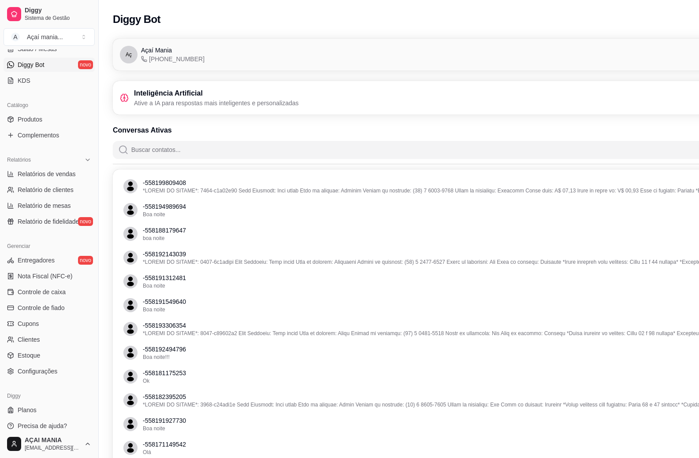
scroll to position [233, 0]
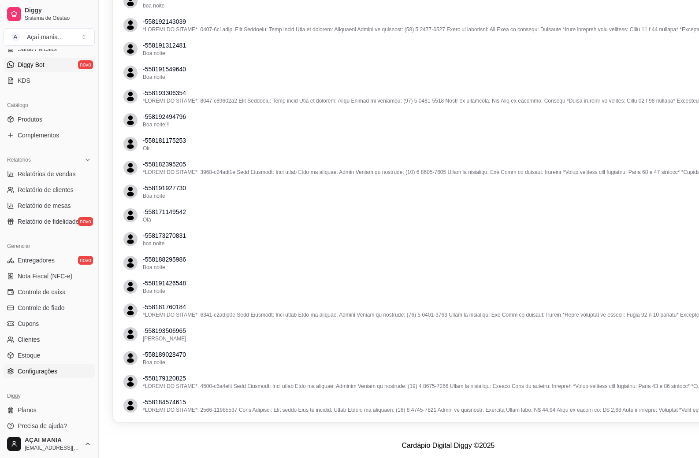
click at [43, 368] on span "Configurações" at bounding box center [38, 371] width 40 height 9
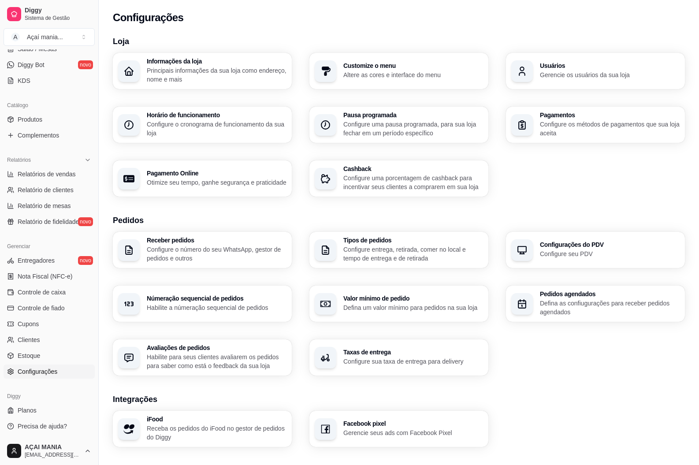
click at [637, 377] on div "Loja Informações da loja Principais informações da sua loja como endereço, nome…" at bounding box center [399, 308] width 572 height 546
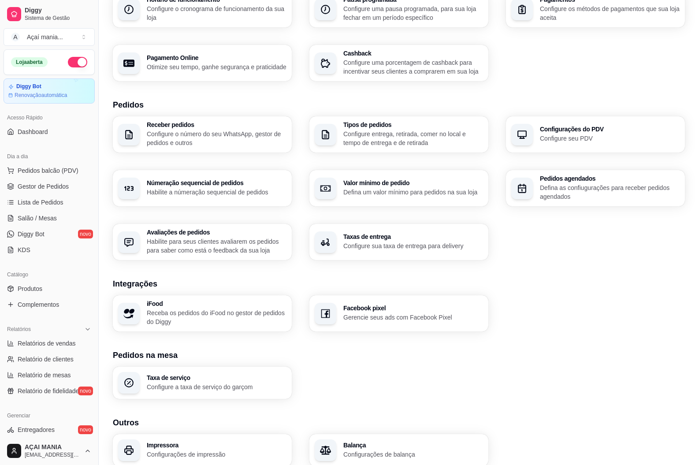
scroll to position [64, 0]
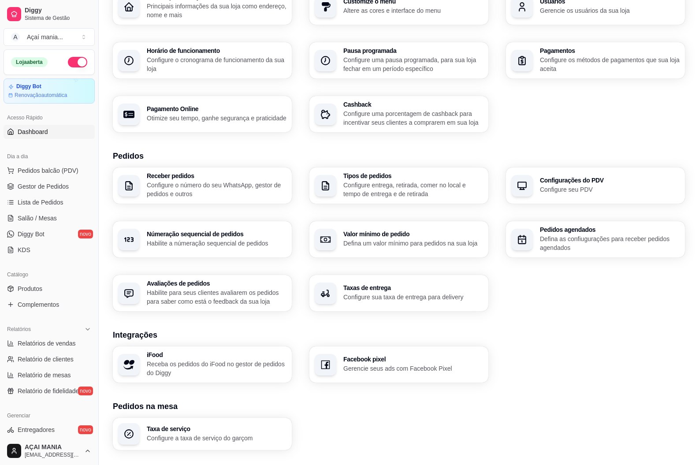
click at [53, 132] on link "Dashboard" at bounding box center [49, 132] width 91 height 14
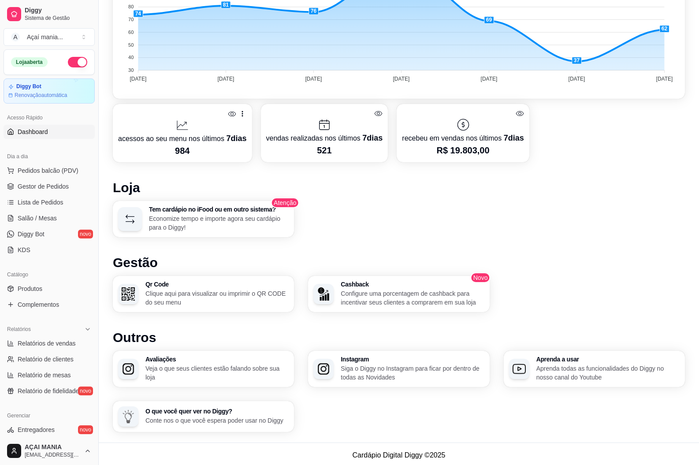
scroll to position [314, 0]
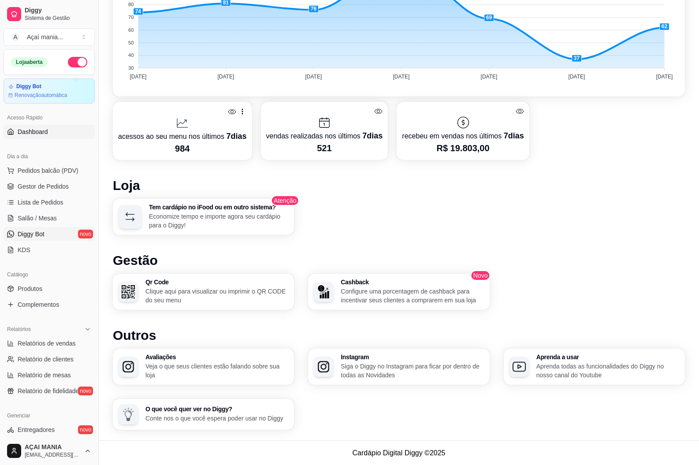
click at [38, 232] on span "Diggy Bot" at bounding box center [31, 233] width 27 height 9
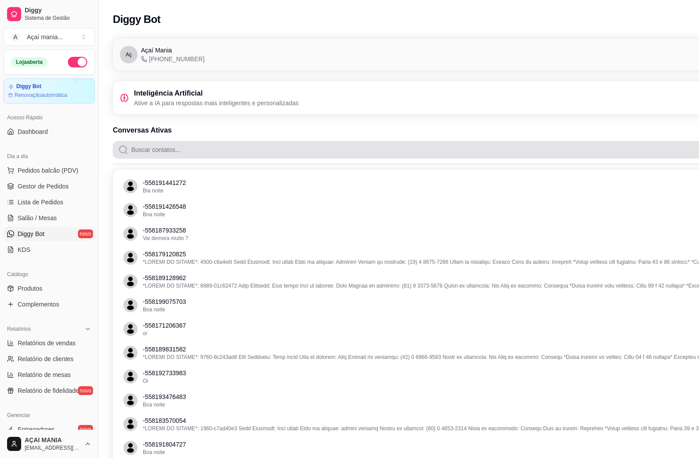
click at [162, 153] on input "Buscar contatos..." at bounding box center [453, 150] width 649 height 18
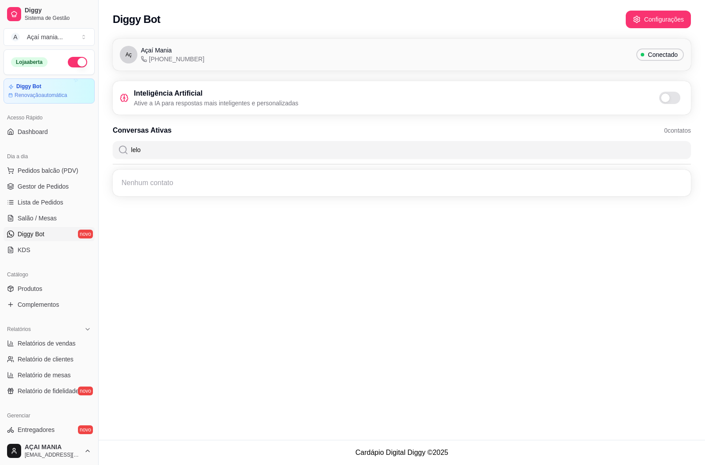
type input "lelo"
click at [658, 23] on button "Configurações" at bounding box center [658, 19] width 63 height 17
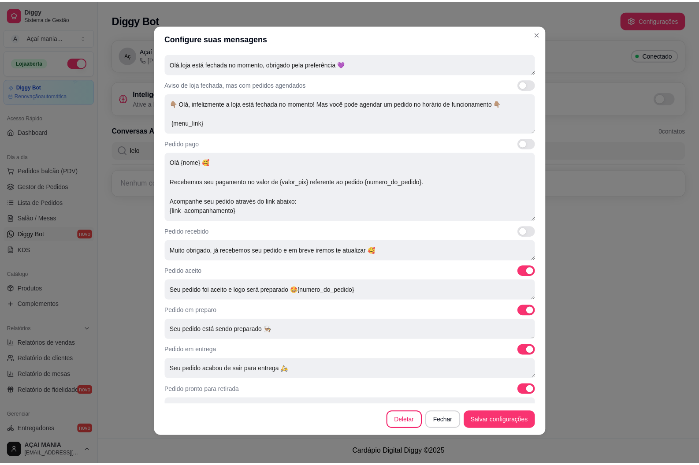
scroll to position [127, 0]
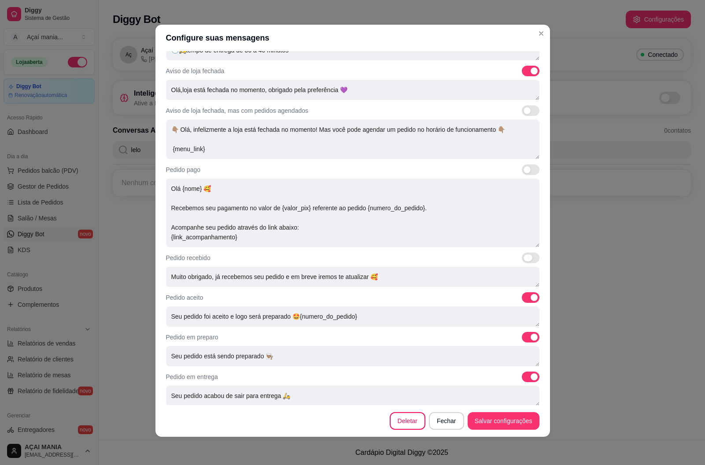
click at [522, 262] on span at bounding box center [531, 257] width 18 height 11
click at [522, 262] on input "checkbox" at bounding box center [525, 262] width 6 height 6
checkbox input "true"
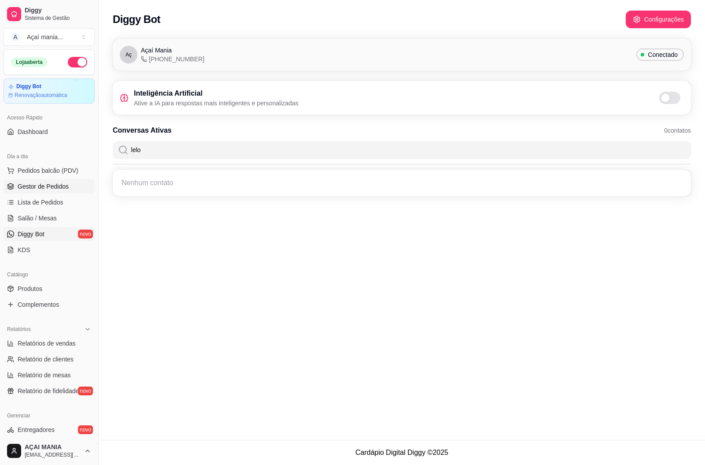
click at [51, 189] on span "Gestor de Pedidos" at bounding box center [43, 186] width 51 height 9
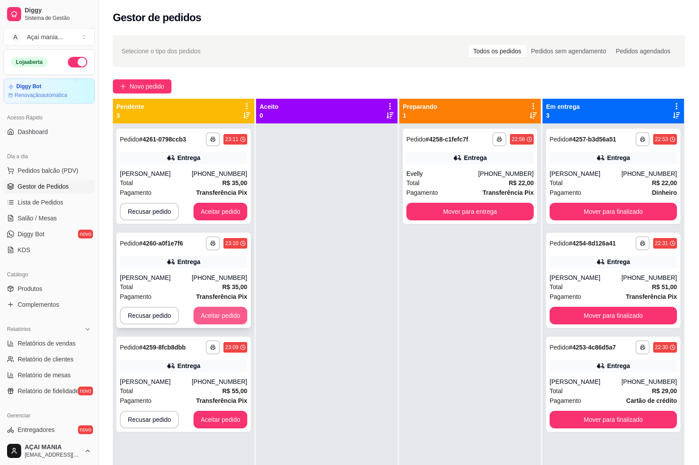
click at [218, 313] on button "Aceitar pedido" at bounding box center [220, 316] width 54 height 18
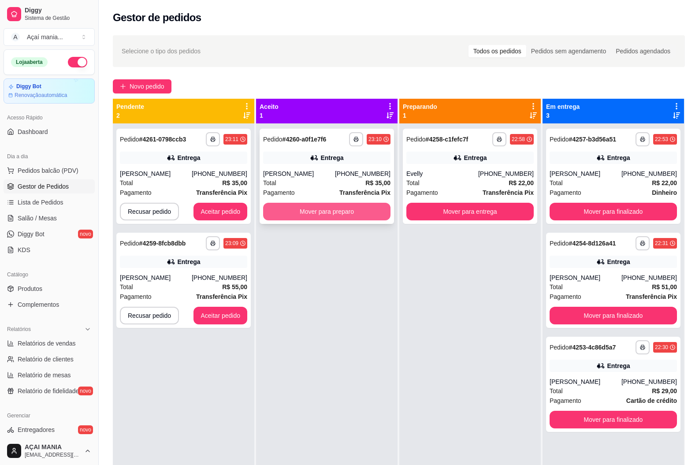
click at [333, 206] on button "Mover para preparo" at bounding box center [326, 212] width 127 height 18
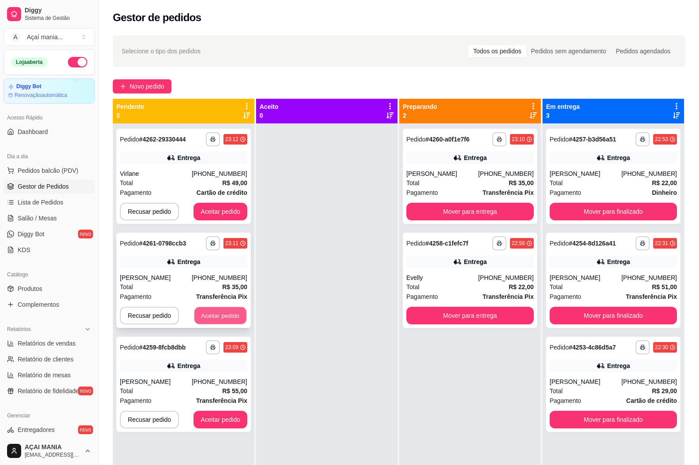
click at [234, 313] on button "Aceitar pedido" at bounding box center [220, 315] width 52 height 17
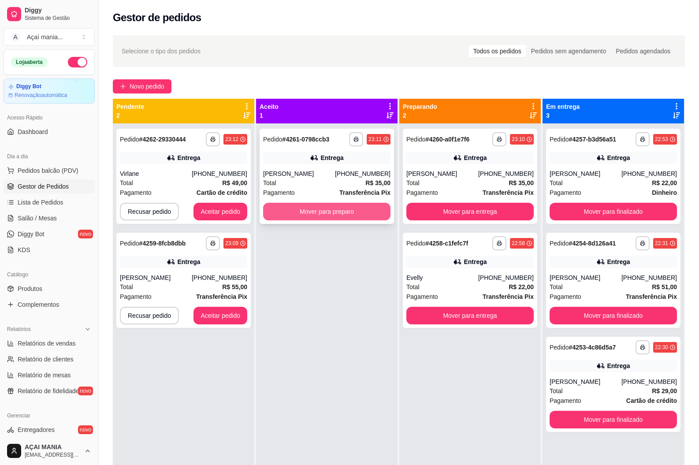
click at [364, 213] on button "Mover para preparo" at bounding box center [326, 212] width 127 height 18
click at [317, 210] on button "Mover para preparo" at bounding box center [326, 212] width 127 height 18
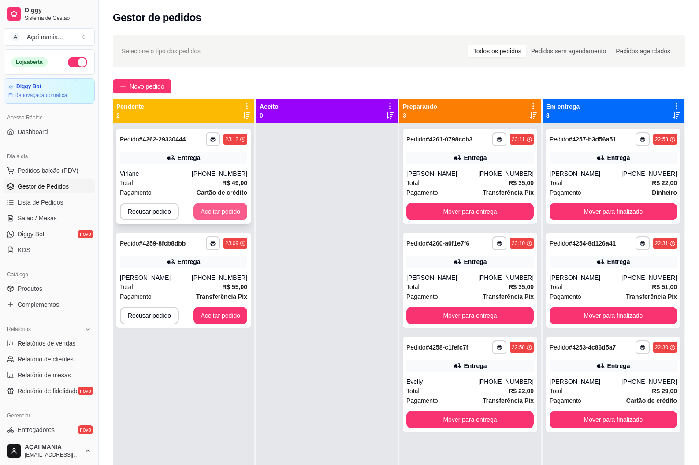
click at [234, 212] on button "Aceitar pedido" at bounding box center [220, 212] width 54 height 18
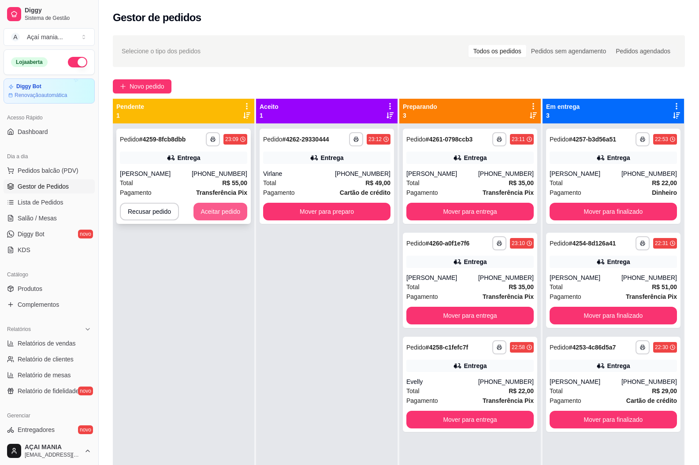
click at [232, 205] on button "Aceitar pedido" at bounding box center [220, 212] width 54 height 18
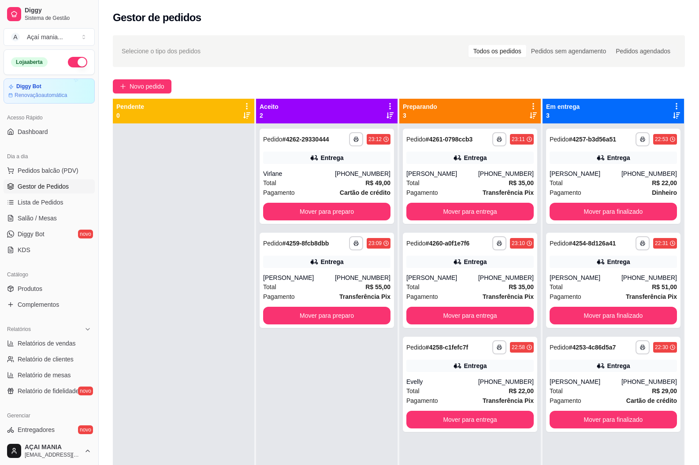
click at [193, 312] on div at bounding box center [183, 355] width 141 height 465
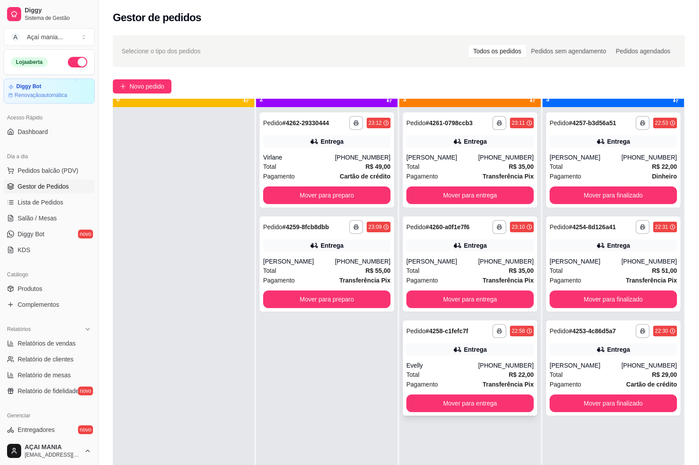
scroll to position [25, 0]
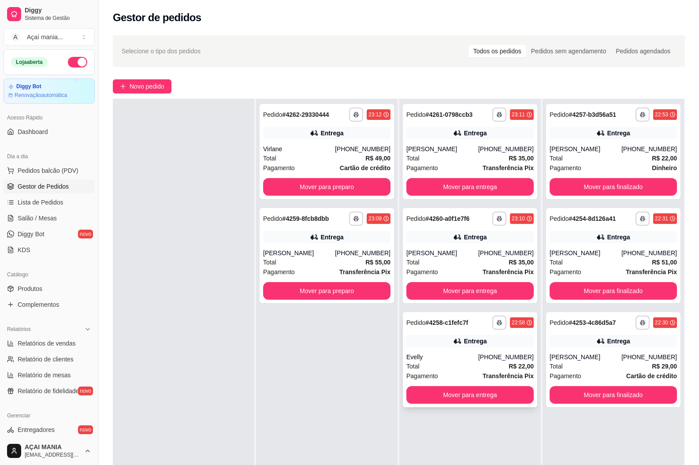
click at [460, 365] on div "Total R$ 22,00" at bounding box center [469, 366] width 127 height 10
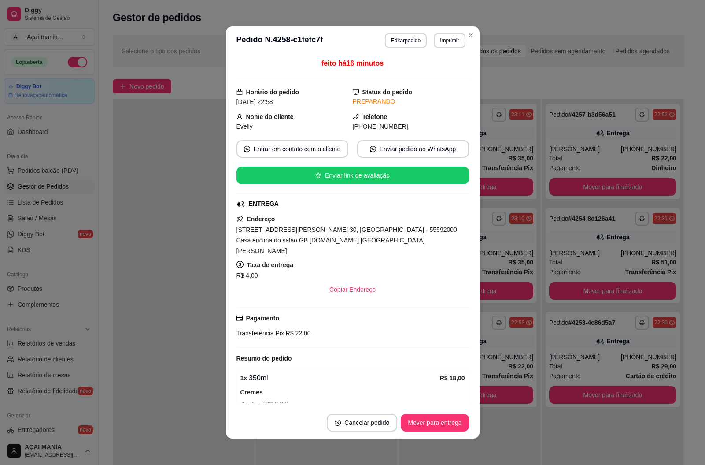
drag, startPoint x: 231, startPoint y: 230, endPoint x: 421, endPoint y: 249, distance: 191.2
click at [421, 245] on div "feito há 16 minutos Horário do pedido [DATE] 22:58 Status do pedido PREPARANDO …" at bounding box center [353, 231] width 254 height 352
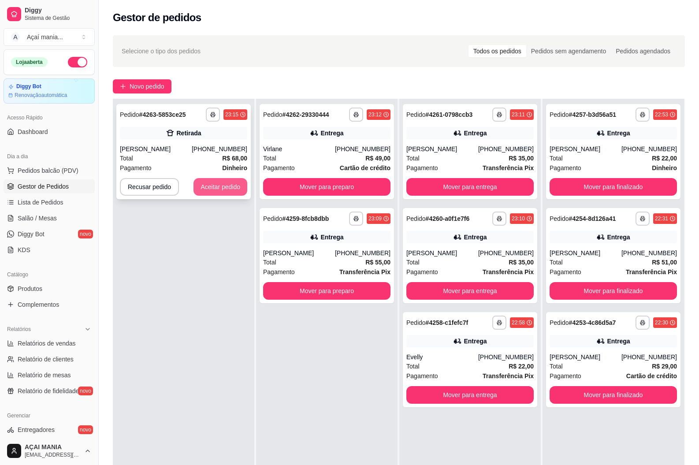
click at [218, 187] on button "Aceitar pedido" at bounding box center [220, 187] width 54 height 18
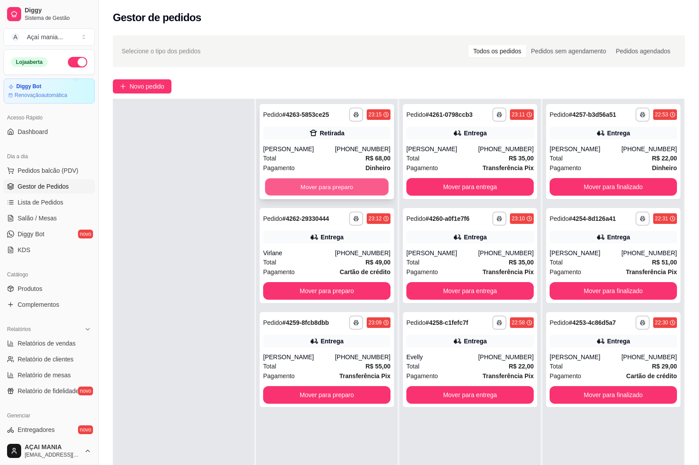
click at [316, 186] on button "Mover para preparo" at bounding box center [326, 186] width 123 height 17
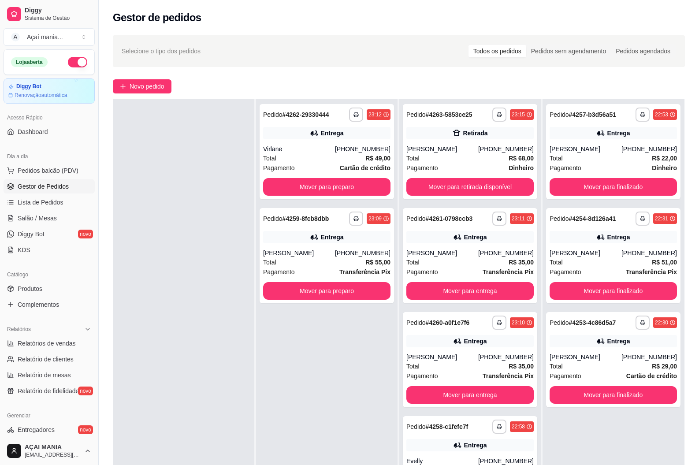
click at [155, 220] on div at bounding box center [183, 331] width 141 height 465
drag, startPoint x: 284, startPoint y: 370, endPoint x: 266, endPoint y: 360, distance: 20.9
click at [285, 368] on div "**********" at bounding box center [326, 331] width 141 height 465
click at [186, 236] on div at bounding box center [183, 331] width 141 height 465
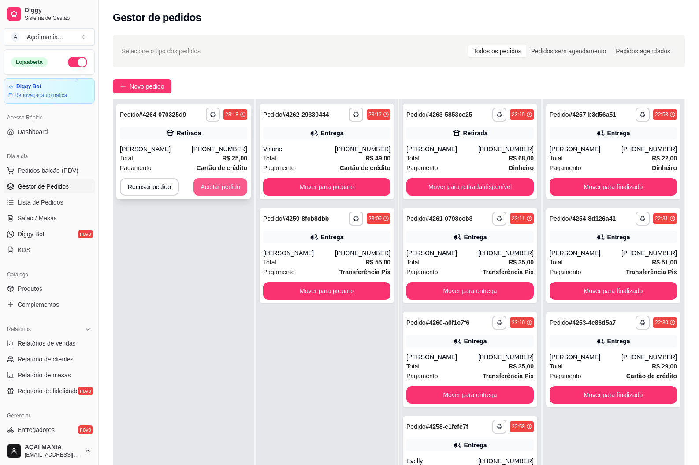
click at [225, 187] on button "Aceitar pedido" at bounding box center [220, 187] width 54 height 18
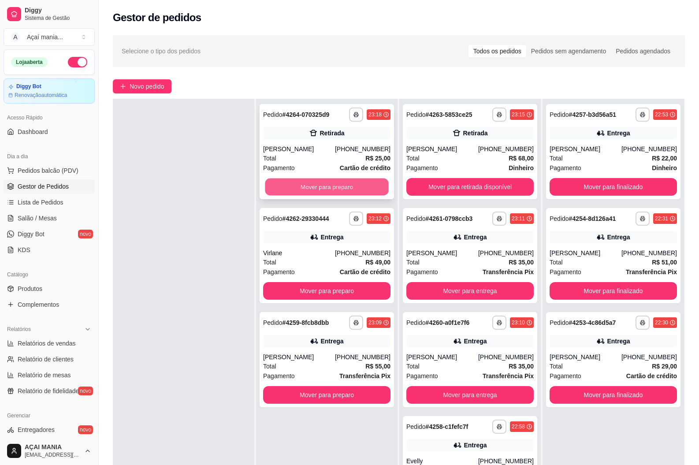
click at [324, 191] on button "Mover para preparo" at bounding box center [326, 186] width 123 height 17
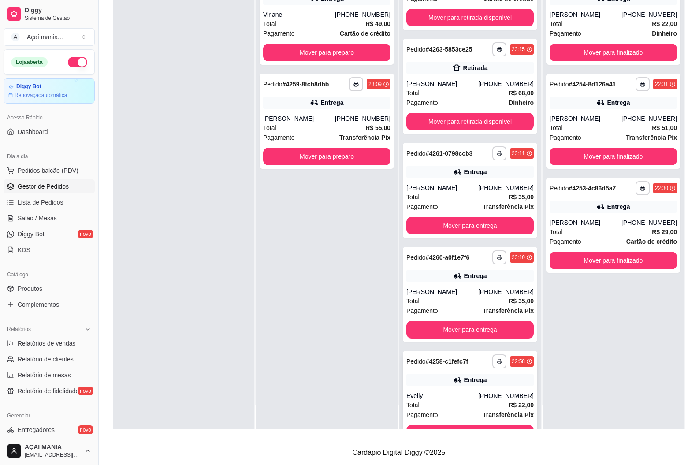
scroll to position [64, 0]
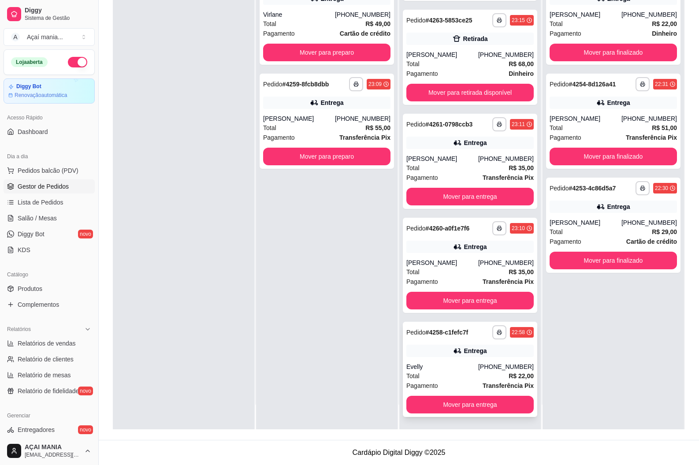
click at [439, 358] on div "**********" at bounding box center [470, 369] width 134 height 95
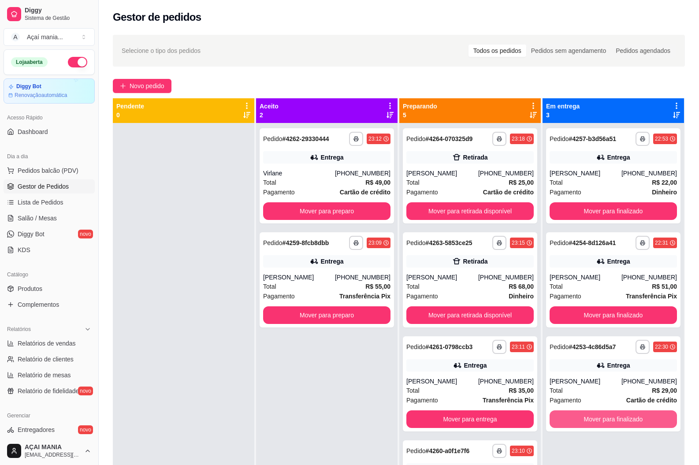
scroll to position [0, 0]
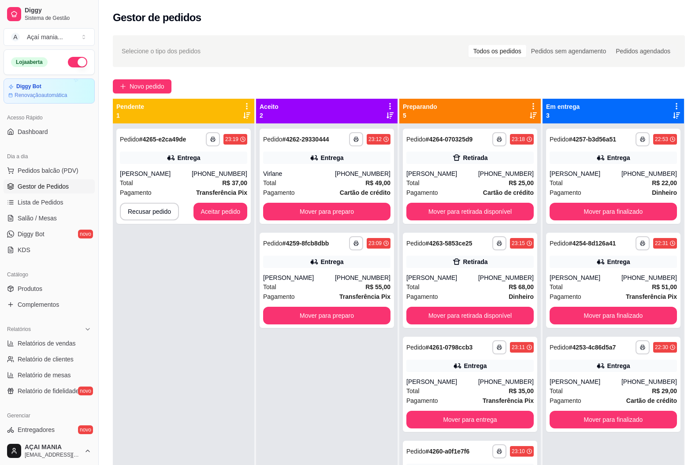
click at [253, 332] on div "**********" at bounding box center [184, 343] width 142 height 489
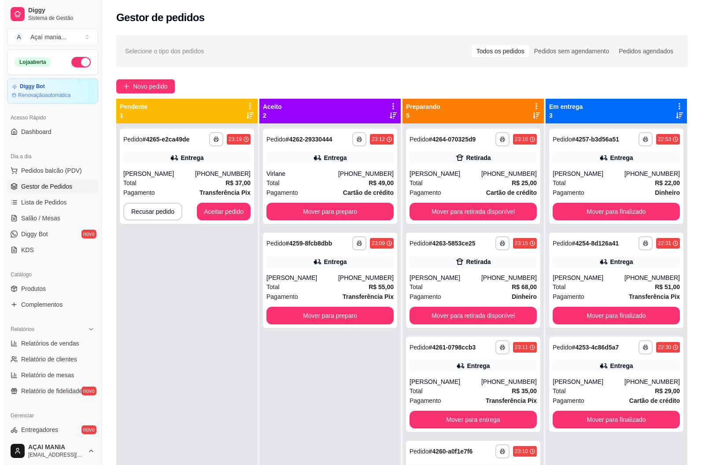
scroll to position [25, 0]
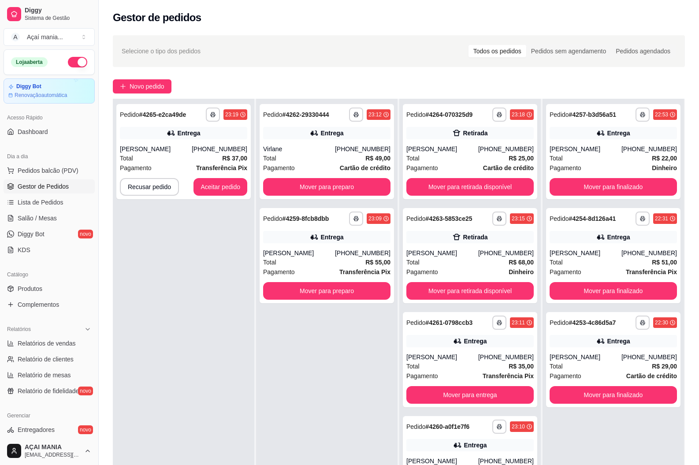
click at [277, 382] on div "**********" at bounding box center [326, 331] width 141 height 465
click at [174, 162] on div "Total R$ 37,00" at bounding box center [183, 158] width 127 height 10
click at [49, 239] on link "Diggy Bot novo" at bounding box center [49, 234] width 91 height 14
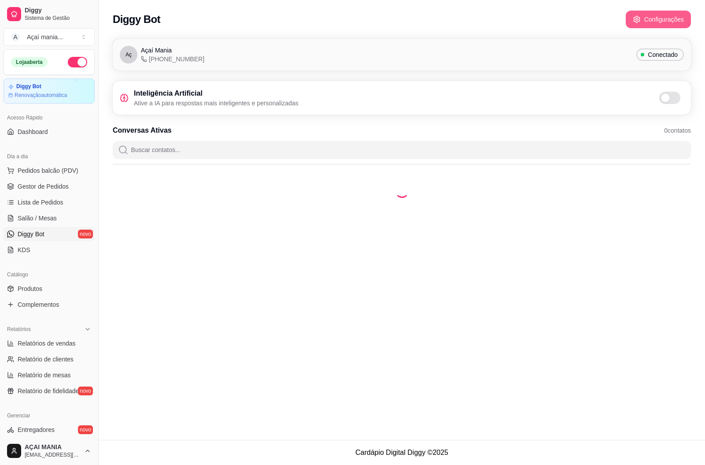
click at [672, 22] on button "Configurações" at bounding box center [658, 20] width 65 height 18
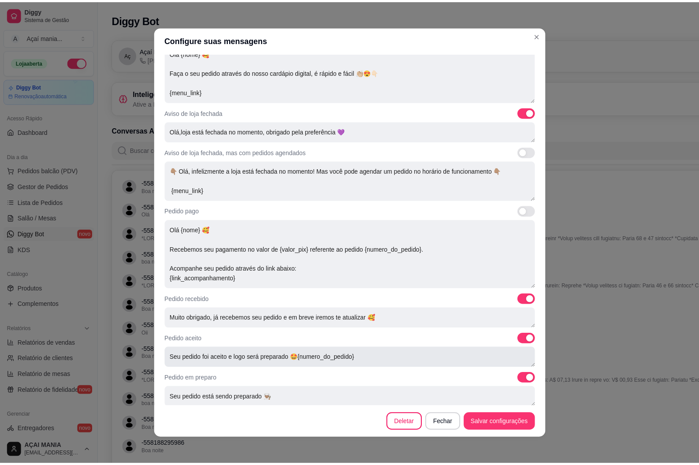
scroll to position [88, 0]
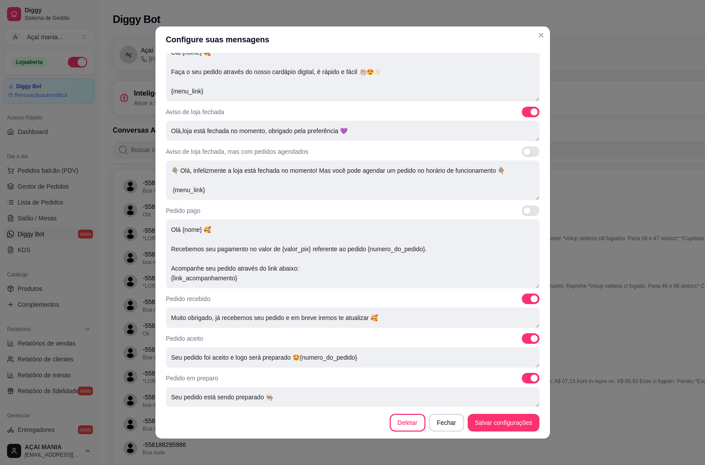
click at [531, 299] on span at bounding box center [534, 298] width 7 height 7
click at [525, 300] on input "checkbox" at bounding box center [525, 303] width 6 height 6
checkbox input "false"
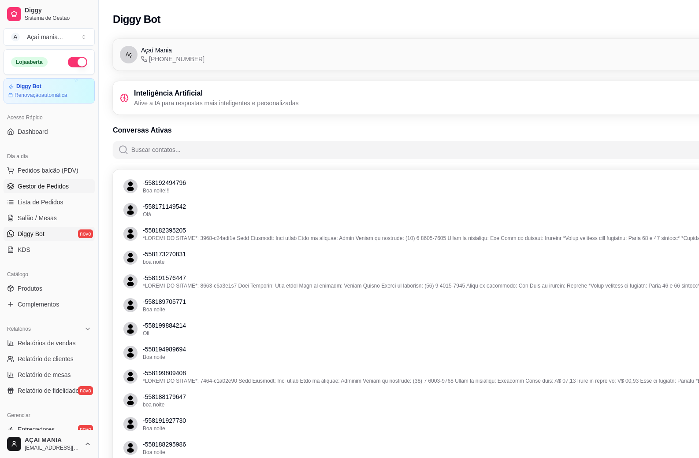
click at [37, 187] on span "Gestor de Pedidos" at bounding box center [43, 186] width 51 height 9
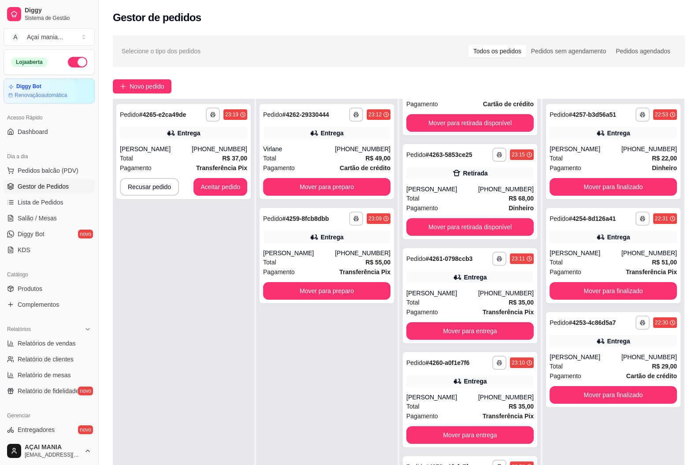
scroll to position [134, 0]
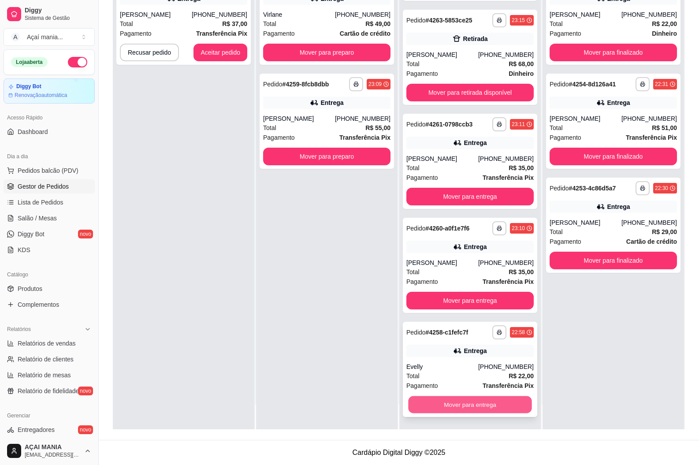
click at [458, 402] on button "Mover para entrega" at bounding box center [469, 404] width 123 height 17
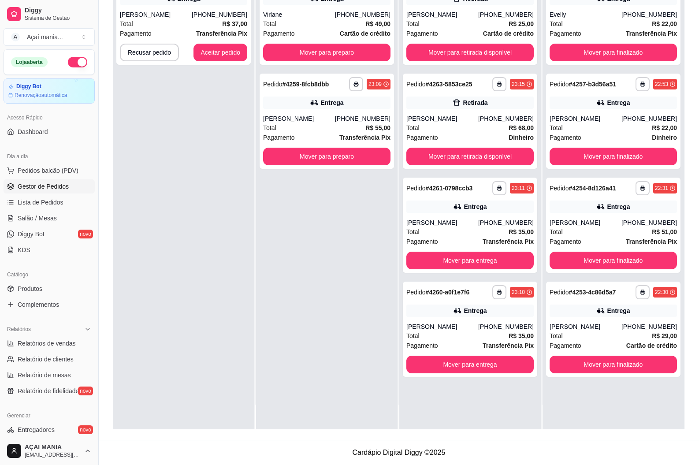
scroll to position [0, 0]
click at [444, 366] on button "Mover para entrega" at bounding box center [469, 364] width 123 height 17
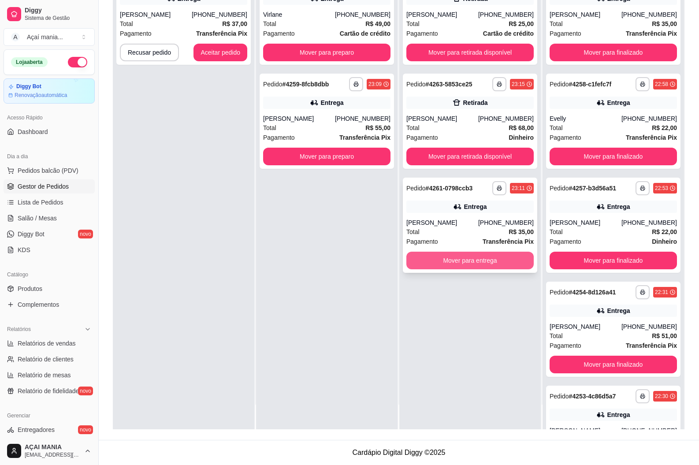
click at [428, 263] on button "Mover para entrega" at bounding box center [469, 261] width 127 height 18
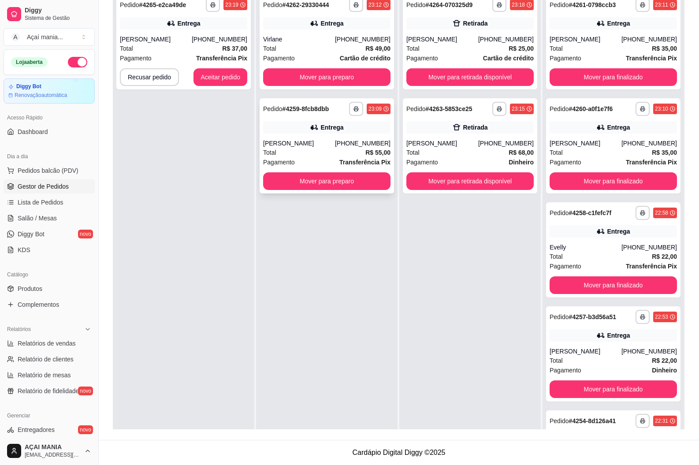
scroll to position [2, 0]
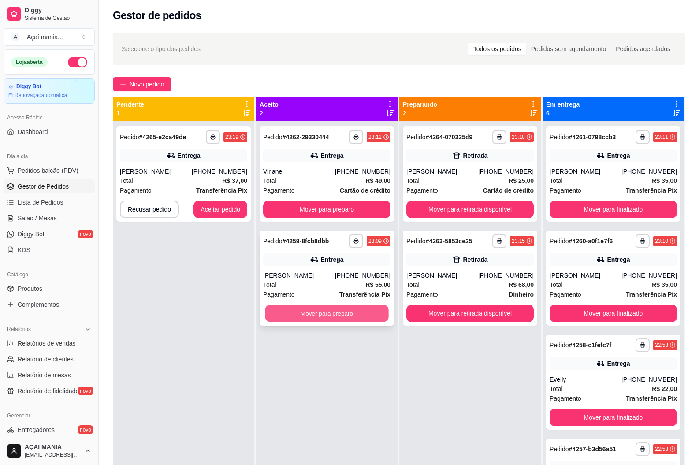
click at [334, 317] on button "Mover para preparo" at bounding box center [326, 313] width 123 height 17
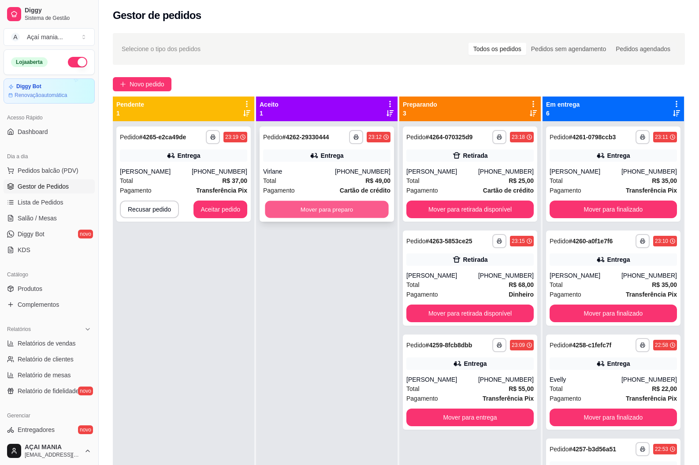
click at [332, 210] on button "Mover para preparo" at bounding box center [326, 209] width 123 height 17
click at [226, 351] on div "**********" at bounding box center [183, 353] width 141 height 465
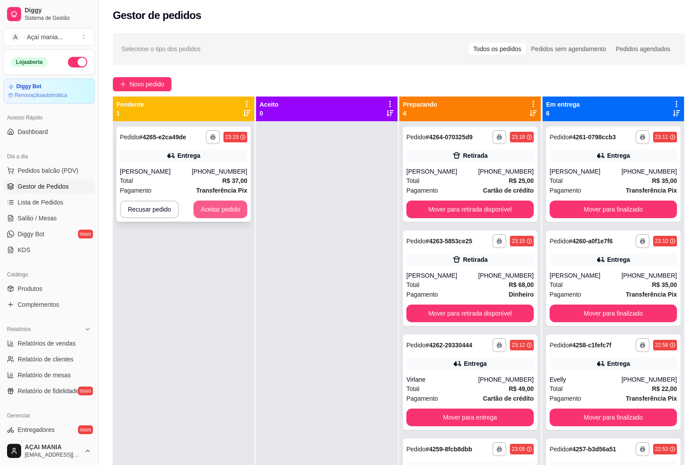
click at [229, 207] on button "Aceitar pedido" at bounding box center [220, 209] width 54 height 18
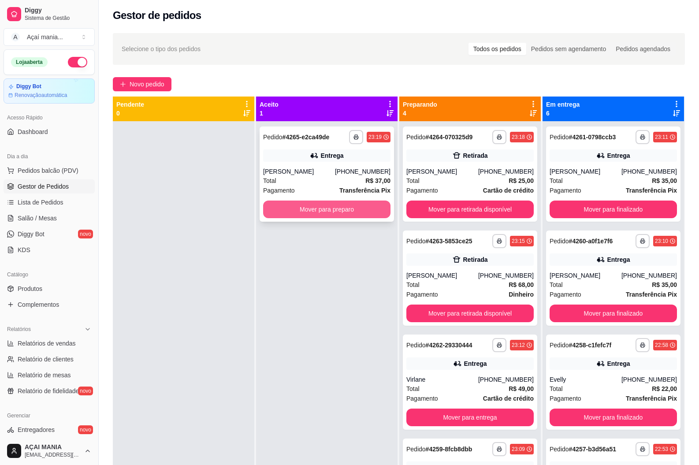
click at [343, 207] on button "Mover para preparo" at bounding box center [326, 209] width 127 height 18
click at [341, 207] on button "Mover para preparo" at bounding box center [326, 209] width 127 height 18
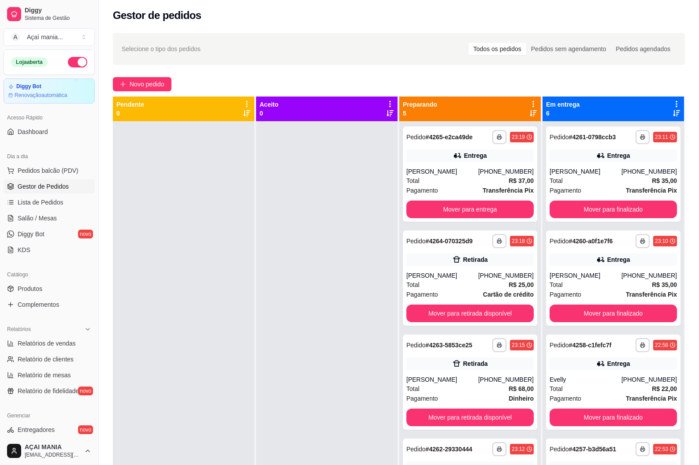
click at [317, 381] on div at bounding box center [326, 353] width 141 height 465
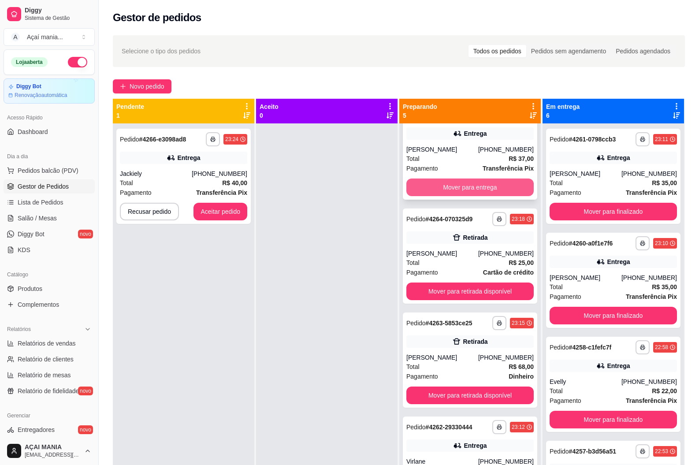
scroll to position [0, 0]
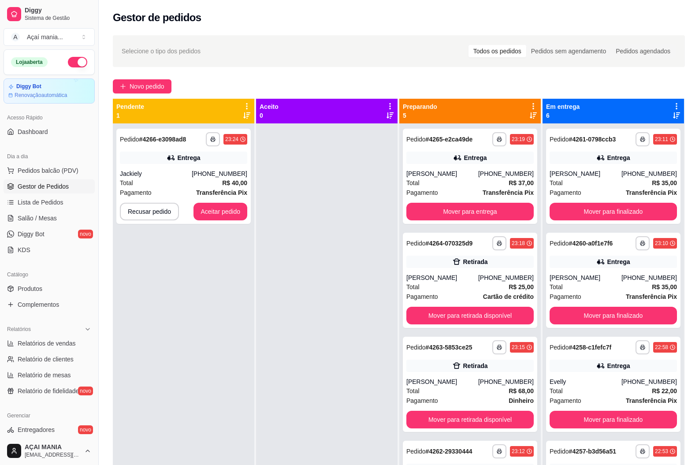
click at [211, 306] on div "**********" at bounding box center [183, 355] width 141 height 465
click at [207, 209] on button "Aceitar pedido" at bounding box center [220, 212] width 54 height 18
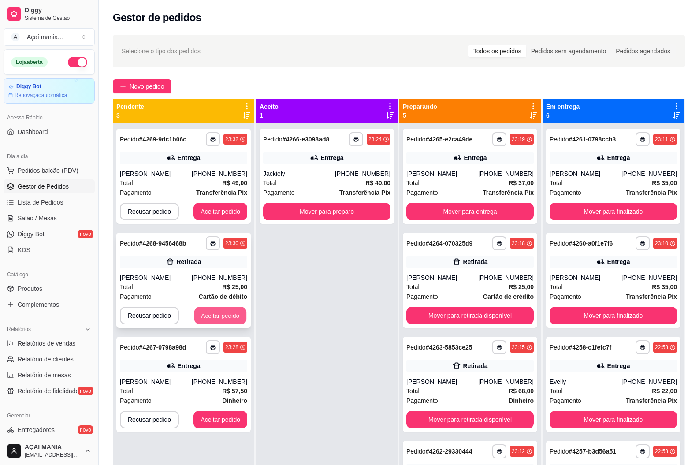
click at [235, 316] on button "Aceitar pedido" at bounding box center [220, 315] width 52 height 17
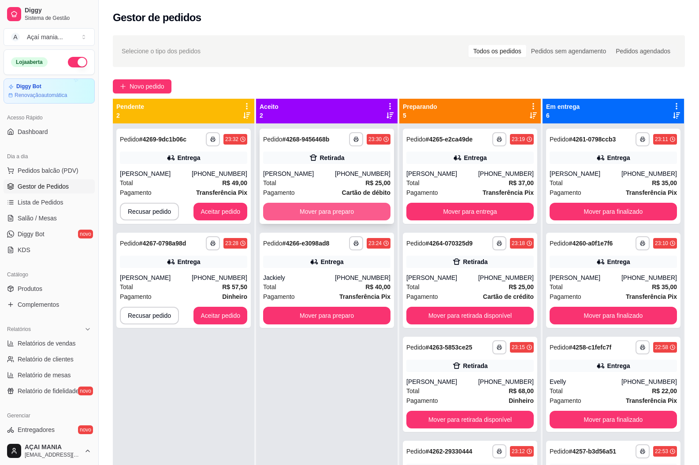
click at [317, 215] on button "Mover para preparo" at bounding box center [326, 212] width 127 height 18
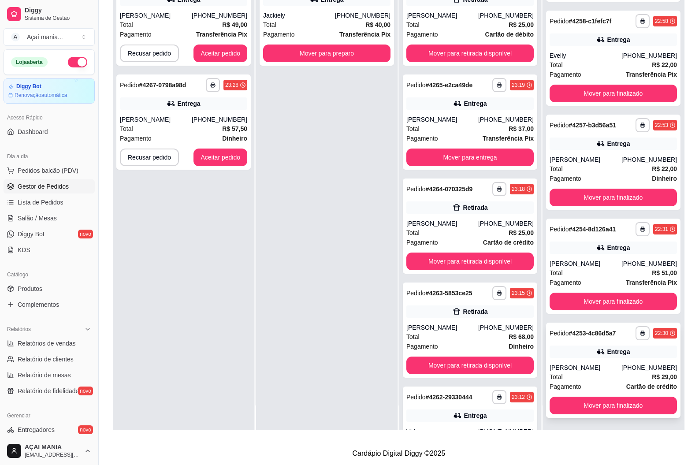
scroll to position [134, 0]
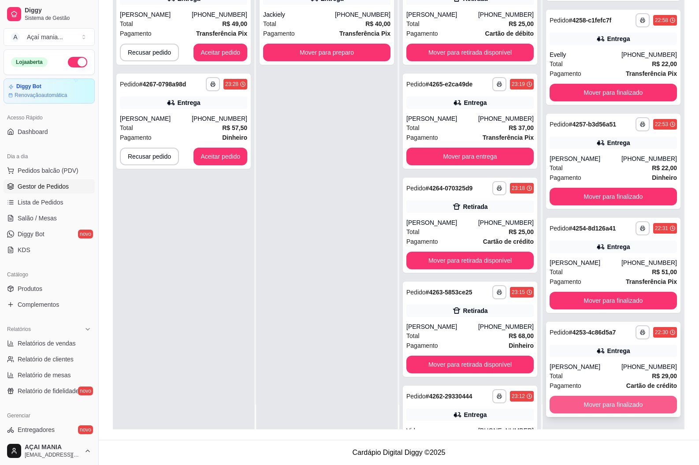
click at [637, 406] on button "Mover para finalizado" at bounding box center [612, 405] width 127 height 18
click at [637, 405] on button "Mover para finalizado" at bounding box center [612, 405] width 127 height 18
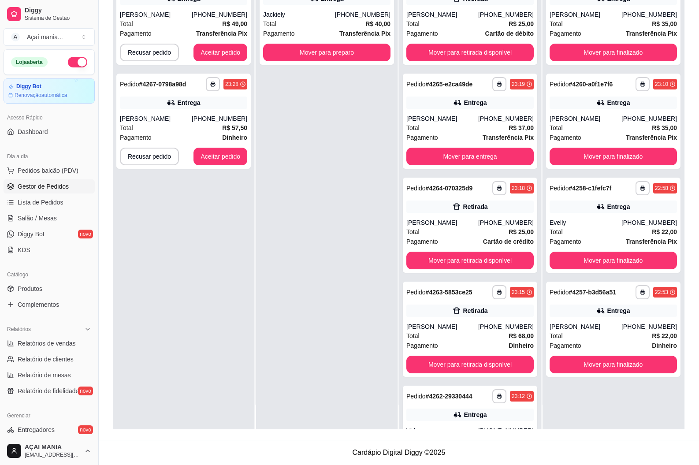
scroll to position [0, 0]
click at [637, 405] on div "**********" at bounding box center [612, 196] width 141 height 465
click at [628, 365] on button "Mover para finalizado" at bounding box center [612, 364] width 127 height 18
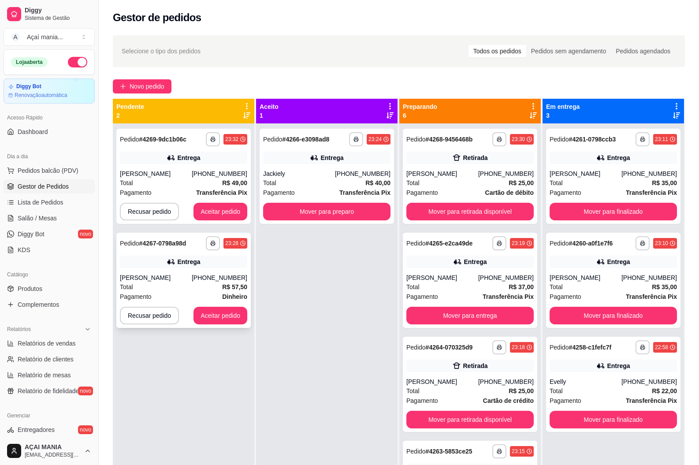
click at [231, 281] on div "[PHONE_NUMBER]" at bounding box center [219, 277] width 55 height 9
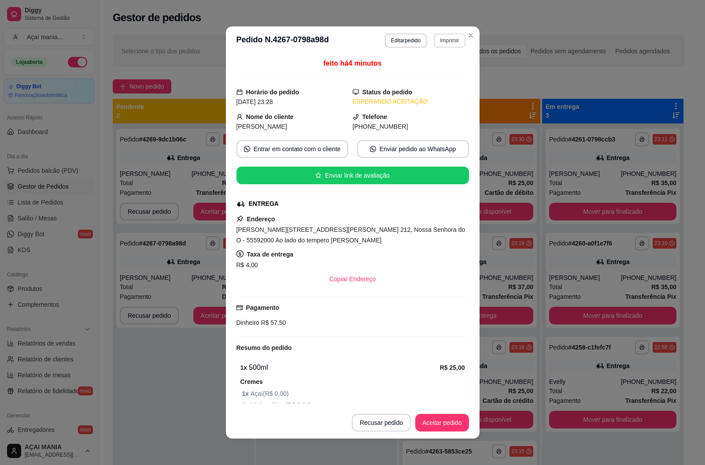
click at [447, 41] on button "Imprimir" at bounding box center [449, 40] width 31 height 14
click at [433, 74] on button "IMPRESSORA" at bounding box center [431, 71] width 64 height 14
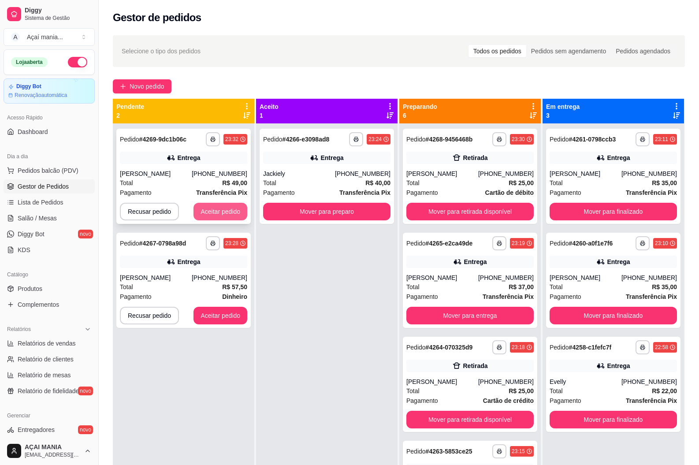
click at [214, 207] on button "Aceitar pedido" at bounding box center [220, 212] width 54 height 18
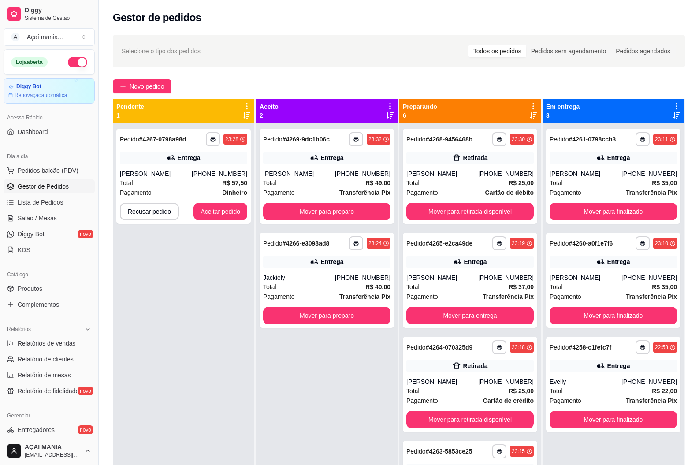
click at [145, 328] on div "**********" at bounding box center [183, 355] width 141 height 465
click at [472, 422] on button "Mover para retirada disponível" at bounding box center [469, 419] width 123 height 17
drag, startPoint x: 172, startPoint y: 287, endPoint x: 130, endPoint y: 289, distance: 41.9
click at [173, 287] on div "**********" at bounding box center [183, 355] width 141 height 465
click at [177, 293] on div "**********" at bounding box center [183, 355] width 141 height 465
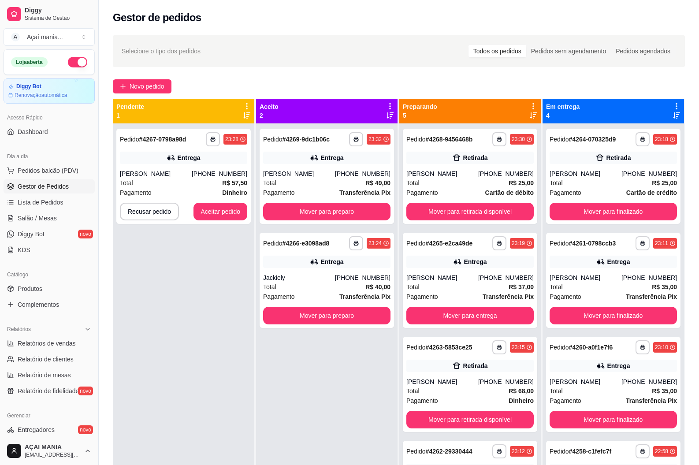
click at [175, 298] on div "**********" at bounding box center [183, 355] width 141 height 465
click at [208, 353] on div "**********" at bounding box center [183, 355] width 141 height 465
click at [207, 360] on div "**********" at bounding box center [183, 355] width 141 height 465
click at [623, 311] on button "Mover para finalizado" at bounding box center [612, 315] width 123 height 17
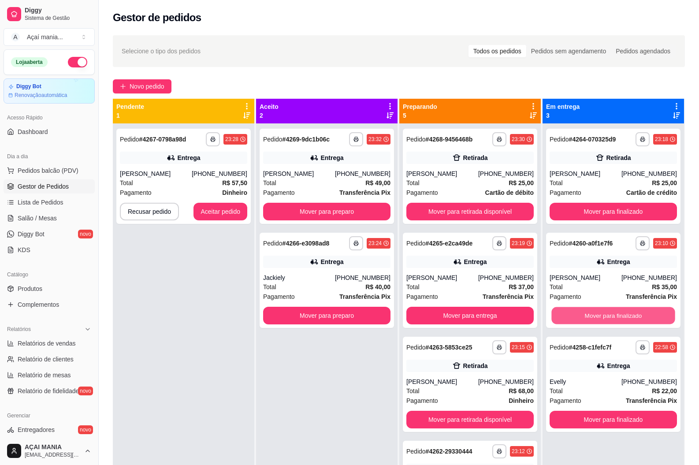
click at [623, 314] on button "Mover para finalizado" at bounding box center [612, 315] width 123 height 17
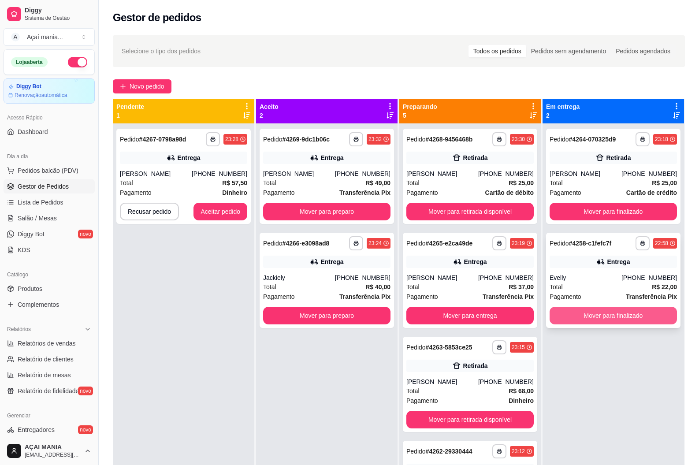
click at [623, 315] on button "Mover para finalizado" at bounding box center [612, 316] width 127 height 18
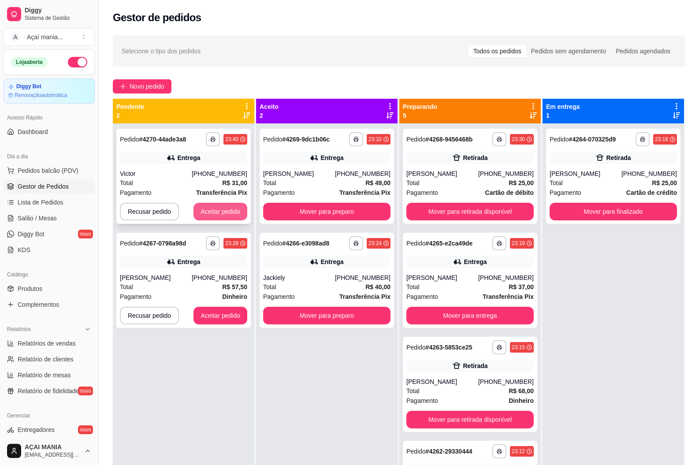
click at [234, 206] on button "Aceitar pedido" at bounding box center [220, 212] width 54 height 18
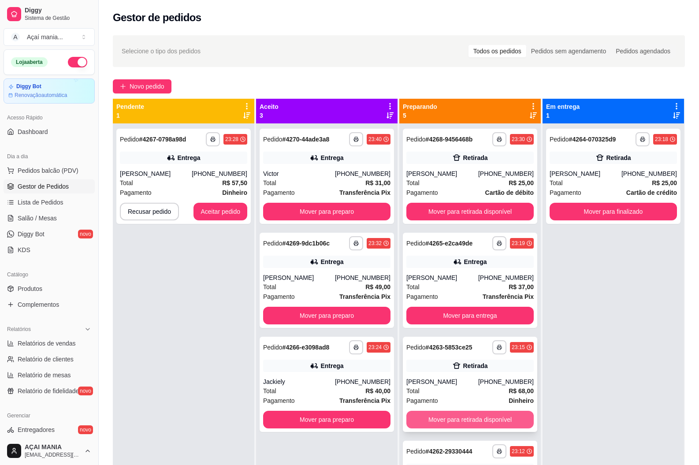
click at [451, 415] on button "Mover para retirada disponível" at bounding box center [469, 420] width 127 height 18
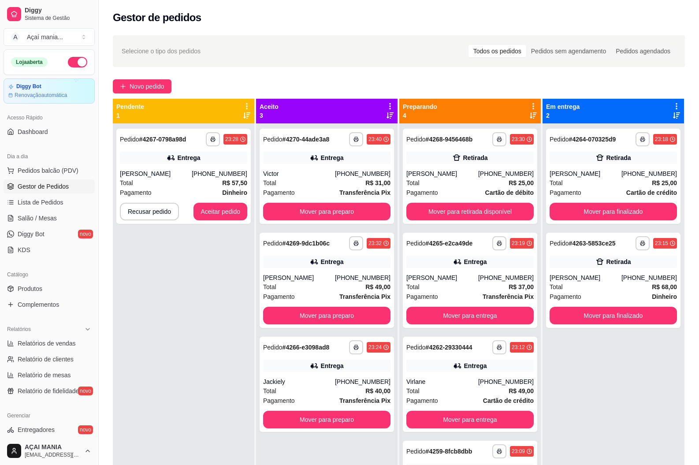
click at [203, 380] on div "**********" at bounding box center [183, 355] width 141 height 465
click at [155, 211] on button "Recusar pedido" at bounding box center [149, 212] width 59 height 18
click at [173, 187] on button "Sim" at bounding box center [173, 189] width 34 height 17
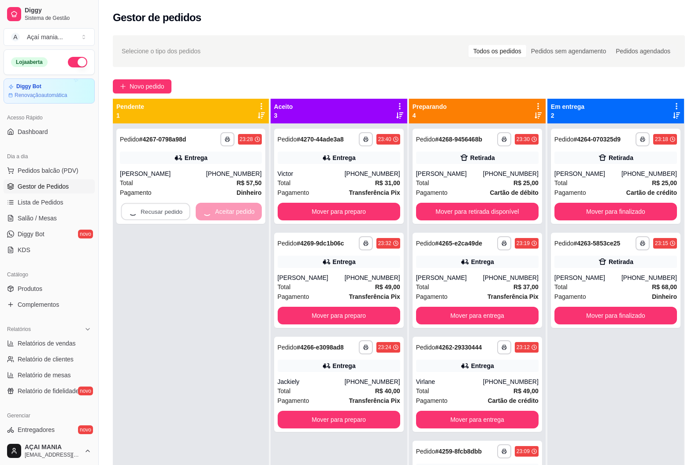
click at [197, 307] on div "**********" at bounding box center [191, 355] width 156 height 465
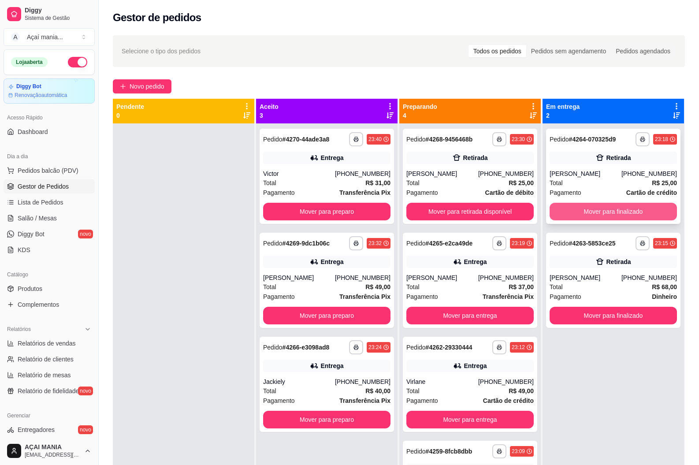
click at [634, 213] on button "Mover para finalizado" at bounding box center [612, 212] width 127 height 18
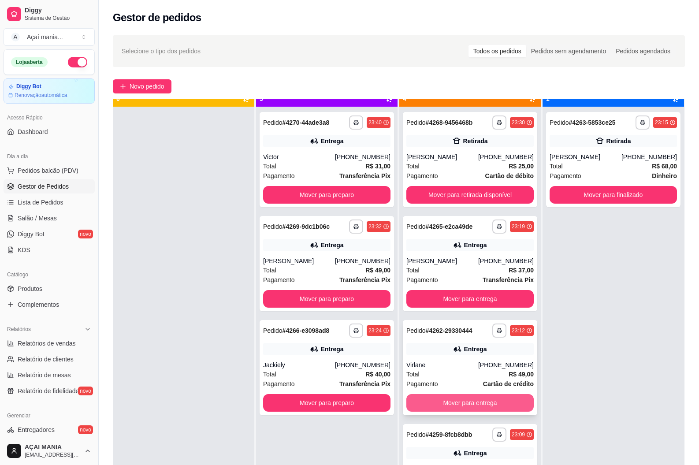
scroll to position [25, 0]
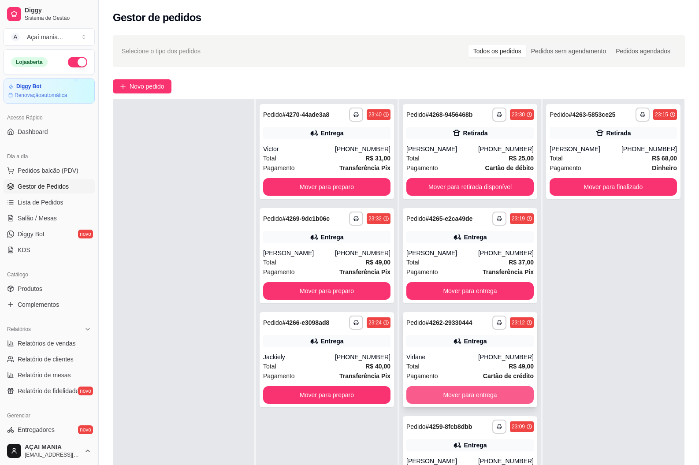
click at [486, 394] on button "Mover para entrega" at bounding box center [469, 395] width 127 height 18
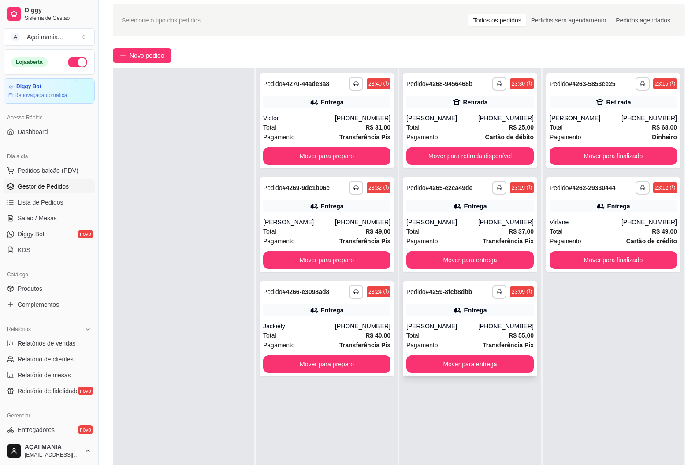
scroll to position [44, 0]
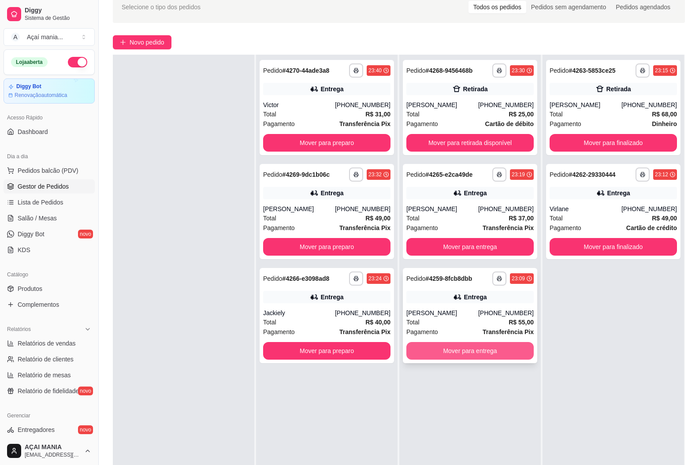
click at [480, 352] on button "Mover para entrega" at bounding box center [469, 351] width 127 height 18
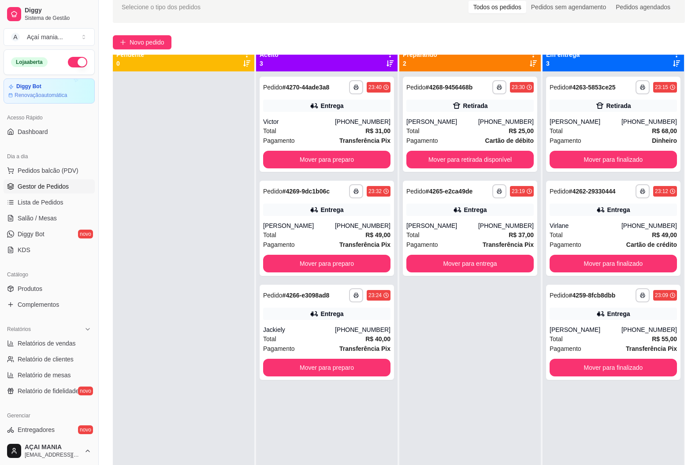
scroll to position [0, 0]
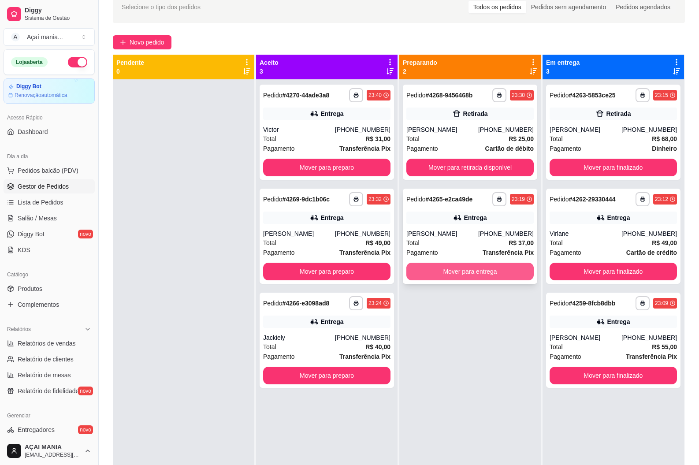
click at [446, 270] on button "Mover para entrega" at bounding box center [469, 272] width 127 height 18
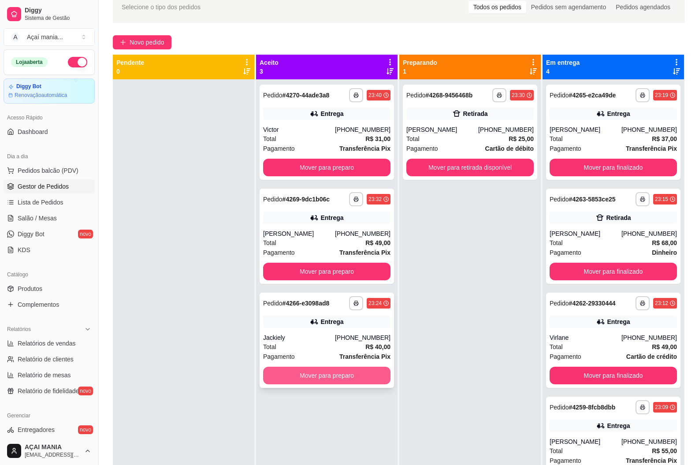
click at [369, 368] on button "Mover para preparo" at bounding box center [326, 375] width 127 height 18
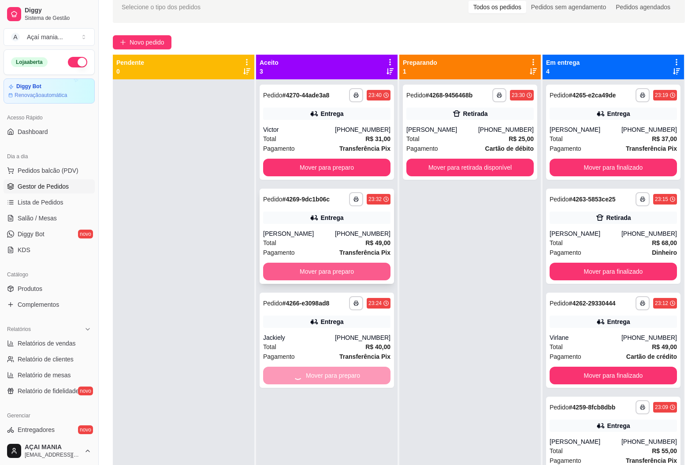
click at [348, 266] on button "Mover para preparo" at bounding box center [326, 272] width 127 height 18
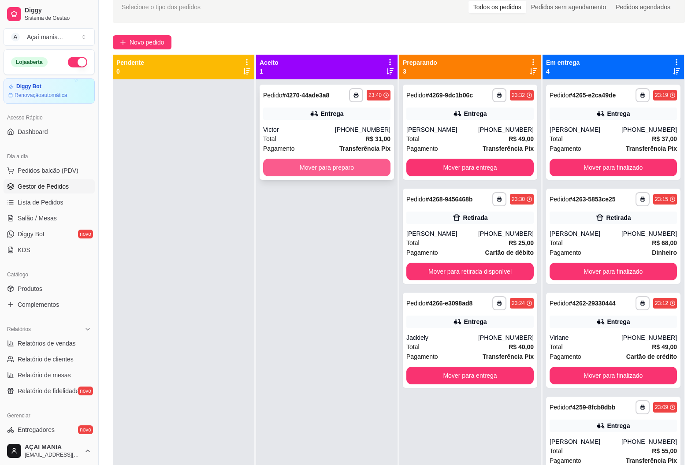
click at [359, 170] on button "Mover para preparo" at bounding box center [326, 168] width 127 height 18
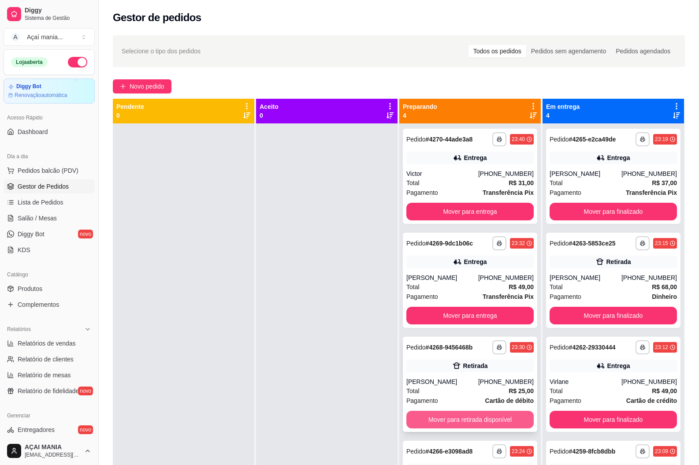
click at [482, 418] on button "Mover para retirada disponível" at bounding box center [469, 420] width 127 height 18
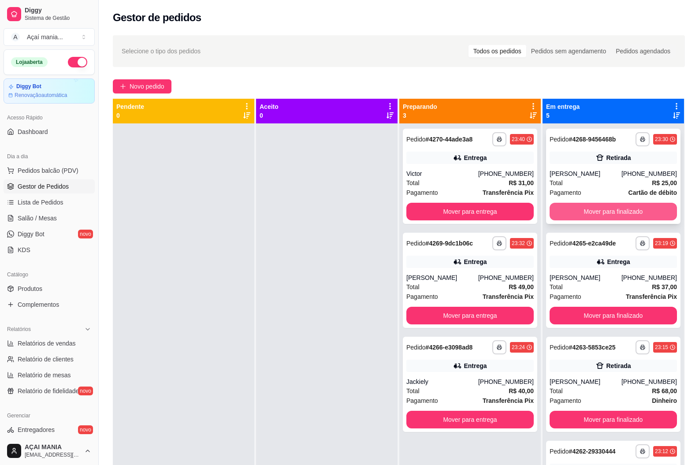
click at [581, 211] on button "Mover para finalizado" at bounding box center [612, 212] width 127 height 18
drag, startPoint x: 236, startPoint y: 250, endPoint x: 226, endPoint y: 252, distance: 9.8
click at [236, 250] on div at bounding box center [183, 355] width 141 height 465
click at [241, 224] on div at bounding box center [183, 355] width 141 height 465
click at [350, 381] on div at bounding box center [326, 355] width 141 height 465
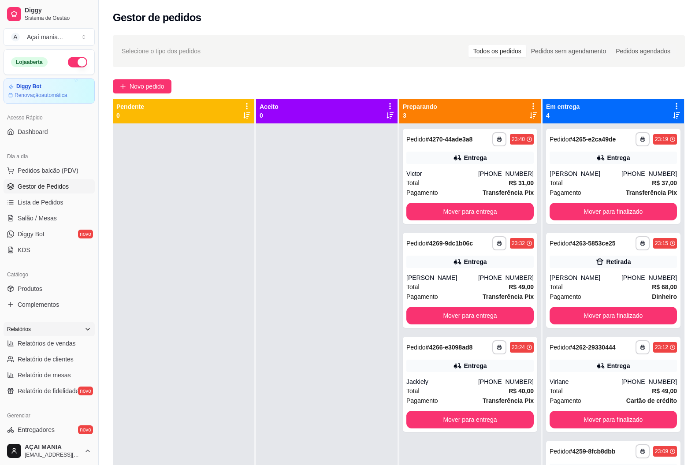
click at [57, 335] on div "Relatórios" at bounding box center [49, 329] width 91 height 14
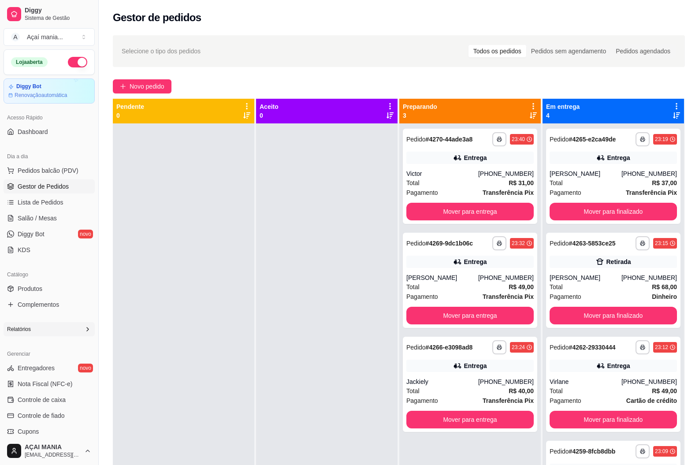
click at [41, 327] on div "Relatórios" at bounding box center [49, 329] width 91 height 14
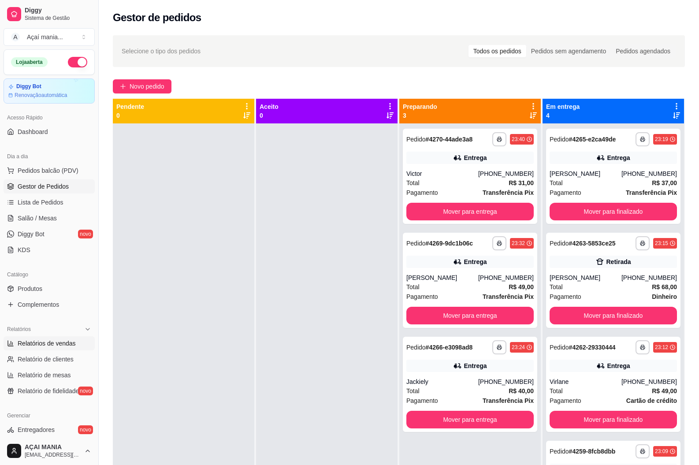
click at [35, 344] on span "Relatórios de vendas" at bounding box center [47, 343] width 58 height 9
select select "ALL"
select select "0"
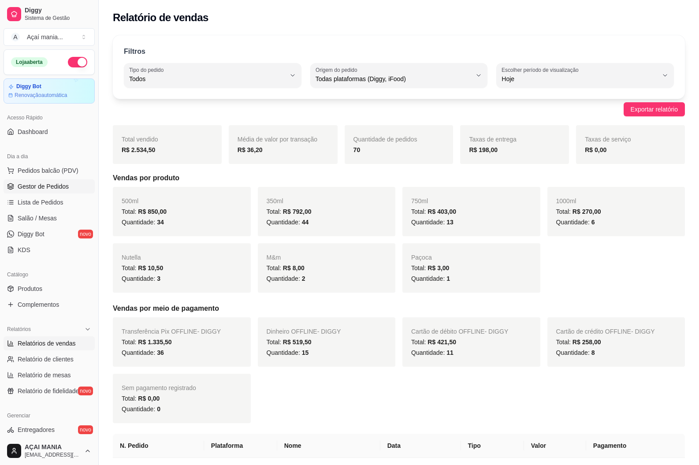
click at [55, 188] on span "Gestor de Pedidos" at bounding box center [43, 186] width 51 height 9
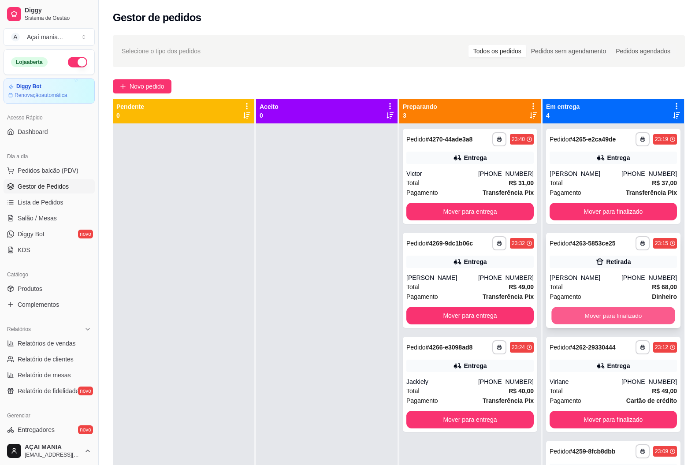
click at [593, 315] on button "Mover para finalizado" at bounding box center [612, 315] width 123 height 17
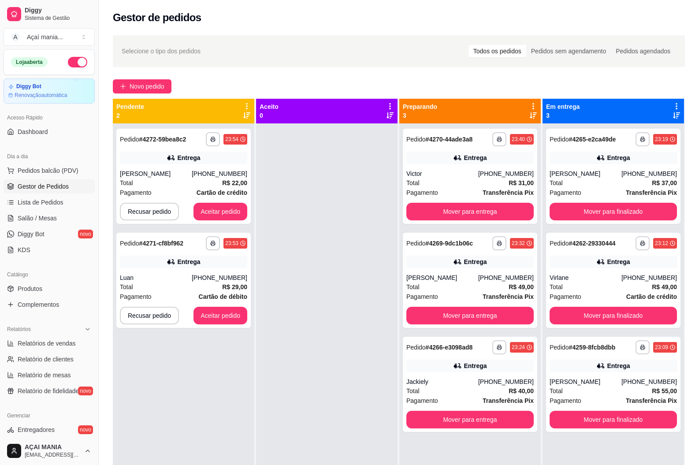
click at [188, 369] on div "**********" at bounding box center [183, 355] width 141 height 465
click at [218, 313] on button "Aceitar pedido" at bounding box center [220, 316] width 54 height 18
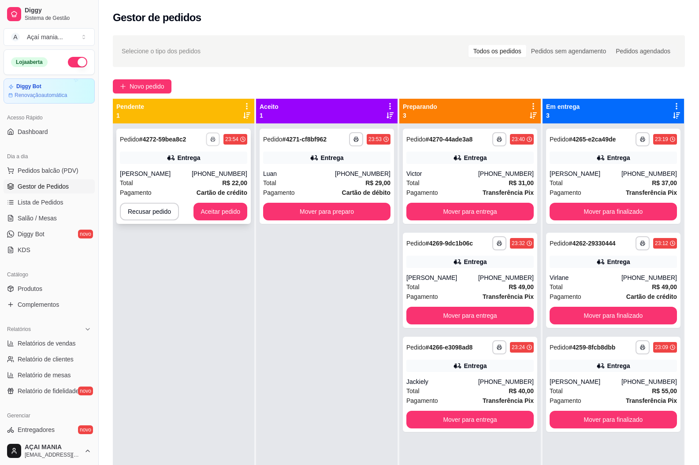
click at [213, 137] on polyline "button" at bounding box center [212, 137] width 3 height 1
click at [187, 171] on button "IMPRESSORA" at bounding box center [188, 170] width 64 height 14
click at [73, 62] on button "button" at bounding box center [77, 62] width 19 height 11
click at [239, 214] on button "Aceitar pedido" at bounding box center [220, 212] width 54 height 18
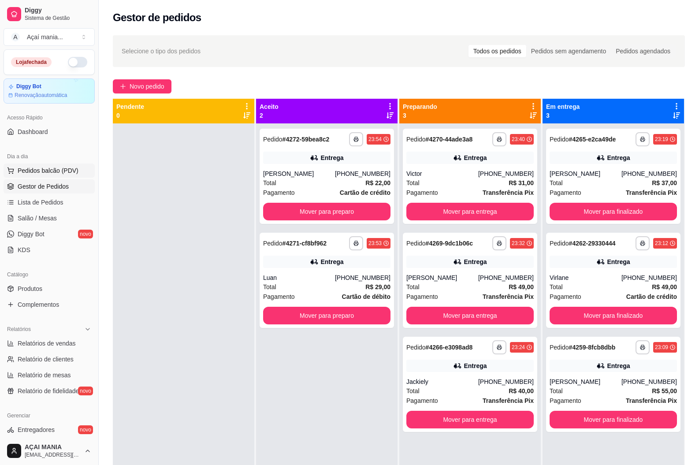
click at [42, 174] on span "Pedidos balcão (PDV)" at bounding box center [48, 170] width 61 height 9
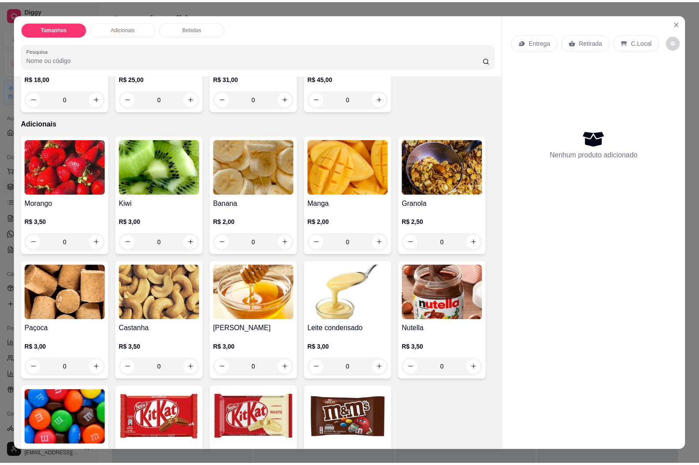
scroll to position [132, 0]
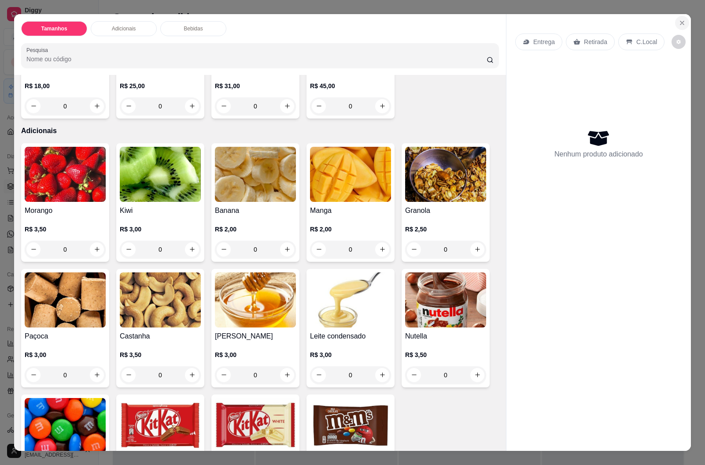
click at [681, 23] on icon "Close" at bounding box center [683, 23] width 4 height 4
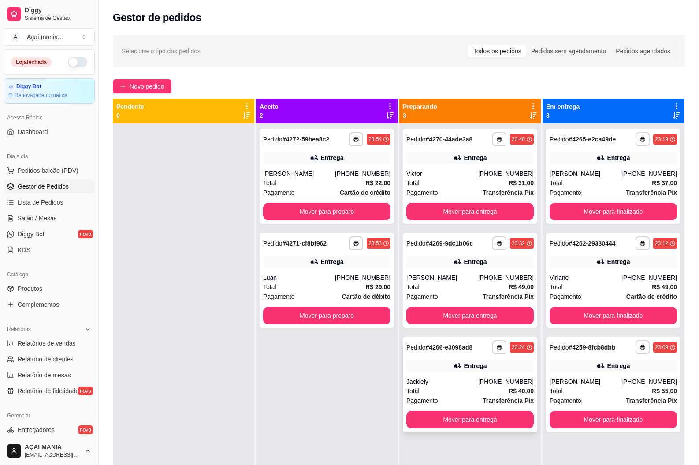
click at [457, 360] on div "Entrega" at bounding box center [469, 365] width 127 height 12
click at [593, 209] on button "Mover para finalizado" at bounding box center [612, 211] width 123 height 17
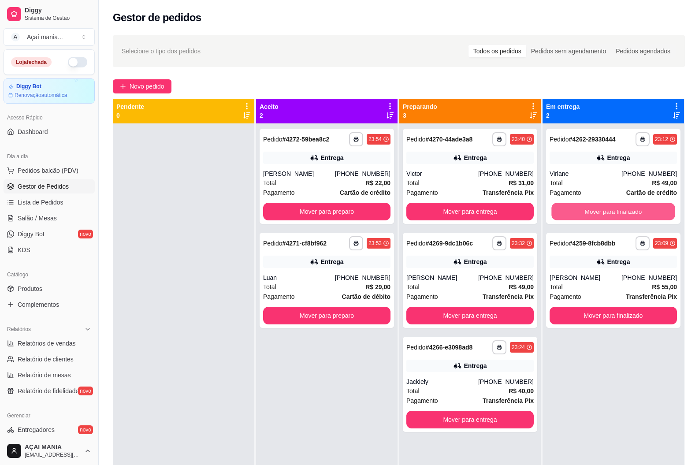
click at [594, 211] on button "Mover para finalizado" at bounding box center [612, 211] width 123 height 17
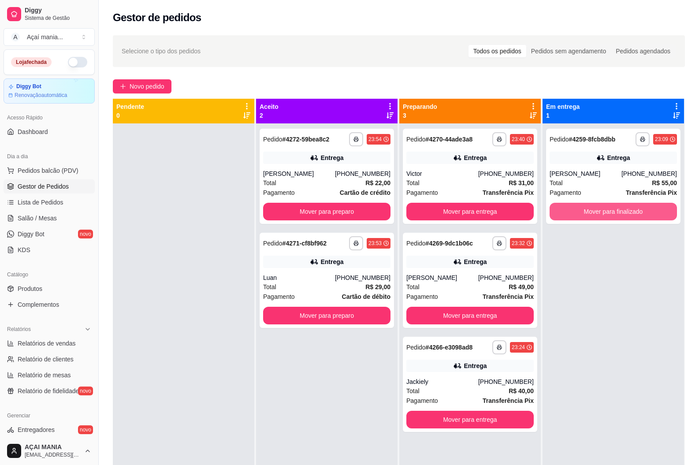
click at [594, 213] on button "Mover para finalizado" at bounding box center [612, 212] width 127 height 18
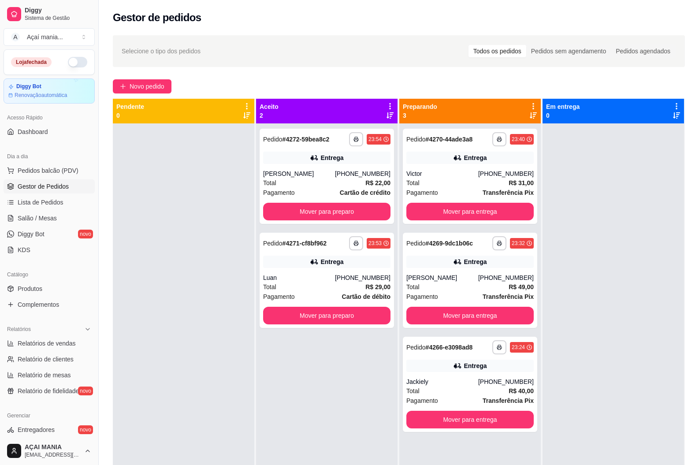
click at [265, 356] on div "**********" at bounding box center [326, 355] width 141 height 465
click at [523, 211] on button "Mover para entrega" at bounding box center [469, 212] width 127 height 18
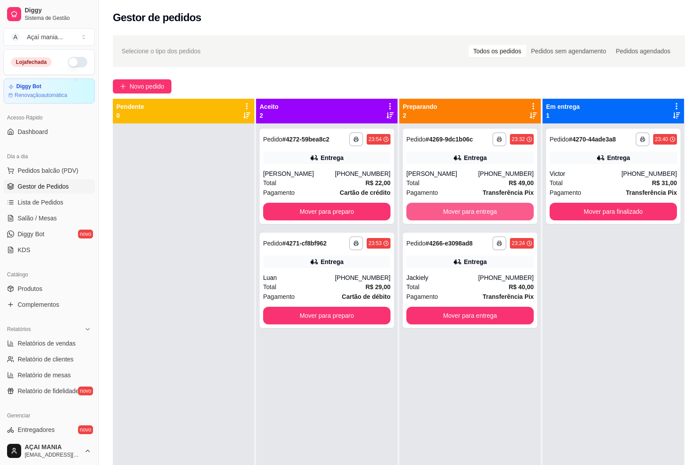
click at [523, 211] on button "Mover para entrega" at bounding box center [469, 212] width 127 height 18
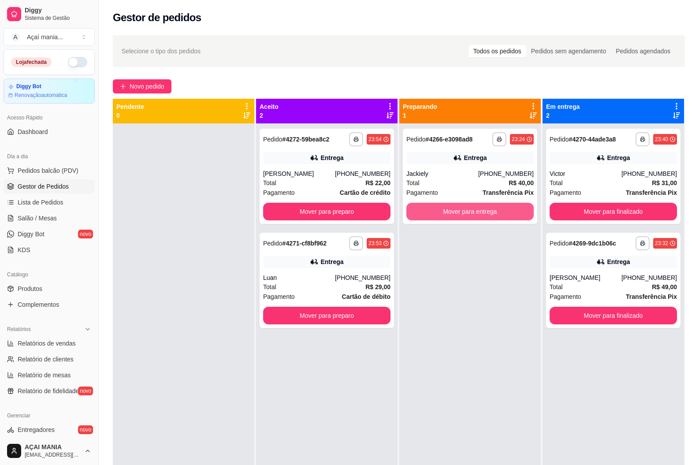
click at [521, 211] on button "Mover para entrega" at bounding box center [469, 212] width 127 height 18
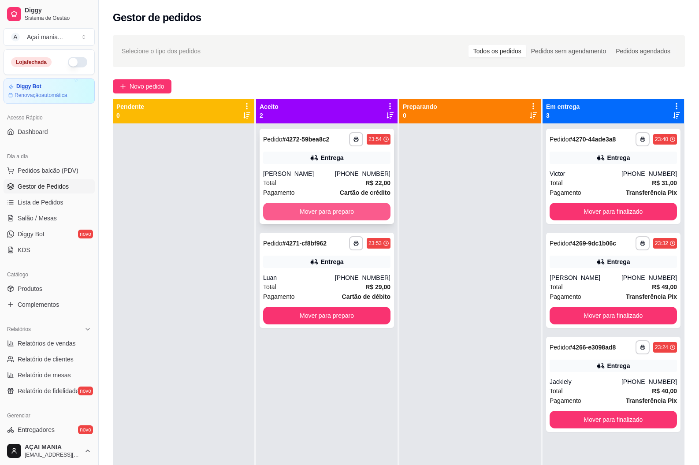
click at [360, 211] on button "Mover para preparo" at bounding box center [326, 212] width 127 height 18
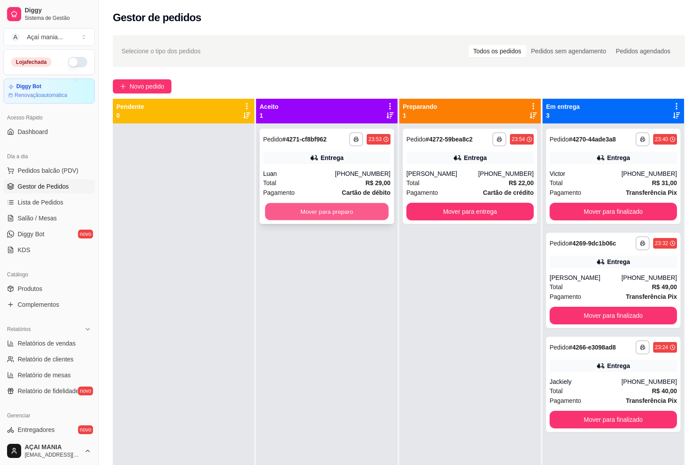
click at [378, 216] on button "Mover para preparo" at bounding box center [326, 211] width 123 height 17
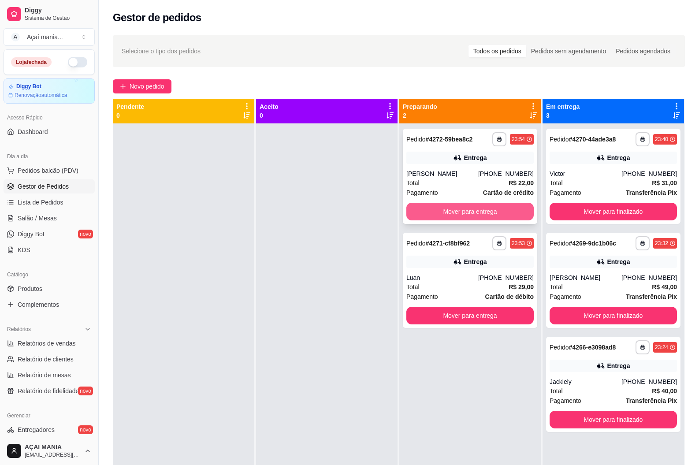
click at [477, 211] on button "Mover para entrega" at bounding box center [469, 212] width 127 height 18
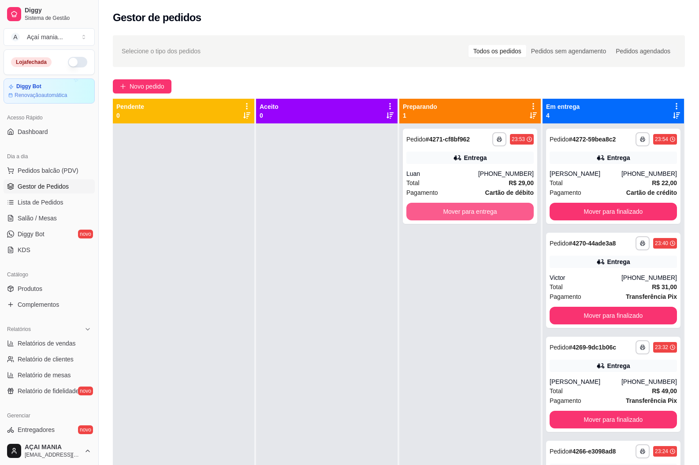
click at [477, 211] on button "Mover para entrega" at bounding box center [469, 212] width 127 height 18
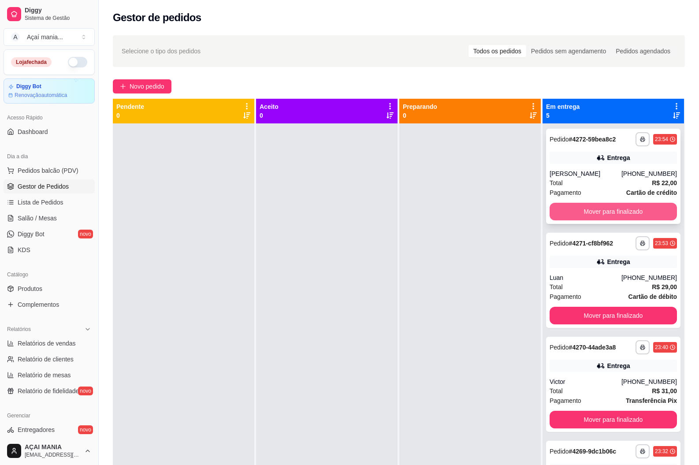
click at [566, 218] on button "Mover para finalizado" at bounding box center [612, 212] width 127 height 18
click at [595, 213] on button "Mover para finalizado" at bounding box center [612, 212] width 127 height 18
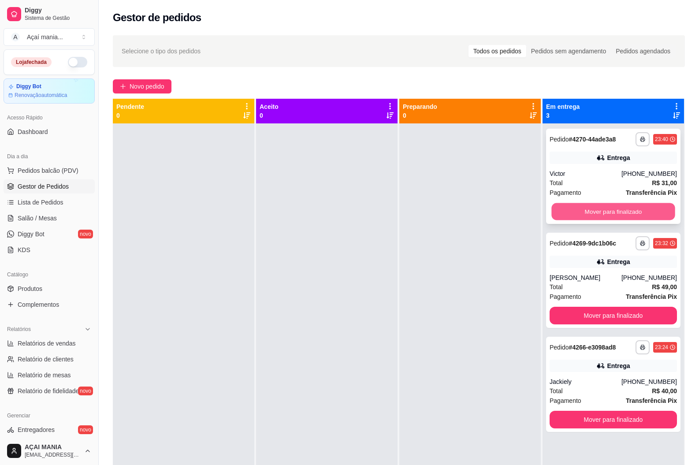
click at [595, 213] on button "Mover para finalizado" at bounding box center [612, 211] width 123 height 17
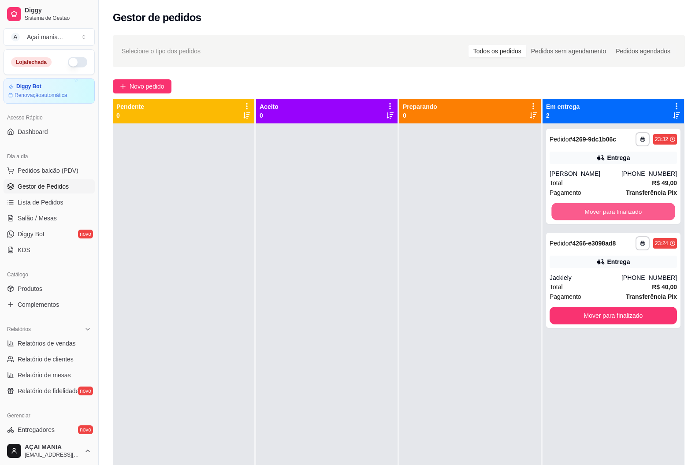
click at [595, 213] on button "Mover para finalizado" at bounding box center [612, 211] width 123 height 17
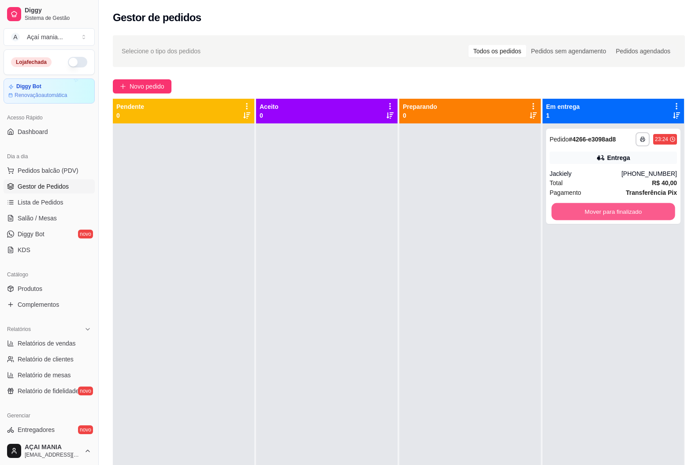
click at [595, 213] on button "Mover para finalizado" at bounding box center [612, 211] width 123 height 17
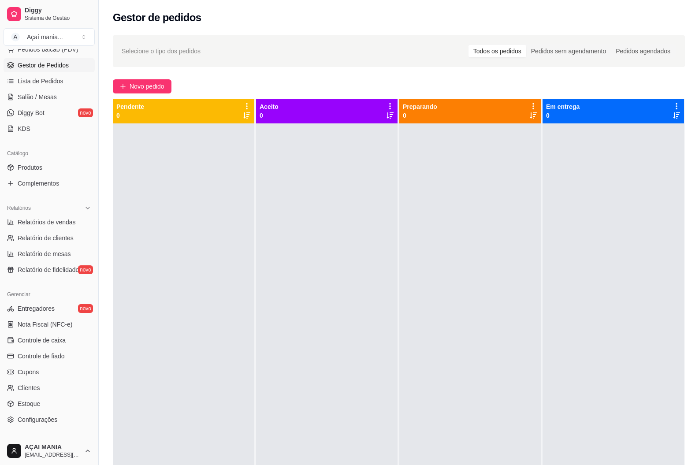
scroll to position [132, 0]
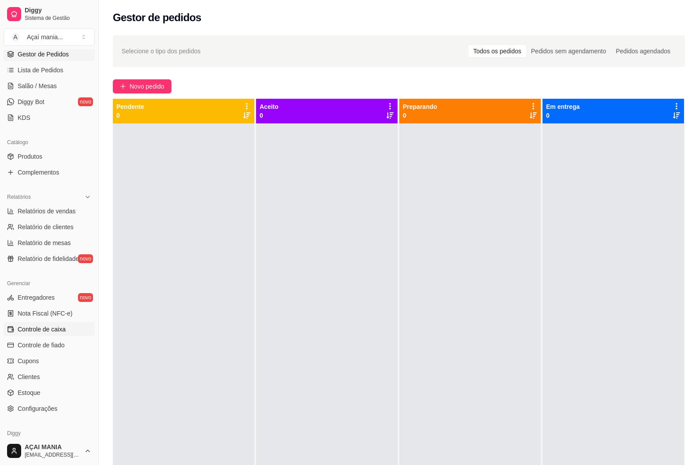
drag, startPoint x: 49, startPoint y: 326, endPoint x: 44, endPoint y: 326, distance: 5.3
click at [48, 326] on span "Controle de caixa" at bounding box center [42, 329] width 48 height 9
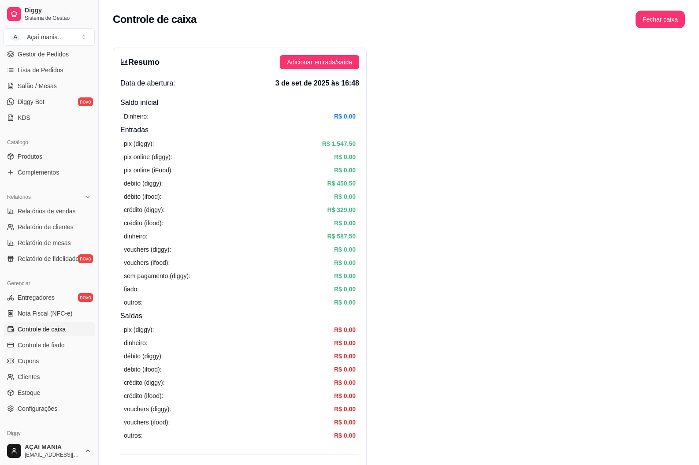
click at [659, 24] on button "Fechar caixa" at bounding box center [659, 20] width 49 height 18
click at [690, 73] on button "Sim" at bounding box center [685, 78] width 18 height 11
